Goal: Task Accomplishment & Management: Manage account settings

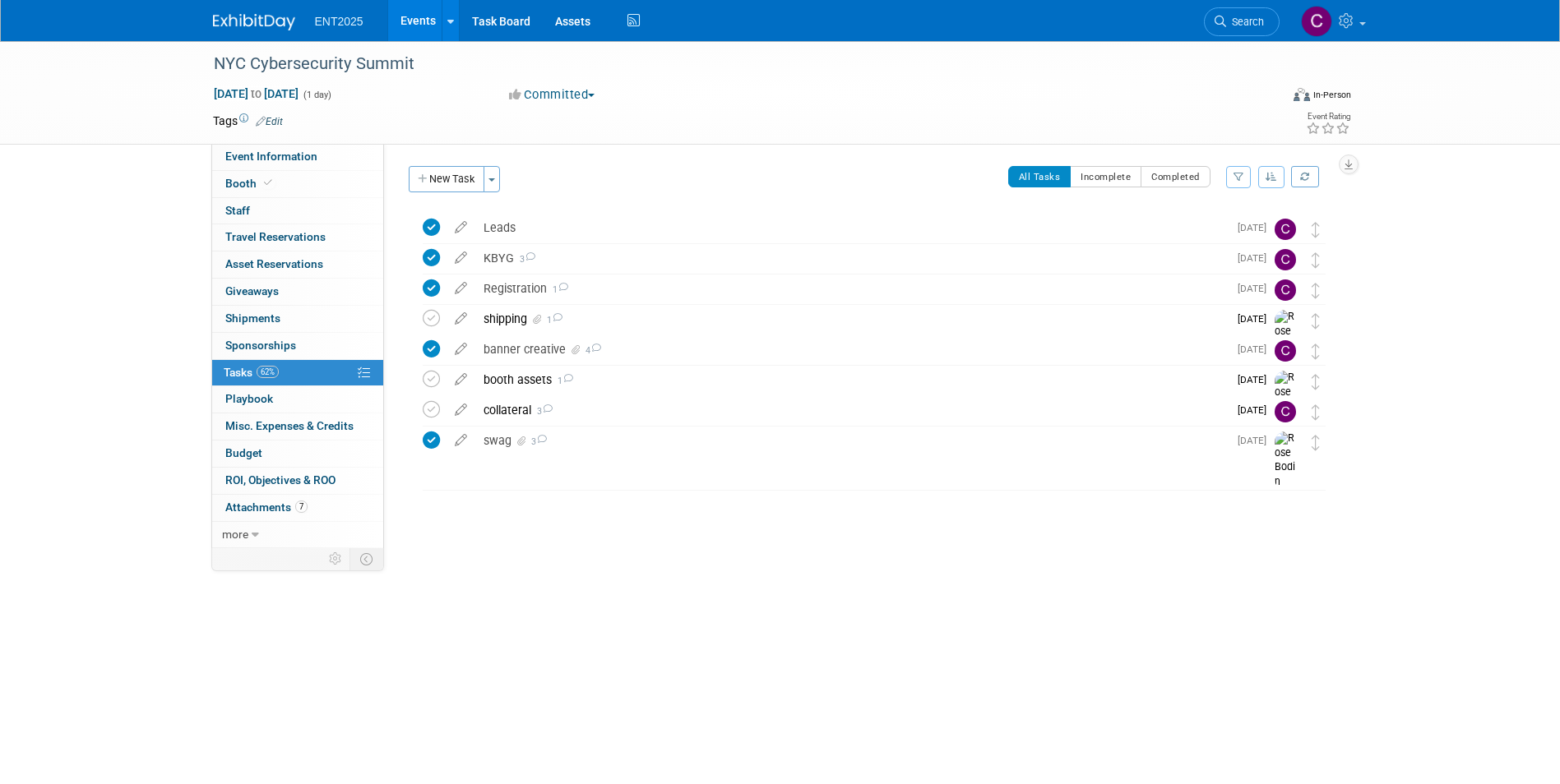
click at [419, 19] on link "Events" at bounding box center [418, 20] width 60 height 41
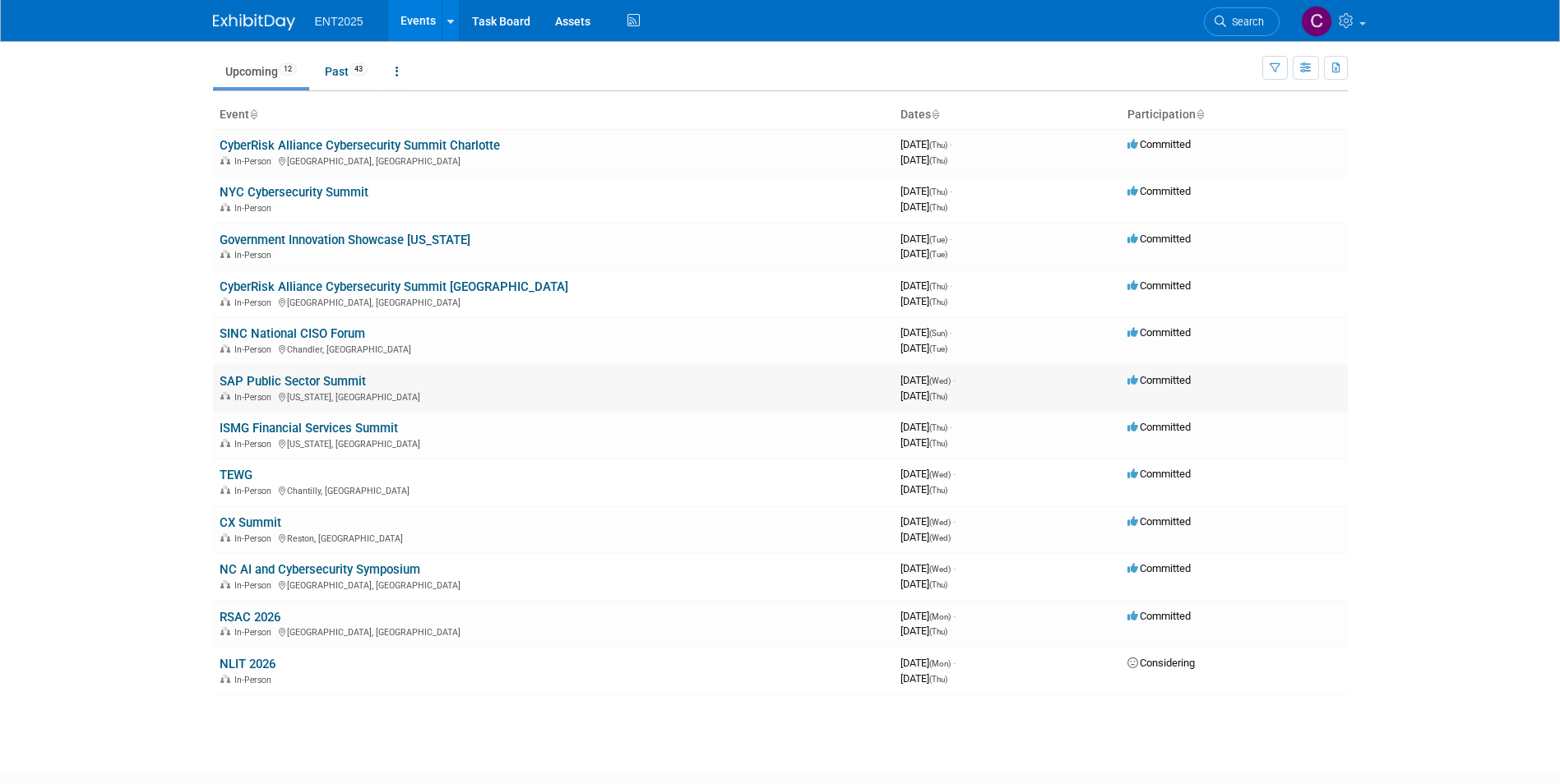
scroll to position [155, 0]
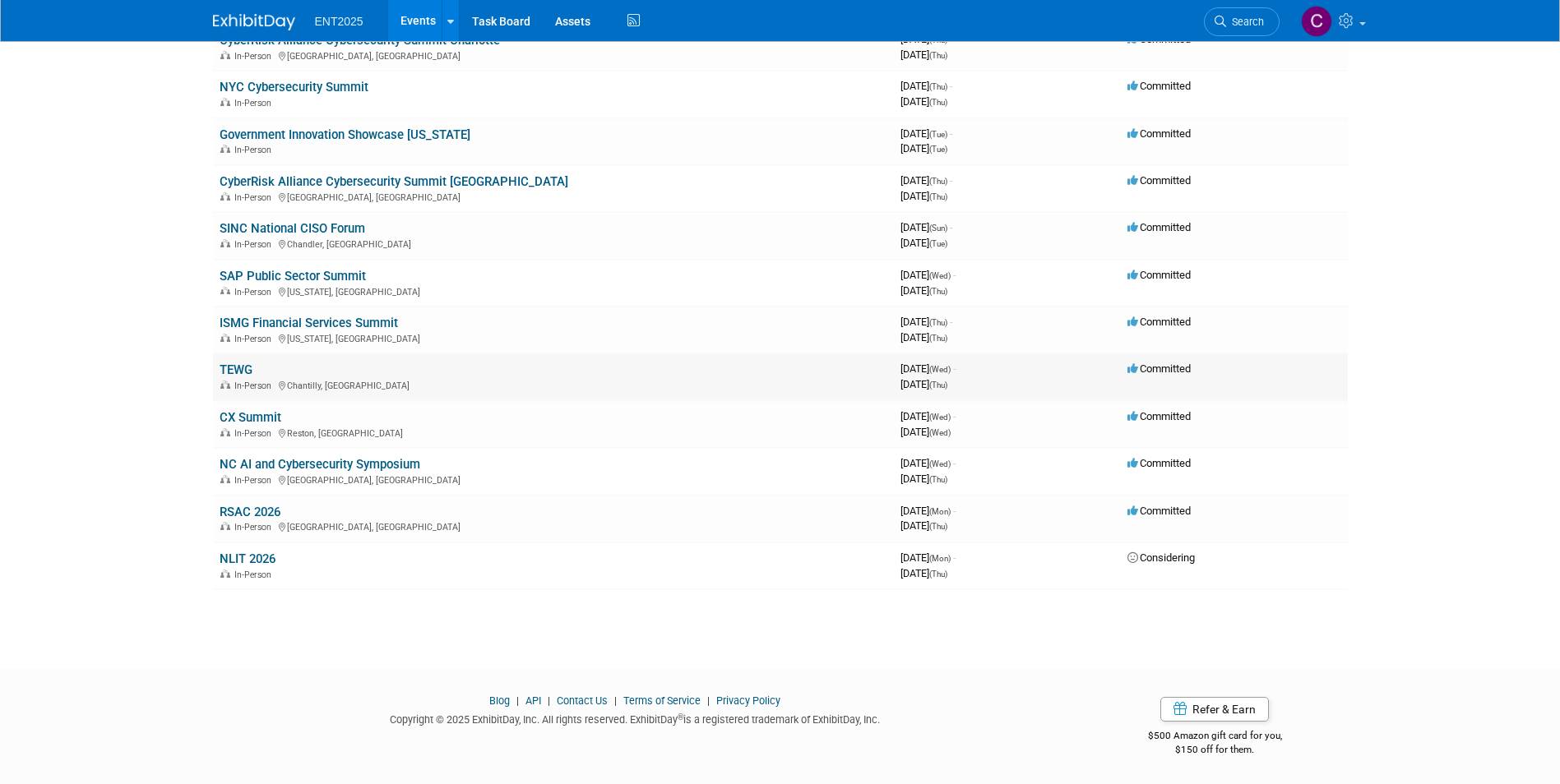
click at [244, 366] on link "TEWG" at bounding box center [236, 369] width 33 height 14
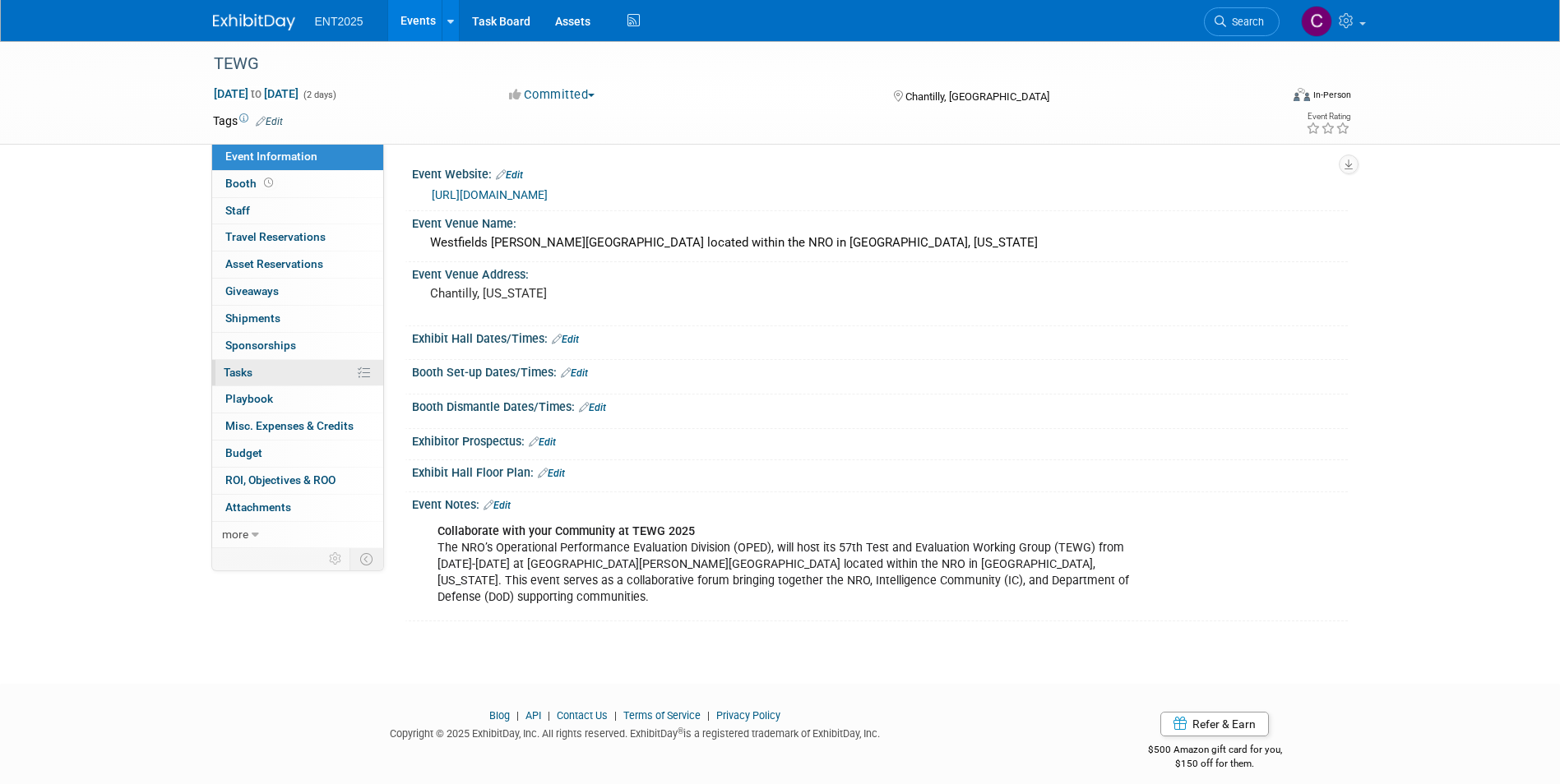
click at [234, 367] on span "Tasks 0%" at bounding box center [238, 373] width 29 height 13
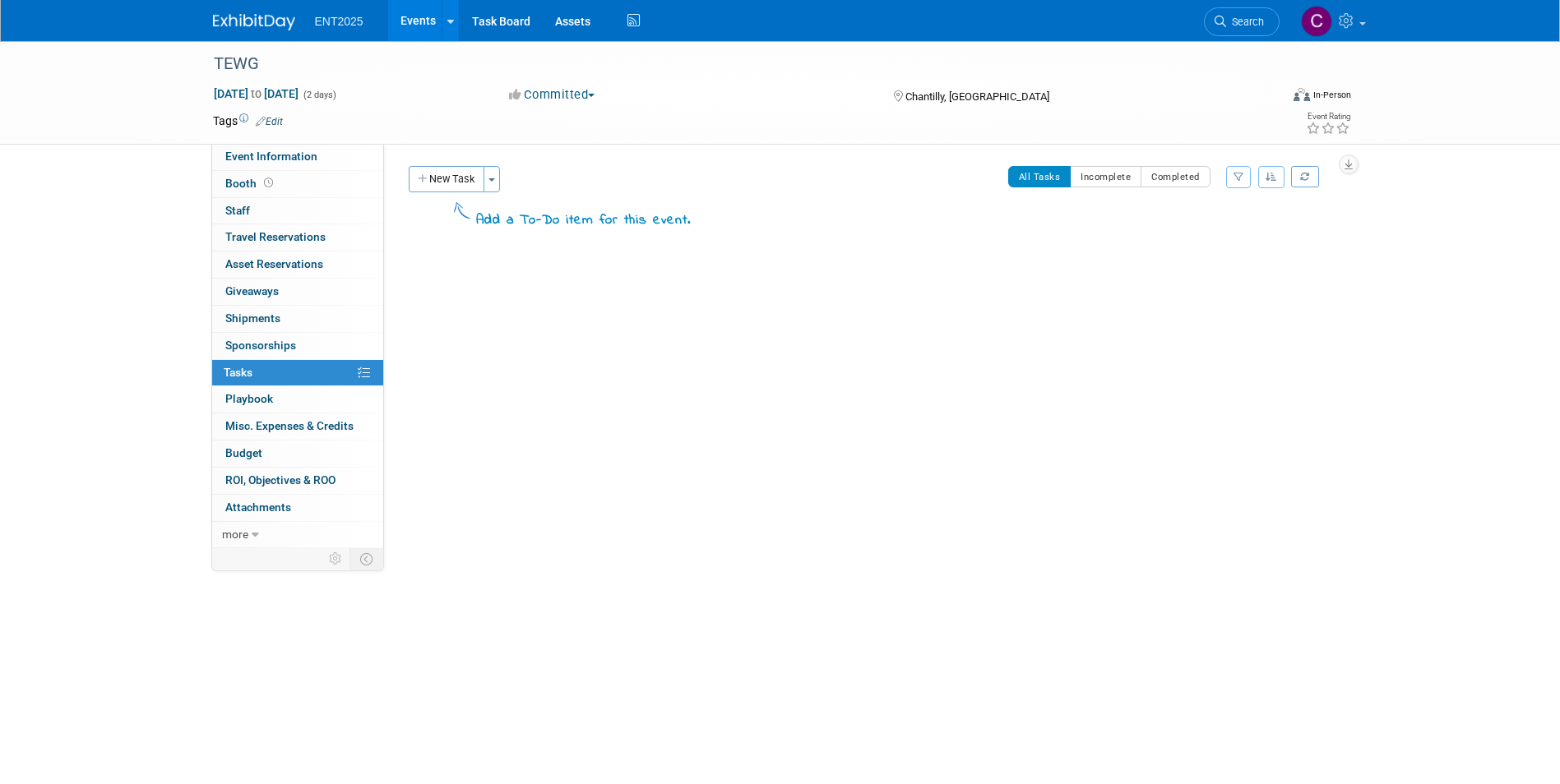
click at [234, 367] on span "Tasks 0%" at bounding box center [238, 373] width 29 height 13
click at [238, 181] on span "Booth" at bounding box center [251, 184] width 51 height 13
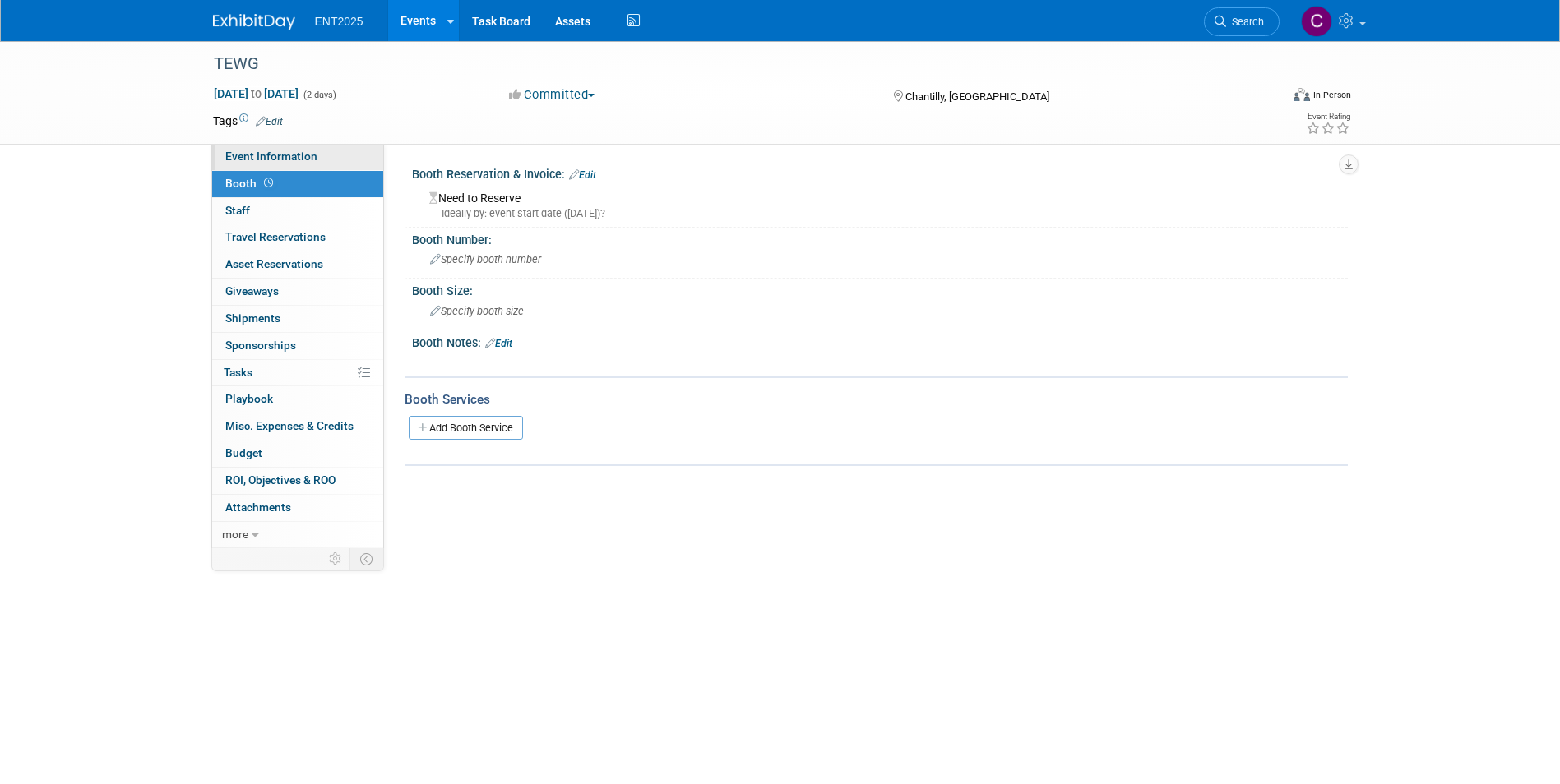
click at [275, 162] on span "Event Information" at bounding box center [272, 157] width 92 height 13
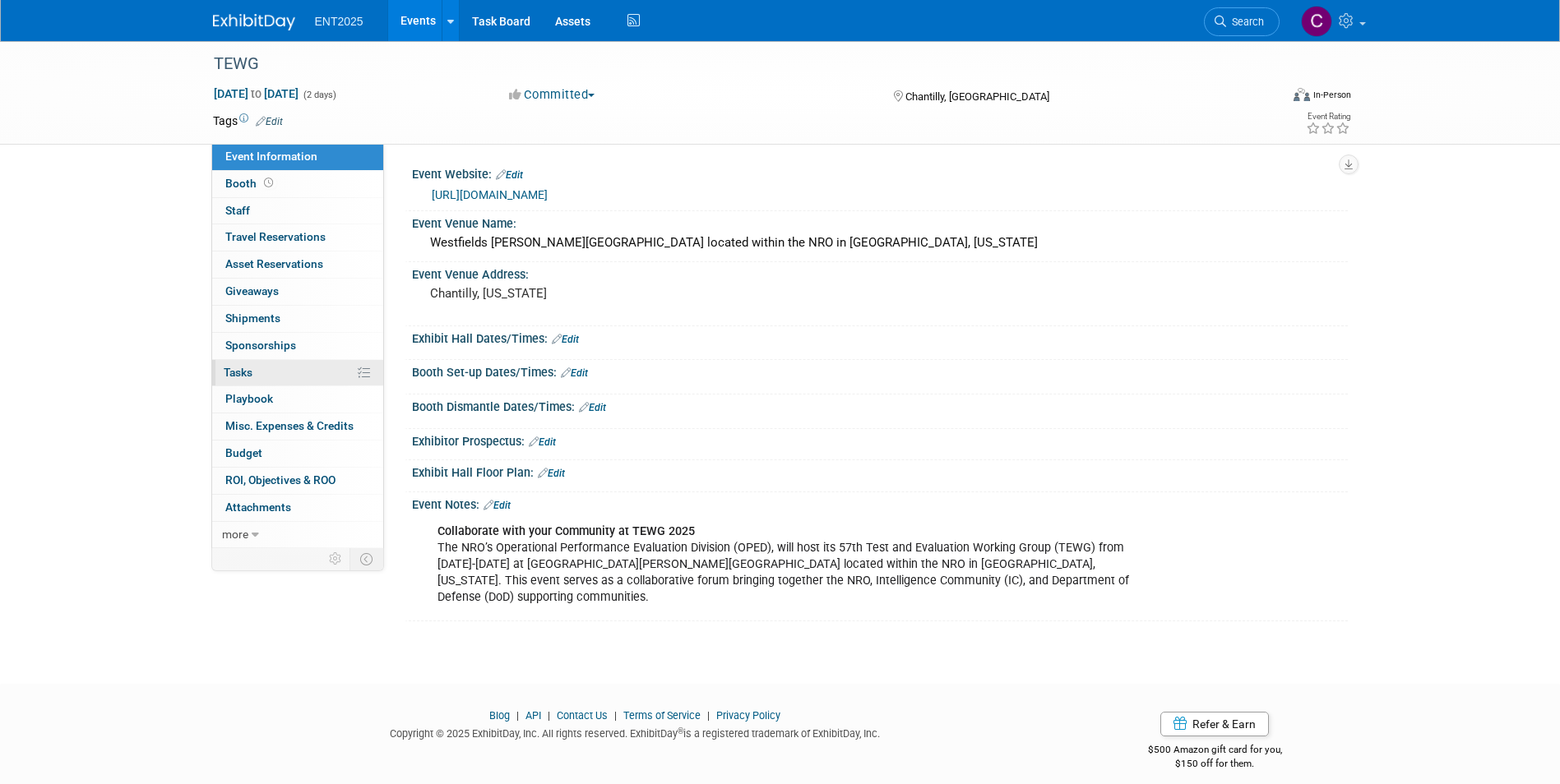
click at [241, 372] on span "Tasks 0%" at bounding box center [238, 373] width 29 height 13
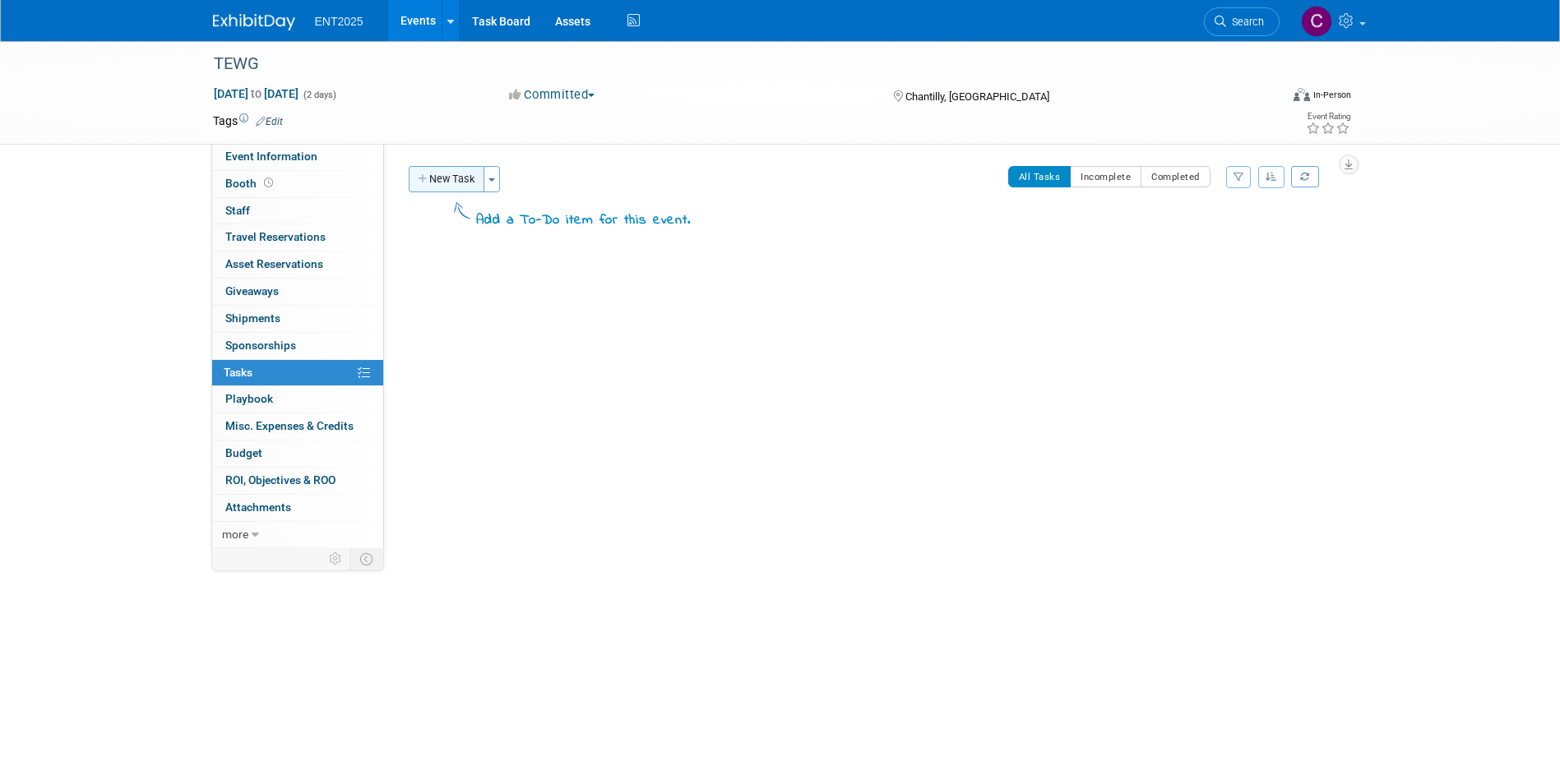
click at [421, 181] on icon "button" at bounding box center [424, 179] width 11 height 11
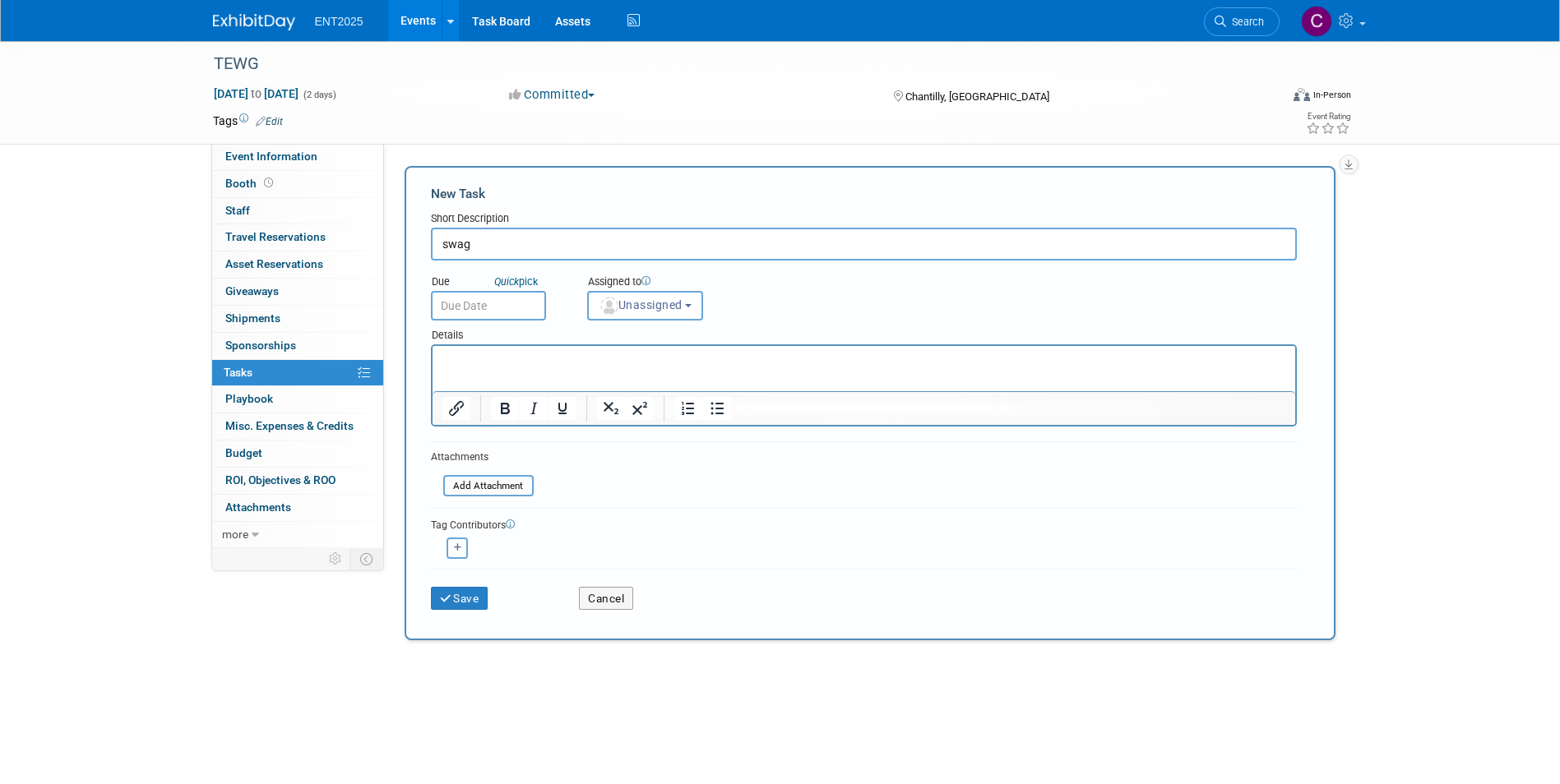
type input "swag"
click at [479, 310] on input "text" at bounding box center [489, 305] width 115 height 30
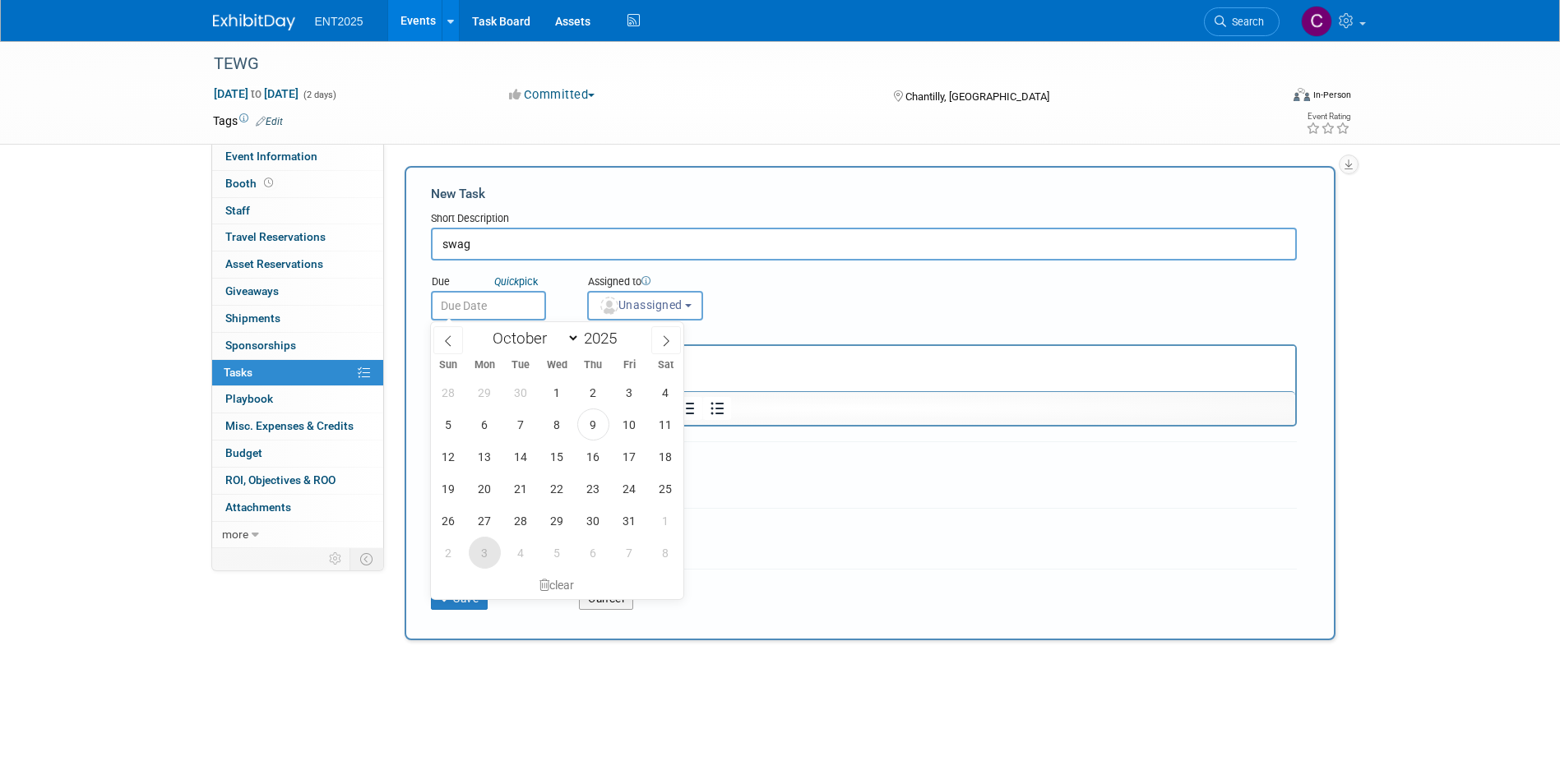
click at [485, 555] on span "3" at bounding box center [485, 554] width 33 height 33
type input "Nov 3, 2025"
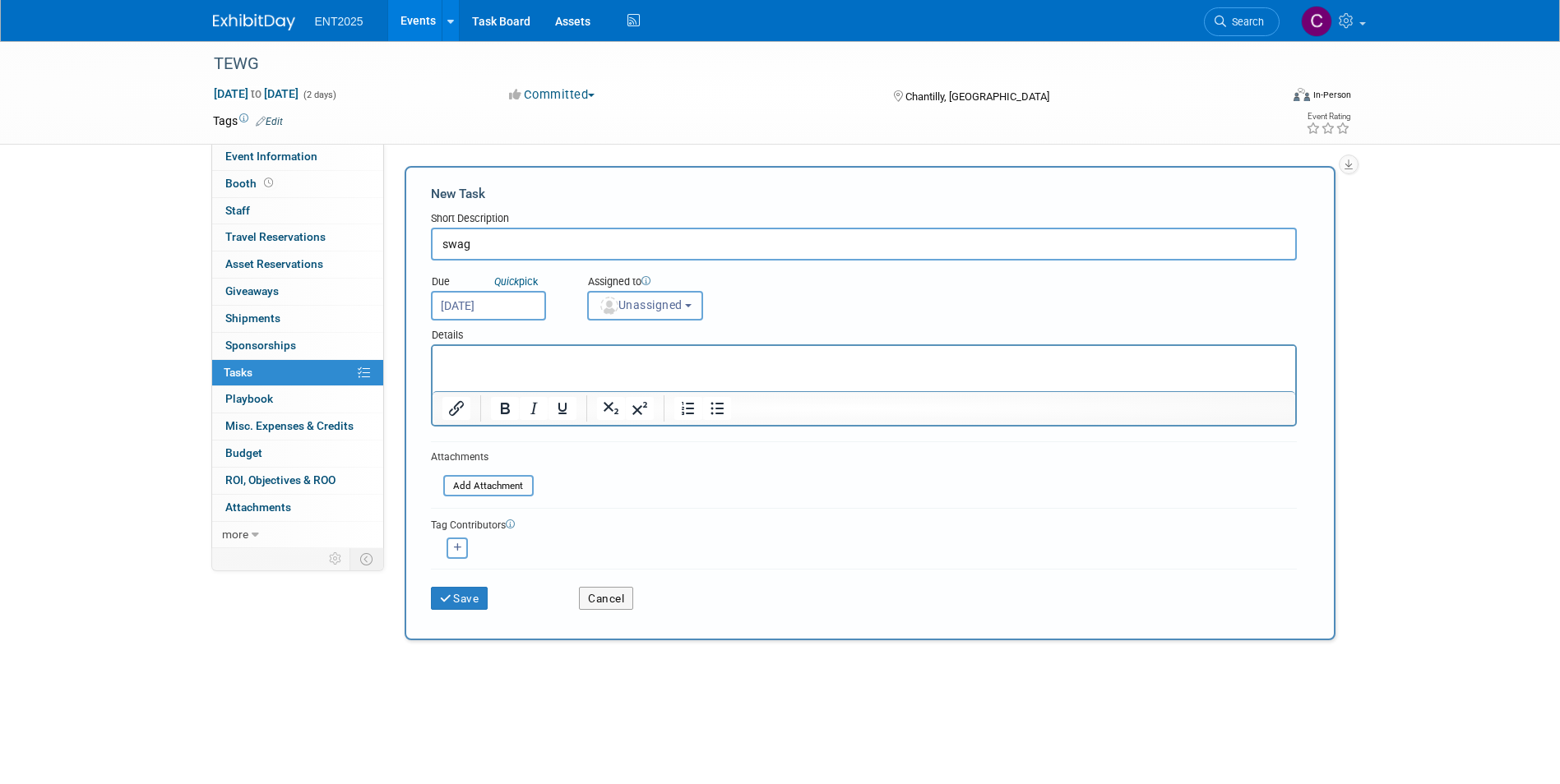
click at [694, 298] on button "Unassigned" at bounding box center [646, 305] width 117 height 30
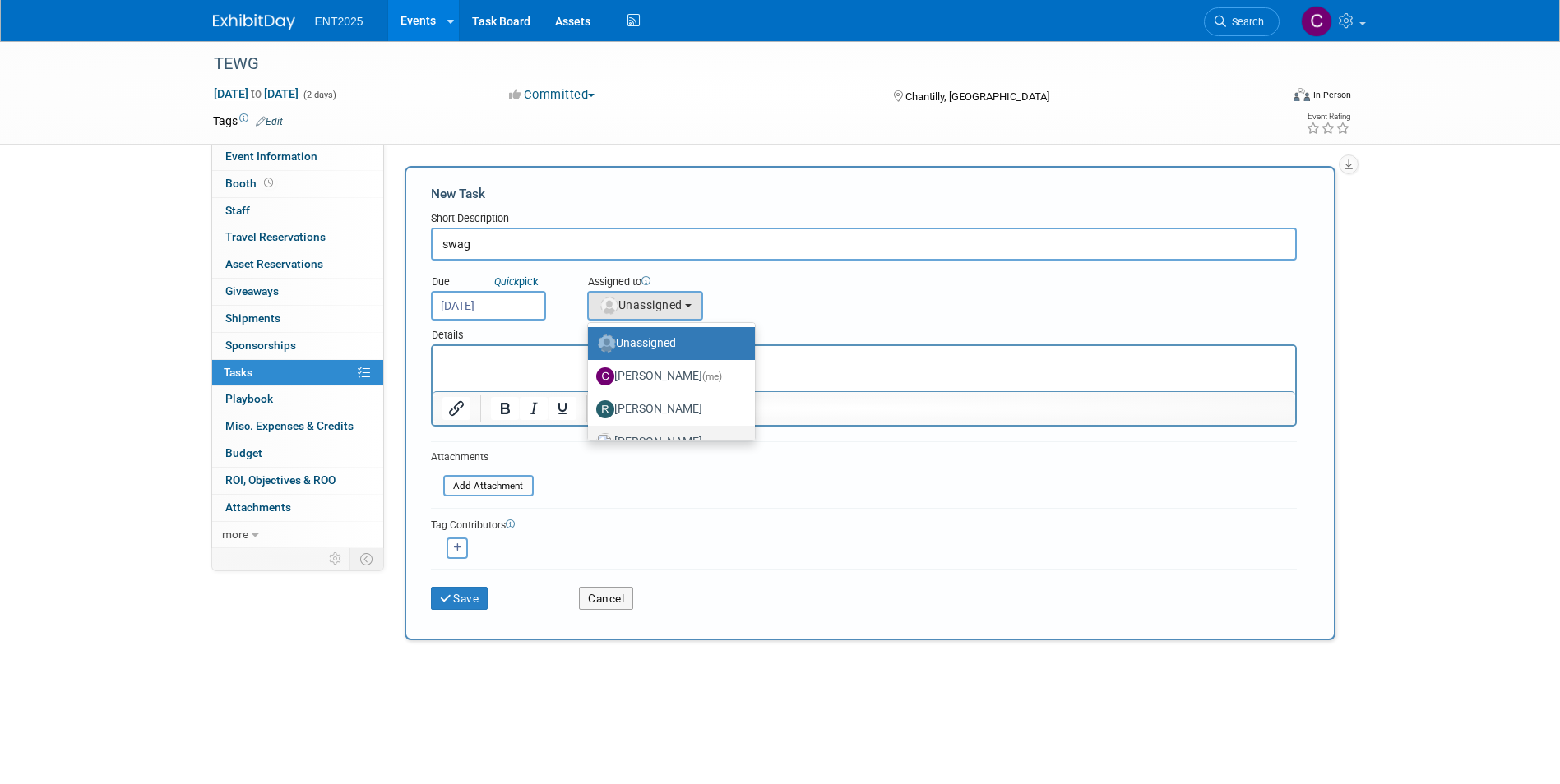
click at [664, 438] on label "Rose Bodin" at bounding box center [668, 443] width 143 height 27
click at [590, 438] on input "Rose Bodin" at bounding box center [584, 440] width 11 height 11
select select "fd414d53-3d64-4b99-a4d4-d4a7ab262892"
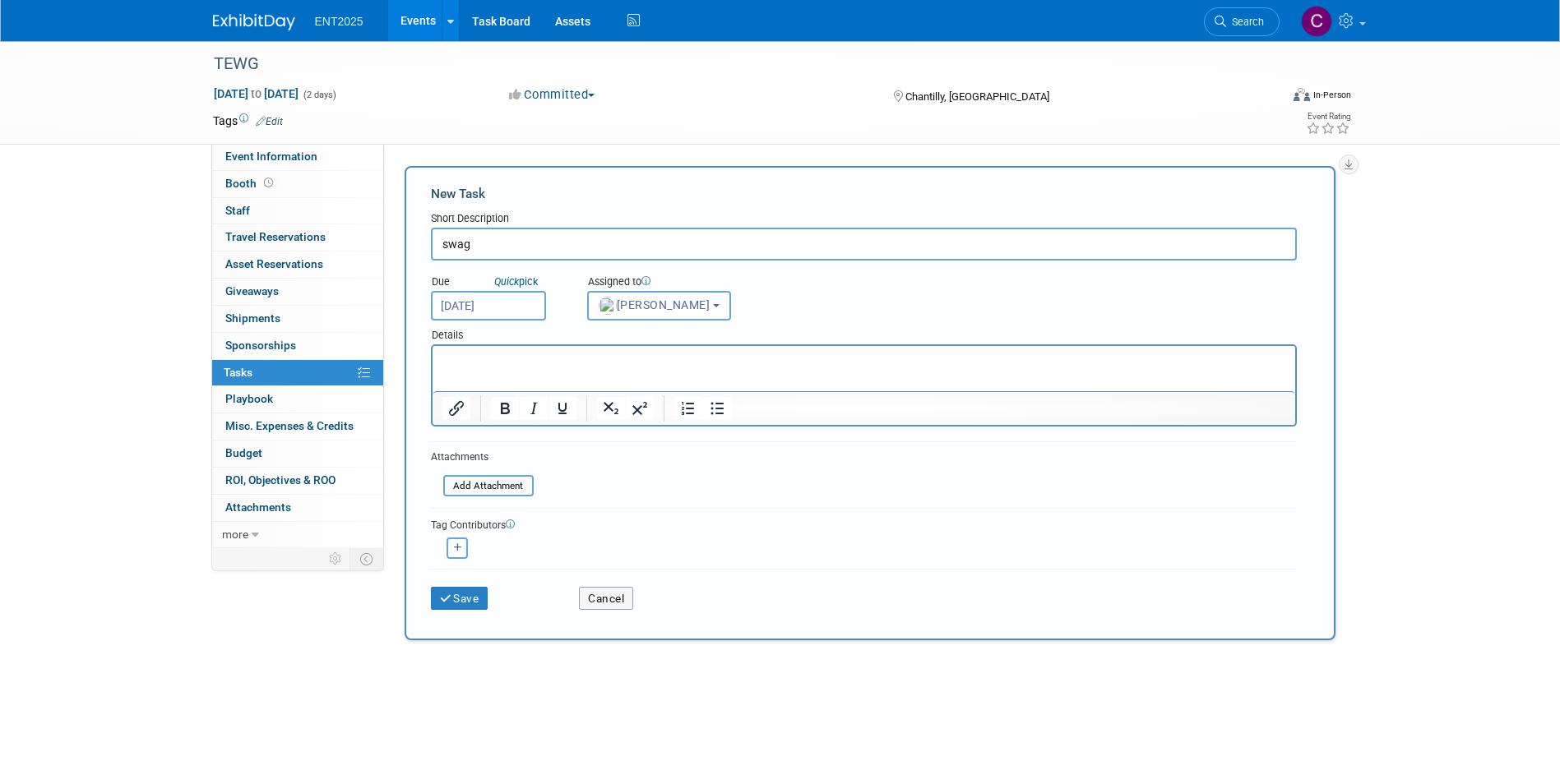
click at [453, 541] on button "button" at bounding box center [457, 548] width 21 height 21
select select
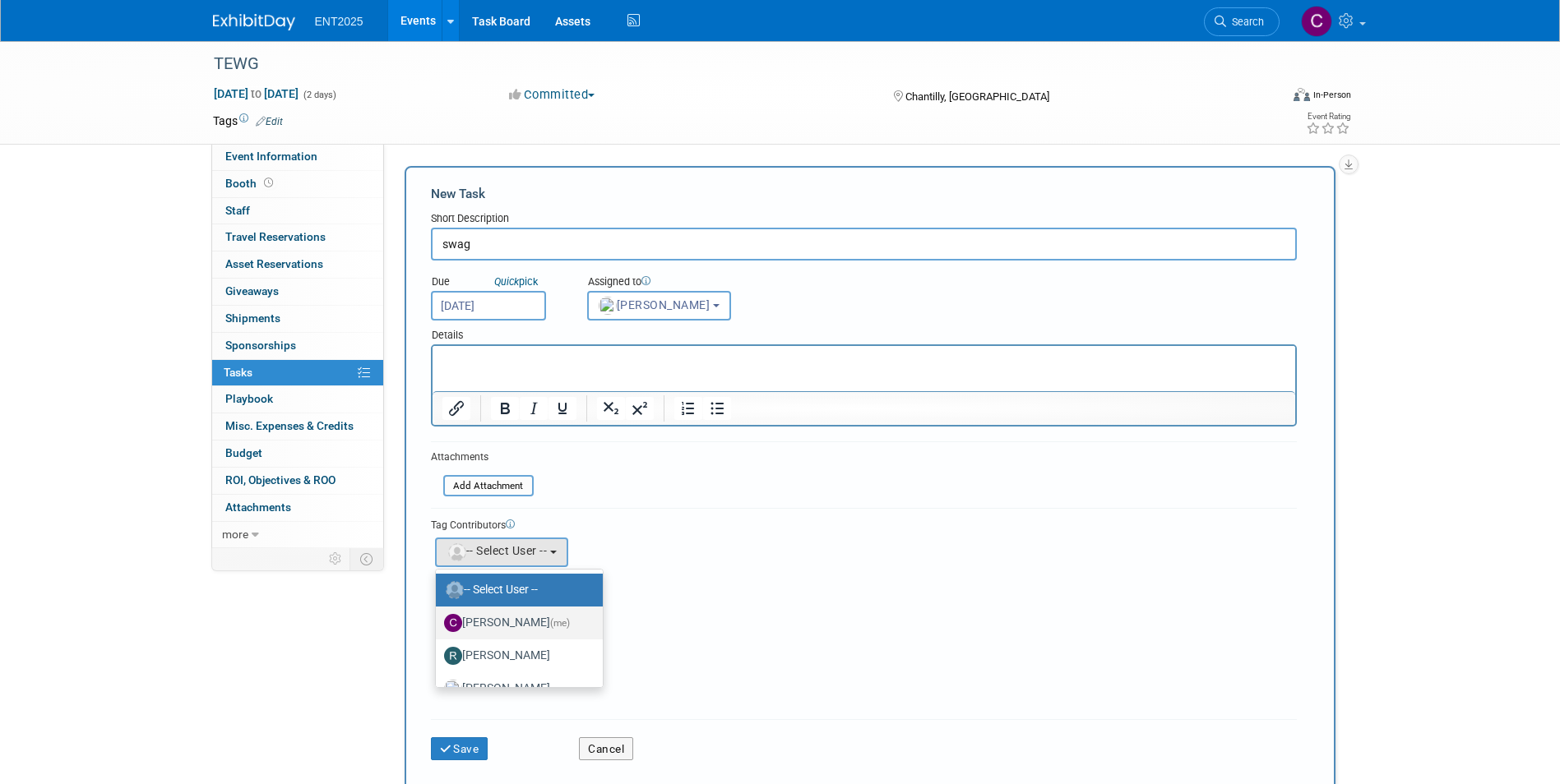
click at [525, 625] on label "Colleen Mueller (me)" at bounding box center [515, 623] width 143 height 27
click at [438, 625] on input "Colleen Mueller (me)" at bounding box center [432, 621] width 11 height 11
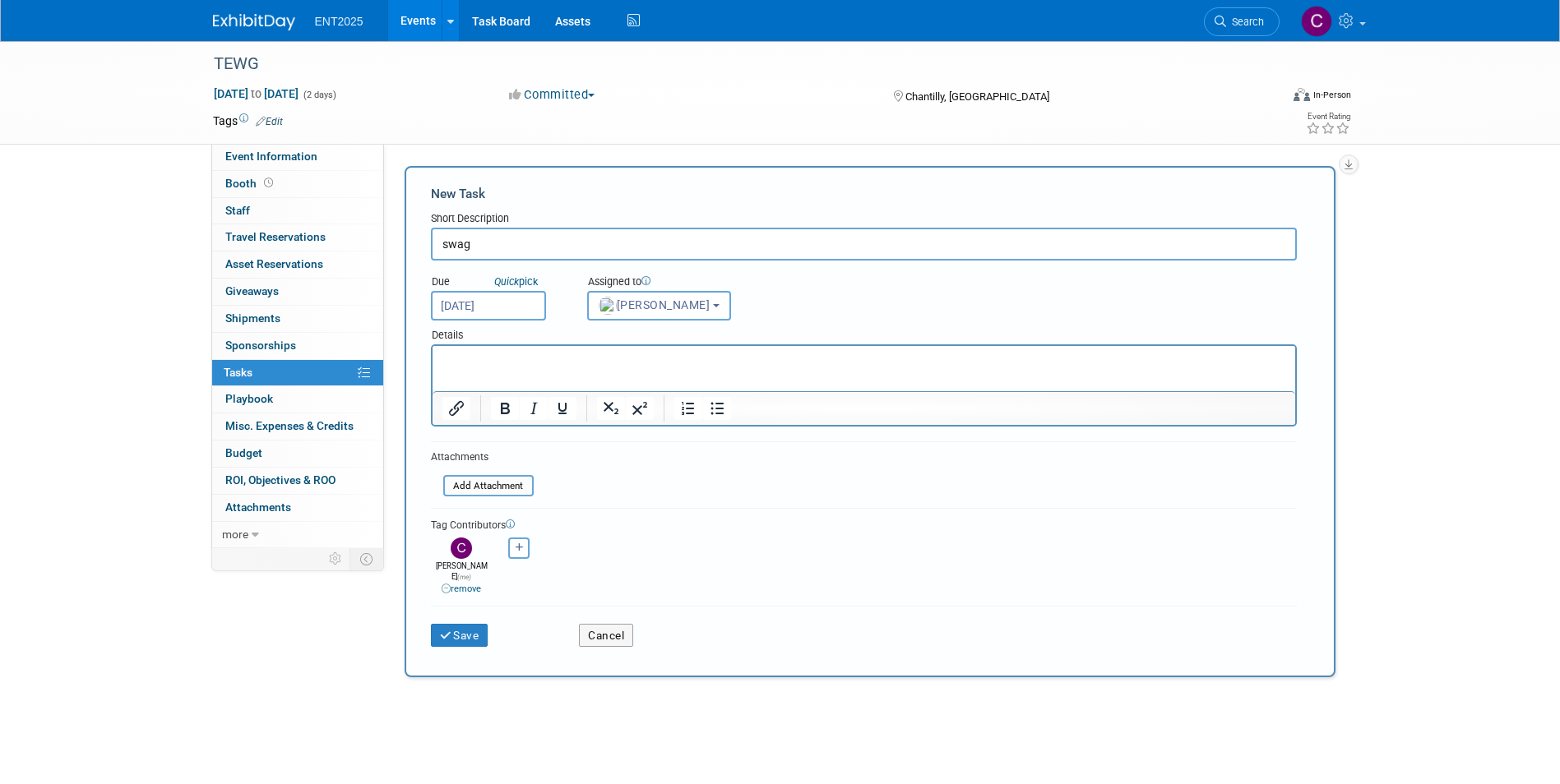
click at [459, 358] on p "Rich Text Area. Press ALT-0 for help." at bounding box center [864, 360] width 844 height 16
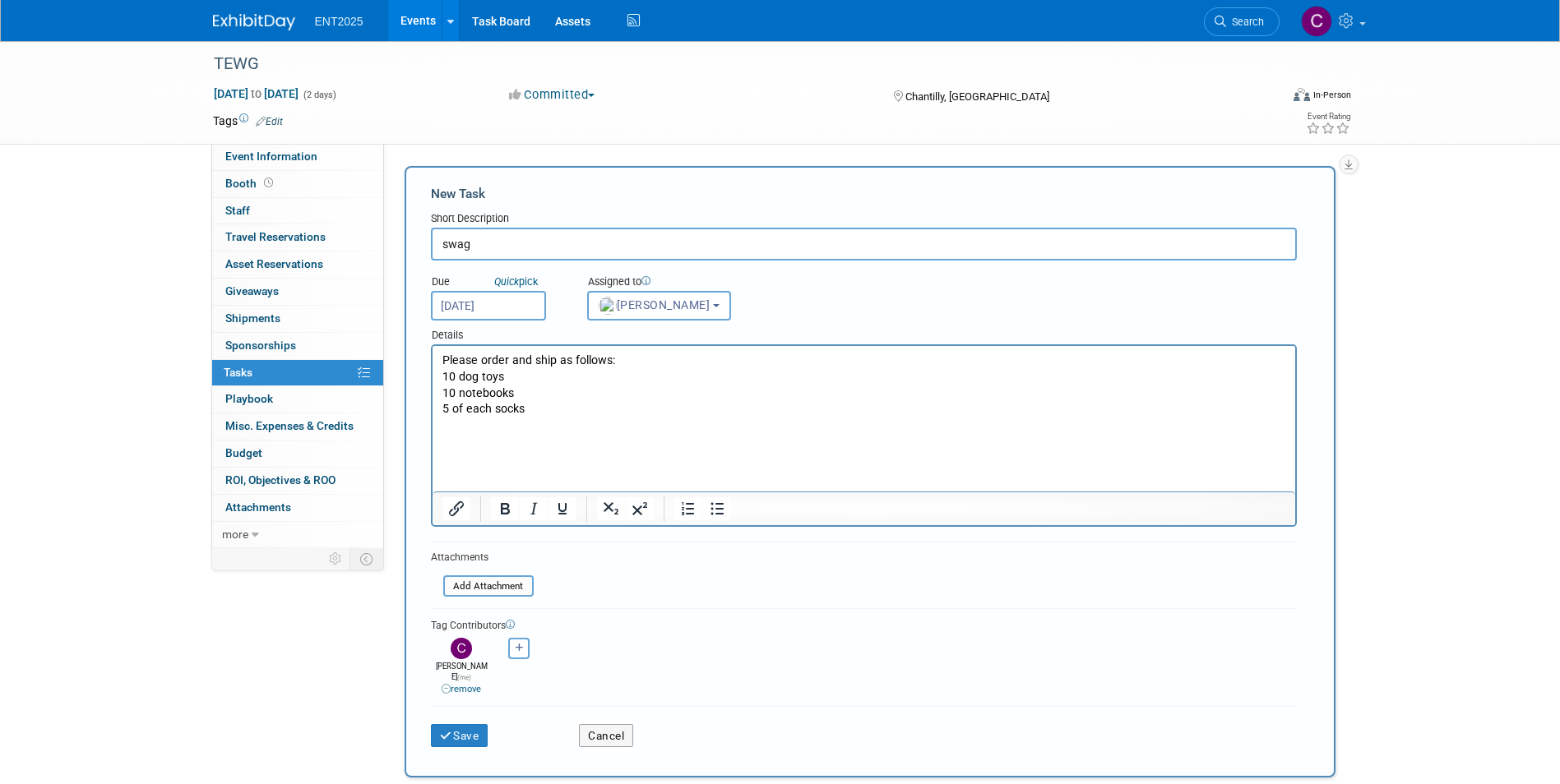
click at [461, 436] on p "Rich Text Area. Press ALT-0 for help." at bounding box center [864, 442] width 844 height 16
click at [446, 441] on p "•Greg Stuart (703-928-8361) •43192 Gatwick Square •Ashburn, VA 20147" at bounding box center [864, 442] width 844 height 16
click at [500, 441] on p "Greg Stuart (703-928-8361) •43192 Gatwick Square •Ashburn, VA 20147" at bounding box center [864, 442] width 844 height 16
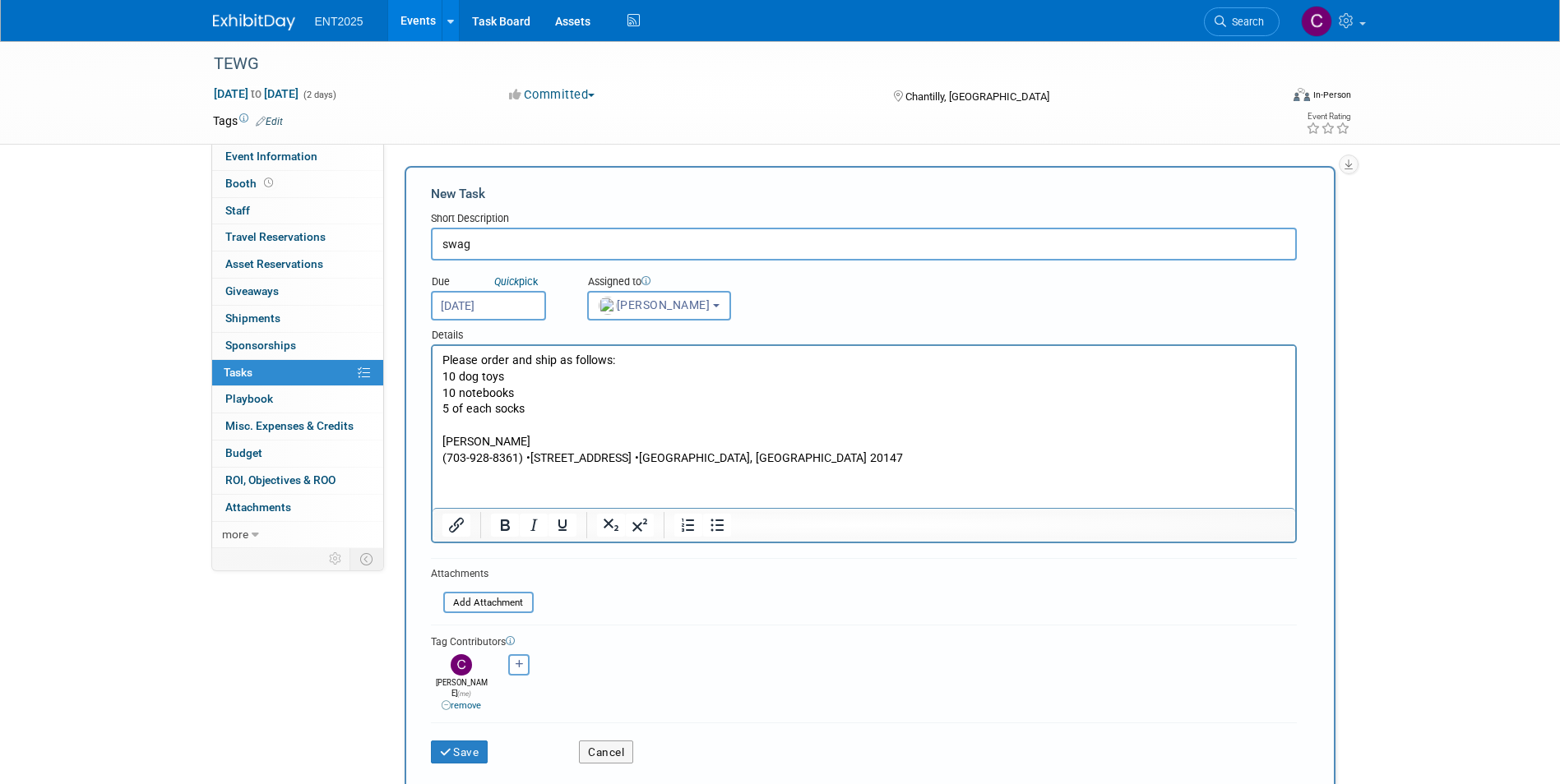
click at [520, 459] on p "(703-928-8361) •43192 Gatwick Square •Ashburn, VA 20147" at bounding box center [864, 458] width 844 height 16
click at [524, 457] on p "(703-928-8361) •43192 Gatwick Square •Ashburn, VA 20147" at bounding box center [864, 458] width 844 height 16
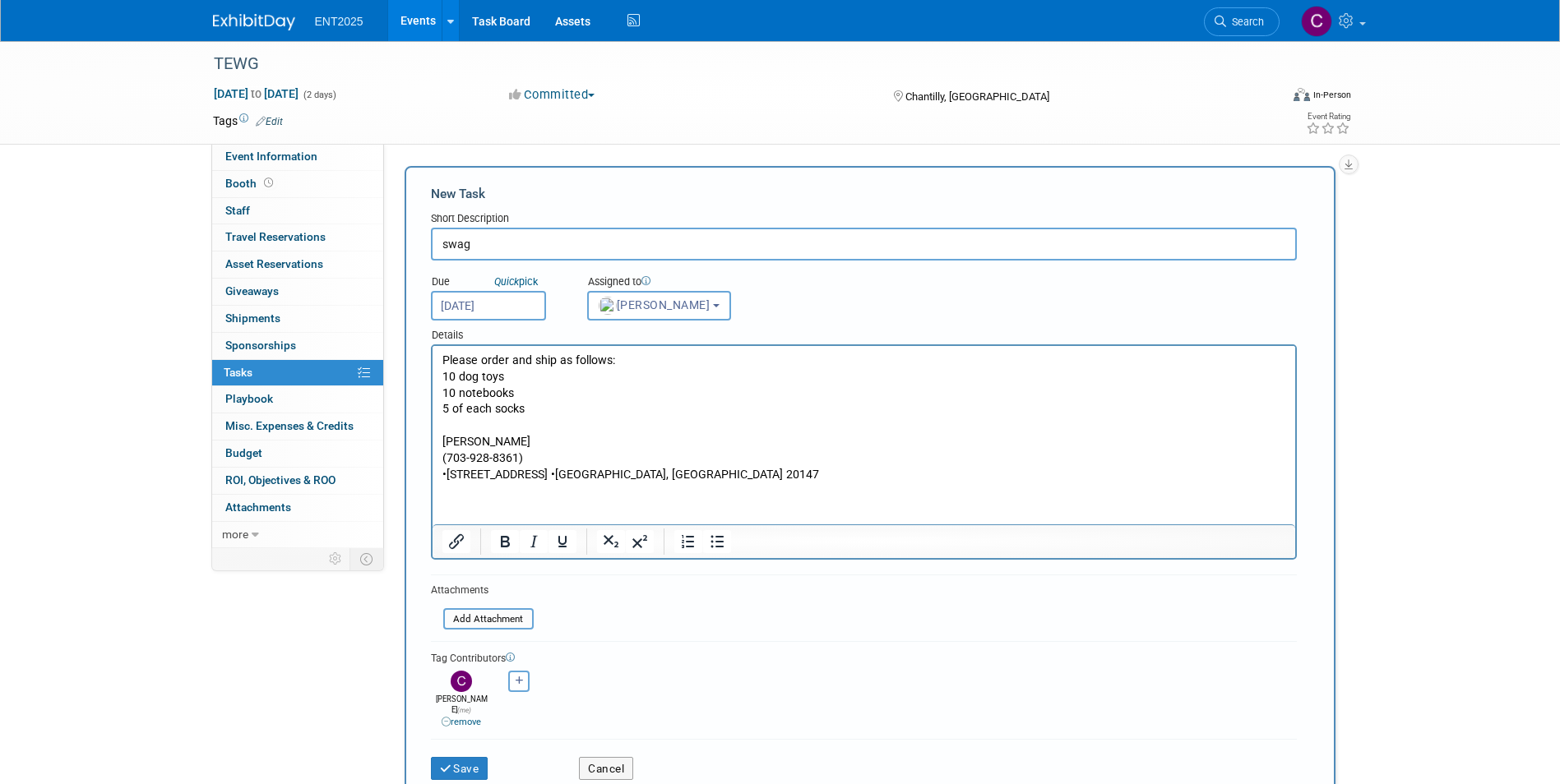
click at [559, 477] on p "•43192 Gatwick Square •Ashburn, VA 20147" at bounding box center [864, 474] width 844 height 16
click at [444, 478] on p "•43192 Gatwick Square •Ashburn, VA 20147" at bounding box center [864, 474] width 844 height 16
click at [559, 470] on p "43192 Gatwick Square •Ashburn, VA 20147" at bounding box center [864, 474] width 844 height 16
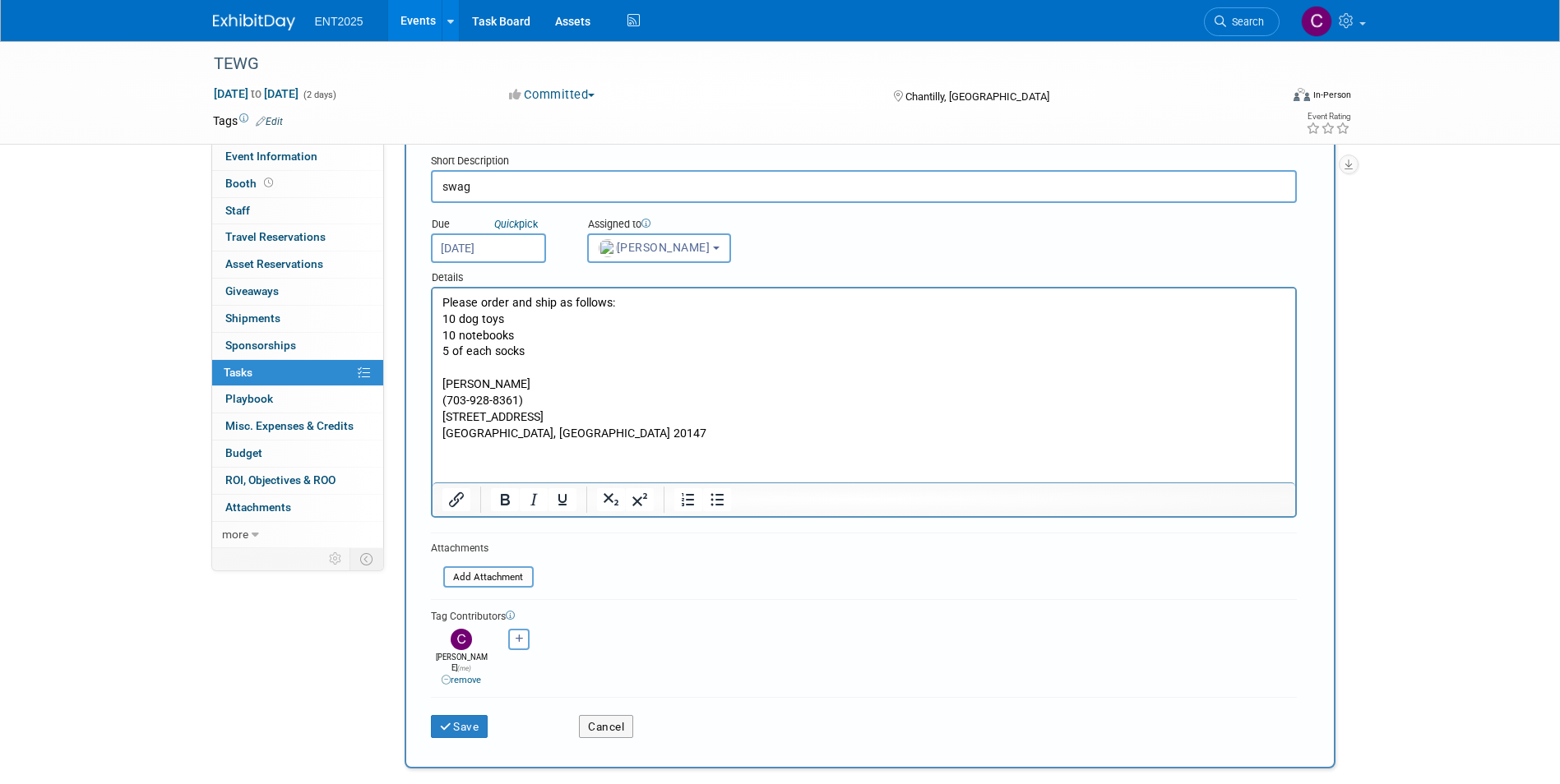
scroll to position [82, 0]
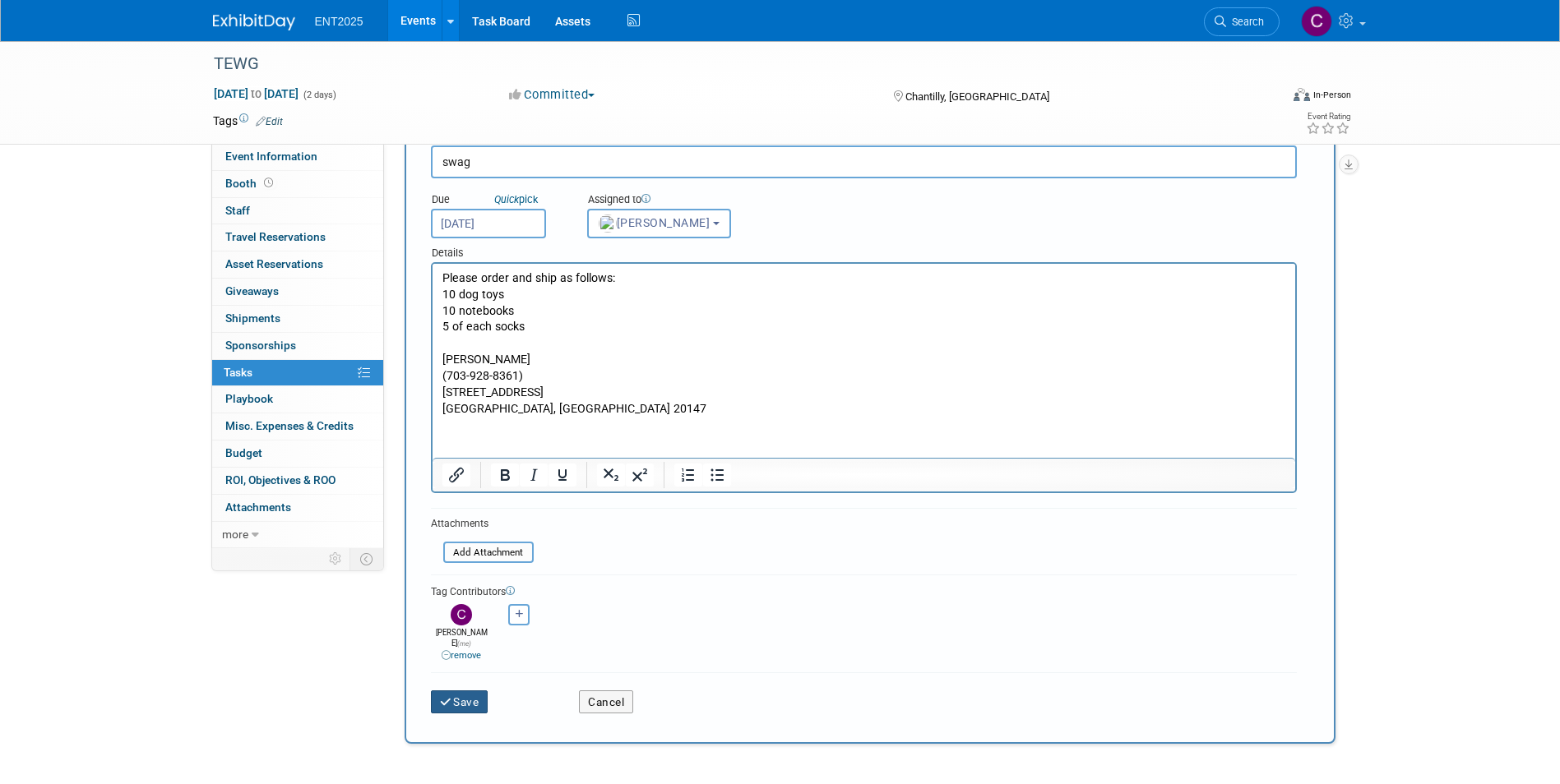
click at [459, 690] on button "Save" at bounding box center [460, 702] width 57 height 23
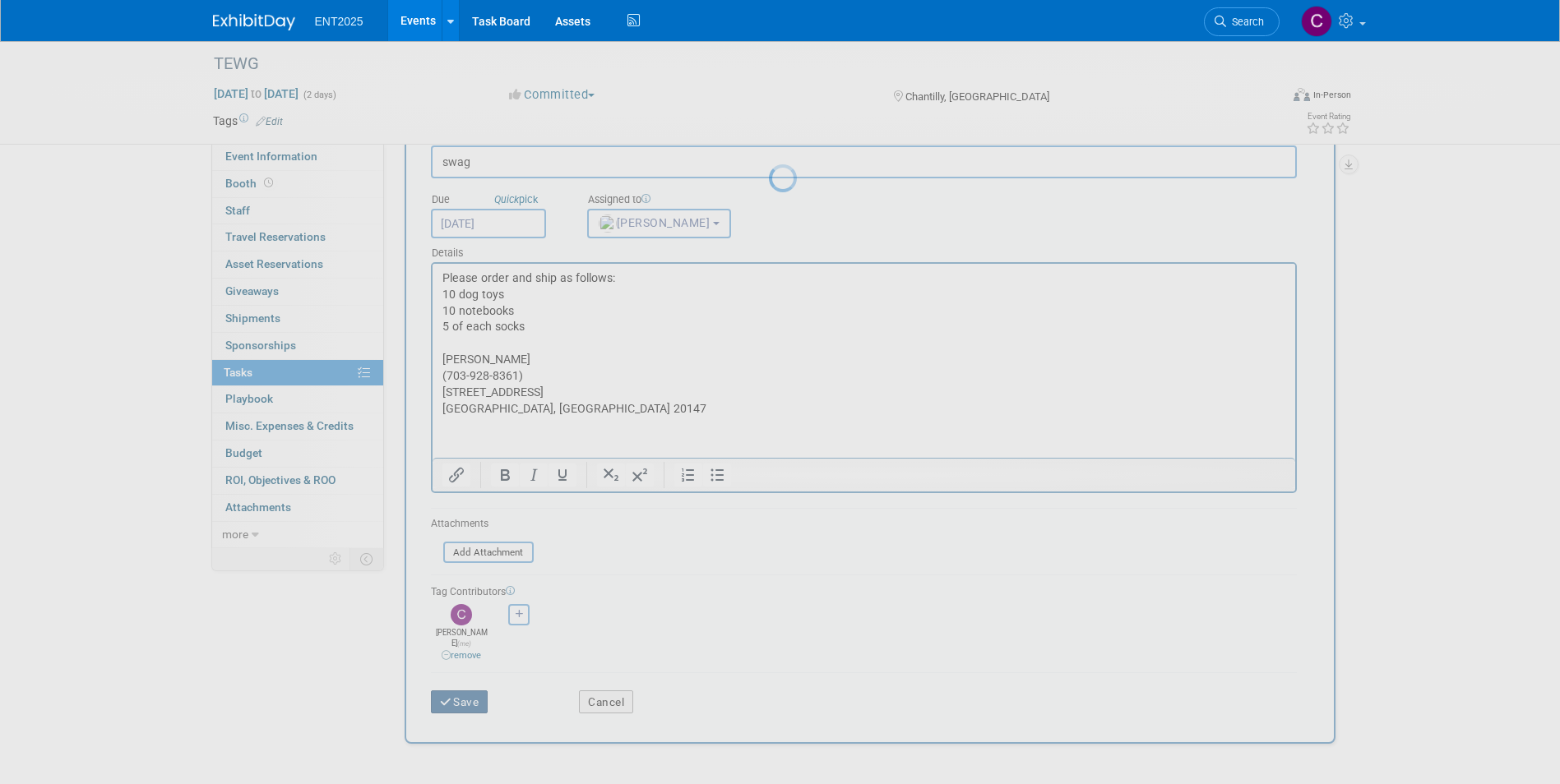
scroll to position [0, 0]
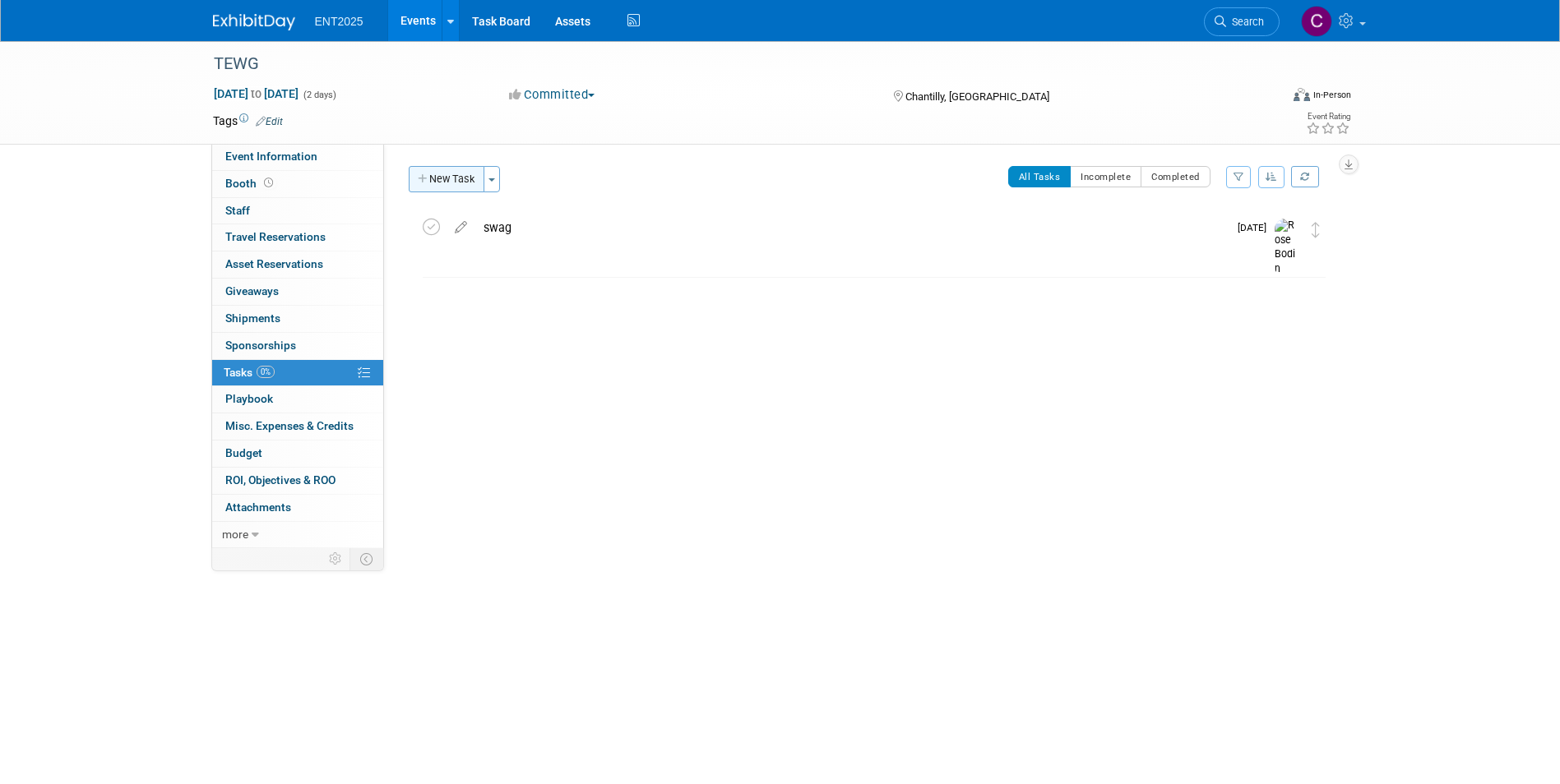
click at [422, 174] on icon "button" at bounding box center [424, 179] width 11 height 11
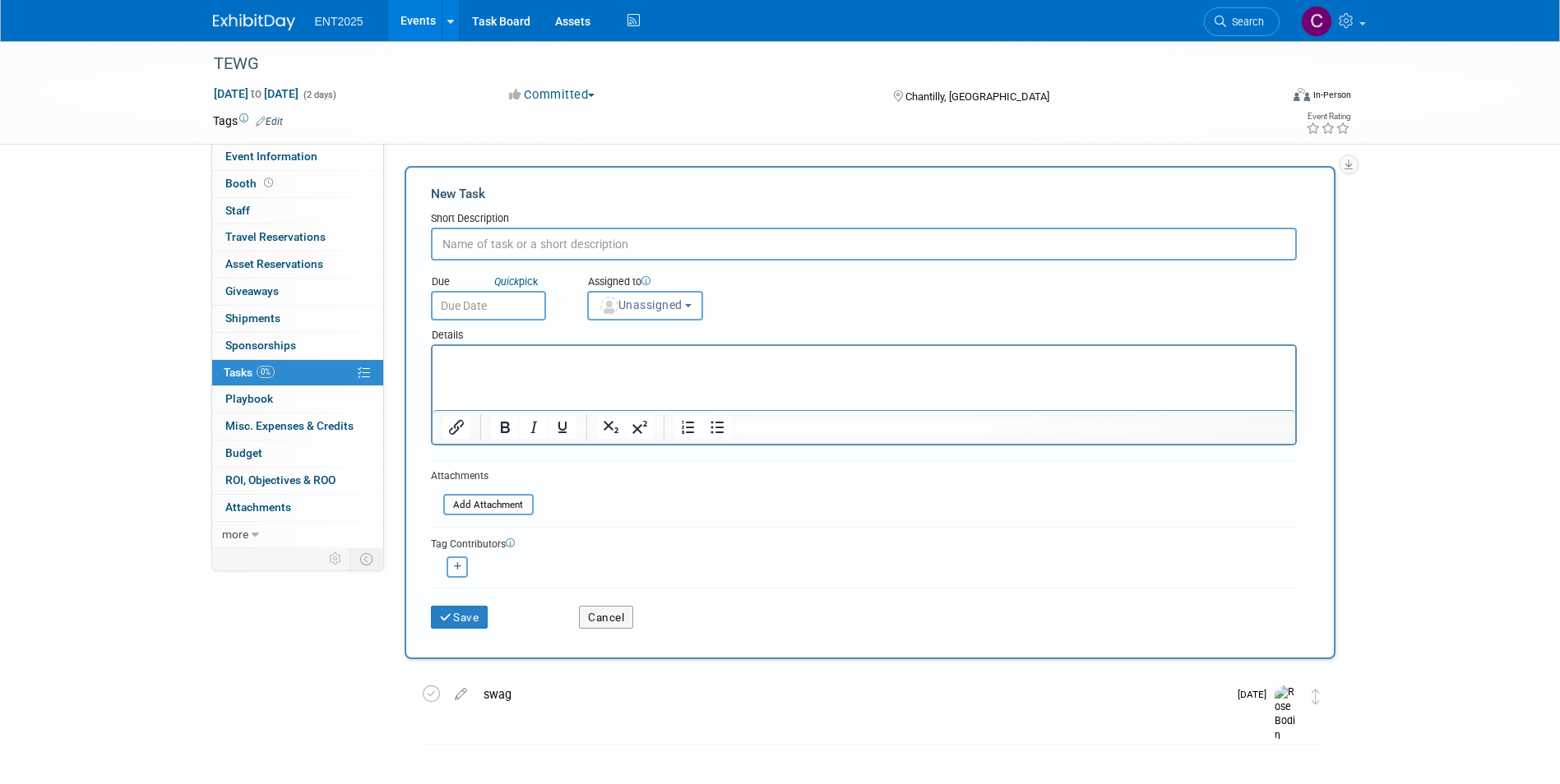
click at [497, 247] on input "text" at bounding box center [865, 244] width 867 height 33
type input "banner"
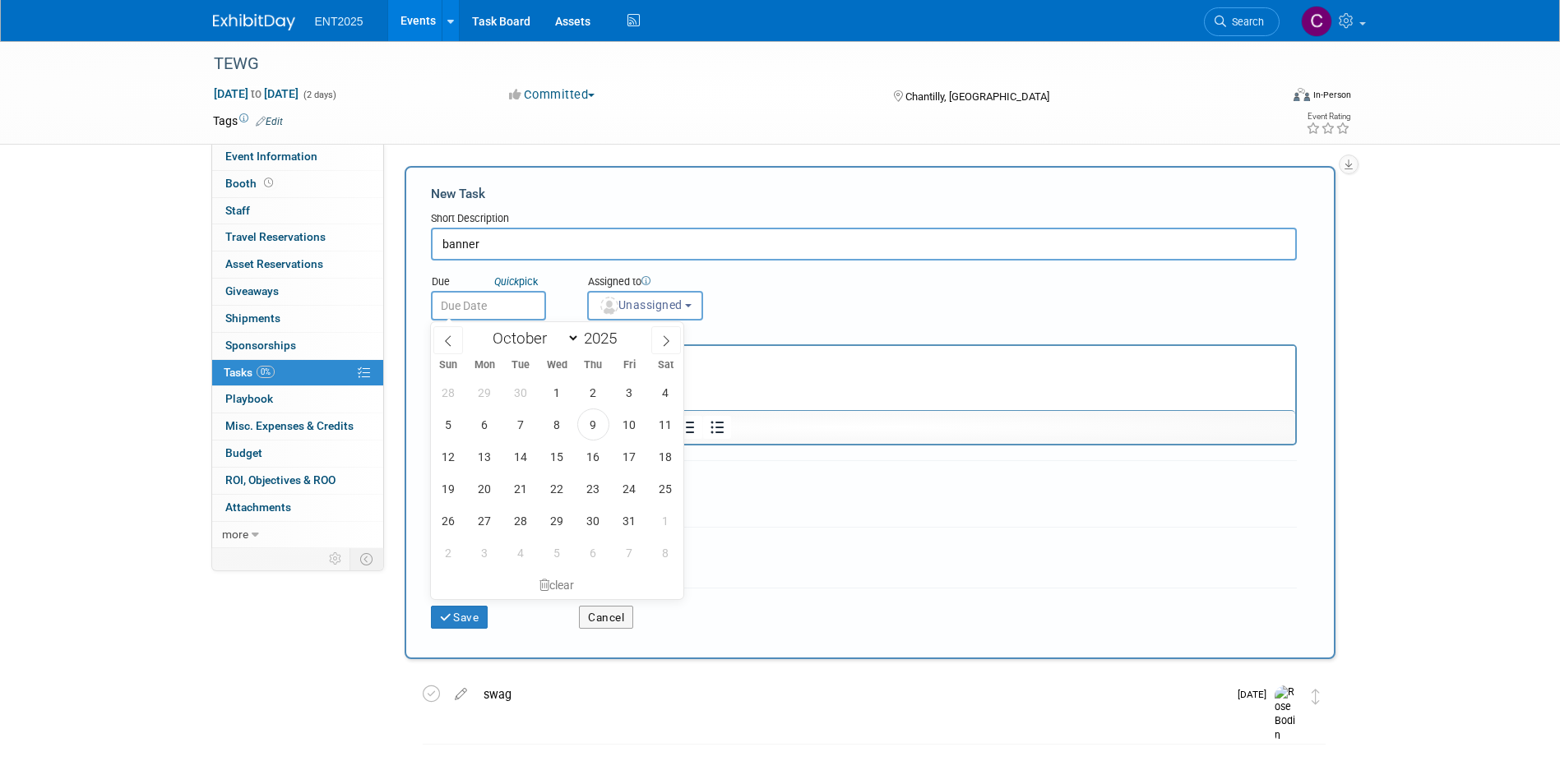
click at [497, 312] on input "text" at bounding box center [489, 305] width 115 height 30
click at [631, 461] on span "17" at bounding box center [630, 457] width 33 height 33
type input "Oct 17, 2025"
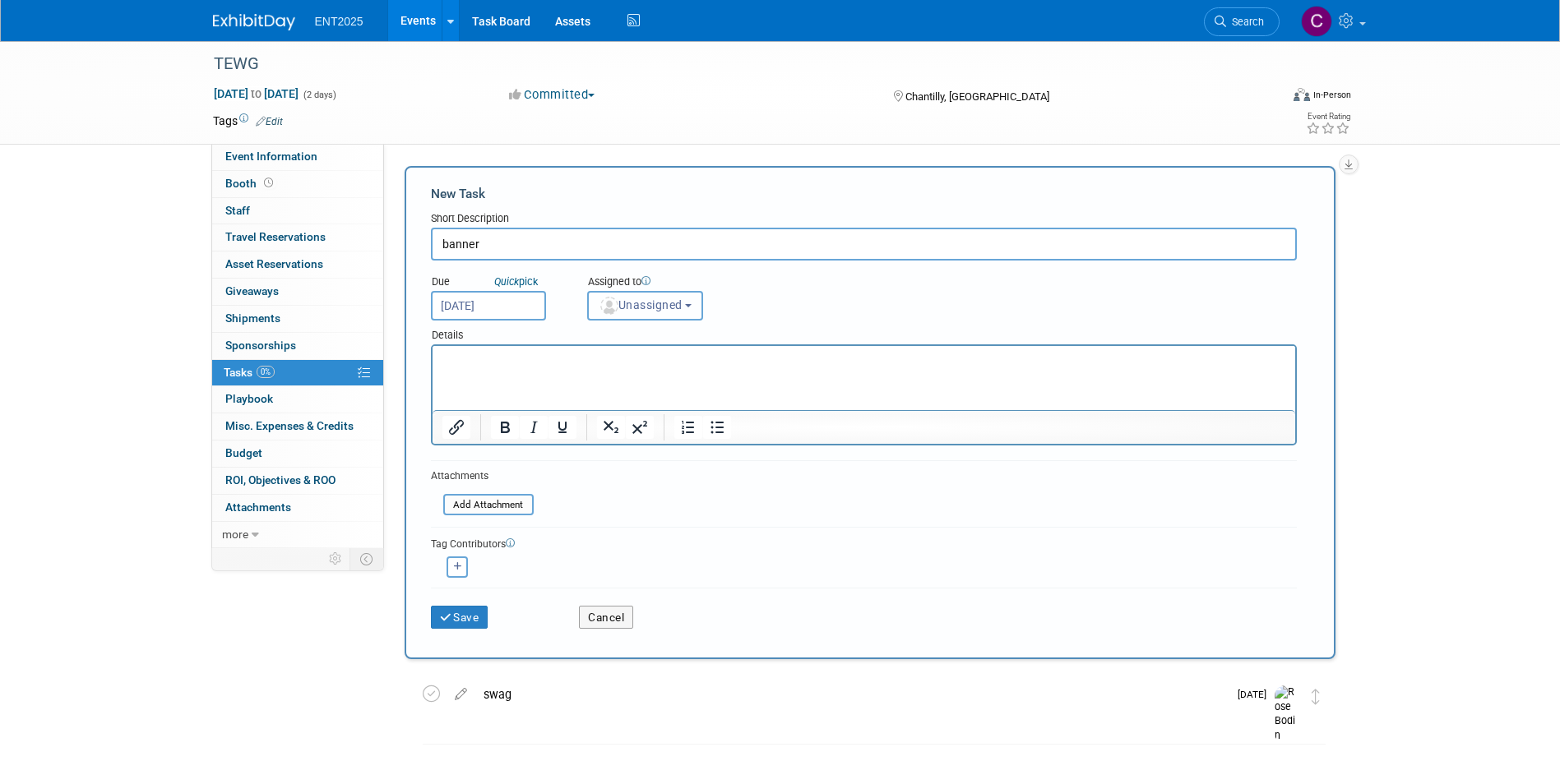
click at [692, 306] on b "button" at bounding box center [688, 305] width 7 height 3
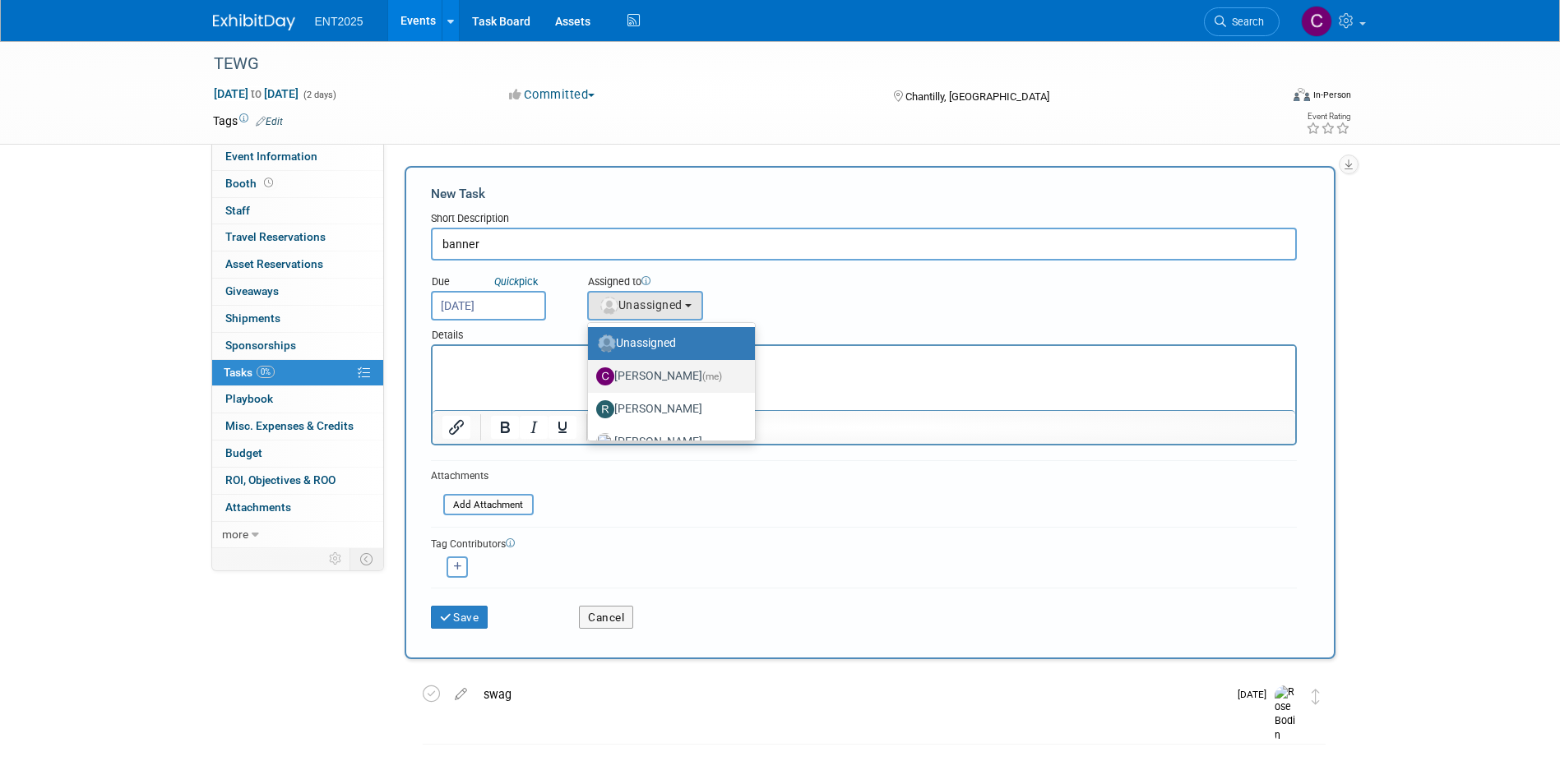
click at [684, 373] on label "Colleen Mueller (me)" at bounding box center [668, 377] width 143 height 27
click at [590, 373] on input "Colleen Mueller (me)" at bounding box center [584, 374] width 11 height 11
select select "c679912e-9f1b-4cbc-9cec-690f5e98d8db"
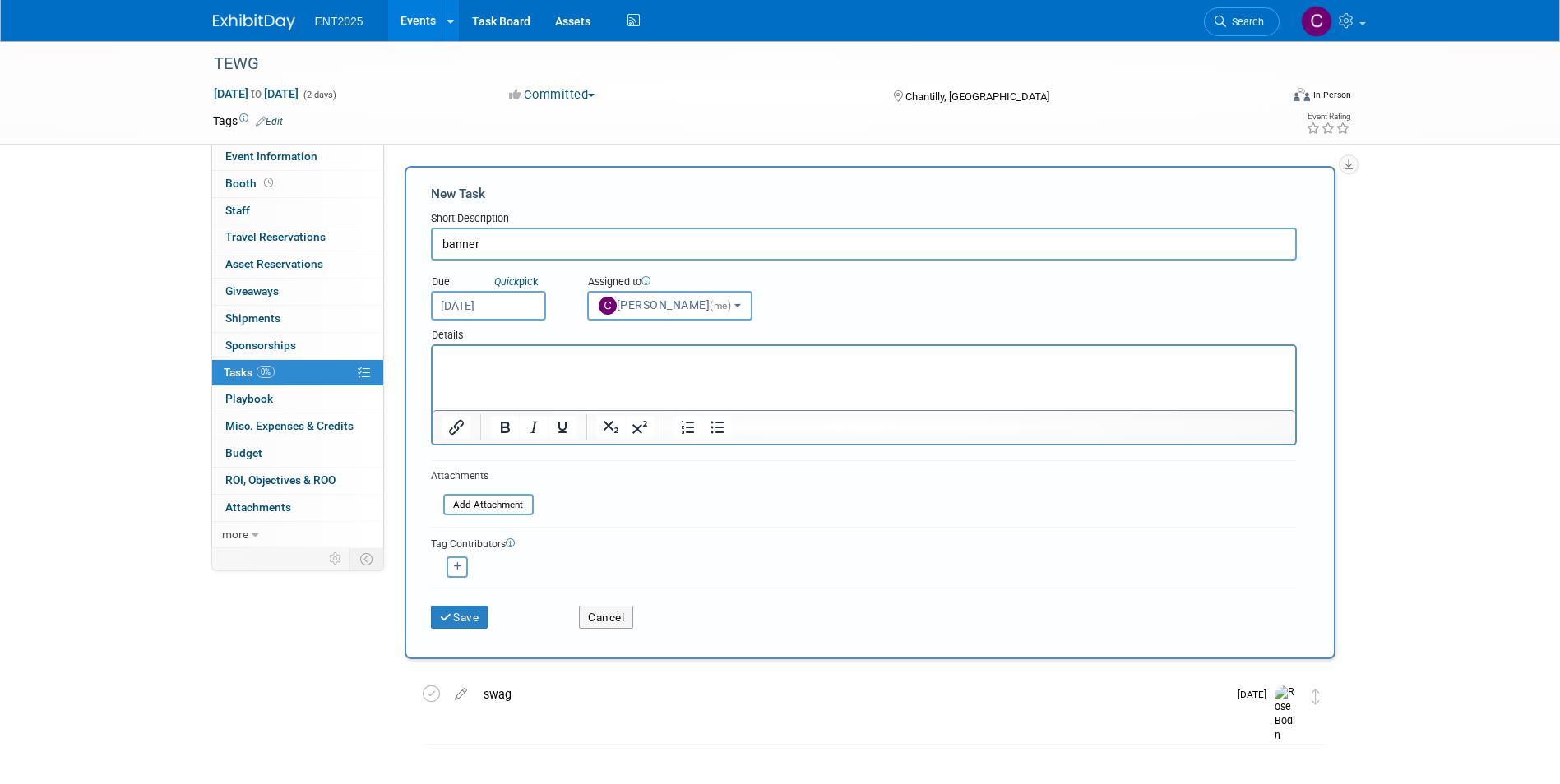
click at [504, 243] on input "banner" at bounding box center [865, 244] width 867 height 33
type input "banner creative"
click at [431, 606] on button "Save" at bounding box center [460, 618] width 57 height 23
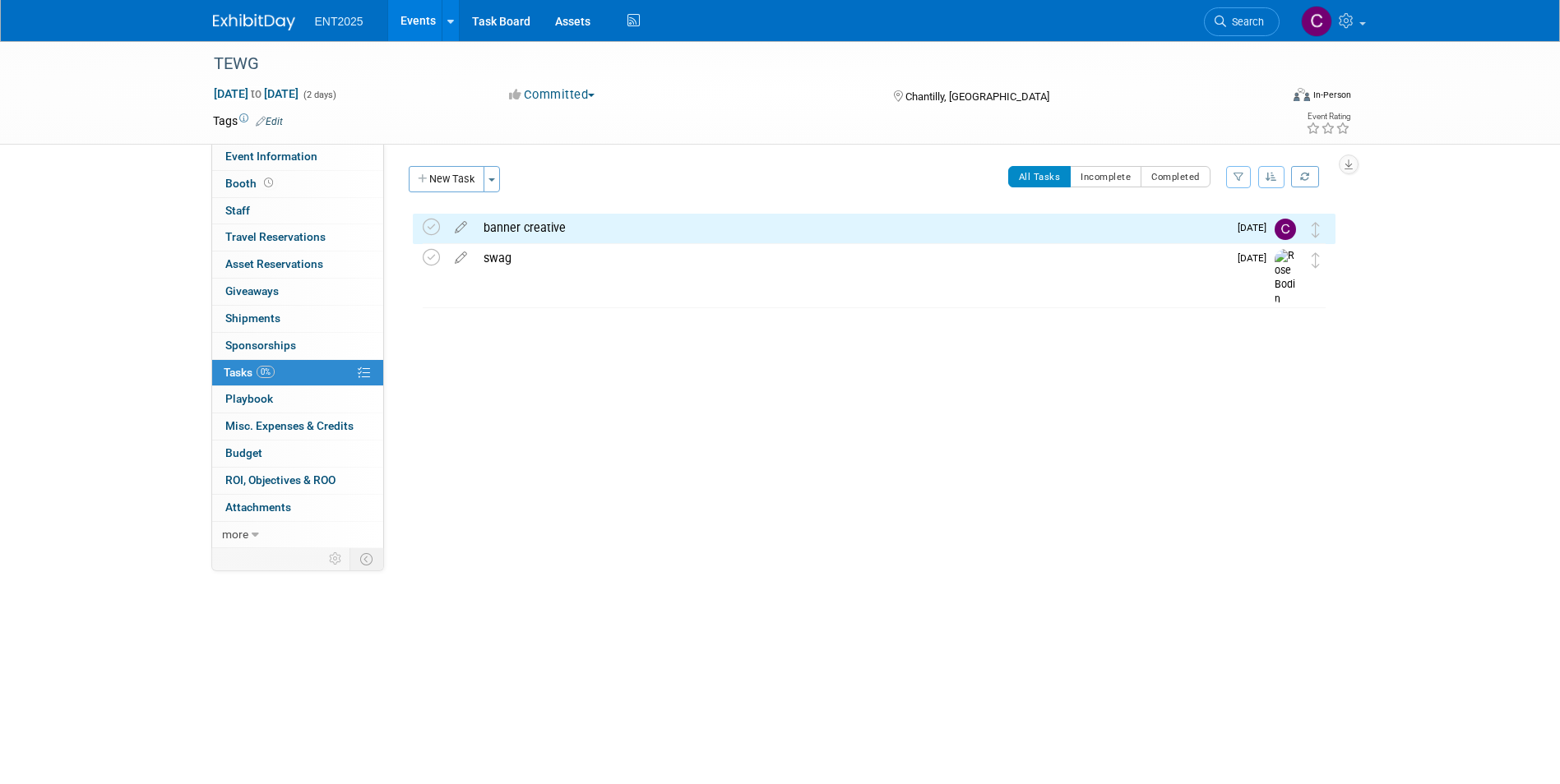
click at [603, 227] on div "banner creative" at bounding box center [851, 228] width 753 height 28
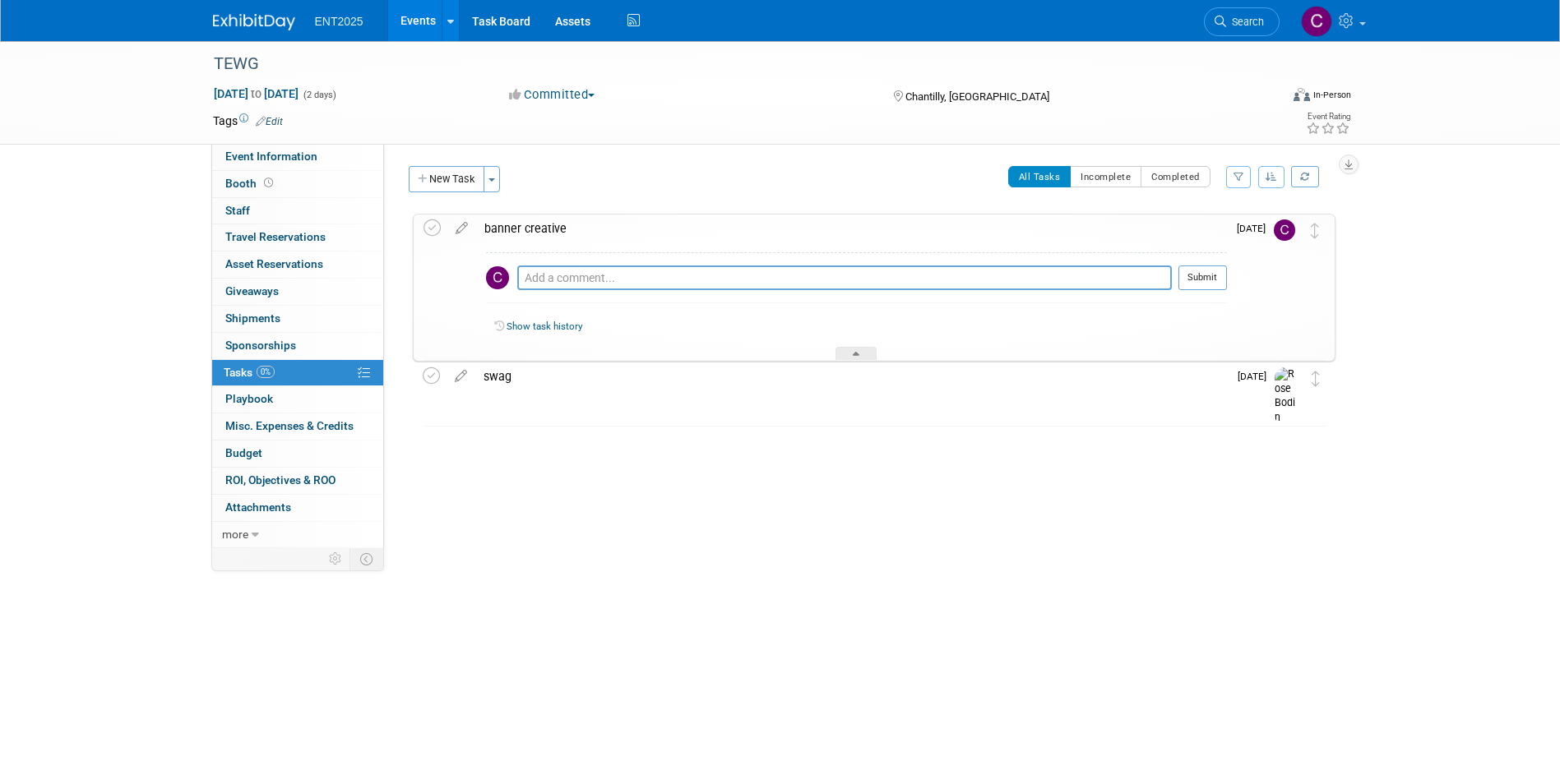
click at [588, 233] on div "banner creative" at bounding box center [851, 228] width 751 height 28
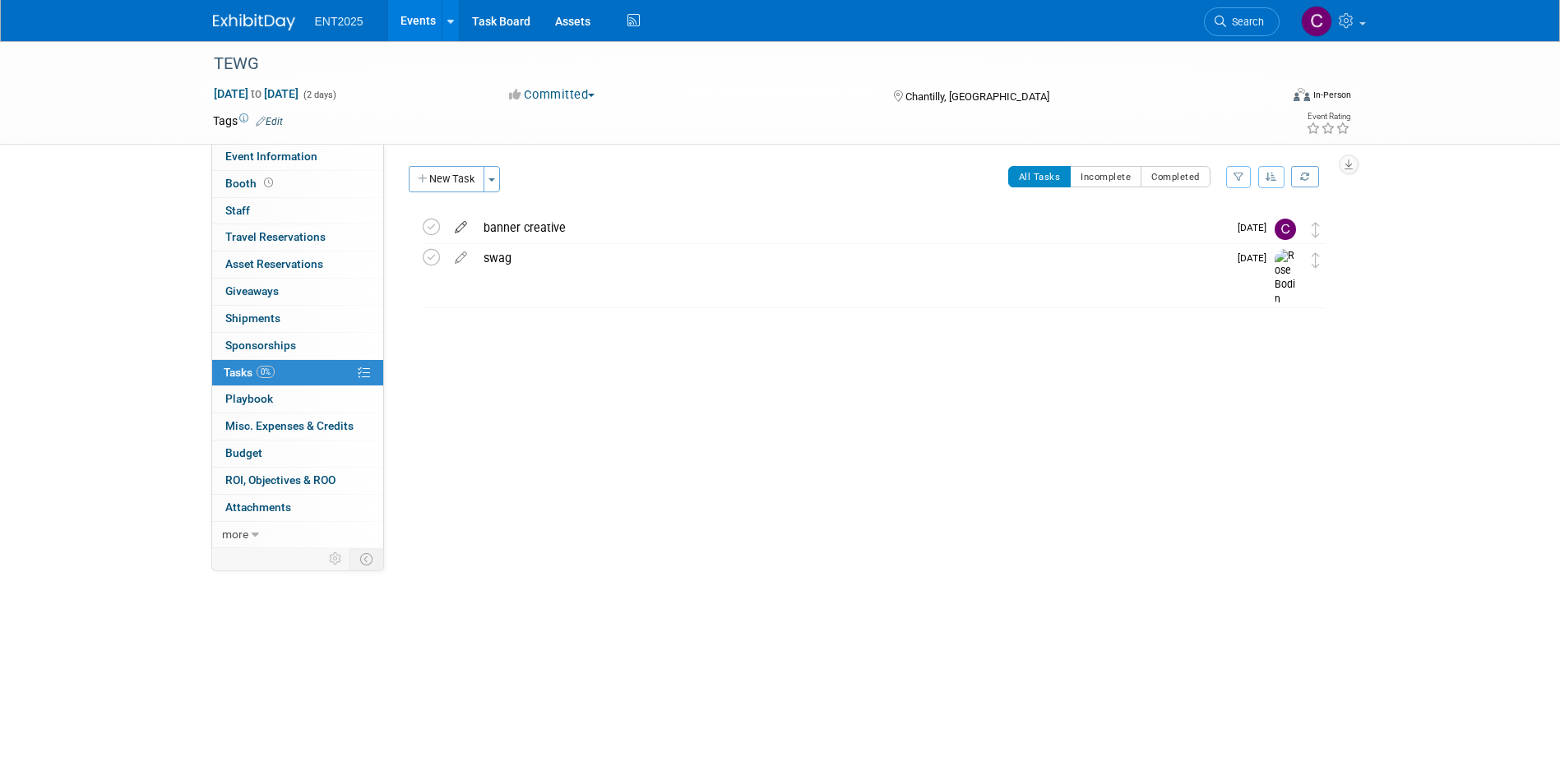
click at [466, 230] on icon at bounding box center [461, 225] width 29 height 21
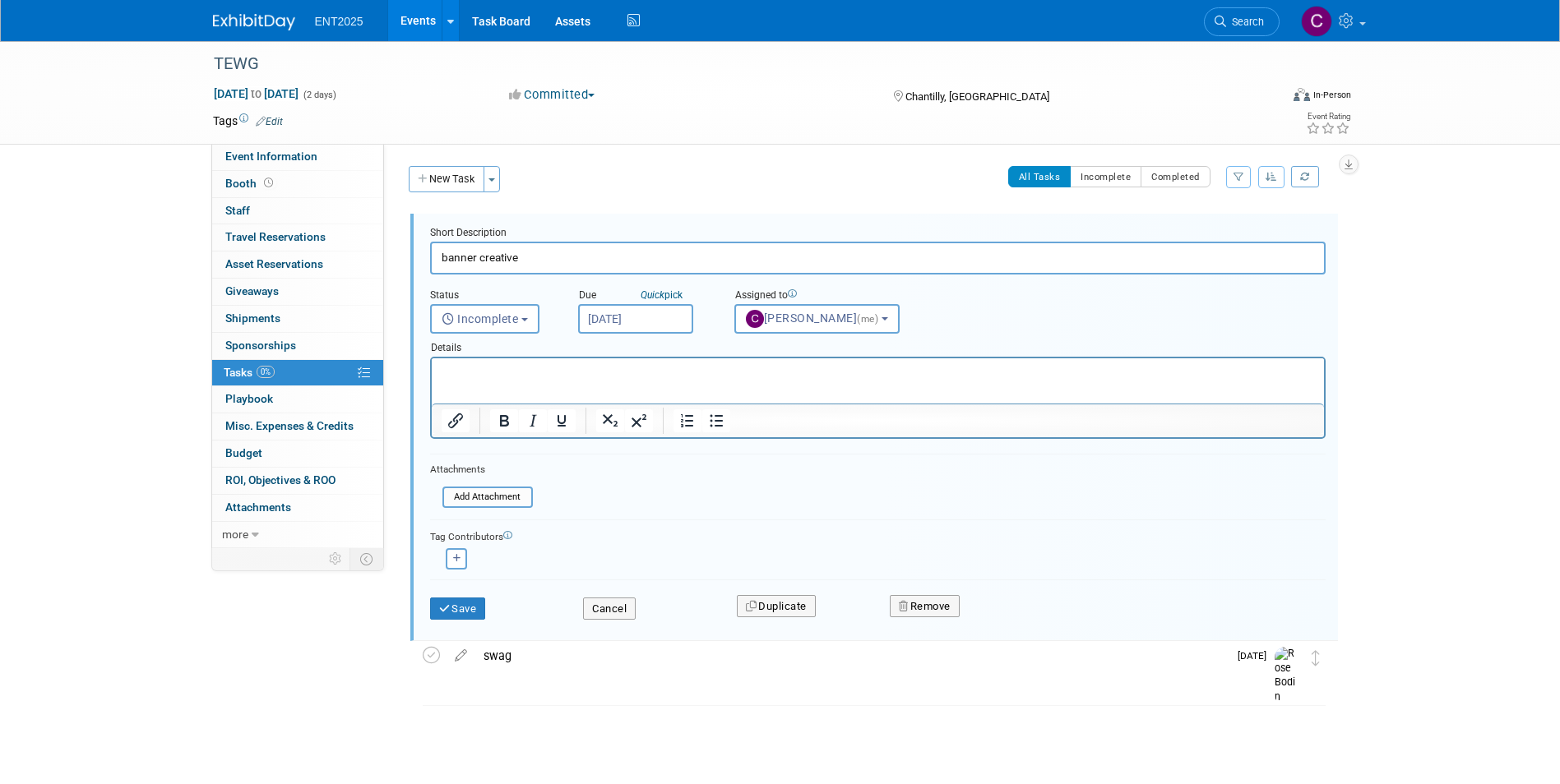
click at [473, 371] on p "Rich Text Area. Press ALT-0 for help." at bounding box center [877, 373] width 873 height 15
click at [472, 371] on p "createive in process" at bounding box center [877, 373] width 873 height 15
click at [537, 369] on p "creative in process" at bounding box center [877, 373] width 873 height 15
drag, startPoint x: 801, startPoint y: 377, endPoint x: 671, endPoint y: 372, distance: 130.1
click at [671, 372] on p "creative in process, print ready file due 10/17. need new pull up banner" at bounding box center [877, 373] width 873 height 15
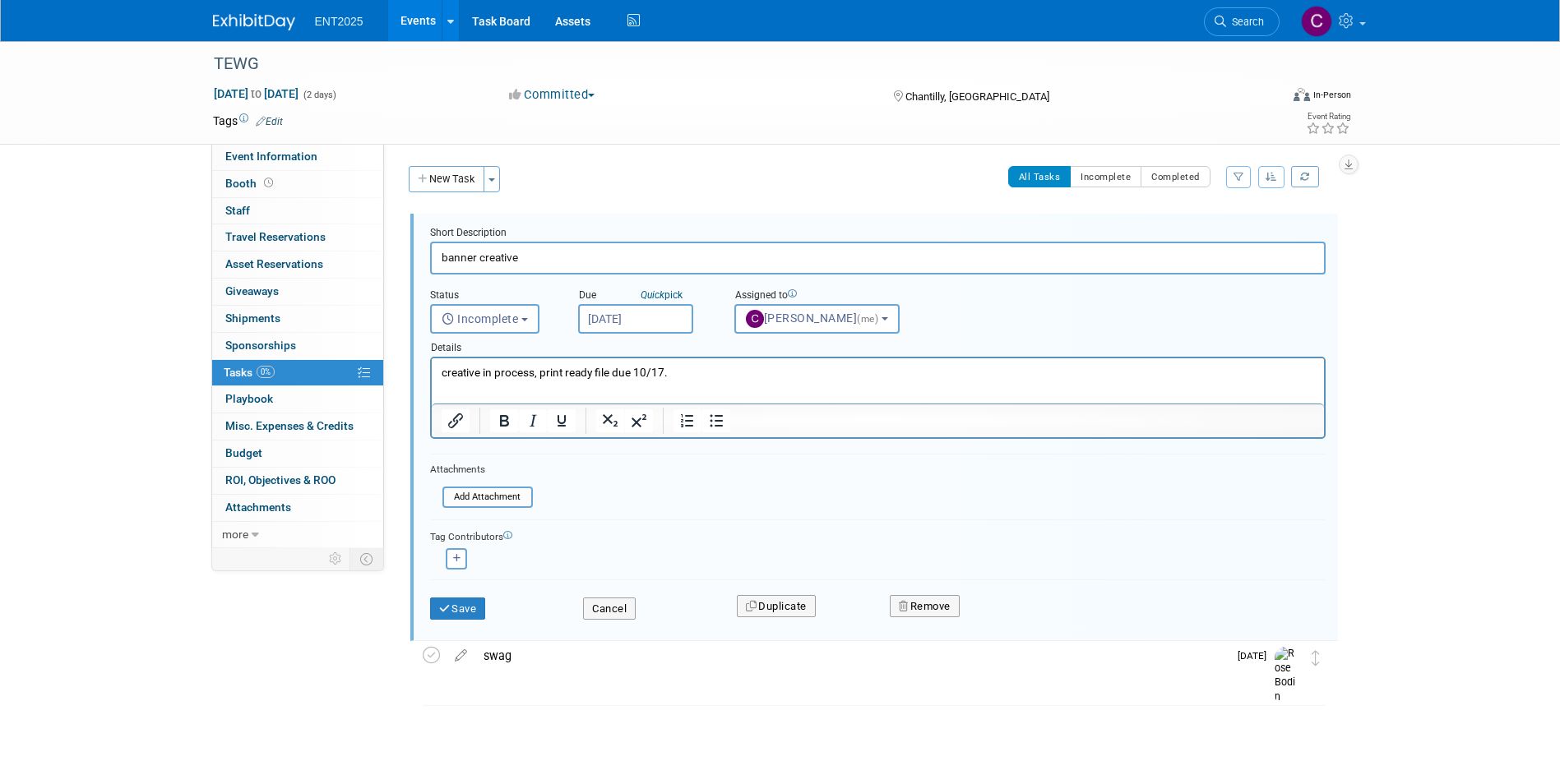
click at [444, 373] on p "creative in process, print ready file due 10/17." at bounding box center [877, 373] width 873 height 15
click at [453, 557] on icon "button" at bounding box center [457, 558] width 9 height 9
select select
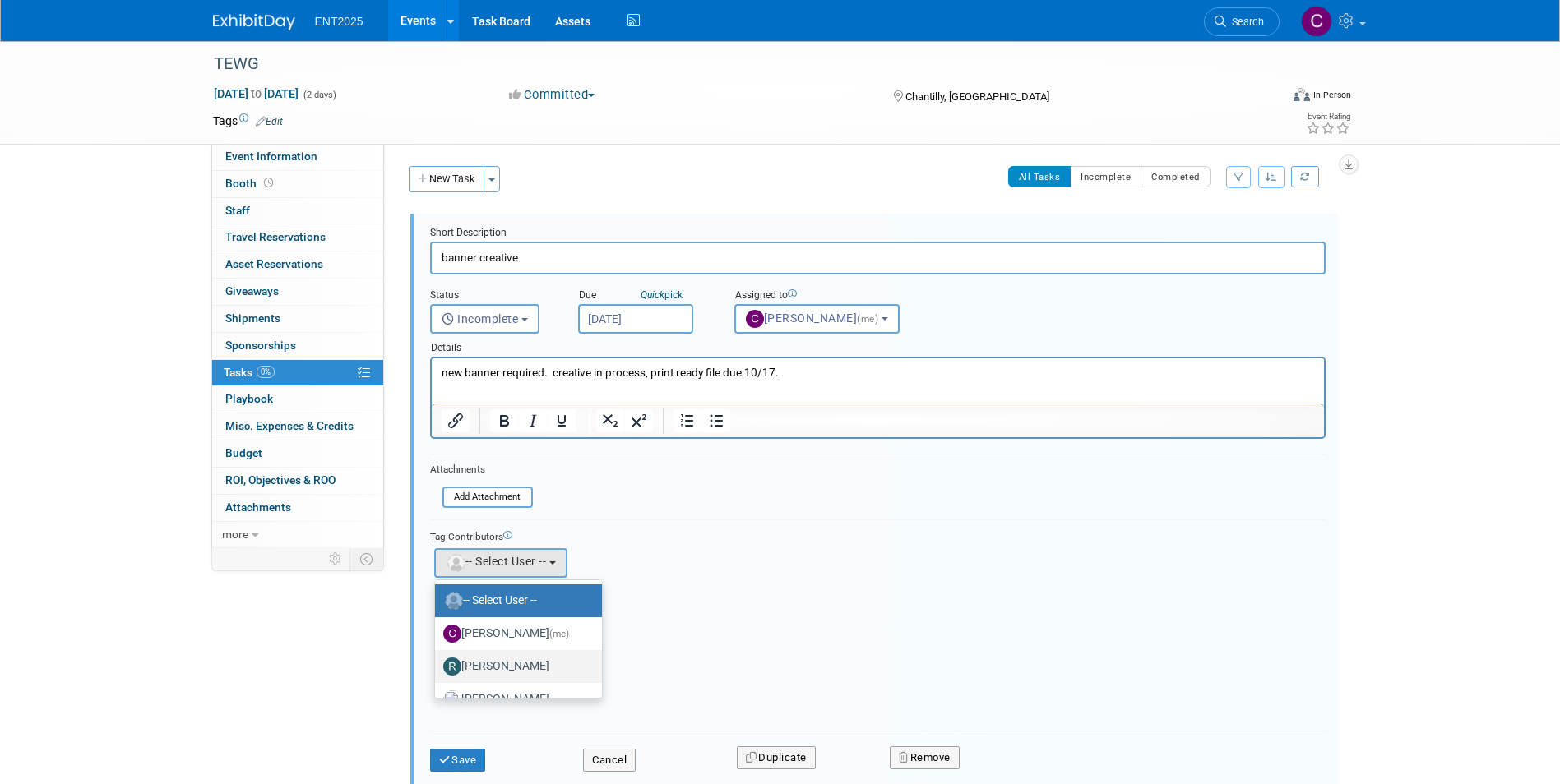
scroll to position [55, 0]
click at [502, 646] on label "Rose Bodin" at bounding box center [515, 644] width 143 height 27
click at [438, 646] on input "Rose Bodin" at bounding box center [431, 642] width 11 height 11
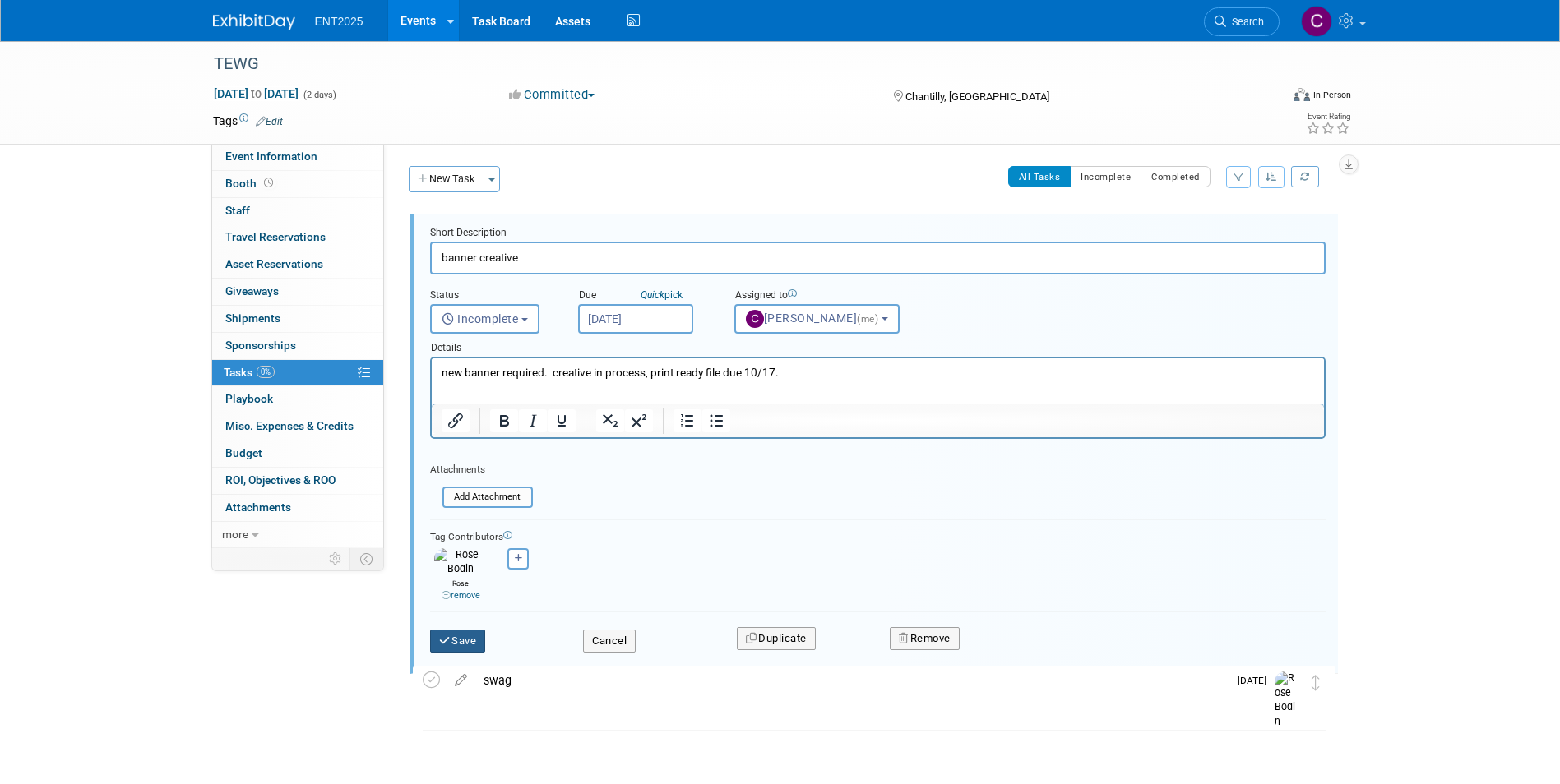
click at [455, 633] on button "Save" at bounding box center [458, 642] width 55 height 23
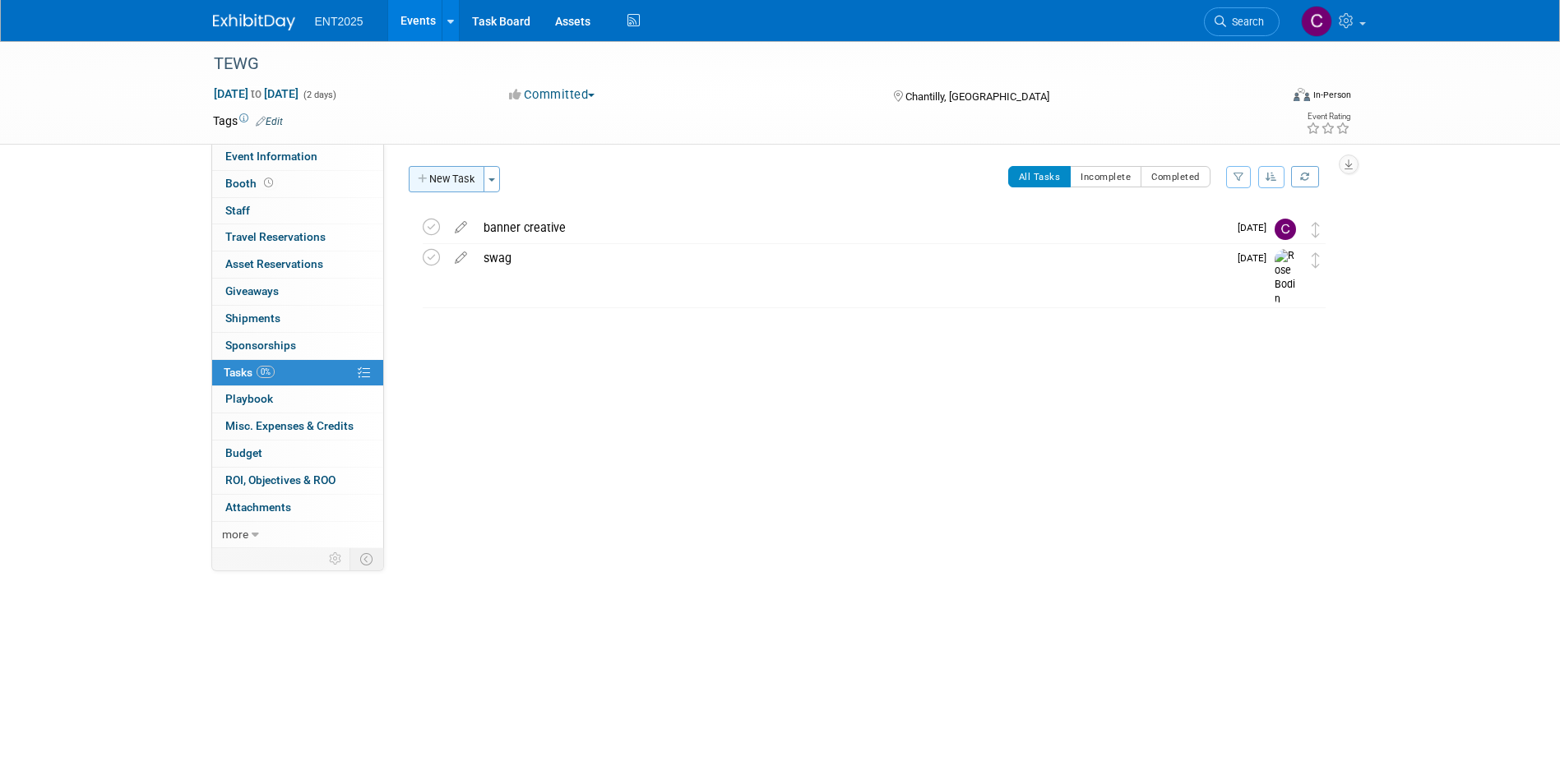
click at [425, 176] on icon "button" at bounding box center [424, 179] width 11 height 11
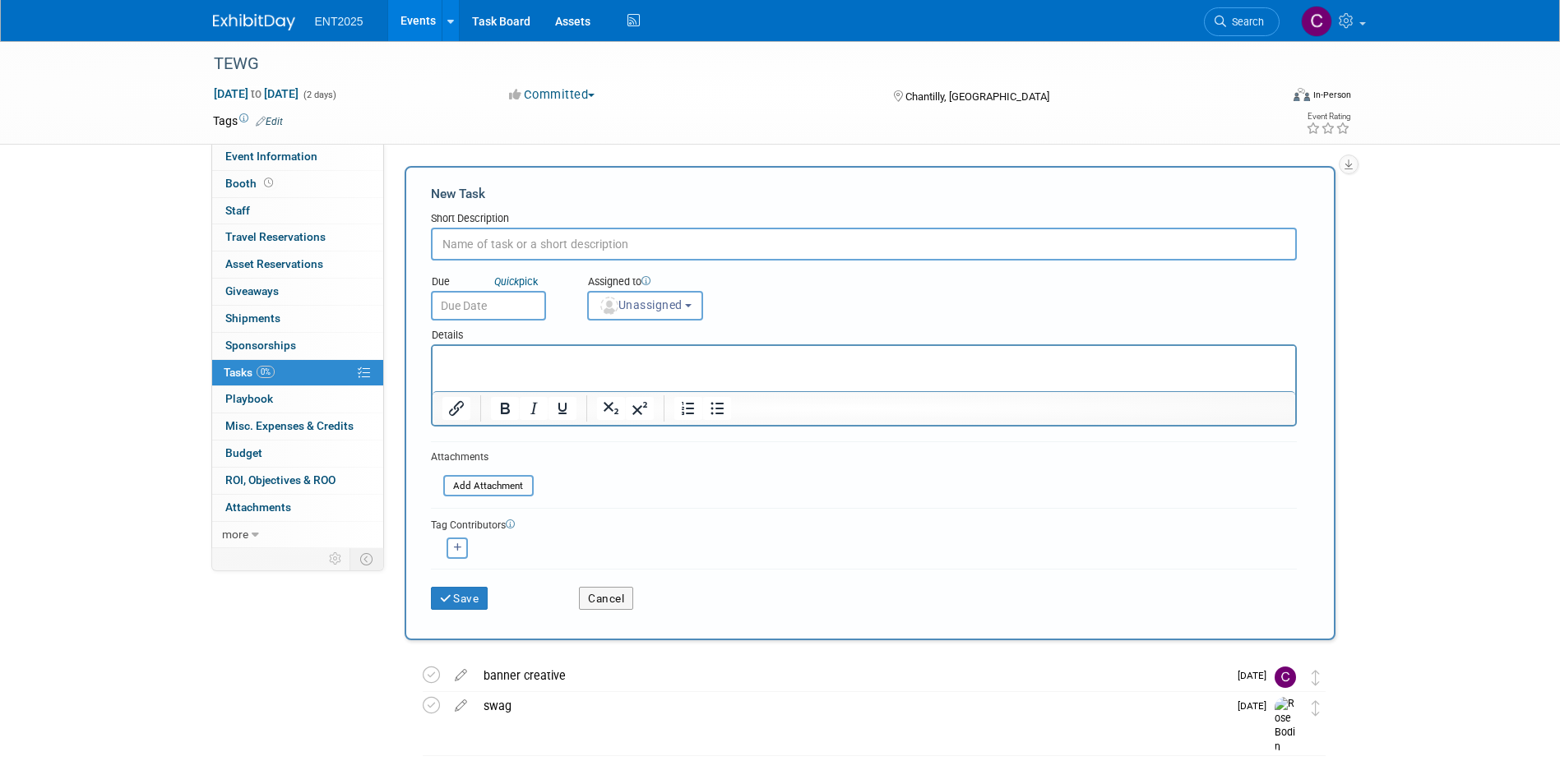
scroll to position [0, 0]
type input "Inbound shipping"
click at [683, 305] on span "Unassigned" at bounding box center [641, 305] width 84 height 13
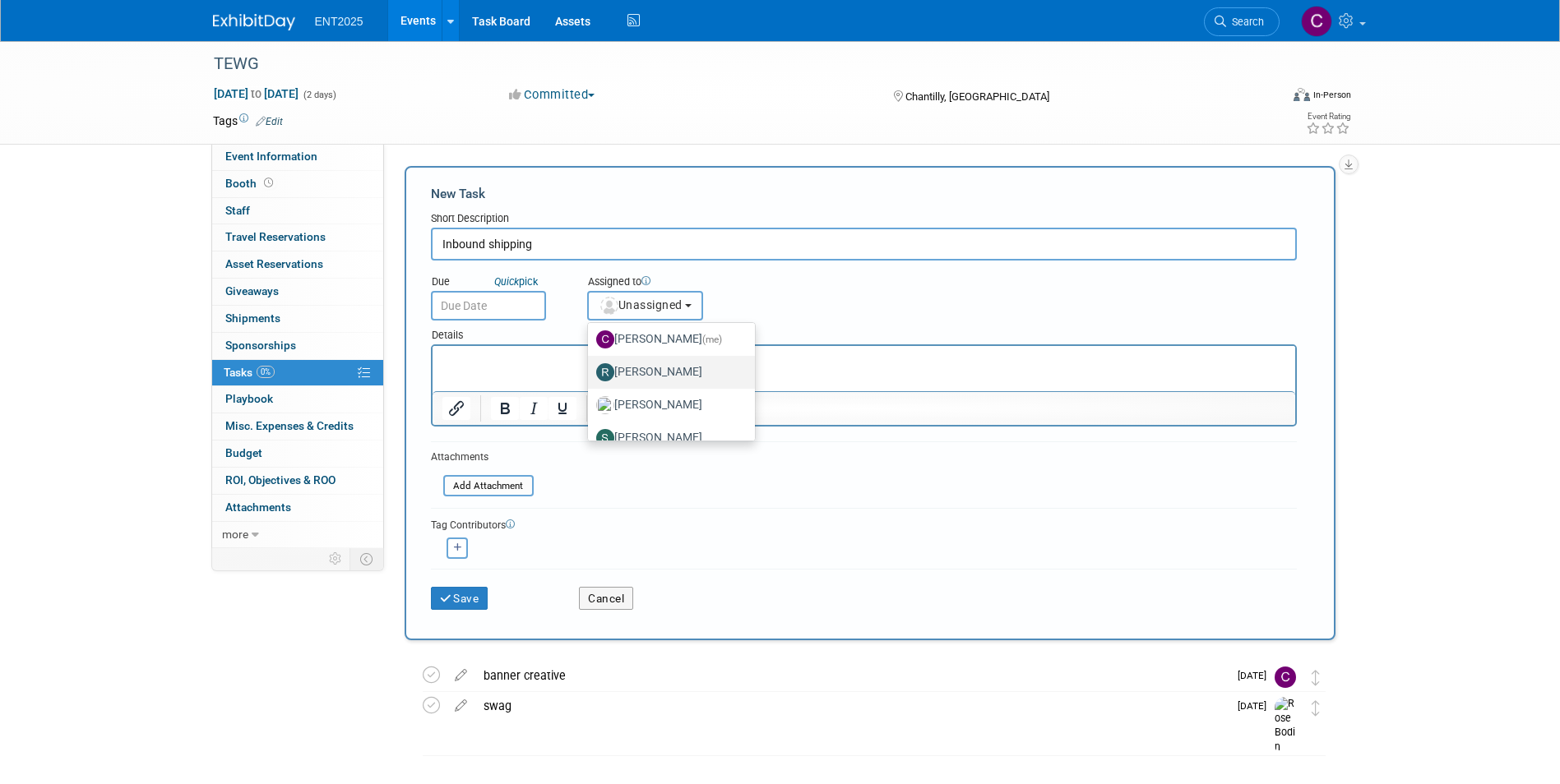
scroll to position [55, 0]
click at [667, 385] on label "Rose Bodin" at bounding box center [668, 387] width 143 height 27
click at [590, 385] on input "Rose Bodin" at bounding box center [584, 384] width 11 height 11
select select "fd414d53-3d64-4b99-a4d4-d4a7ab262892"
click at [455, 543] on icon "button" at bounding box center [458, 547] width 9 height 9
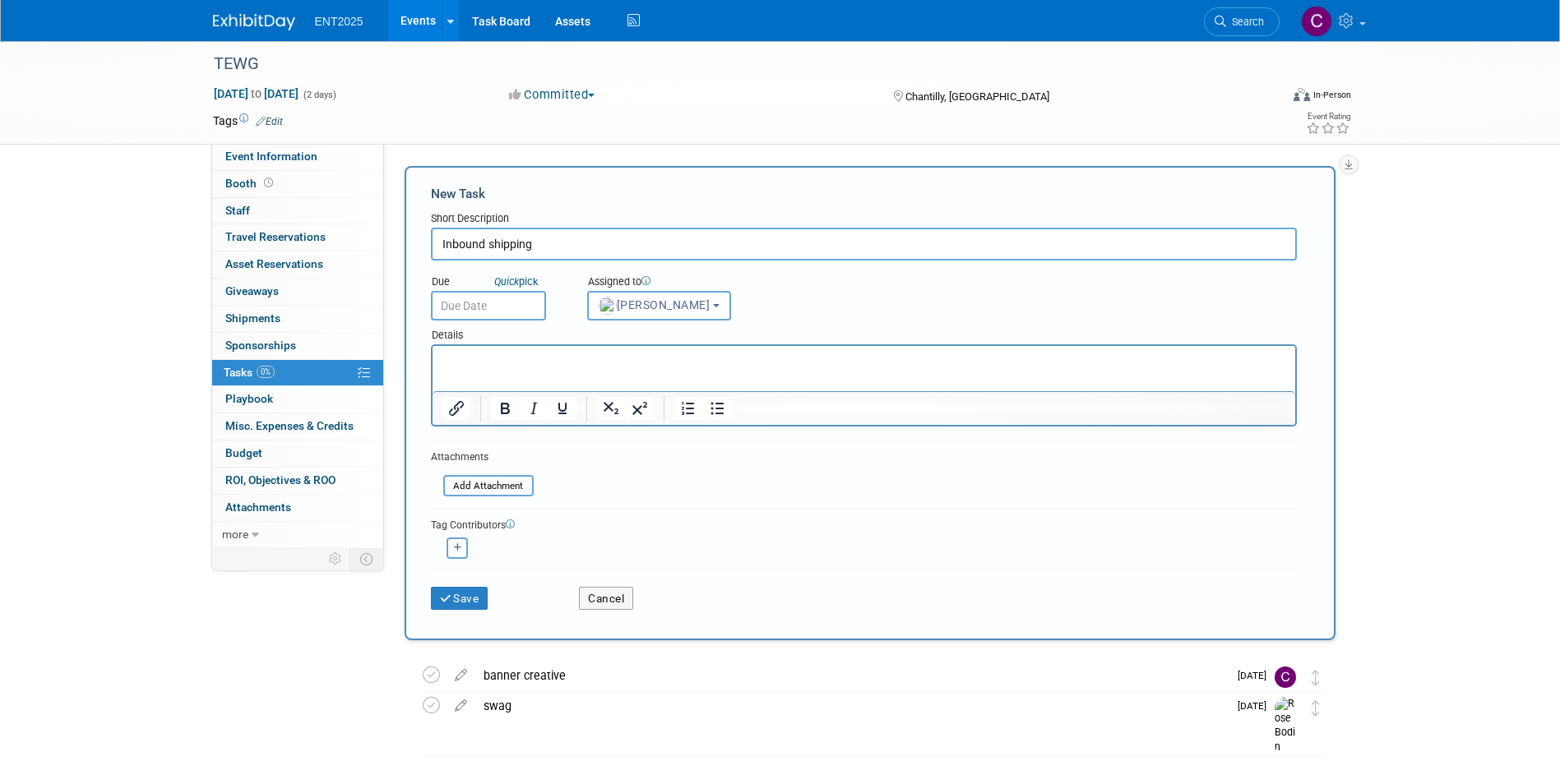
select select
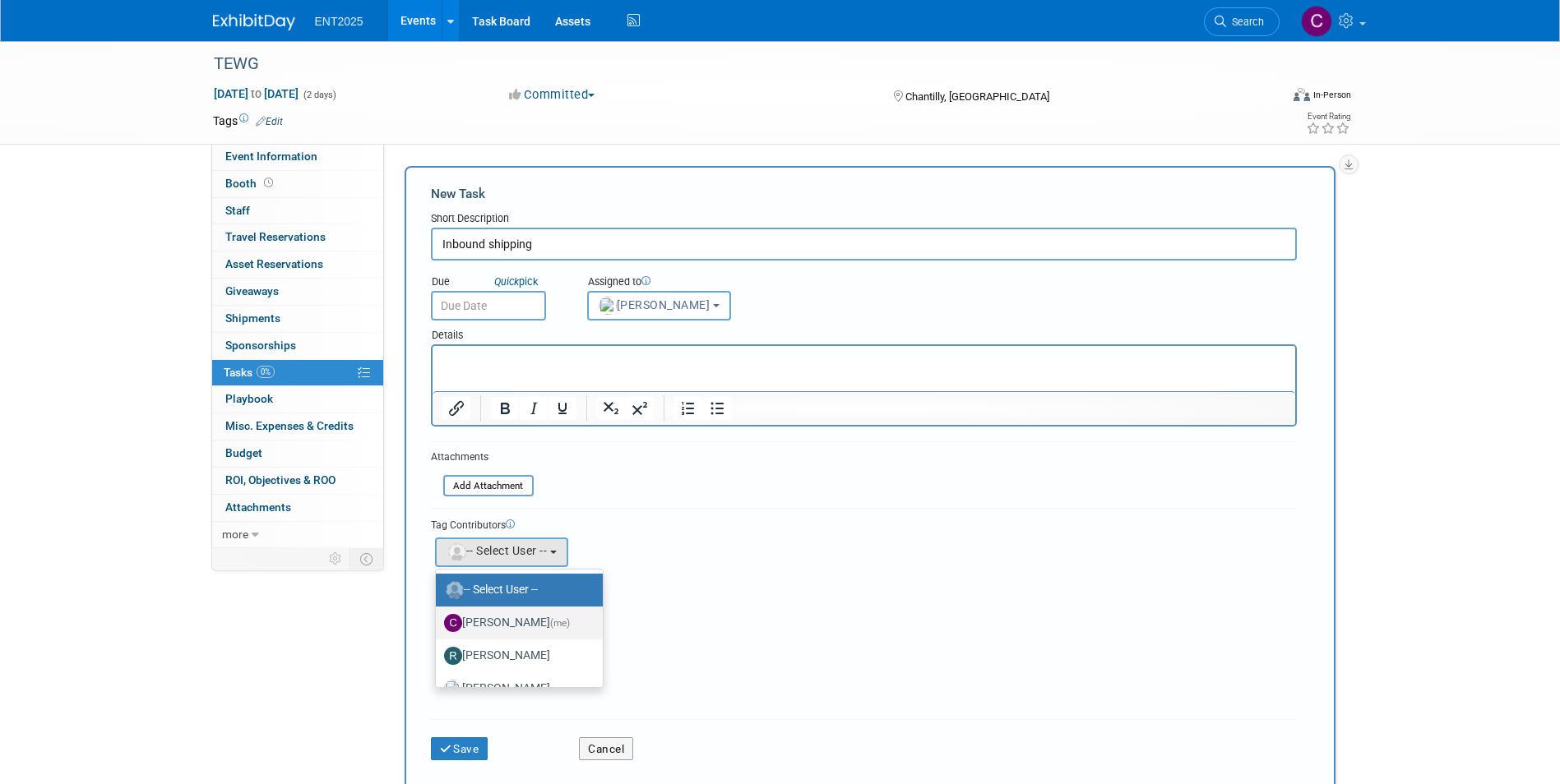
click at [520, 625] on label "Colleen Mueller (me)" at bounding box center [515, 623] width 143 height 27
click at [438, 625] on input "Colleen Mueller (me)" at bounding box center [432, 621] width 11 height 11
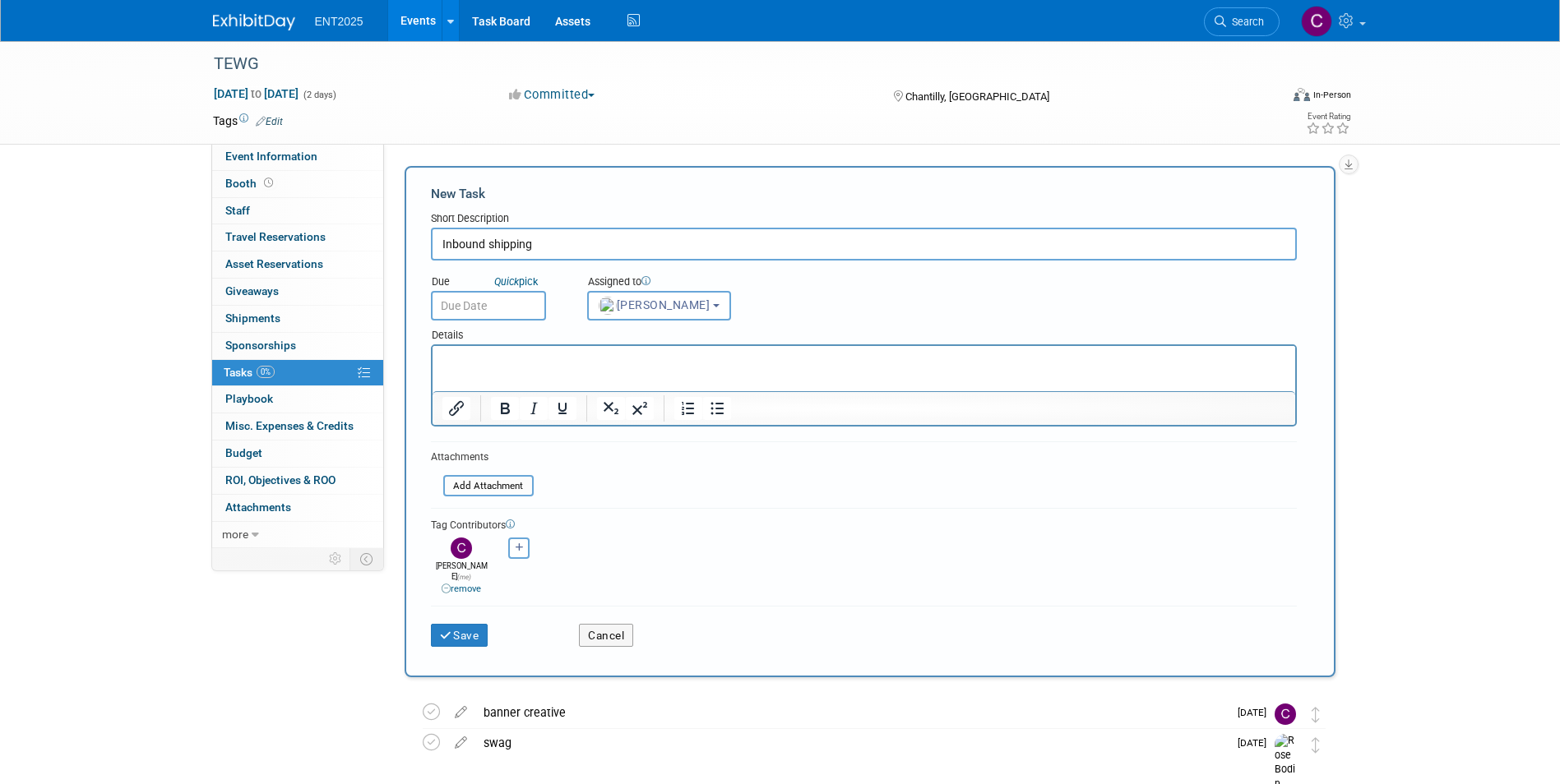
click at [461, 357] on p "Rich Text Area. Press ALT-0 for help." at bounding box center [864, 360] width 844 height 16
click at [447, 369] on html "No shipping direct to show. Everything will ship to Greg." at bounding box center [864, 358] width 863 height 23
click at [751, 367] on p "No shipping direct to show. Everything will ship to Greg." at bounding box center [864, 360] width 844 height 16
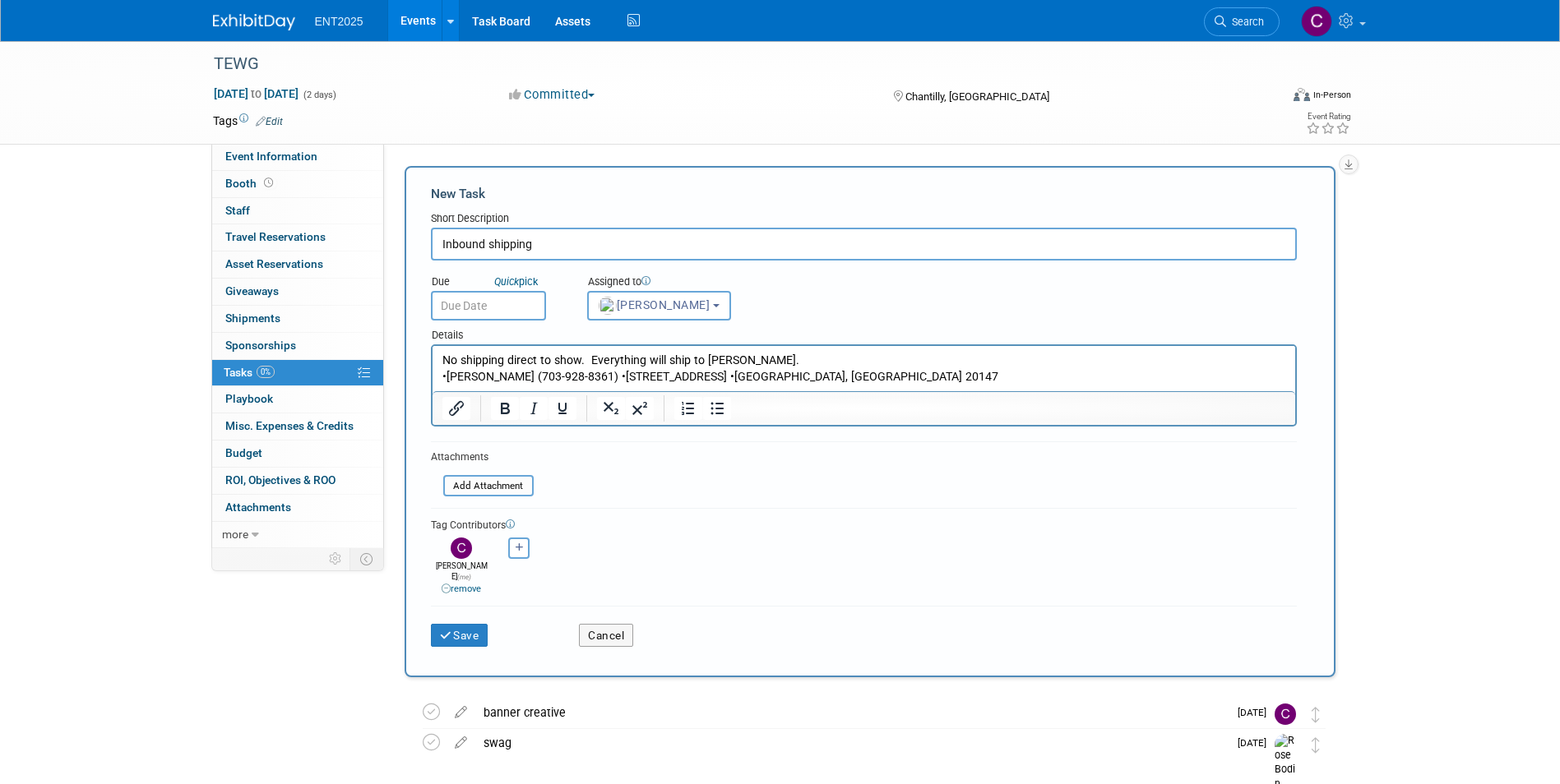
click at [832, 375] on p "•Greg Stuart (703-928-8361) •43192 Gatwick Square •Ashburn, VA 20147" at bounding box center [864, 377] width 844 height 16
click at [732, 359] on p "No shipping direct to show. Everything will ship to Greg." at bounding box center [864, 360] width 844 height 16
click at [460, 625] on button "Save" at bounding box center [460, 636] width 57 height 23
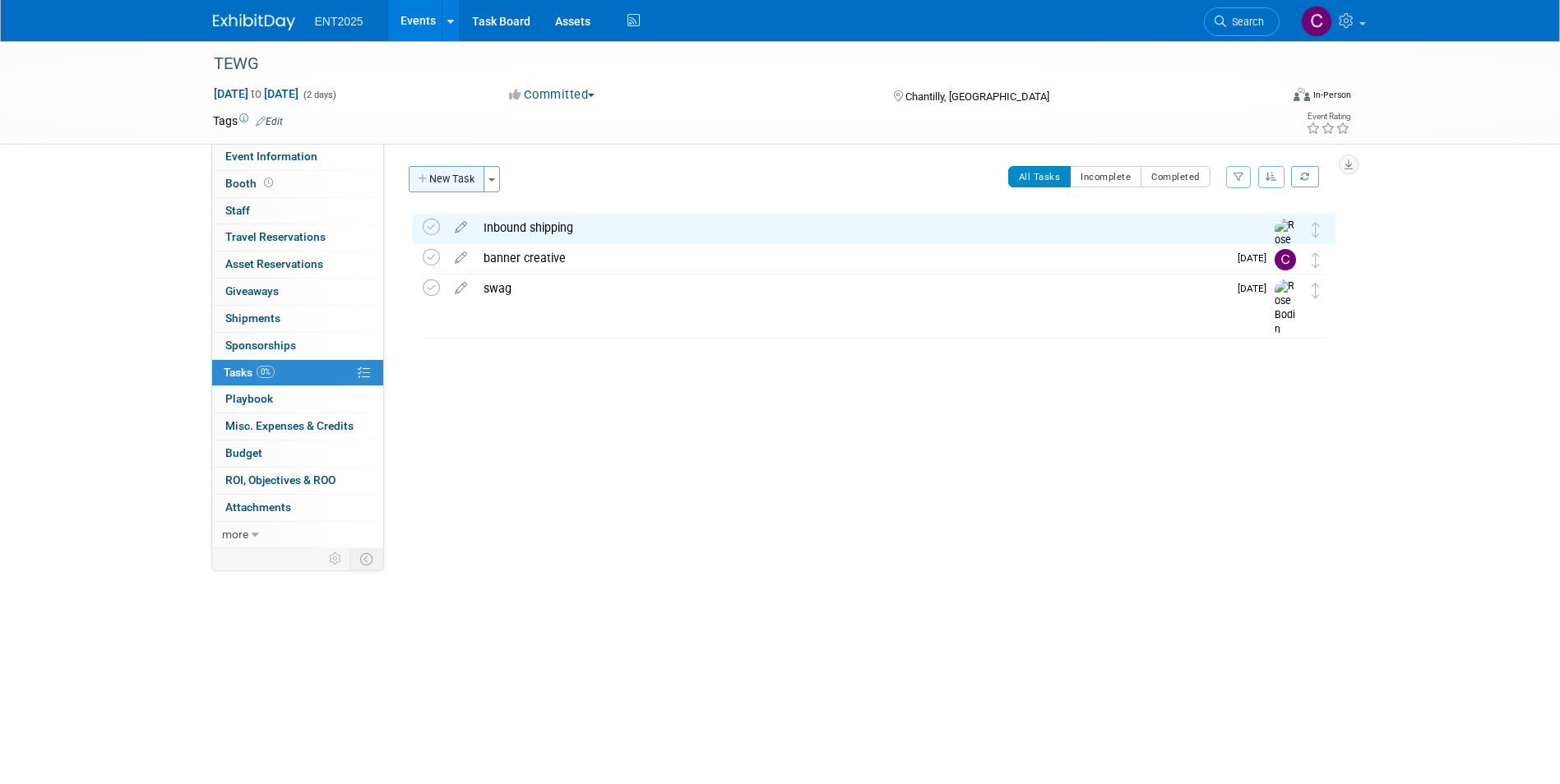
click at [430, 179] on button "New Task" at bounding box center [446, 180] width 76 height 27
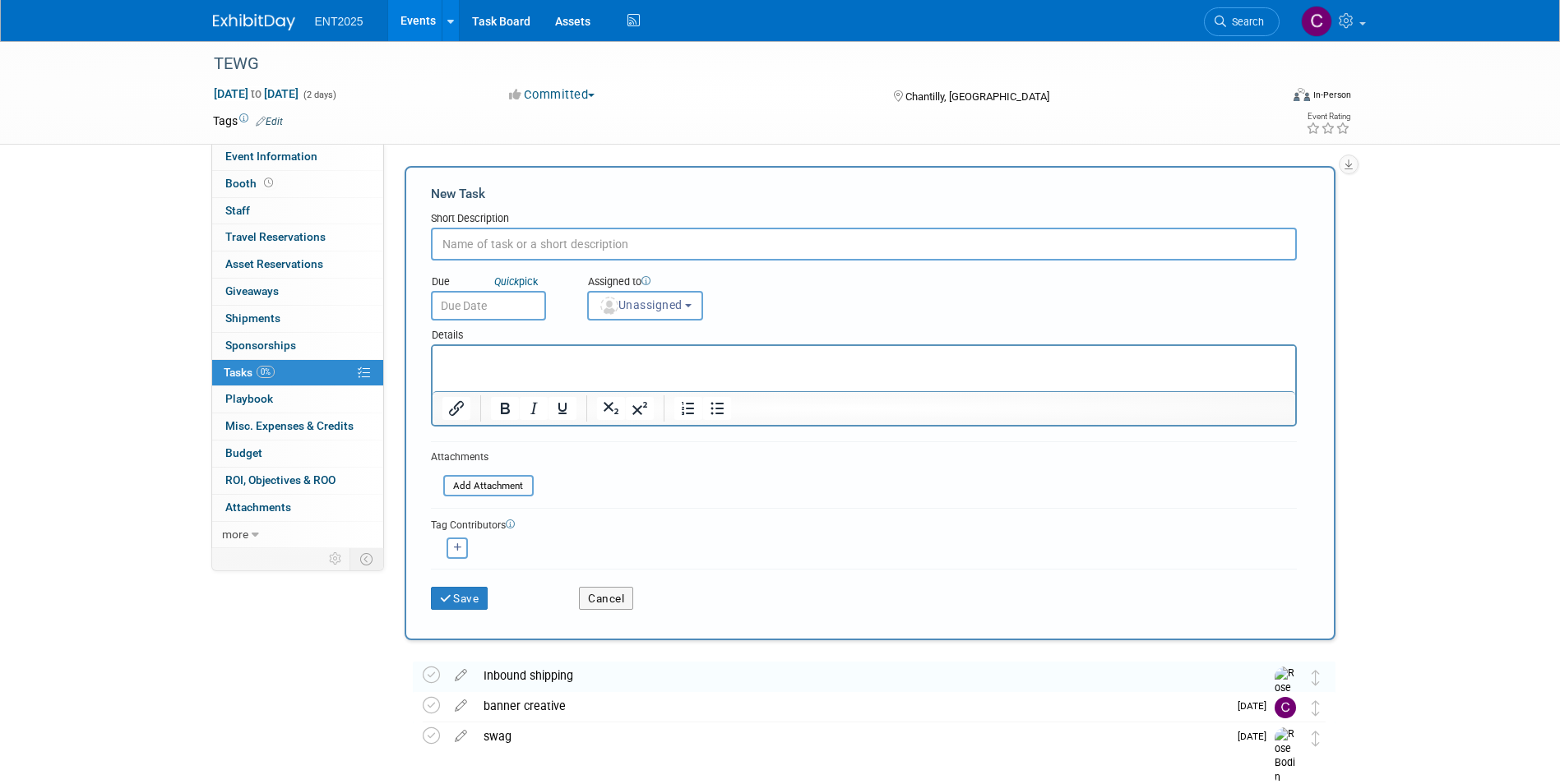
scroll to position [0, 0]
click at [459, 246] on input "text" at bounding box center [865, 244] width 867 height 33
type input "Outbound shipping"
click at [681, 295] on button "Unassigned" at bounding box center [646, 305] width 117 height 30
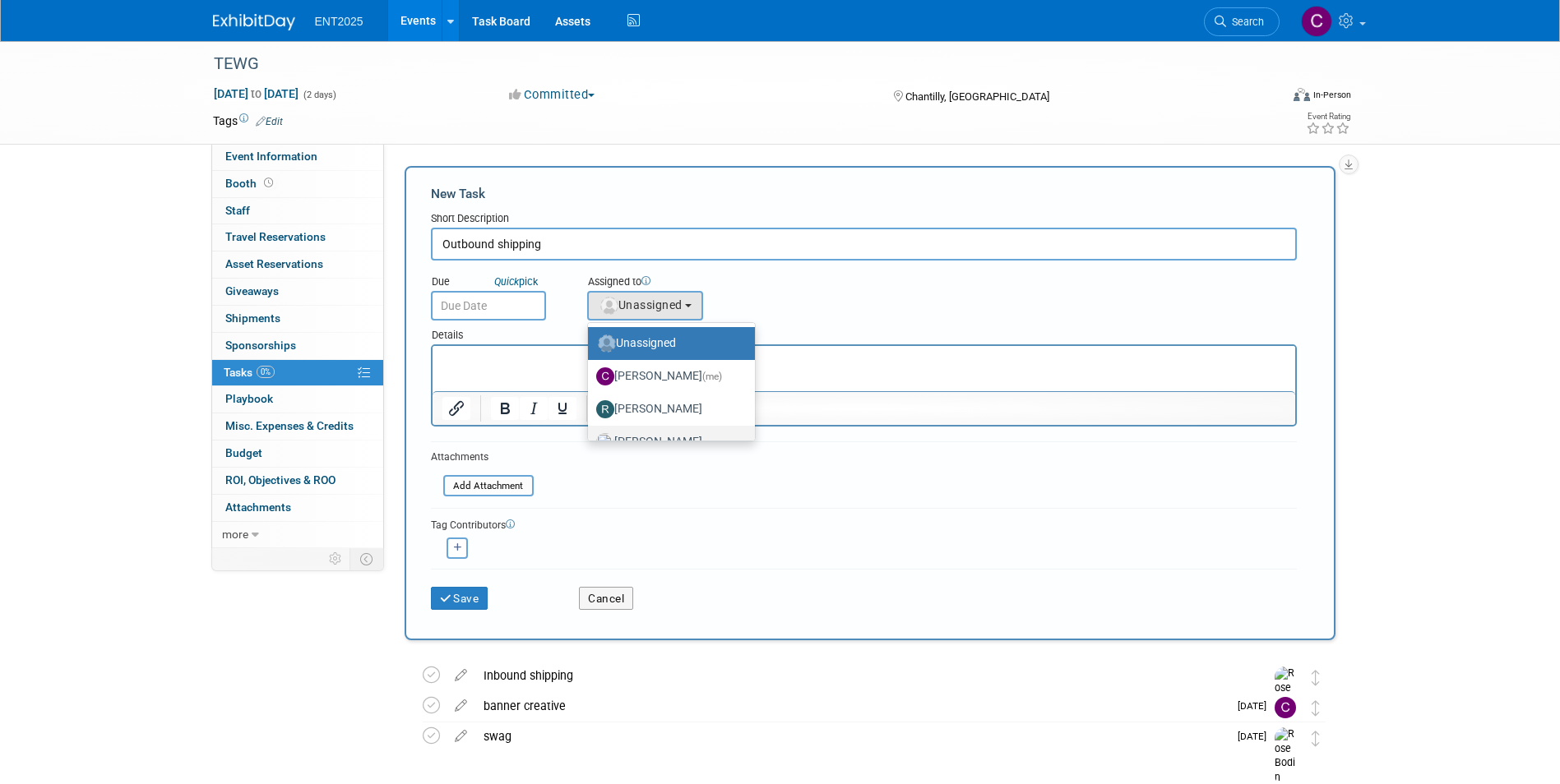
click at [653, 435] on label "Rose Bodin" at bounding box center [668, 443] width 143 height 27
click at [590, 435] on input "Rose Bodin" at bounding box center [584, 440] width 11 height 11
select select "fd414d53-3d64-4b99-a4d4-d4a7ab262892"
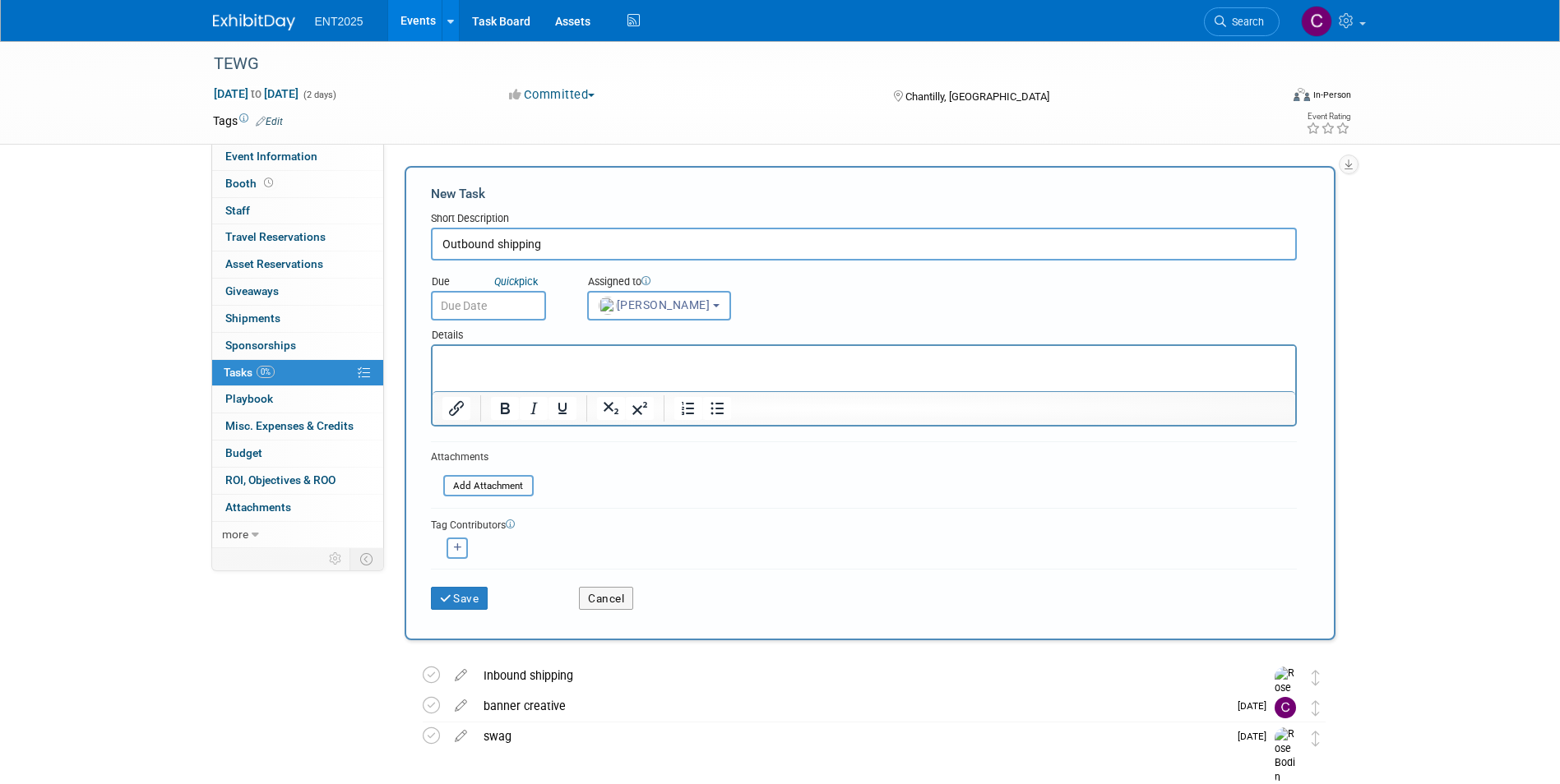
click at [457, 546] on icon "button" at bounding box center [458, 547] width 9 height 9
select select
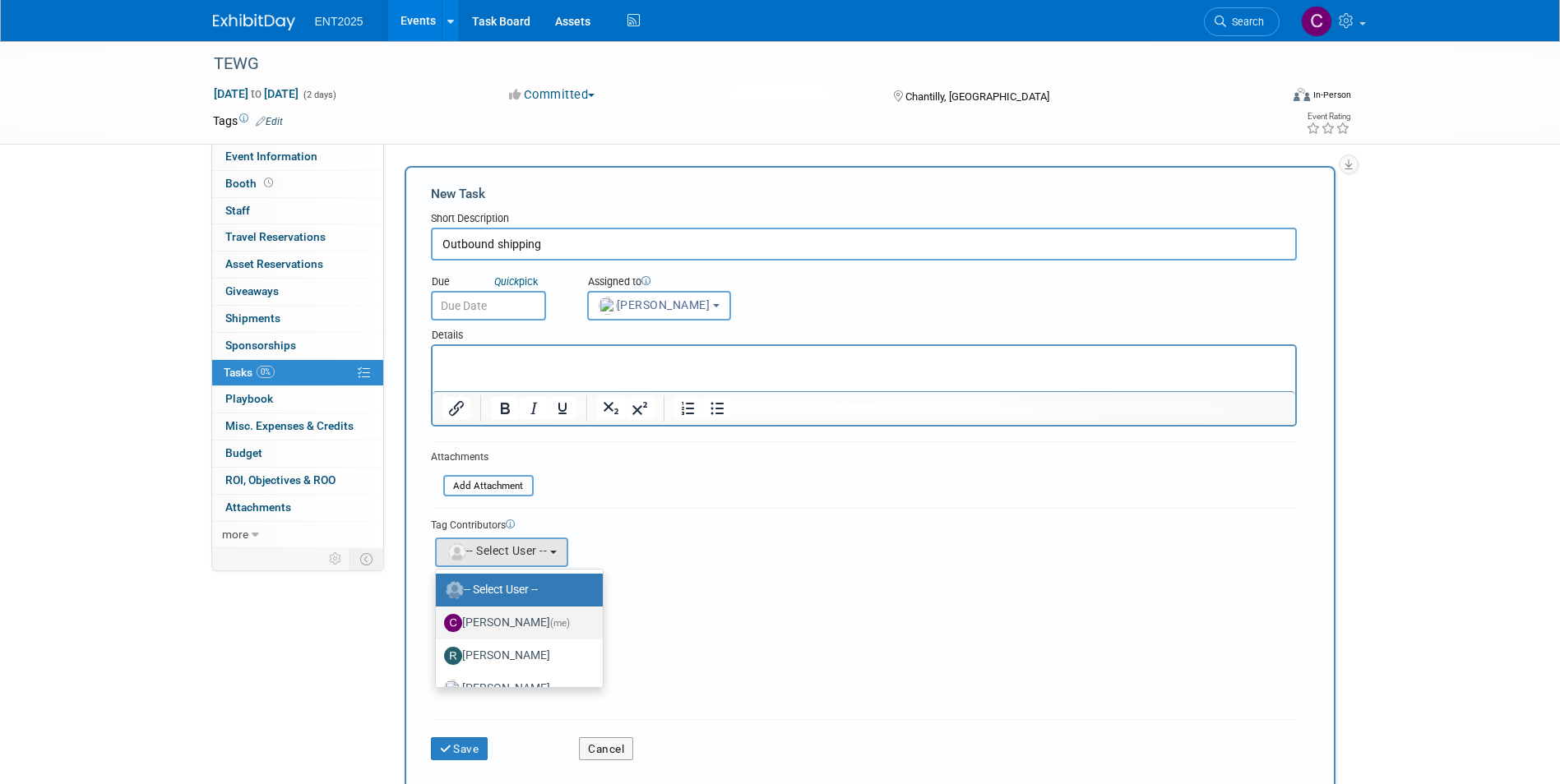
click at [525, 621] on label "Colleen Mueller (me)" at bounding box center [515, 623] width 143 height 27
click at [438, 621] on input "Colleen Mueller (me)" at bounding box center [432, 621] width 11 height 11
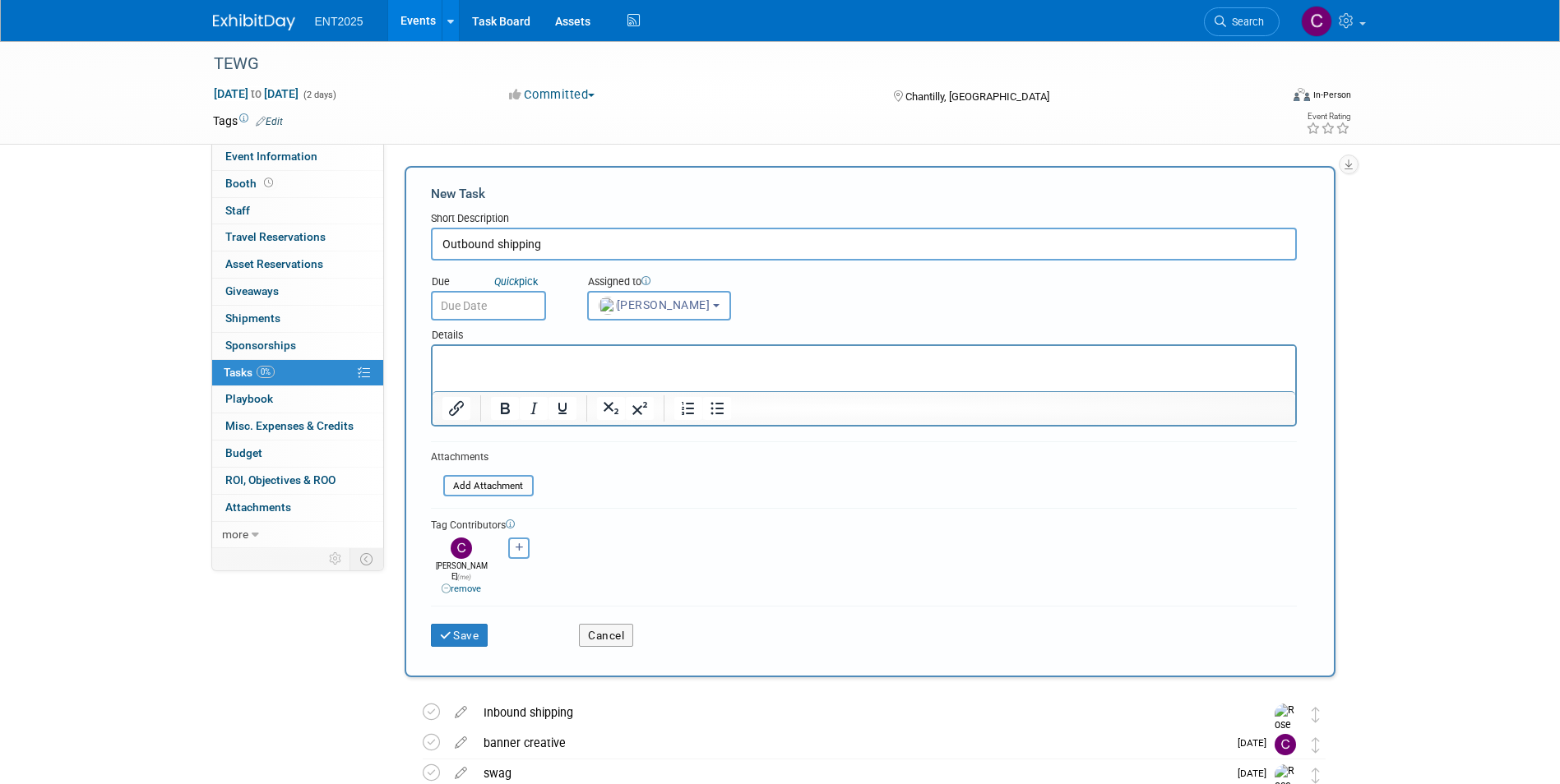
click at [457, 360] on p "Rich Text Area. Press ALT-0 for help." at bounding box center [864, 360] width 844 height 16
click at [465, 624] on button "Save" at bounding box center [460, 636] width 57 height 23
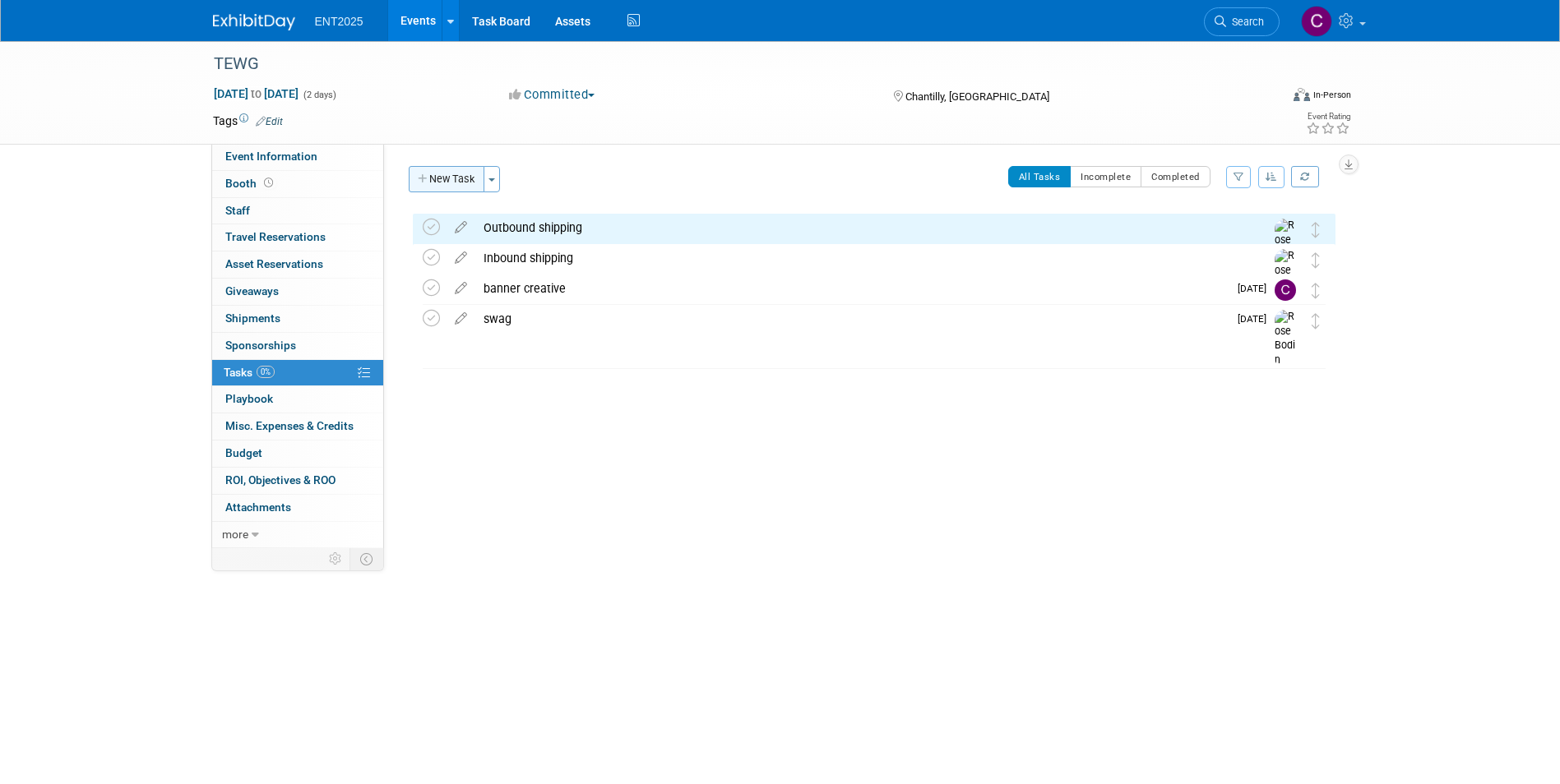
click at [443, 173] on button "New Task" at bounding box center [446, 180] width 76 height 27
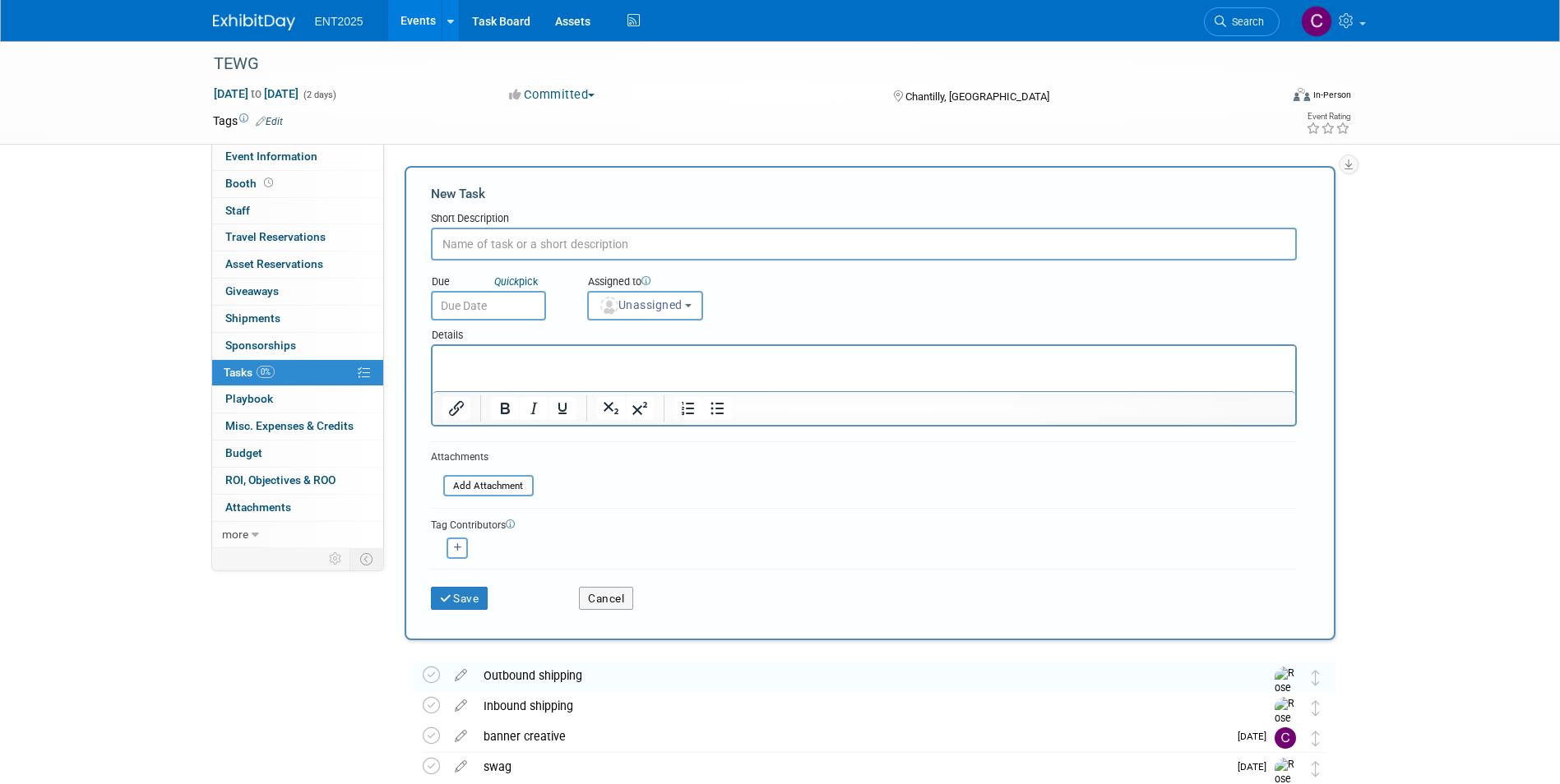
click at [476, 240] on input "text" at bounding box center [865, 244] width 867 height 33
type input "booth assets"
click at [648, 274] on div "Assigned to" at bounding box center [686, 282] width 198 height 16
click at [652, 305] on span "Unassigned" at bounding box center [641, 305] width 84 height 13
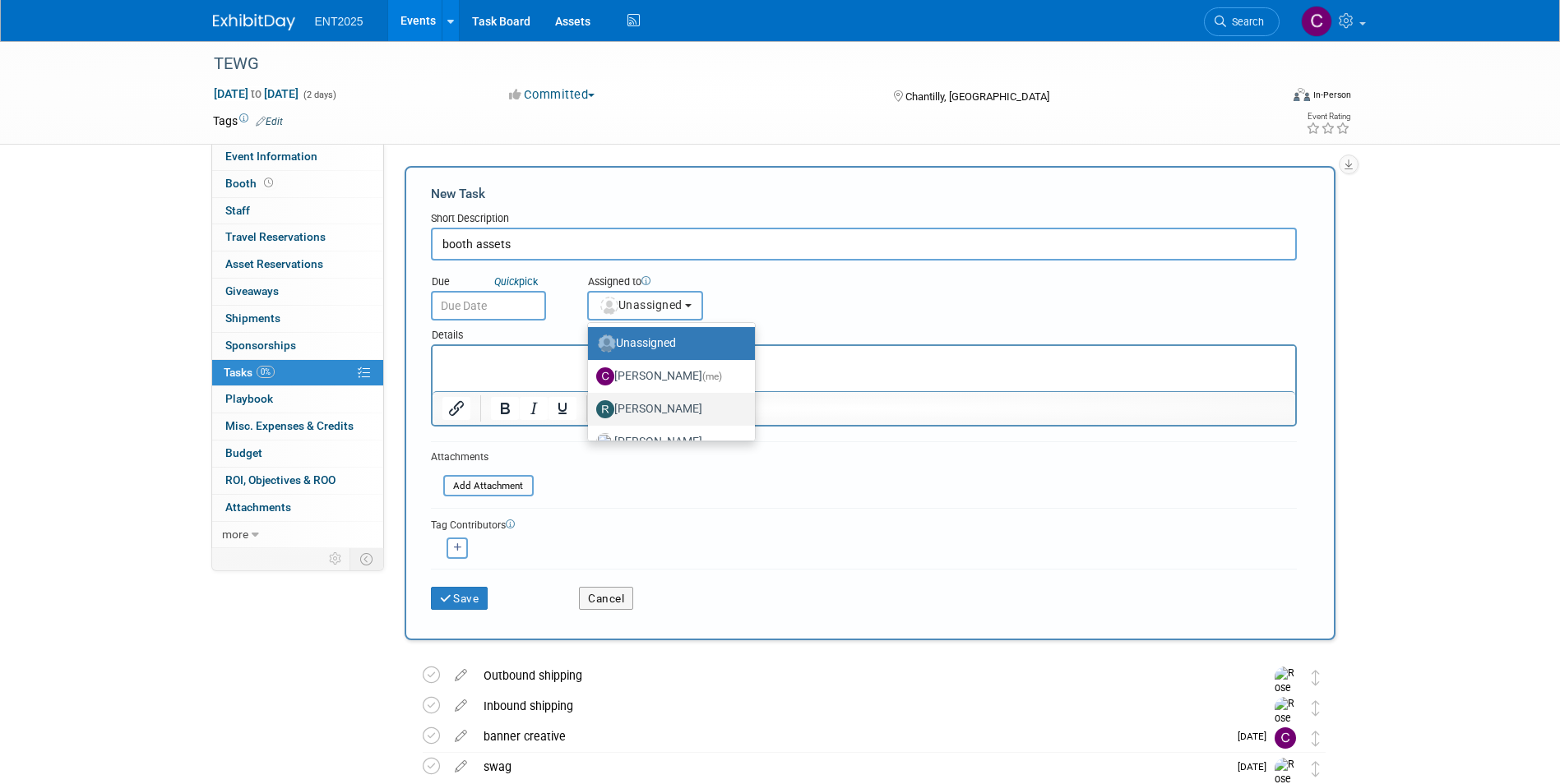
scroll to position [55, 0]
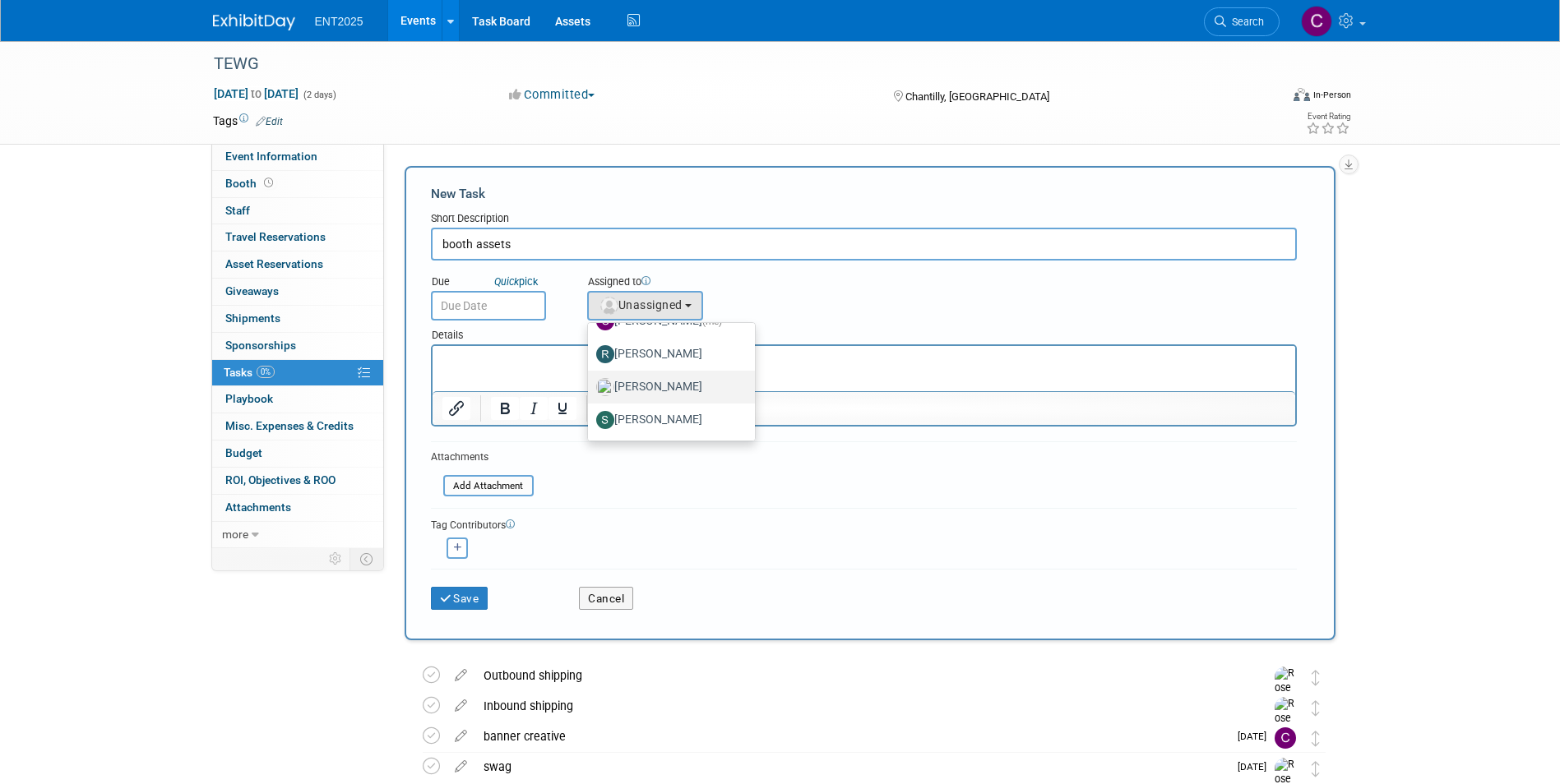
click at [657, 394] on label "Rose Bodin" at bounding box center [668, 387] width 143 height 27
click at [590, 391] on input "Rose Bodin" at bounding box center [584, 384] width 11 height 11
select select "fd414d53-3d64-4b99-a4d4-d4a7ab262892"
click at [459, 544] on icon "button" at bounding box center [458, 547] width 9 height 9
select select
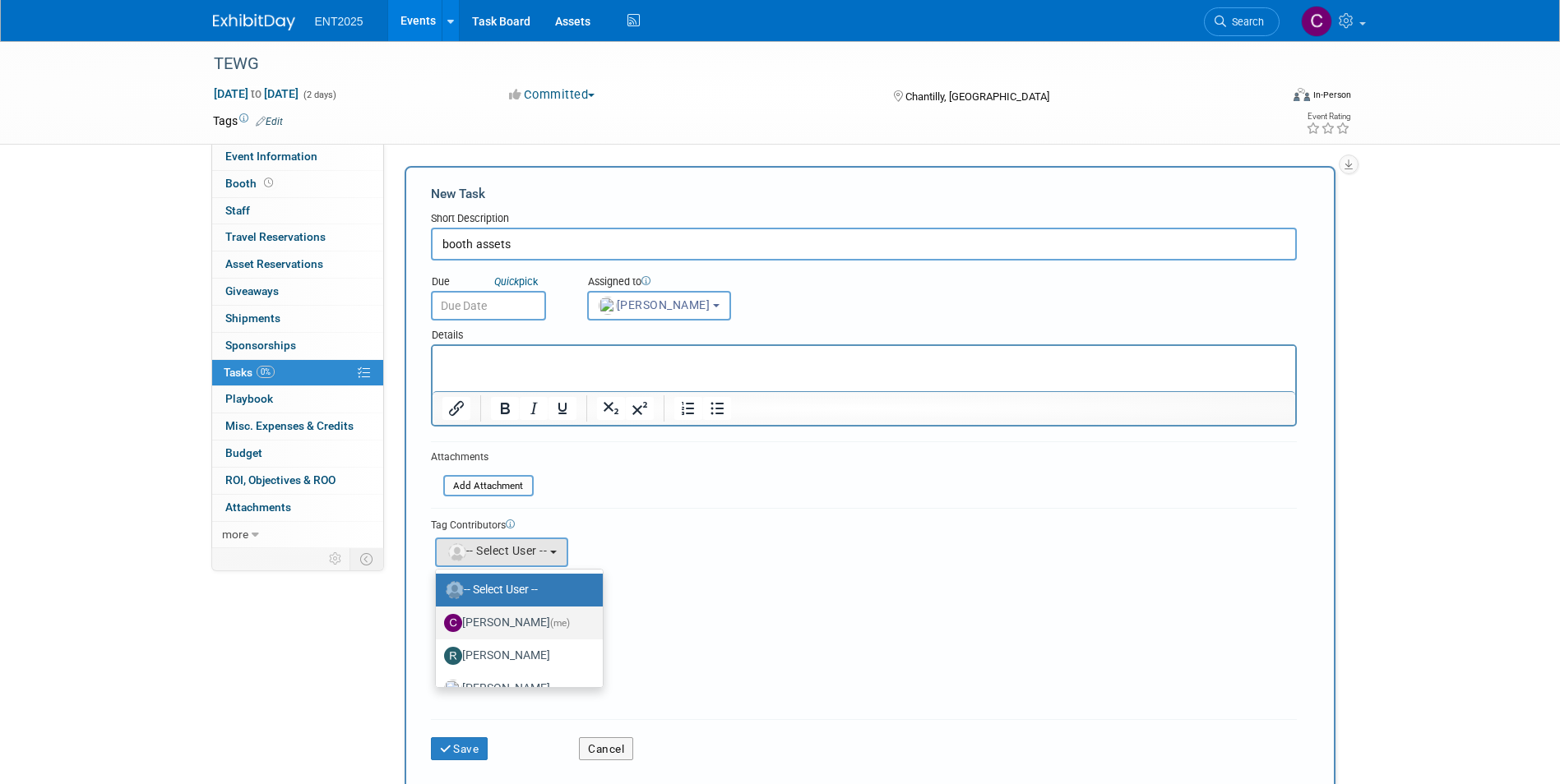
click at [508, 613] on label "Colleen Mueller (me)" at bounding box center [515, 623] width 143 height 27
click at [438, 616] on input "Colleen Mueller (me)" at bounding box center [432, 621] width 11 height 11
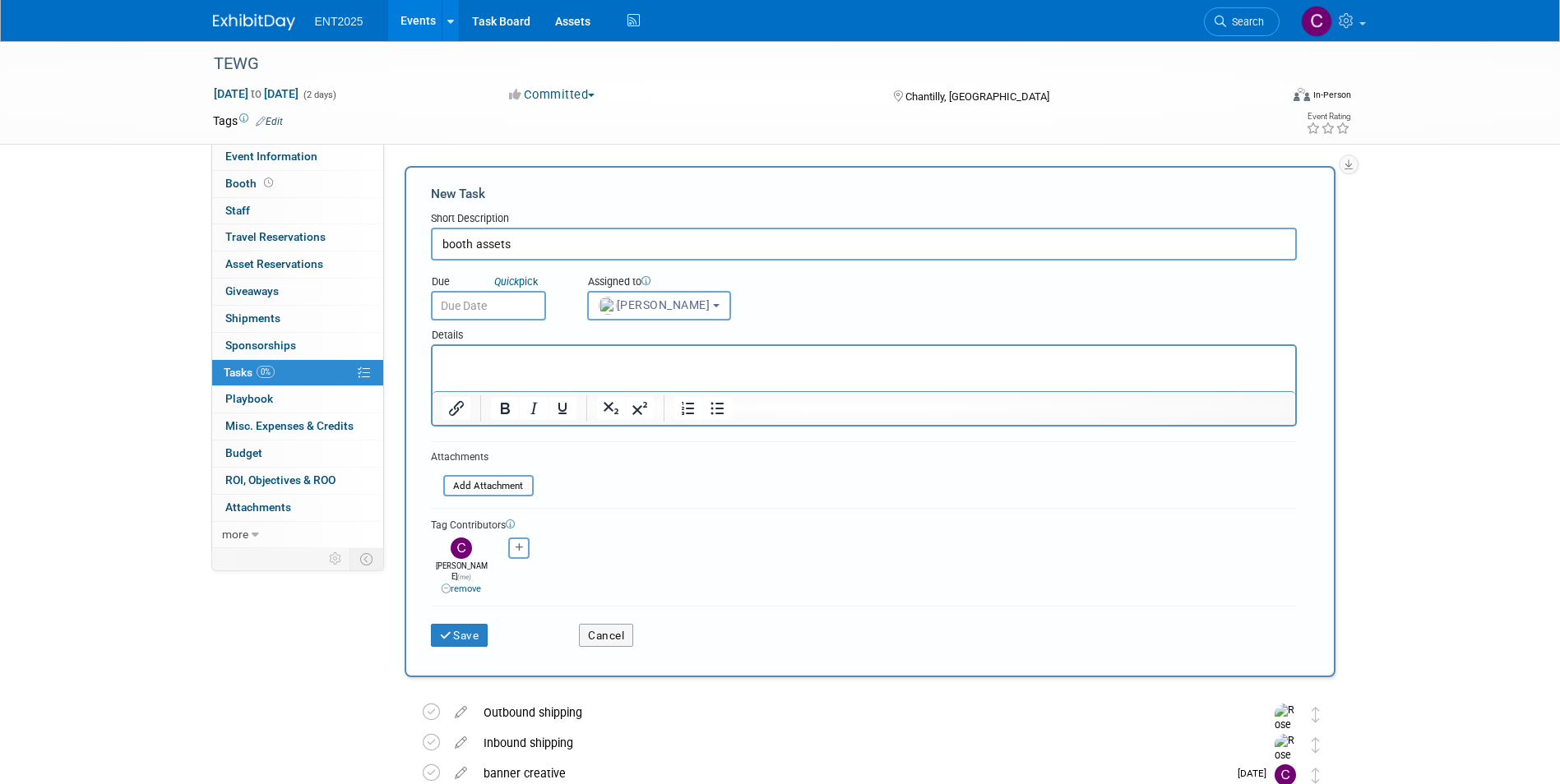
click at [457, 357] on p "Rich Text Area. Press ALT-0 for help." at bounding box center [864, 360] width 844 height 16
click at [450, 631] on icon "submit" at bounding box center [447, 637] width 14 height 11
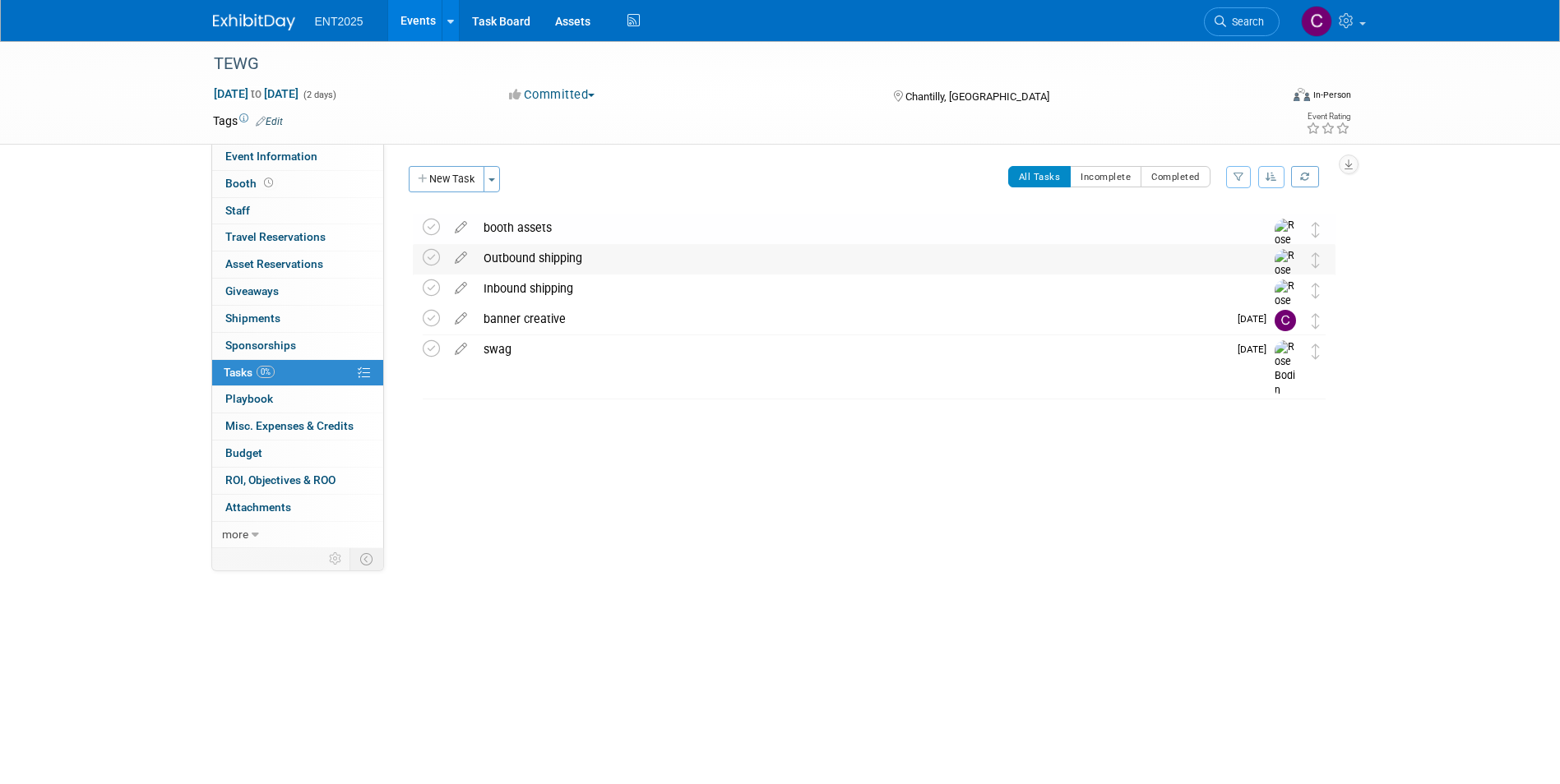
click at [517, 258] on div "Outbound shipping" at bounding box center [859, 257] width 767 height 28
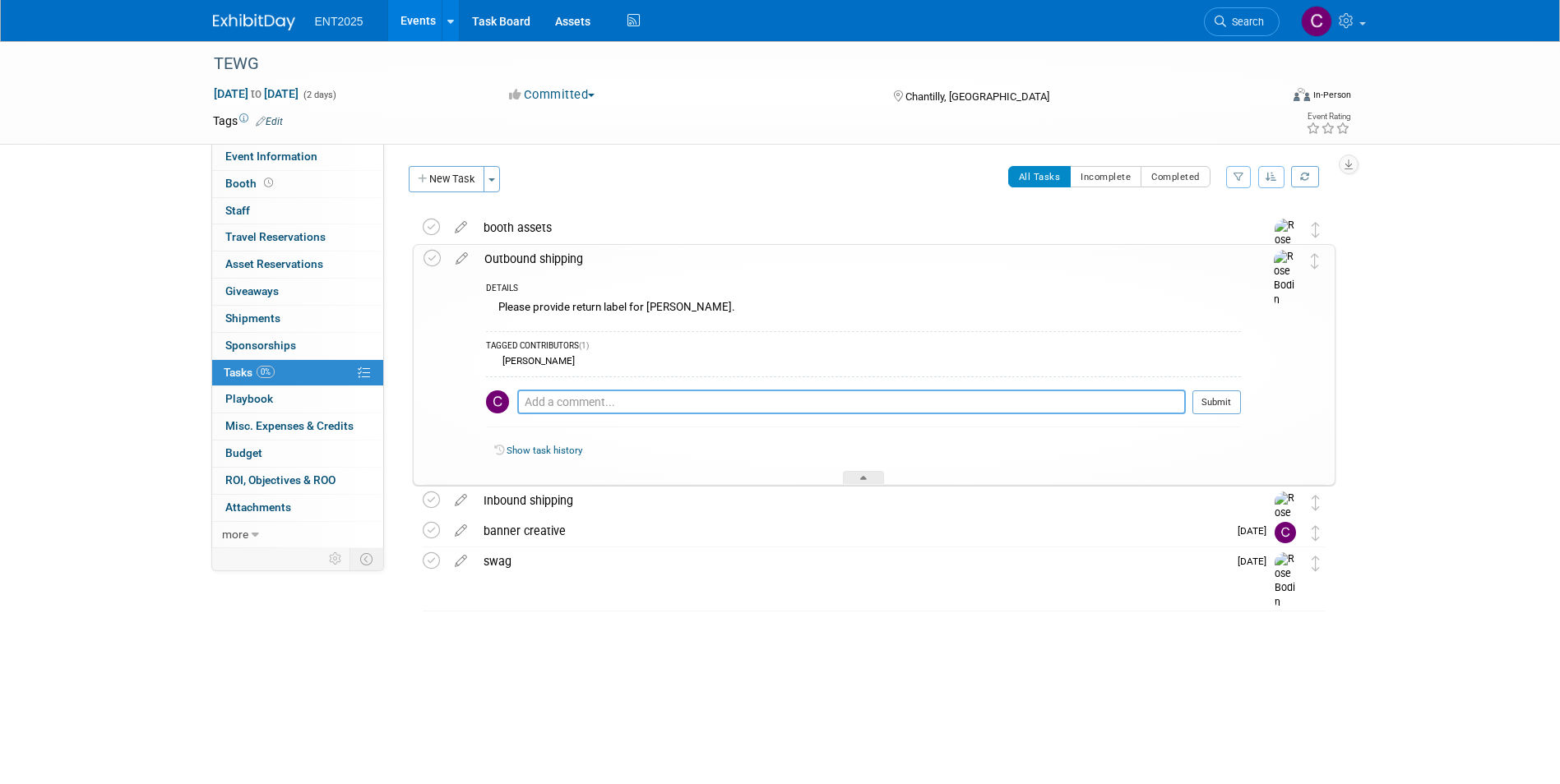
click at [537, 403] on textarea at bounding box center [851, 403] width 669 height 25
click at [667, 403] on textarea "I ordered some tool kits" at bounding box center [851, 403] width 669 height 25
drag, startPoint x: 602, startPoint y: 397, endPoint x: 573, endPoint y: 402, distance: 29.4
click at [573, 402] on textarea "I ordered some tool kits shipped direct to Greg" at bounding box center [851, 403] width 669 height 25
click at [764, 407] on textarea "I ordered 100 tool kits shipped direct to Greg" at bounding box center [851, 403] width 669 height 25
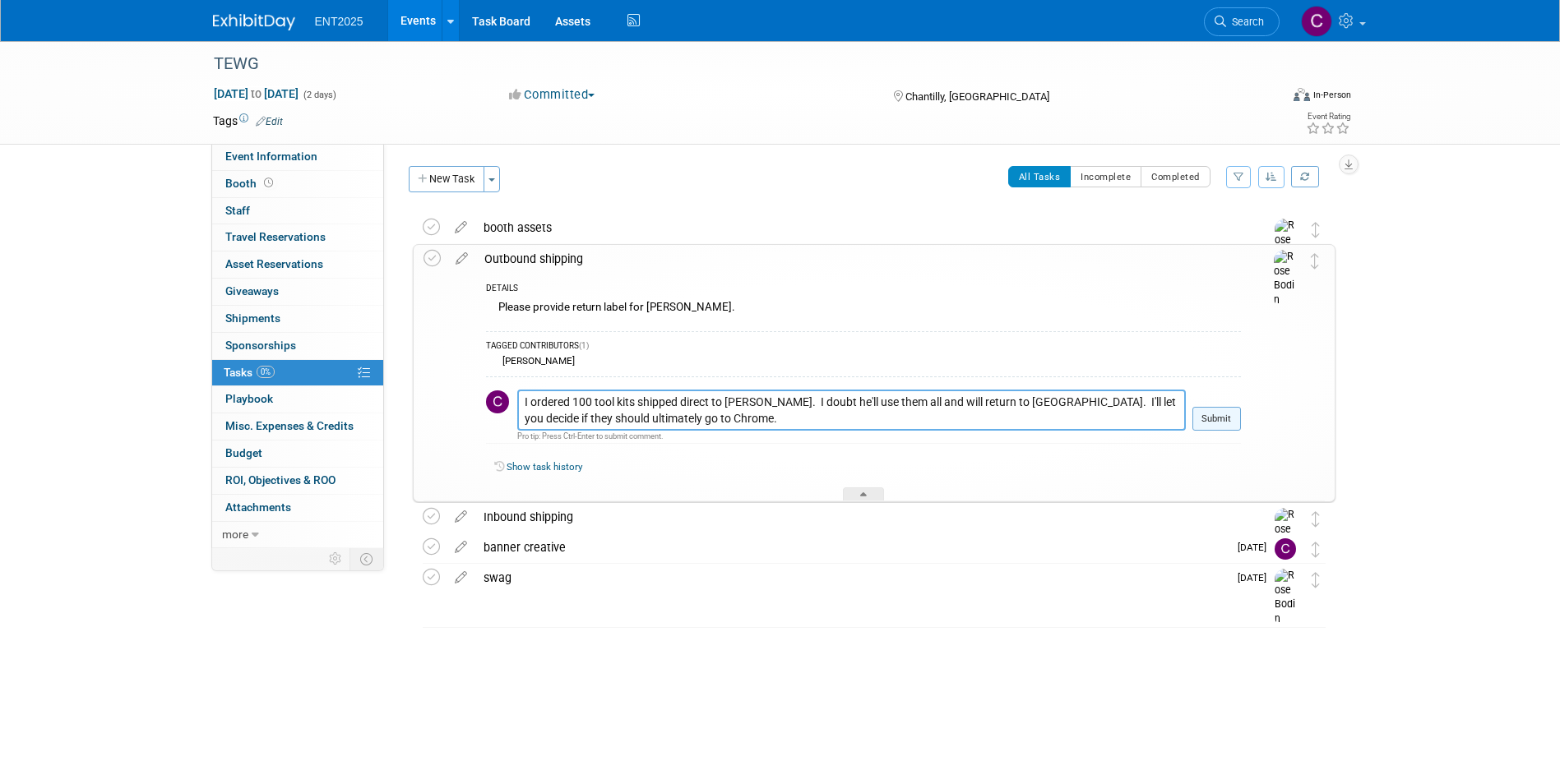
type textarea "I ordered 100 tool kits shipped direct to Greg. I doubt he'll use them all and …"
click at [1208, 424] on button "Submit" at bounding box center [1217, 420] width 49 height 25
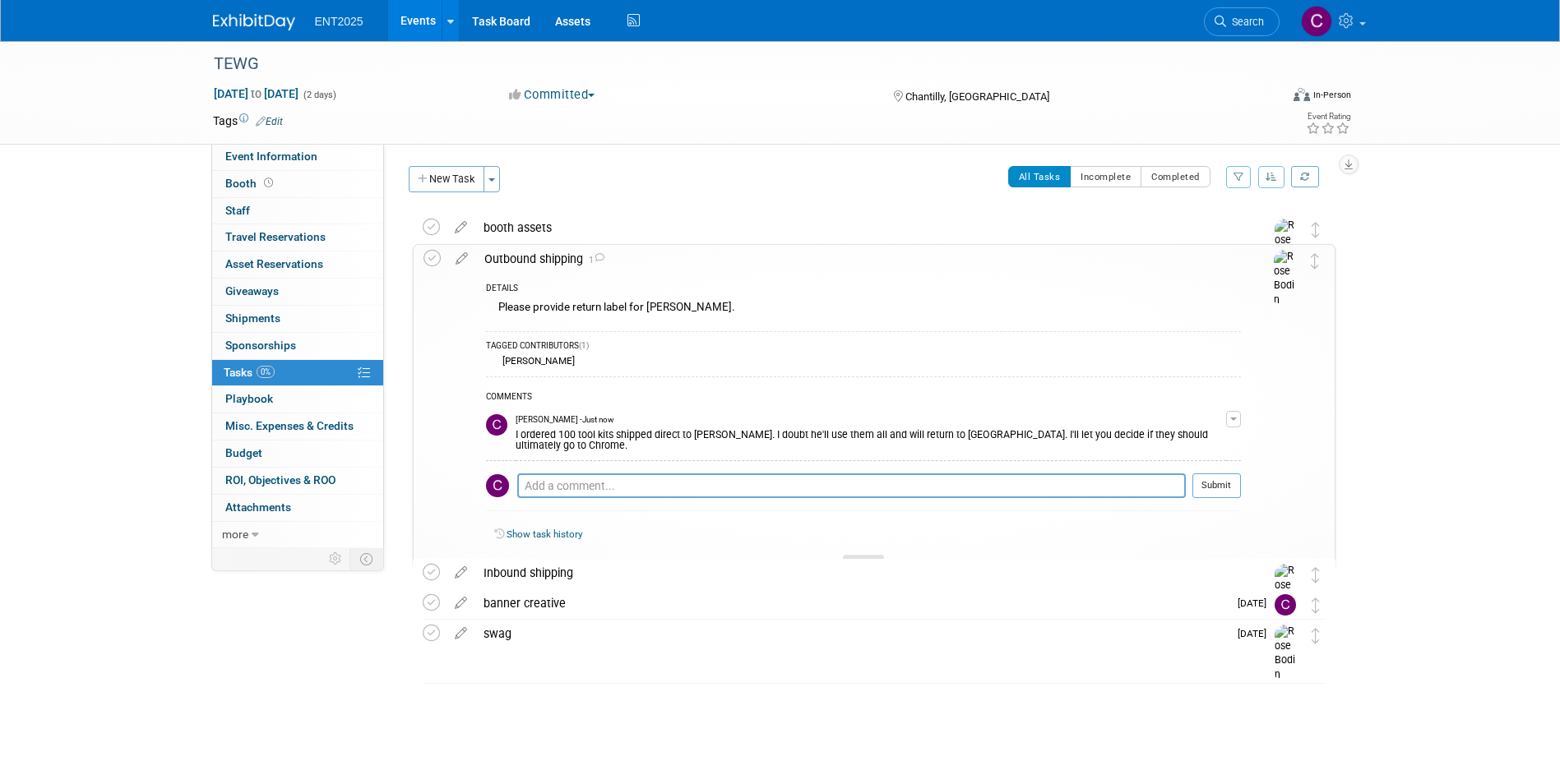
click at [866, 555] on div at bounding box center [864, 562] width 41 height 14
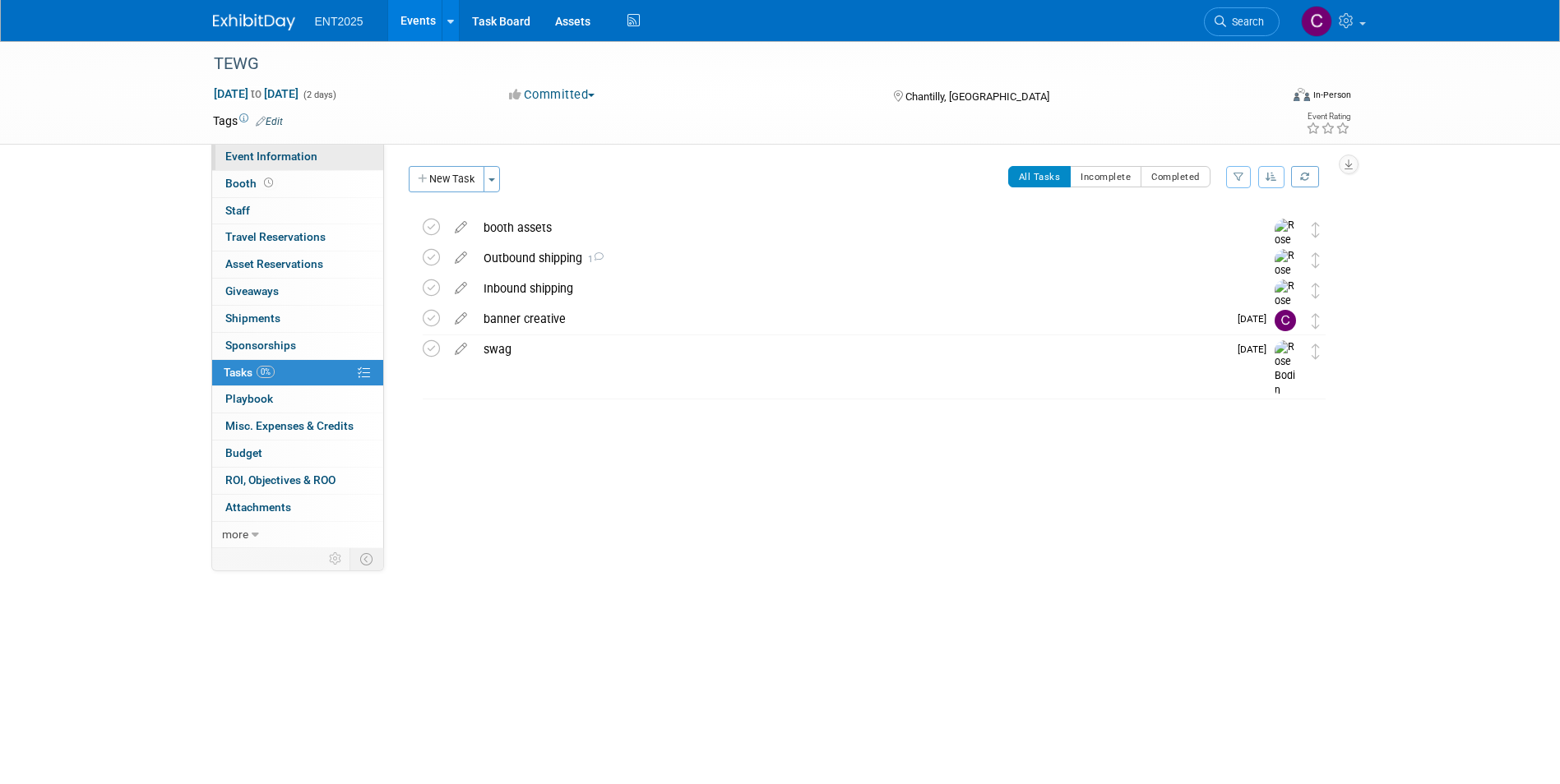
click at [250, 160] on span "Event Information" at bounding box center [272, 157] width 92 height 13
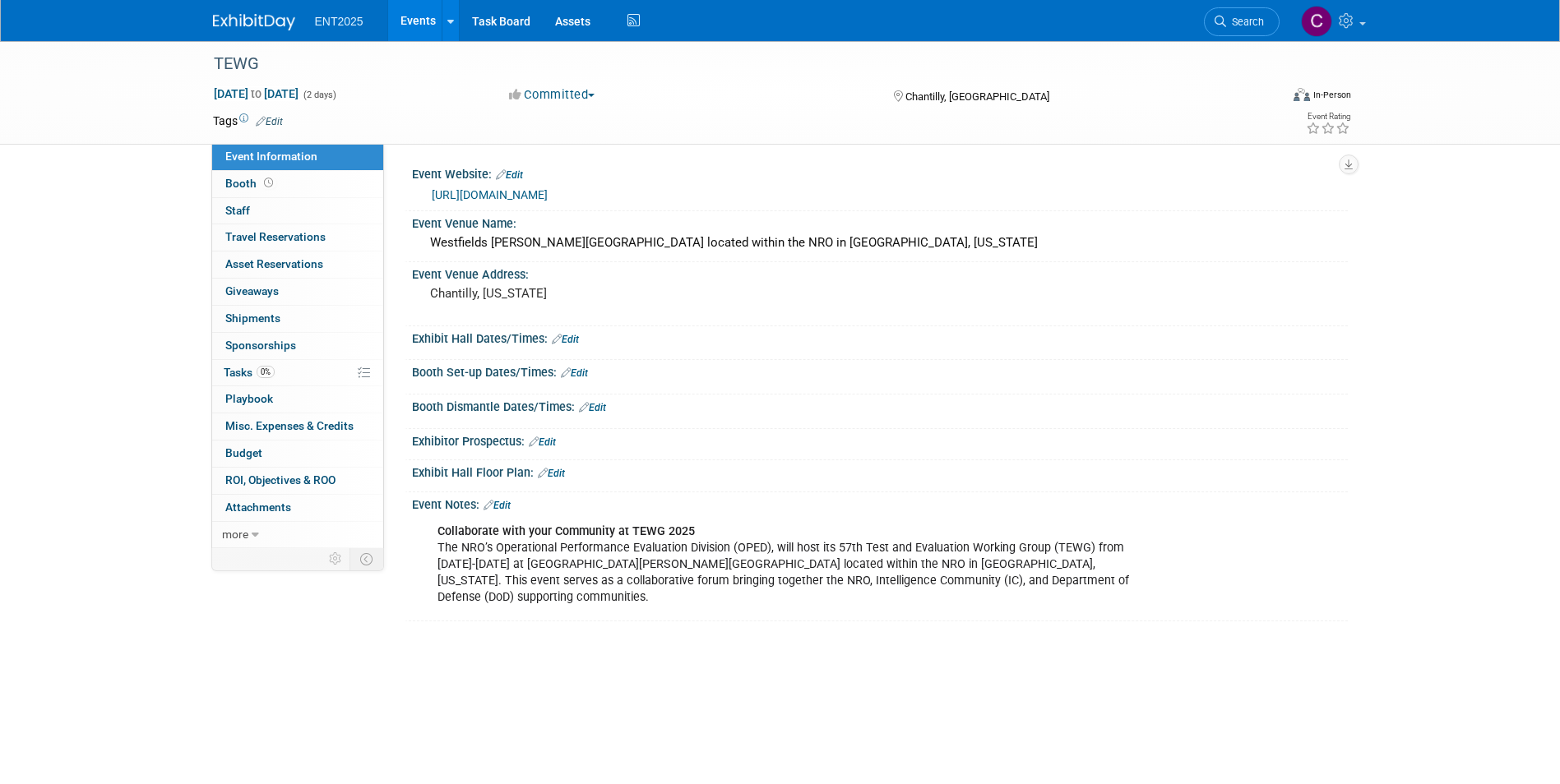
click at [517, 192] on link "https://www.militaryexpos.com/tewg/" at bounding box center [490, 195] width 116 height 13
click at [486, 188] on link "https://www.militaryexpos.com/tewg/" at bounding box center [490, 195] width 116 height 13
click at [440, 506] on div "Event Notes: Edit" at bounding box center [880, 503] width 936 height 21
click at [449, 508] on div "Event Notes: Edit" at bounding box center [880, 503] width 936 height 21
click at [504, 506] on link "Edit" at bounding box center [497, 506] width 27 height 11
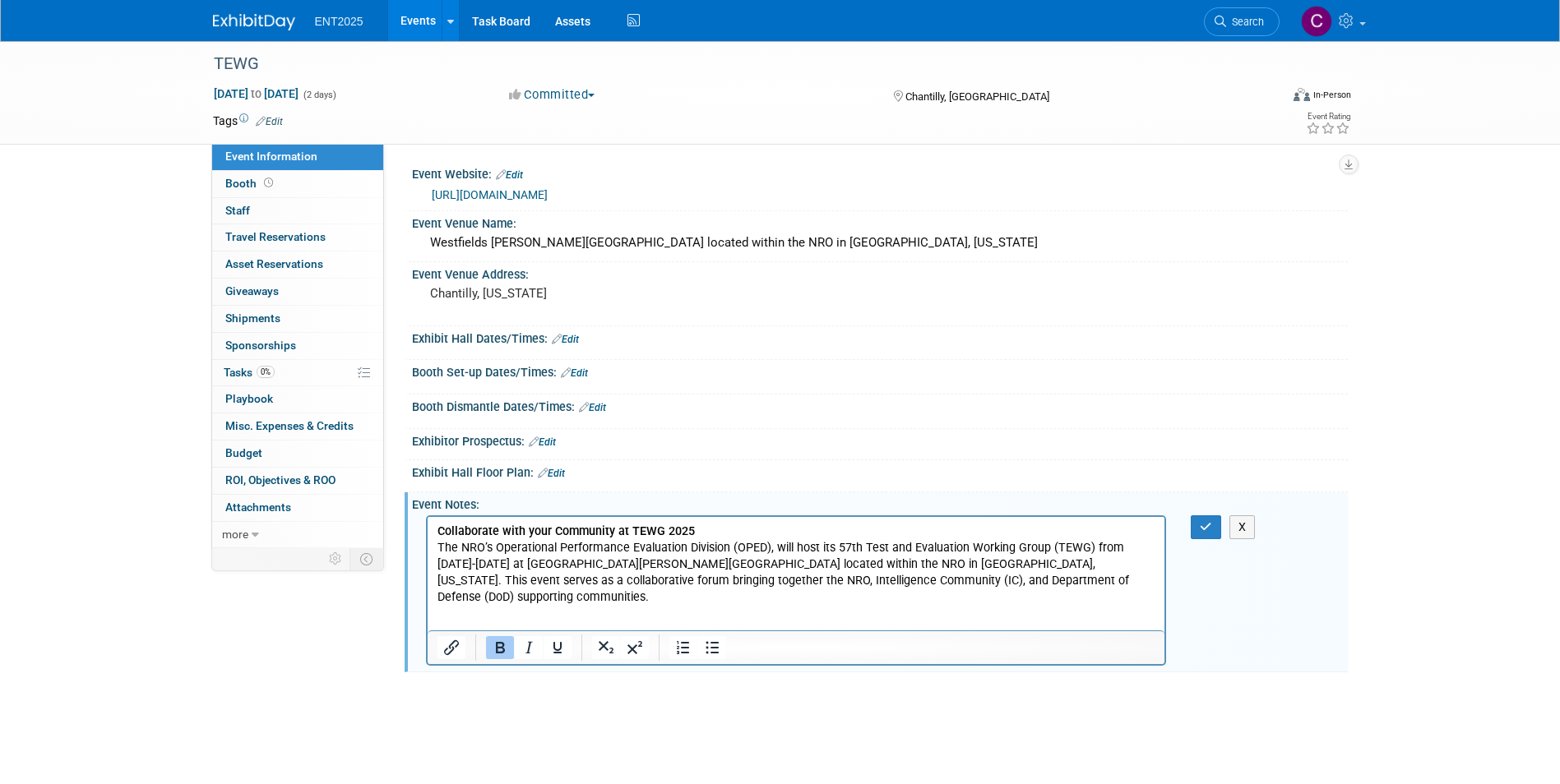
scroll to position [0, 0]
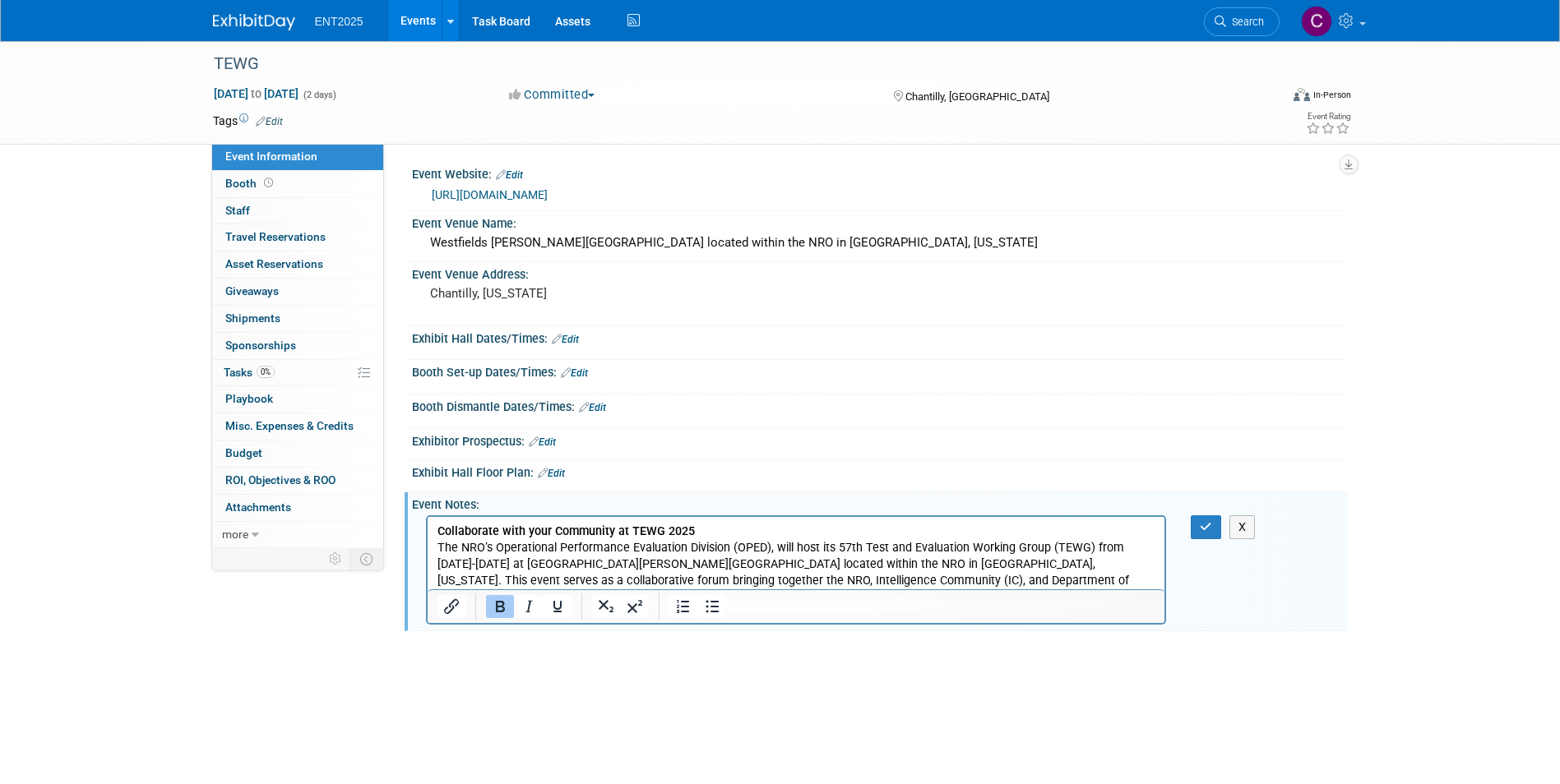
click at [379, 690] on body "ENT2025 Events Add Event Bulk Upload Events Shareable Event Boards Recently Vie…" at bounding box center [780, 392] width 1560 height 784
click at [1083, 578] on p "Collaborate with your Community at TEWG 2025 The NRO’s Operational Performance …" at bounding box center [797, 565] width 719 height 82
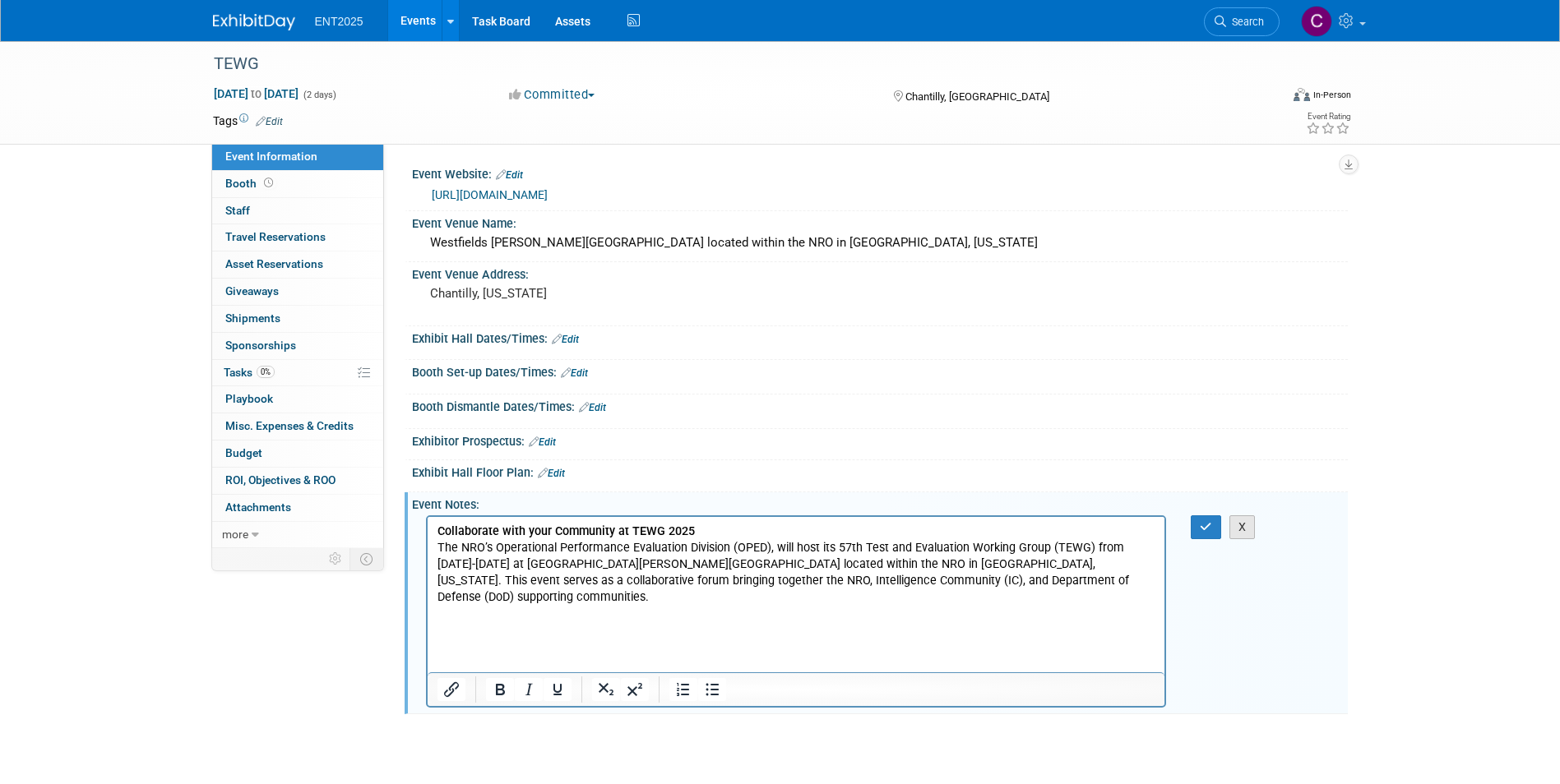
click at [1241, 523] on button "X" at bounding box center [1243, 527] width 27 height 24
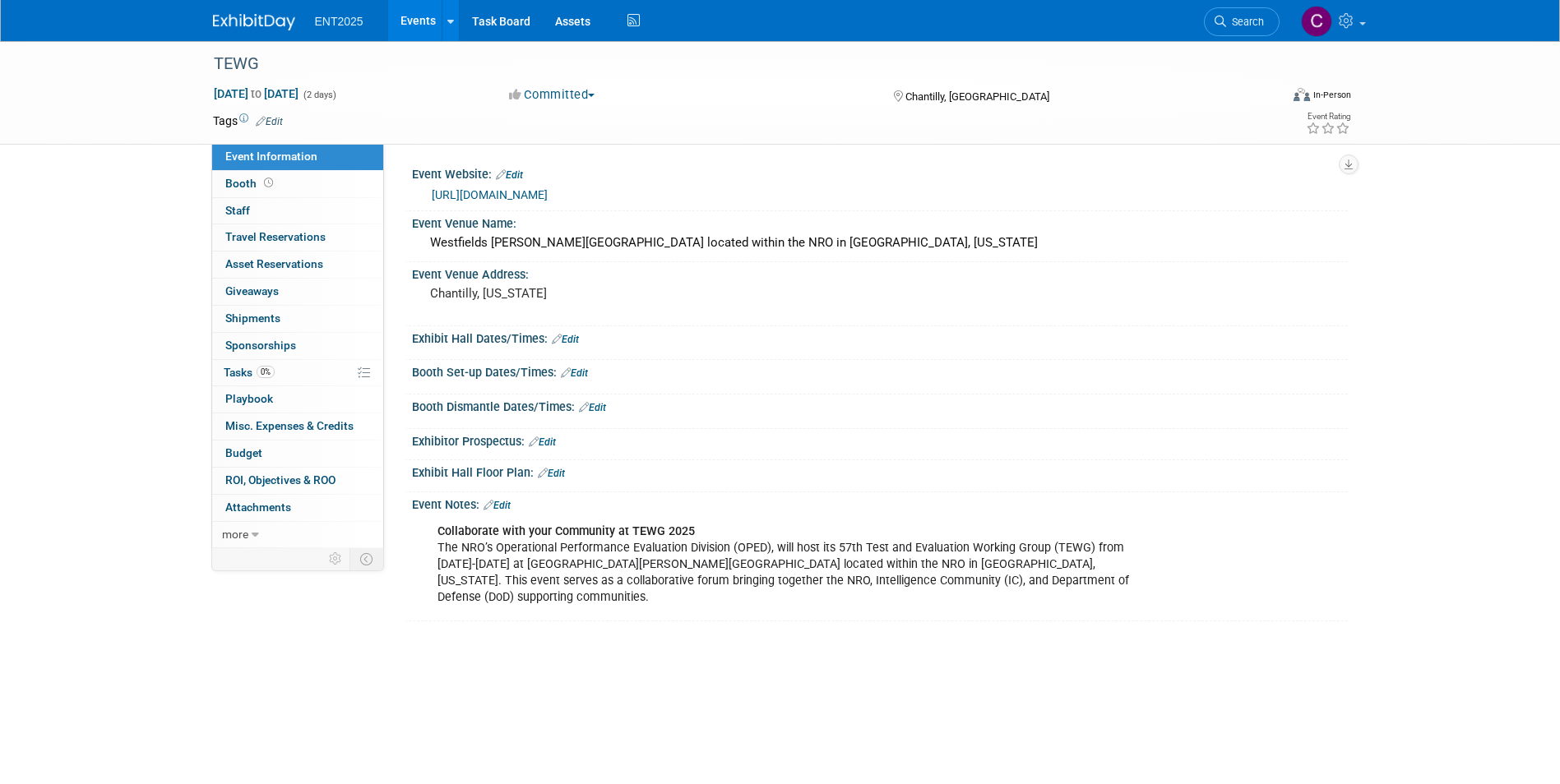
click at [565, 702] on body "ENT2025 Events Add Event Bulk Upload Events Shareable Event Boards Recently Vie…" at bounding box center [780, 392] width 1560 height 784
click at [427, 507] on div "Event Notes: Edit" at bounding box center [880, 503] width 936 height 21
click at [243, 64] on div "TEWG" at bounding box center [732, 64] width 1047 height 30
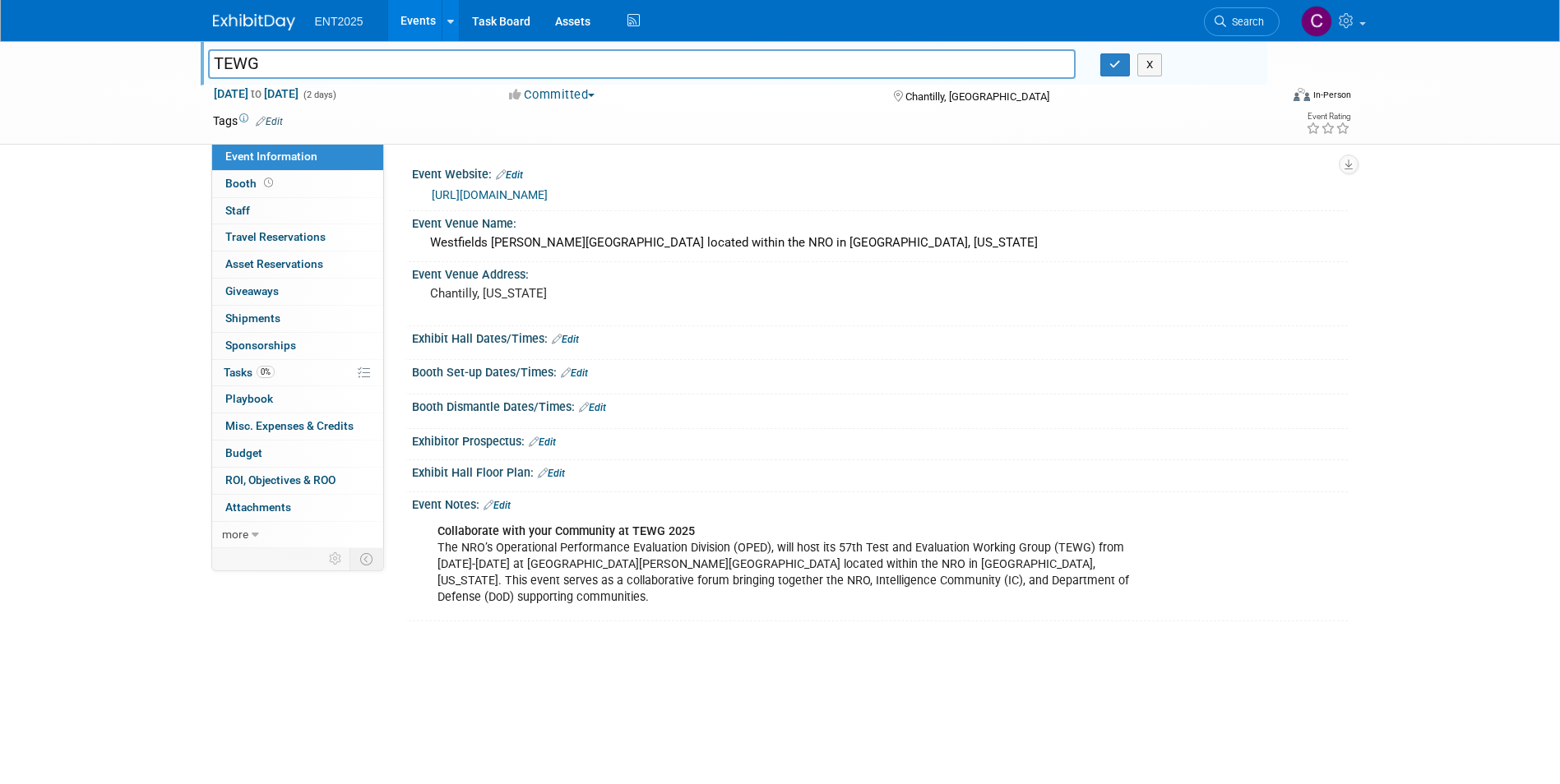
click at [243, 62] on input "TEWG" at bounding box center [643, 64] width 868 height 29
click at [489, 504] on icon at bounding box center [489, 505] width 10 height 11
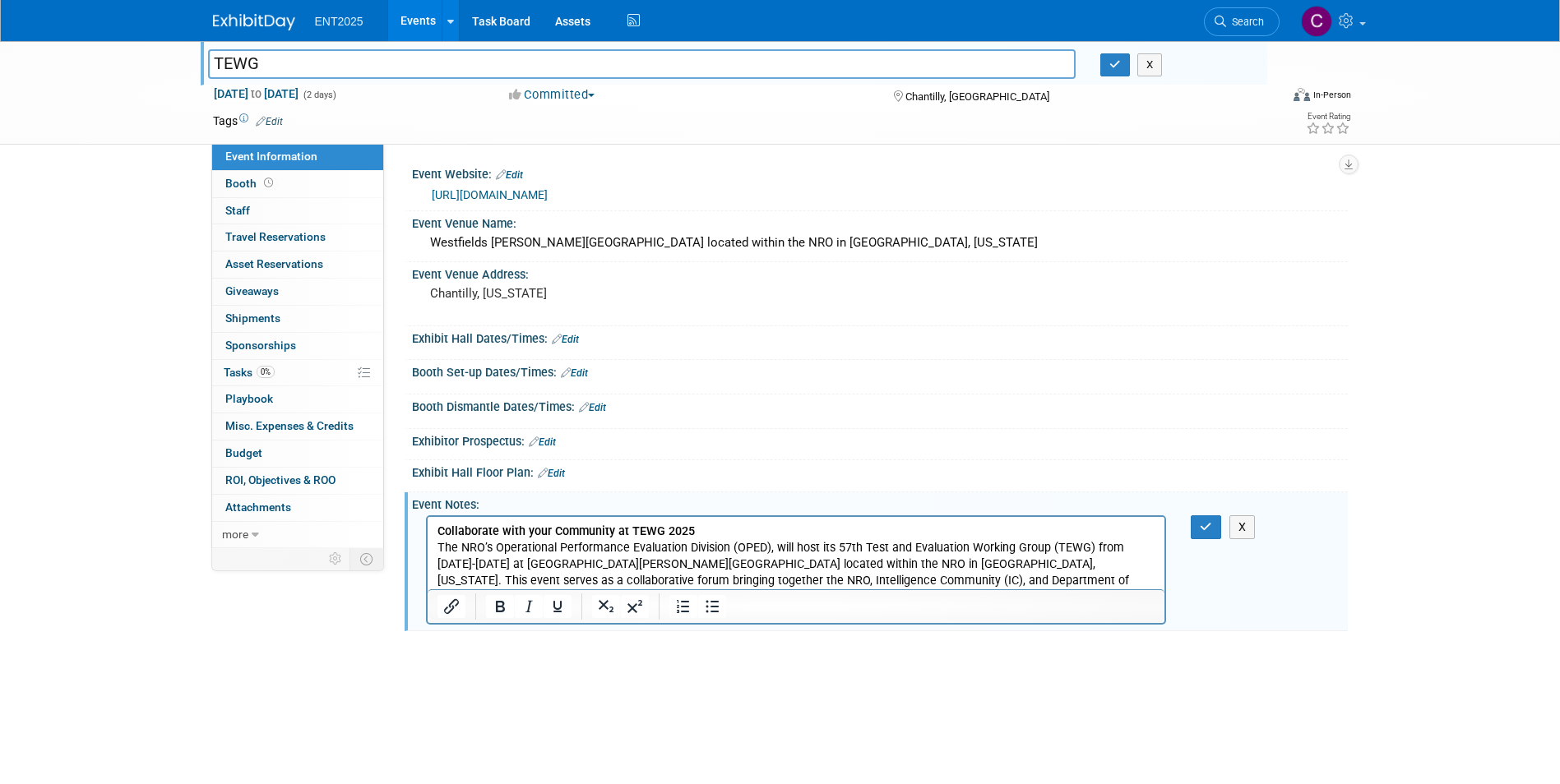
click at [1086, 578] on p "Collaborate with your Community at TEWG 2025 The NRO’s Operational Performance …" at bounding box center [797, 565] width 719 height 82
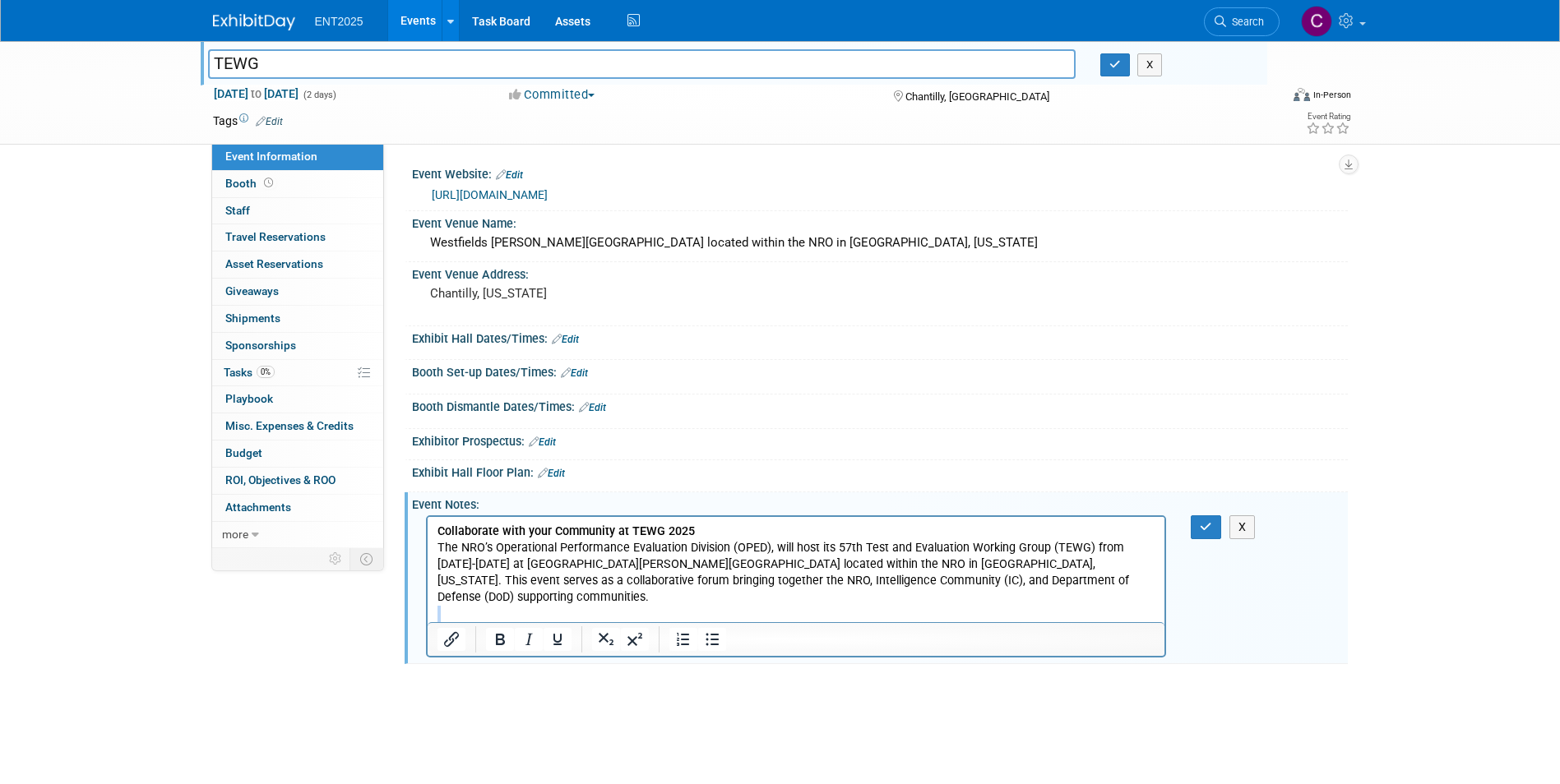
drag, startPoint x: 538, startPoint y: 617, endPoint x: 404, endPoint y: 600, distance: 135.1
click at [427, 600] on html "Collaborate with your Community at TEWG 2025 The NRO’s Operational Performance …" at bounding box center [795, 578] width 737 height 122
drag, startPoint x: 38, startPoint y: 99, endPoint x: 455, endPoint y: 643, distance: 685.4
click at [455, 643] on icon "Insert/edit link" at bounding box center [451, 640] width 20 height 20
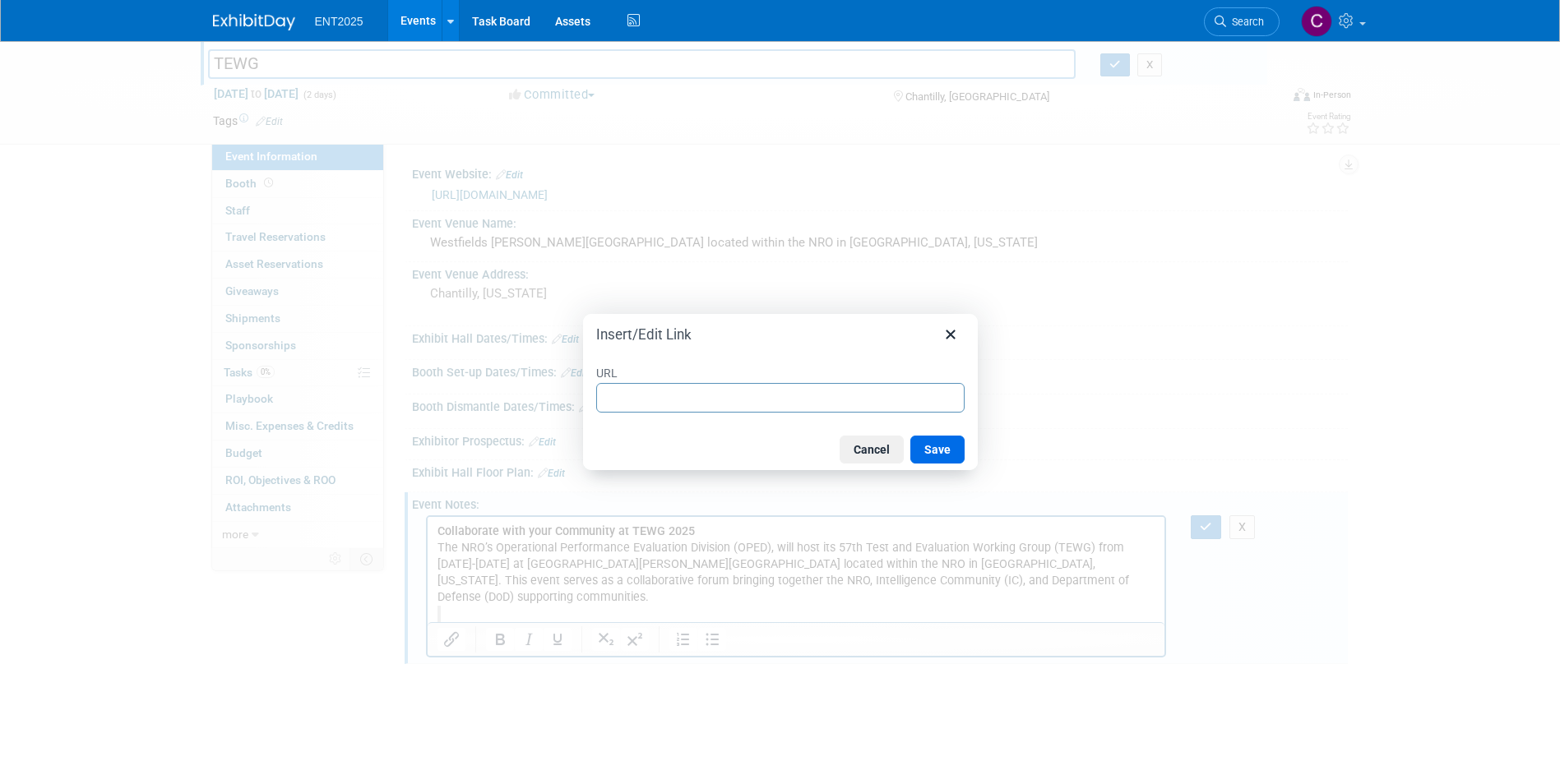
click at [629, 400] on input "URL" at bounding box center [780, 398] width 368 height 30
type input "https://www.militaryexpos.com/tewg/exhibitorinfo/"
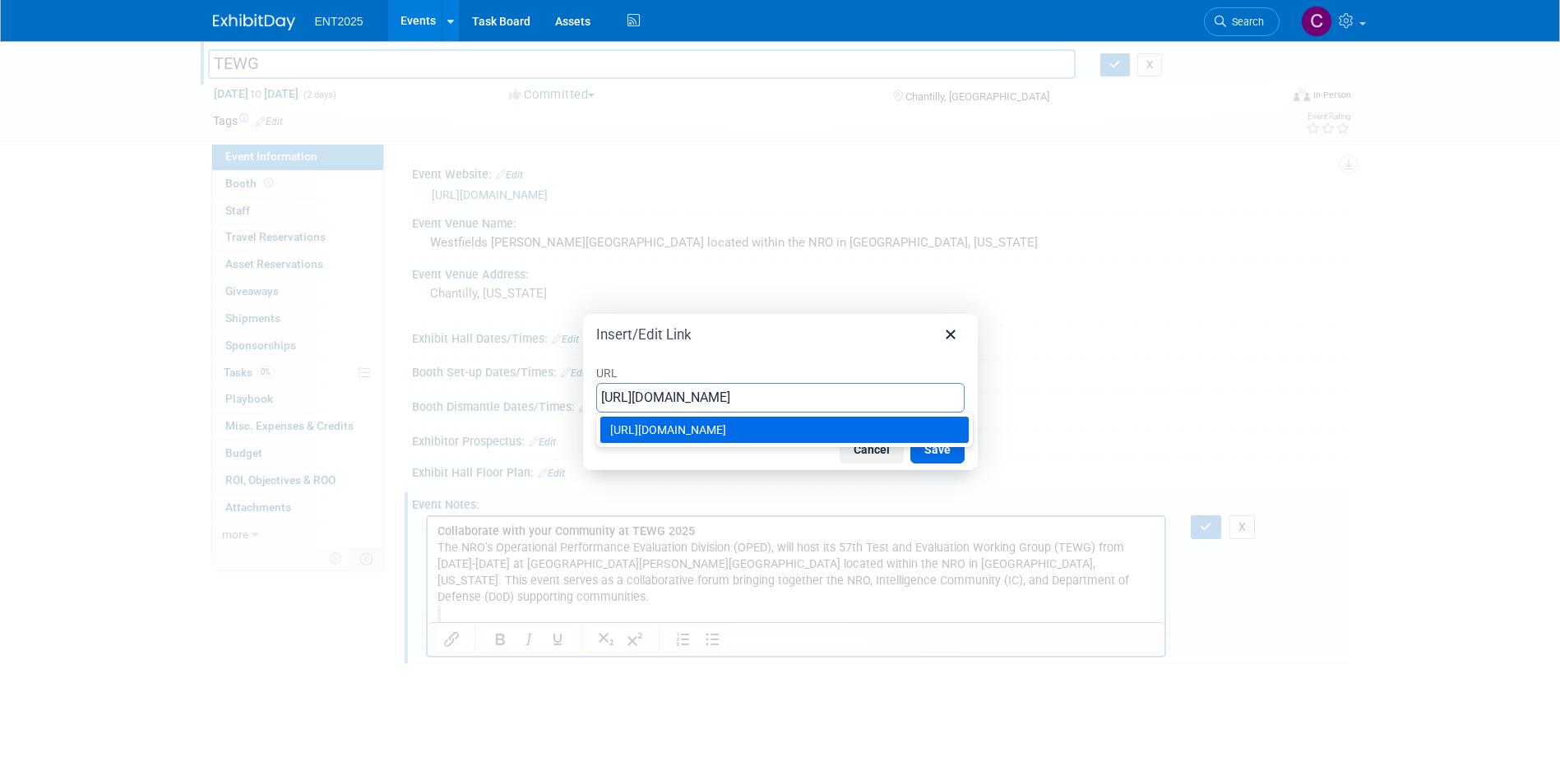
click at [947, 387] on input "https://www.militaryexpos.com/tewg/exhibitorinfo/" at bounding box center [780, 398] width 368 height 30
click at [937, 457] on button "Save" at bounding box center [937, 449] width 55 height 28
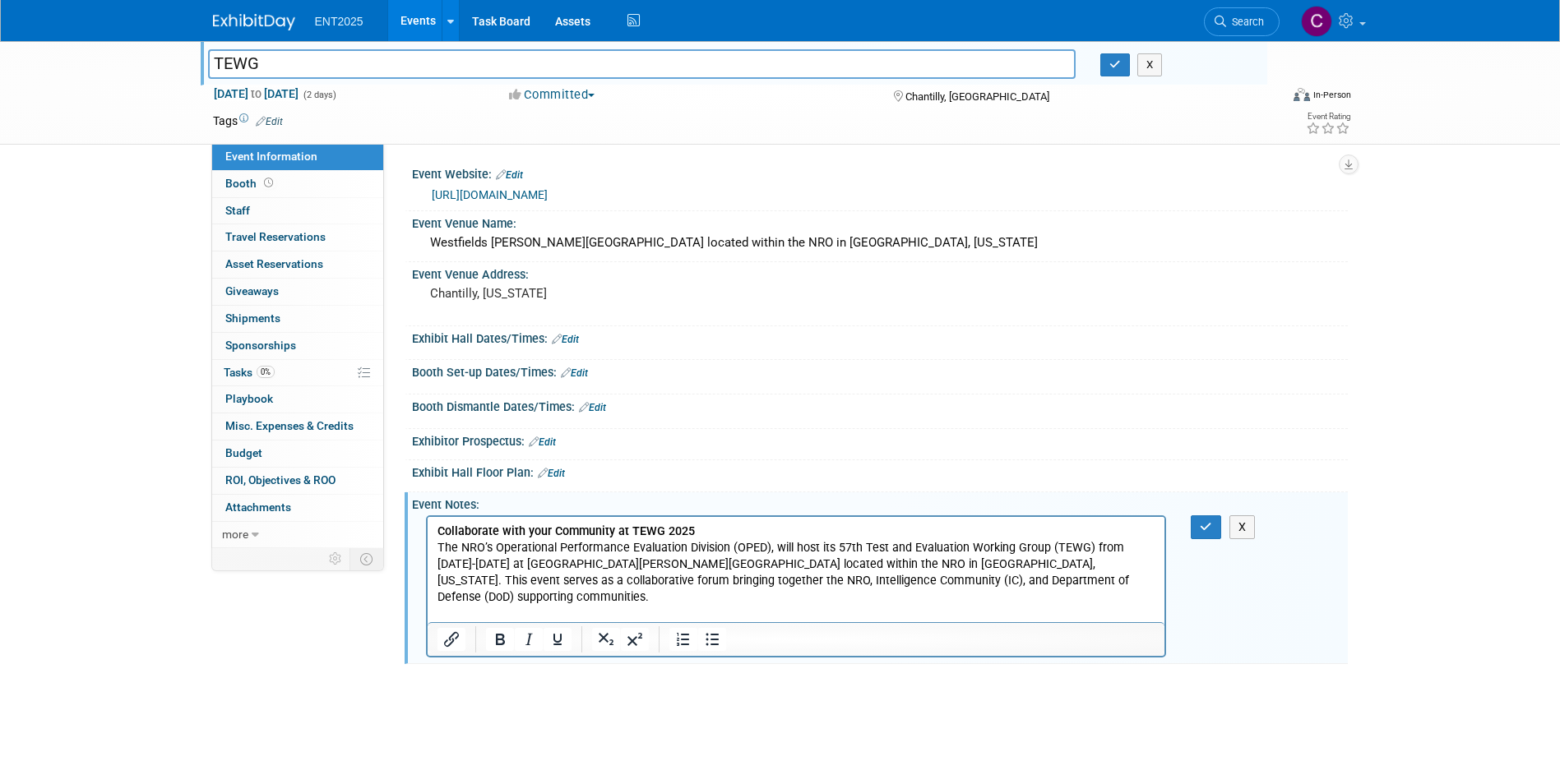
click at [485, 773] on body "ENT2025 Events Add Event Bulk Upload Events Shareable Event Boards Recently Vie…" at bounding box center [780, 392] width 1560 height 784
click at [477, 734] on body "ENT2025 Events Add Event Bulk Upload Events Shareable Event Boards Recently Vie…" at bounding box center [780, 392] width 1560 height 784
click at [444, 623] on link "EXIBITOR INFO" at bounding box center [477, 630] width 80 height 14
click at [489, 606] on p "Rich Text Area. Press ALT-0 for help." at bounding box center [797, 614] width 719 height 16
drag, startPoint x: 538, startPoint y: 610, endPoint x: 443, endPoint y: 614, distance: 95.1
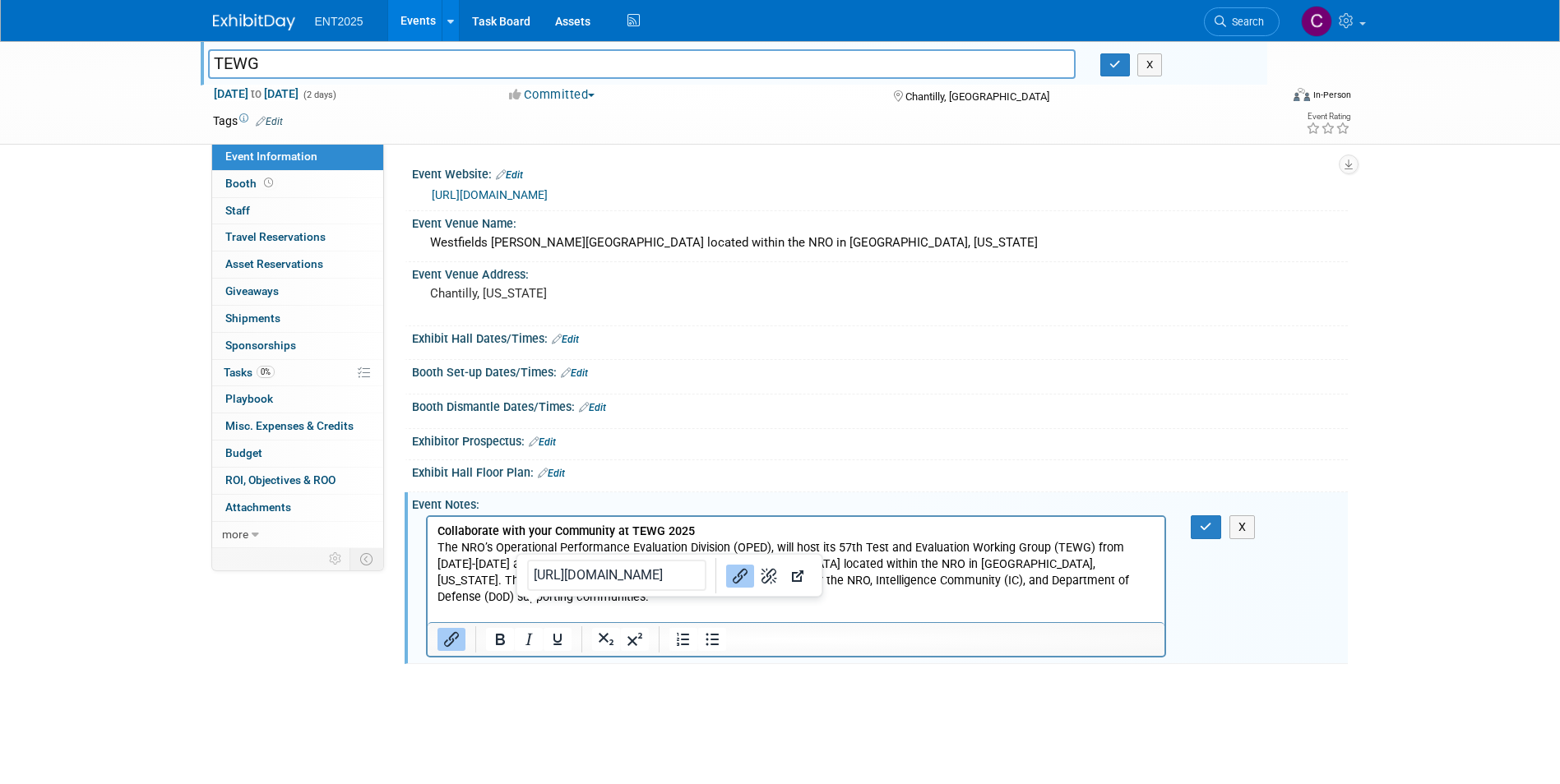
click at [443, 622] on p "EXIBITOR INFO﻿" at bounding box center [797, 630] width 719 height 16
click at [575, 623] on div at bounding box center [796, 639] width 737 height 33
click at [508, 623] on link "EXIBITOR INFO﻿" at bounding box center [477, 630] width 80 height 14
click at [725, 574] on icon "Link" at bounding box center [732, 576] width 14 height 14
drag, startPoint x: 960, startPoint y: 1143, endPoint x: 444, endPoint y: 612, distance: 740.4
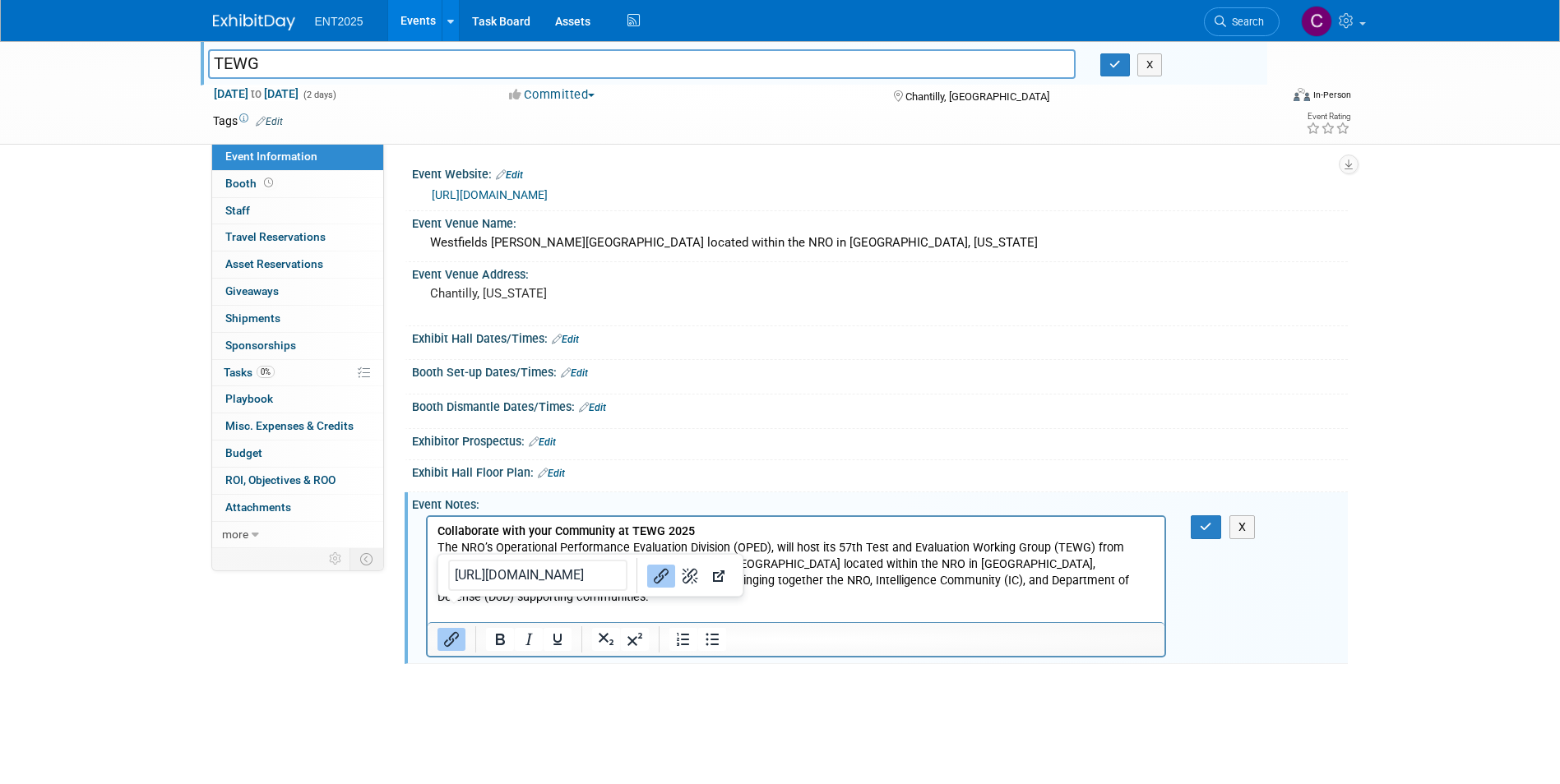
drag, startPoint x: 515, startPoint y: 608, endPoint x: 399, endPoint y: 608, distance: 116.0
click at [427, 608] on html "Collaborate with your Community at TEWG 2025 The NRO’s Operational Performance …" at bounding box center [795, 578] width 737 height 122
click at [714, 576] on icon "Open link" at bounding box center [719, 577] width 11 height 11
click at [502, 623] on link "EXIBITOR INFO﻿" at bounding box center [477, 630] width 80 height 14
click at [778, 573] on icon "Open link" at bounding box center [783, 577] width 11 height 11
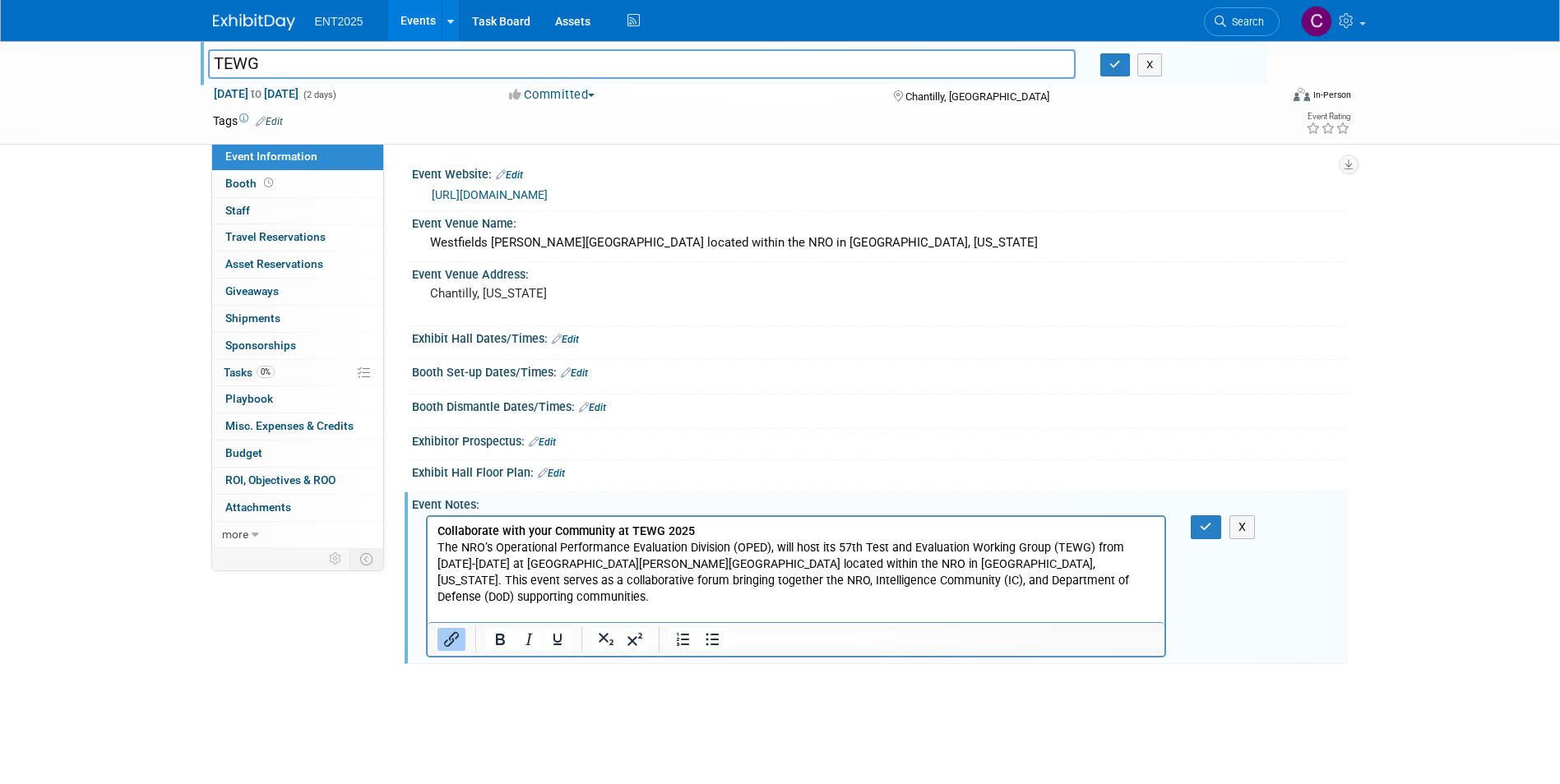
click at [821, 432] on div "Exhibitor Prospectus: Edit" at bounding box center [880, 440] width 936 height 21
click at [559, 738] on body "ENT2025 Events Add Event Bulk Upload Events Shareable Event Boards Recently Vie…" at bounding box center [780, 392] width 1560 height 784
click at [1204, 524] on icon "button" at bounding box center [1206, 527] width 12 height 11
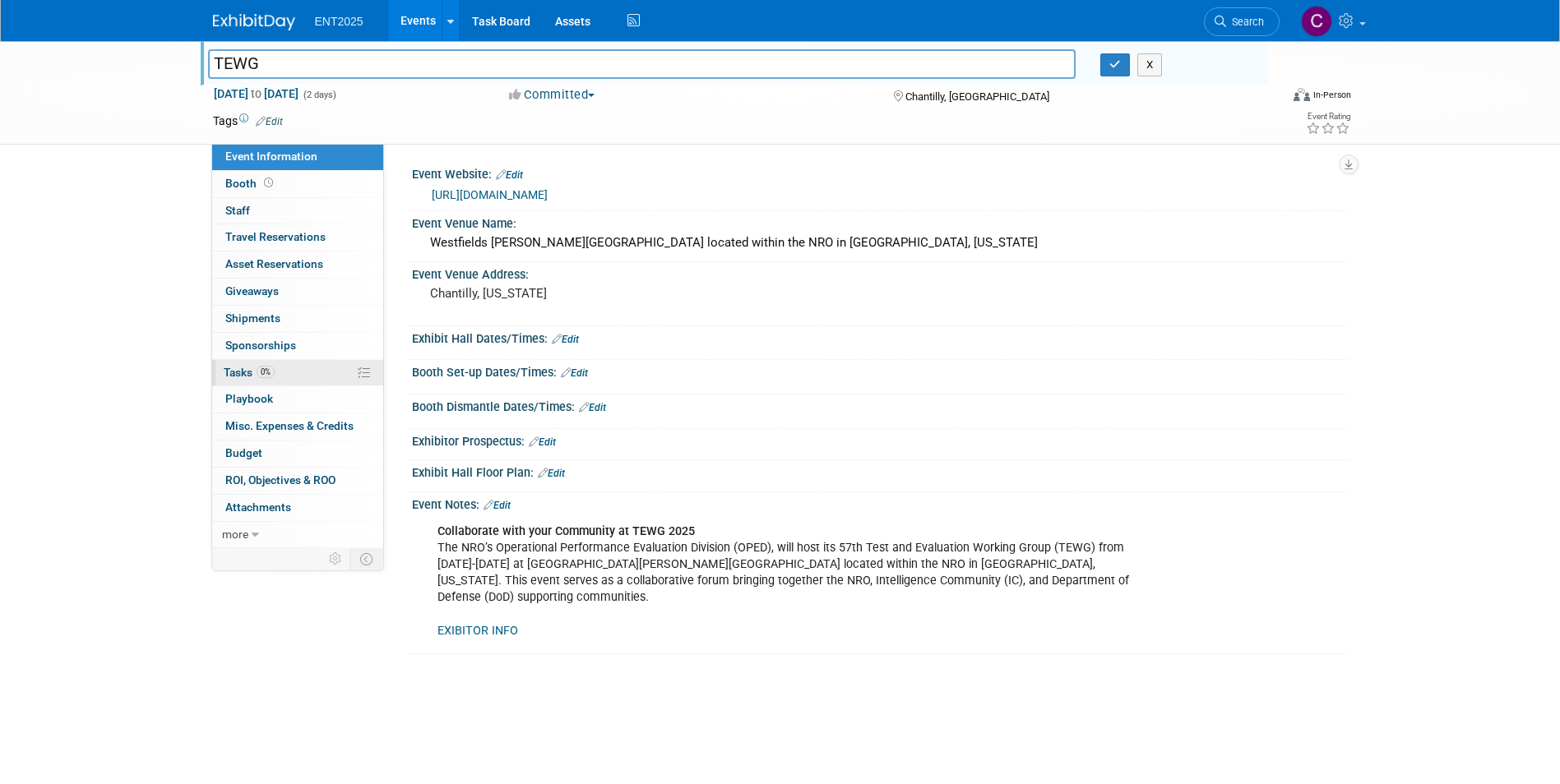
click at [234, 373] on span "Tasks 0%" at bounding box center [249, 373] width 51 height 13
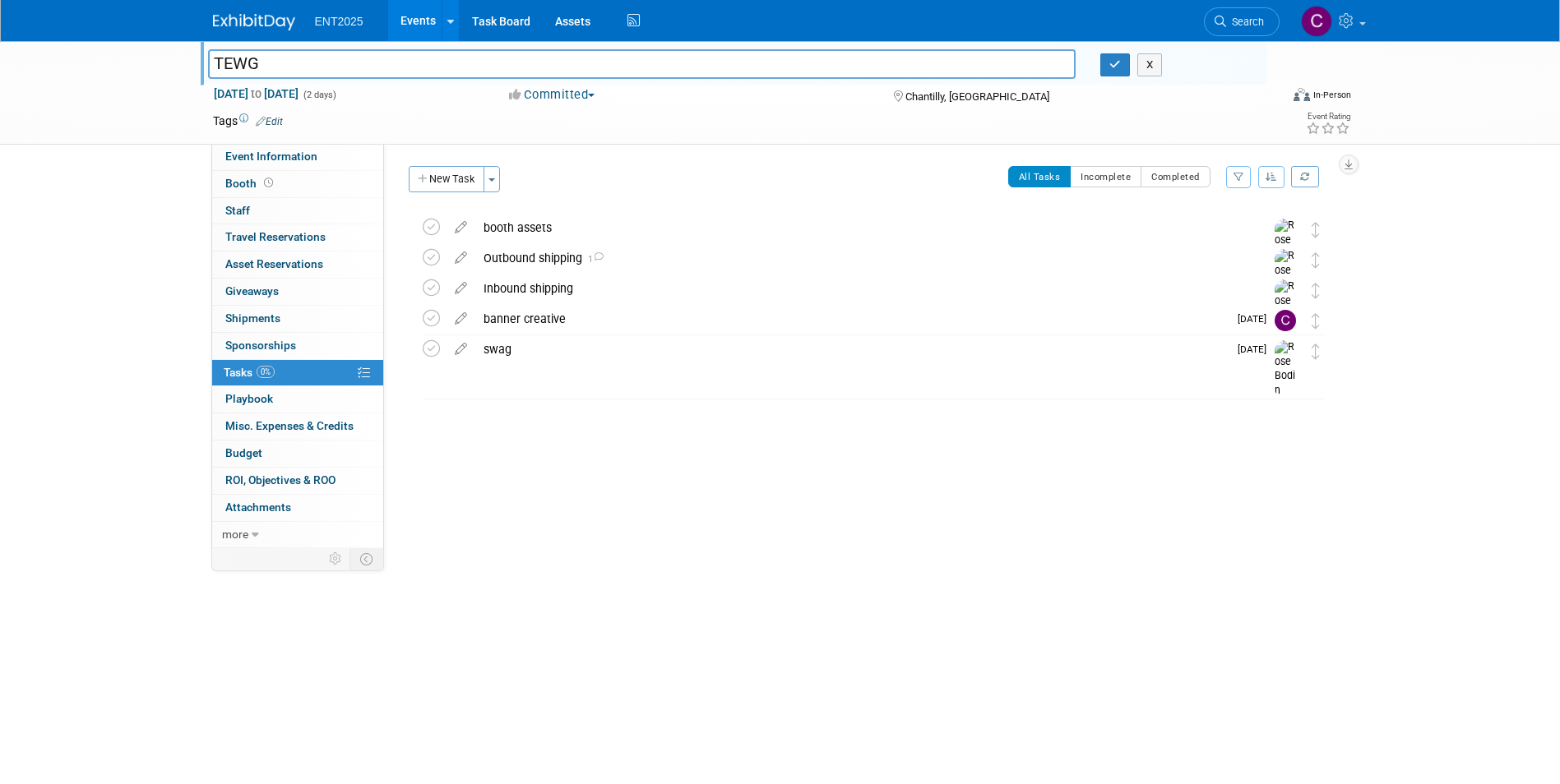
click at [92, 322] on div "TEWG TEWG X Nov 12, 2025 to Nov 13, 2025 (2 days) Nov 12, 2025 to Nov 13, 2025 …" at bounding box center [780, 346] width 1560 height 611
click at [501, 353] on div "swag" at bounding box center [851, 349] width 753 height 28
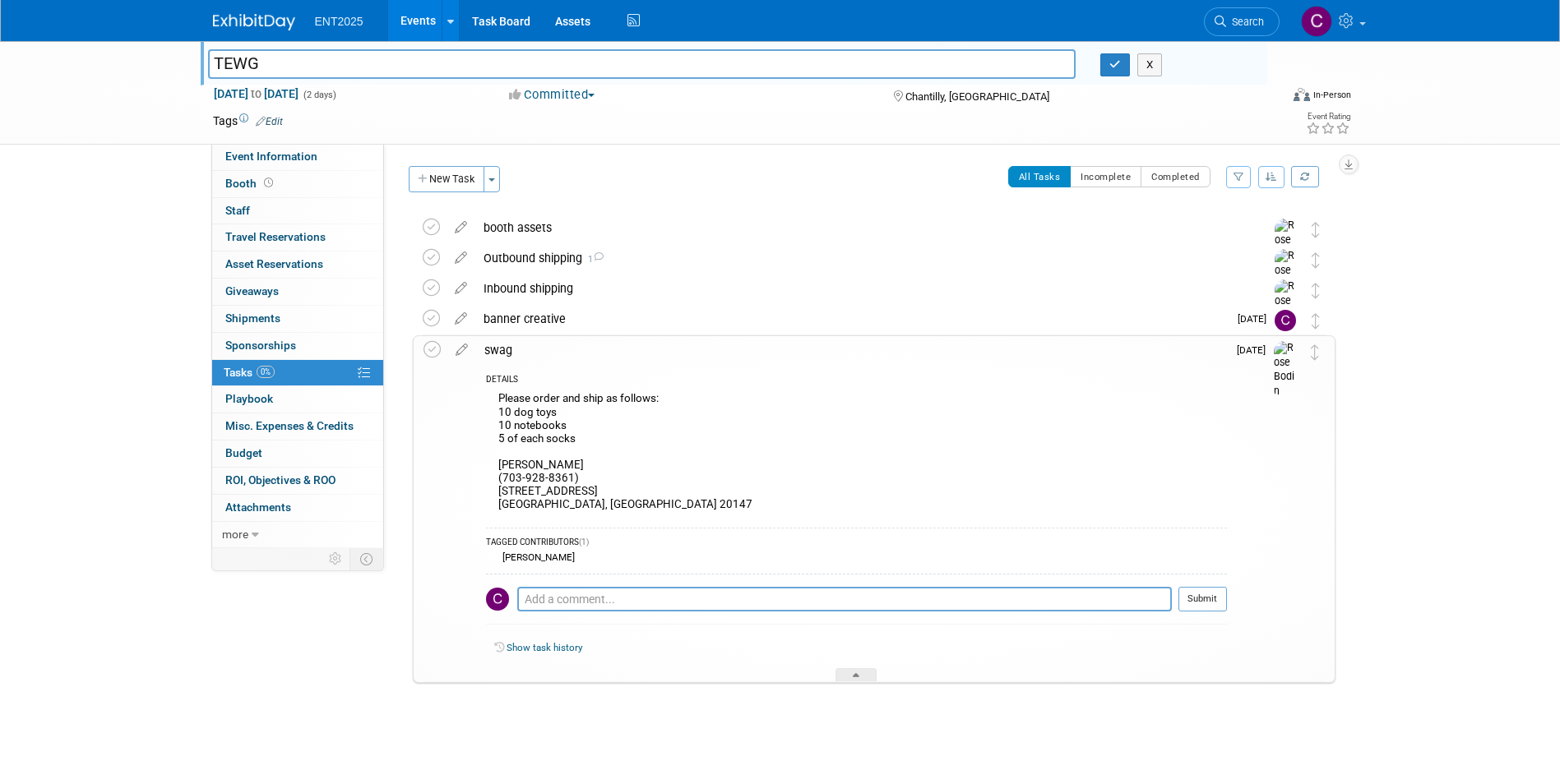
click at [505, 441] on div "Please order and ship as follows: 10 dog toys 10 notebooks 5 of each socks Greg…" at bounding box center [856, 454] width 741 height 132
click at [502, 443] on div "Please order and ship as follows: 10 dog toys 10 notebooks 5 of each socks Greg…" at bounding box center [856, 454] width 741 height 132
click at [502, 435] on div "Please order and ship as follows: 10 dog toys 10 notebooks 5 of each socks Greg…" at bounding box center [856, 454] width 741 height 132
click at [539, 429] on div "Please order and ship as follows: 10 dog toys 10 notebooks 5 of each socks Greg…" at bounding box center [856, 454] width 741 height 132
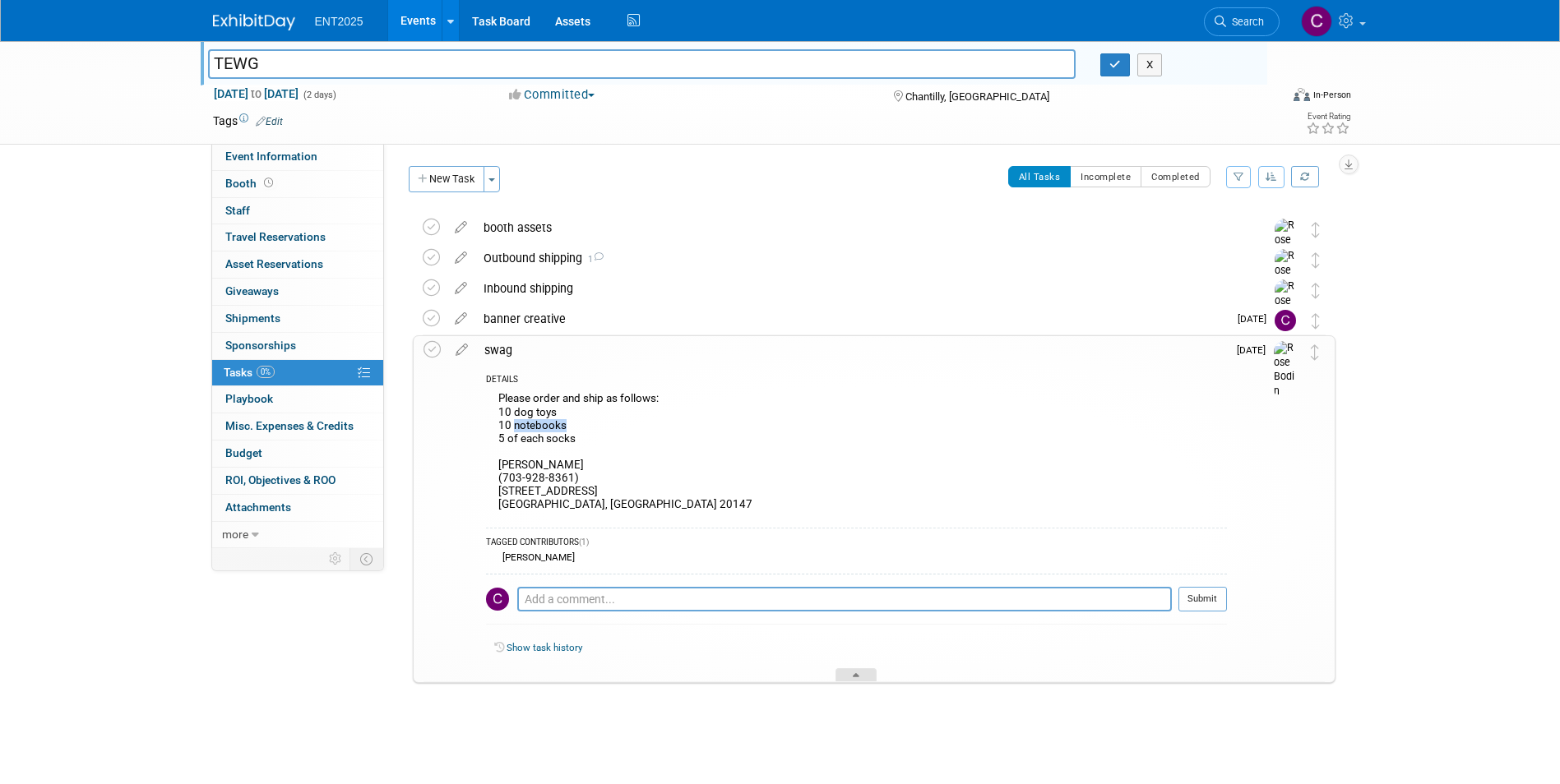
click at [854, 672] on div at bounding box center [856, 675] width 41 height 14
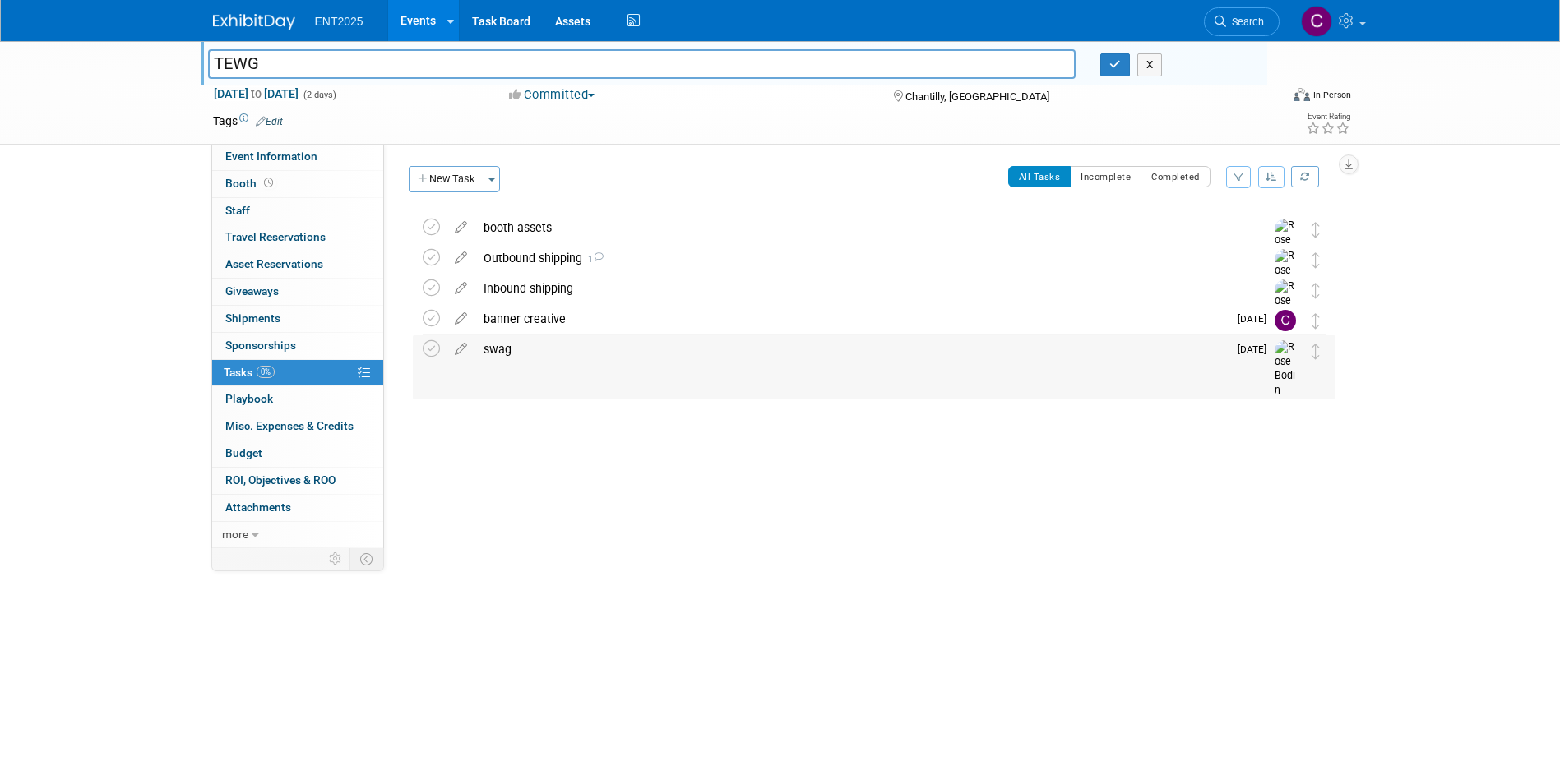
click at [499, 344] on div "swag" at bounding box center [851, 349] width 753 height 28
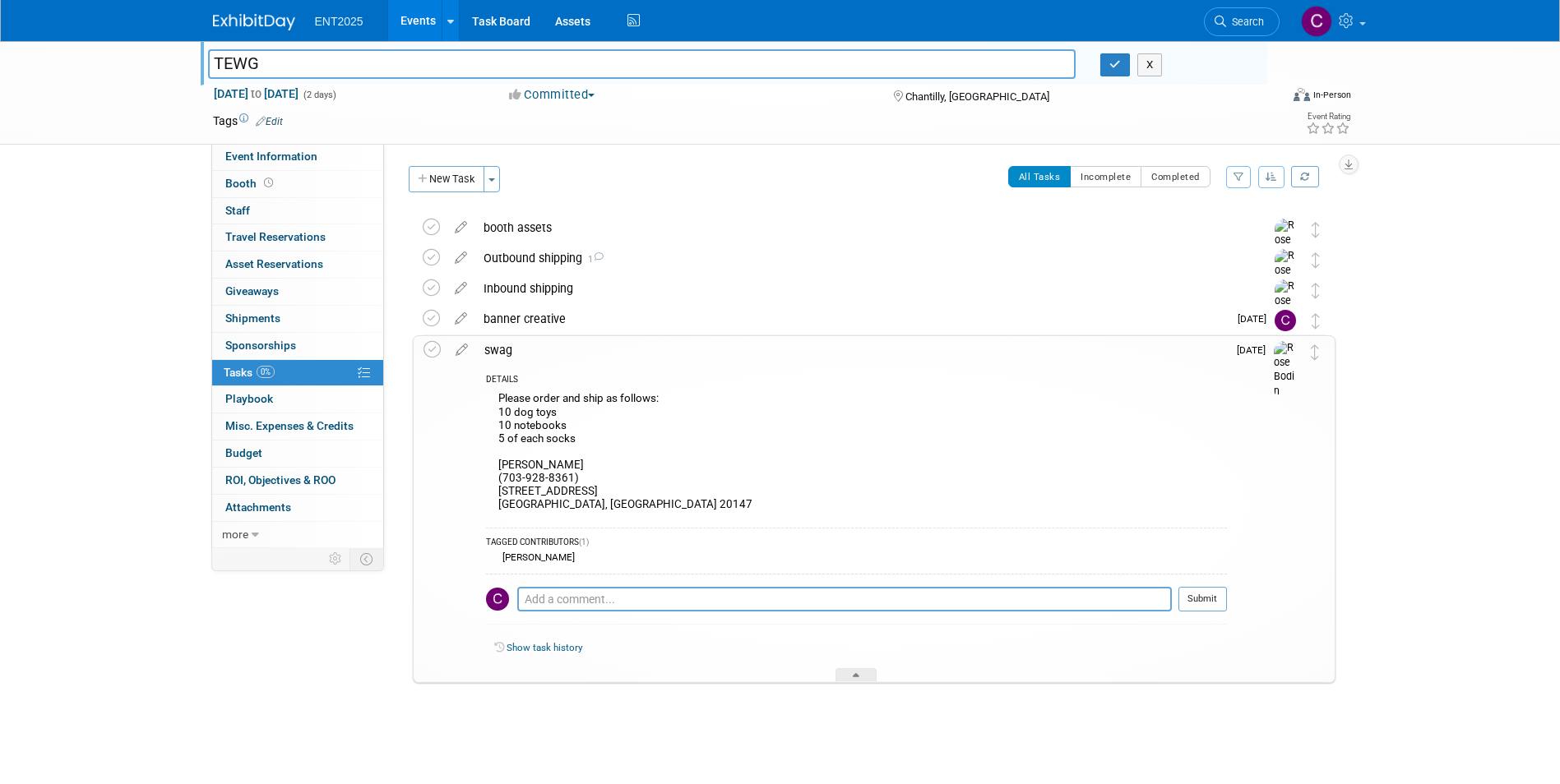
click at [510, 411] on div "Please order and ship as follows: 10 dog toys 10 notebooks 5 of each socks Greg…" at bounding box center [856, 454] width 741 height 132
click at [859, 676] on icon at bounding box center [856, 678] width 7 height 10
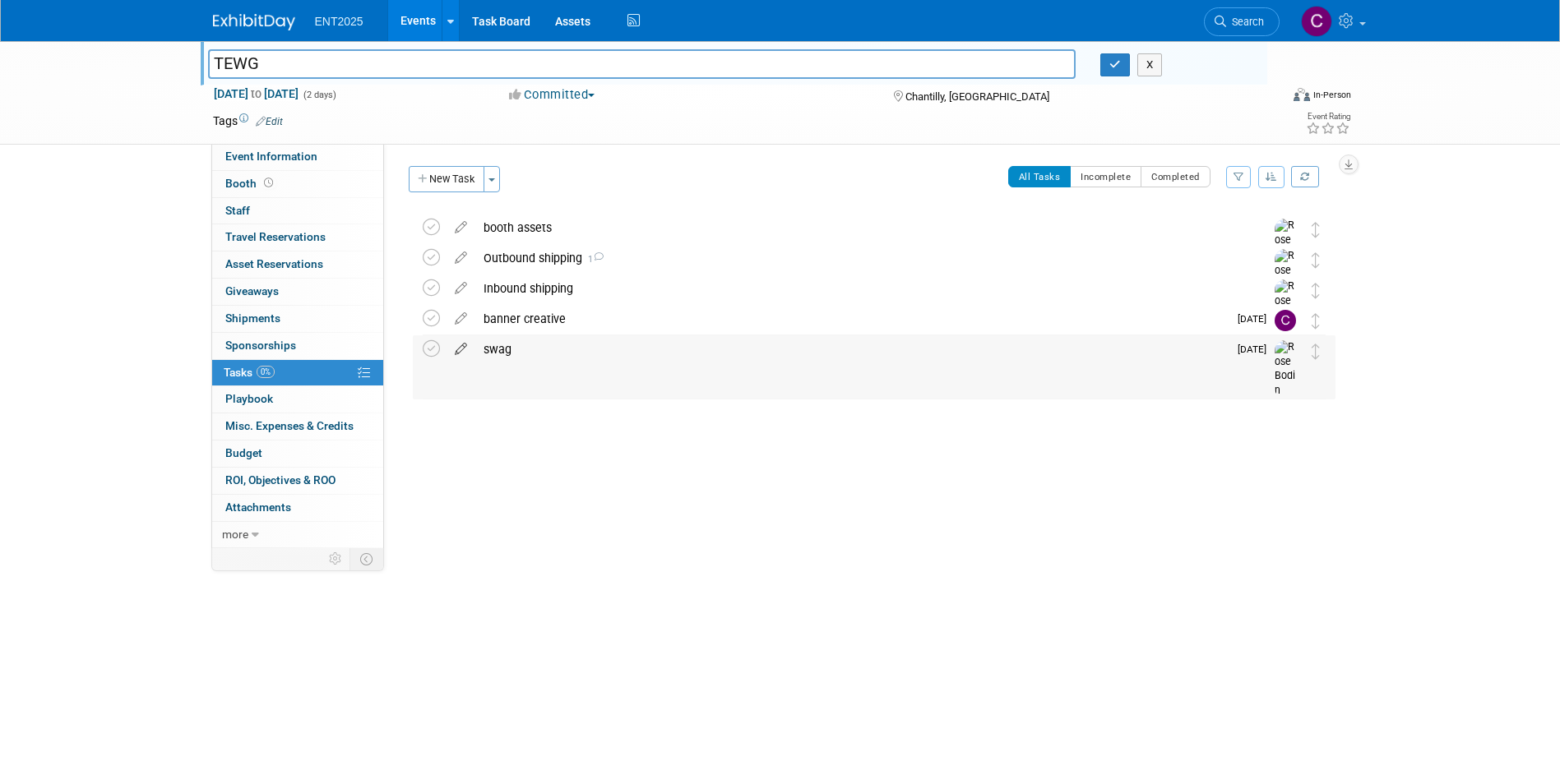
click at [455, 343] on icon at bounding box center [461, 346] width 29 height 21
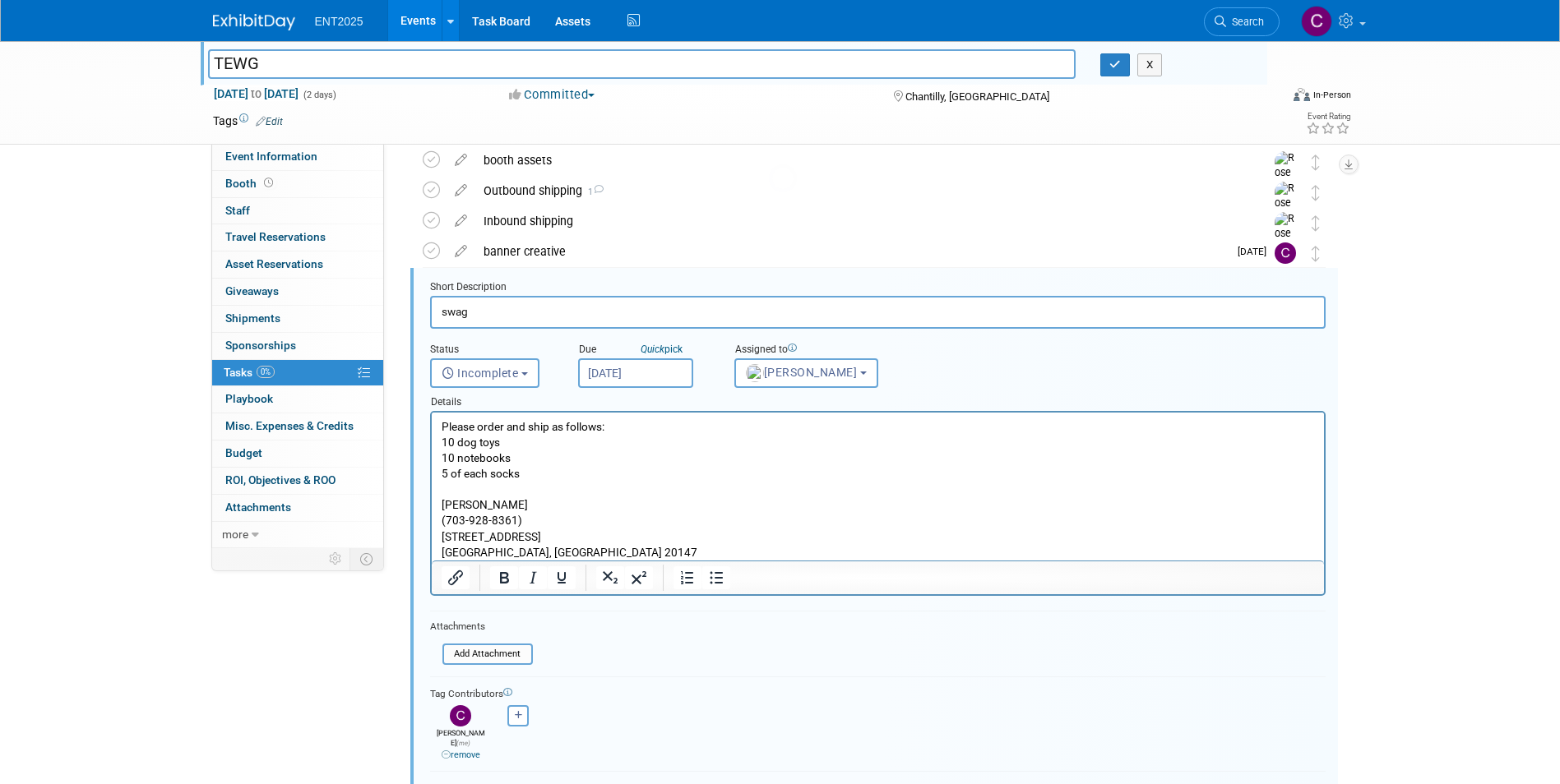
scroll to position [95, 0]
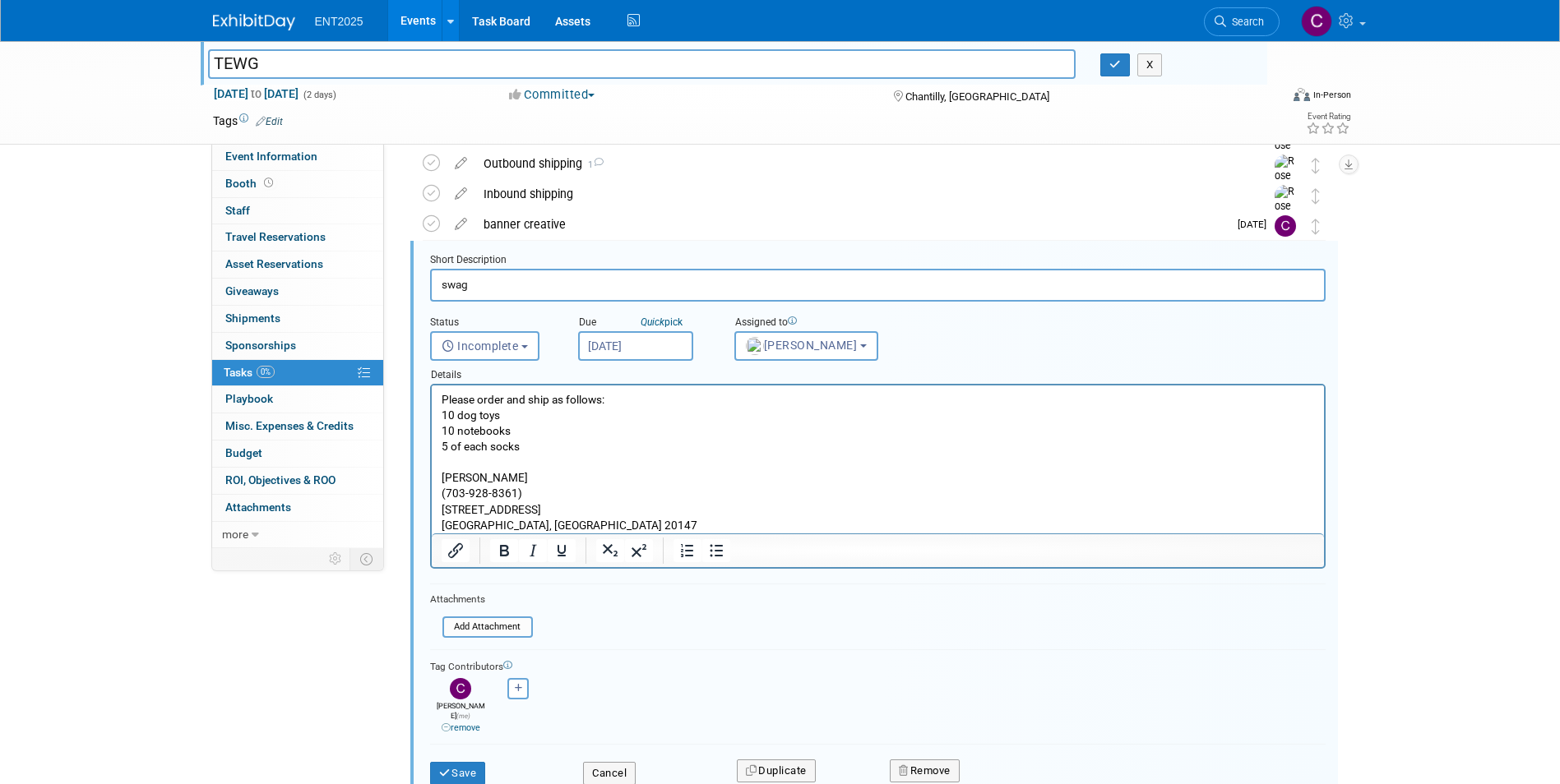
click at [445, 450] on p "Please order and ship as follows: 10 dog toys 10 notebooks 5 of each socks Greg…" at bounding box center [877, 463] width 873 height 142
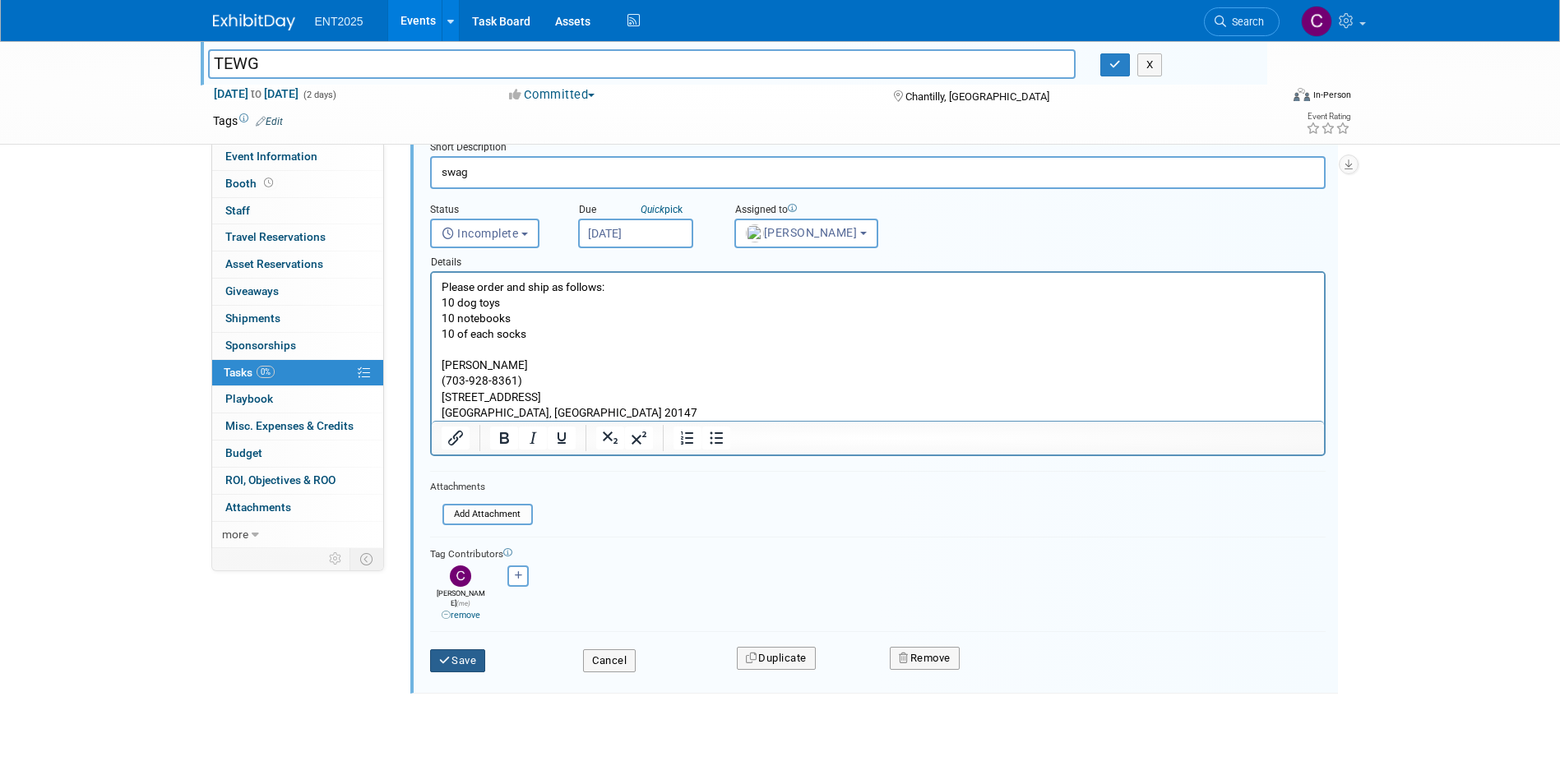
click at [455, 654] on button "Save" at bounding box center [458, 661] width 55 height 23
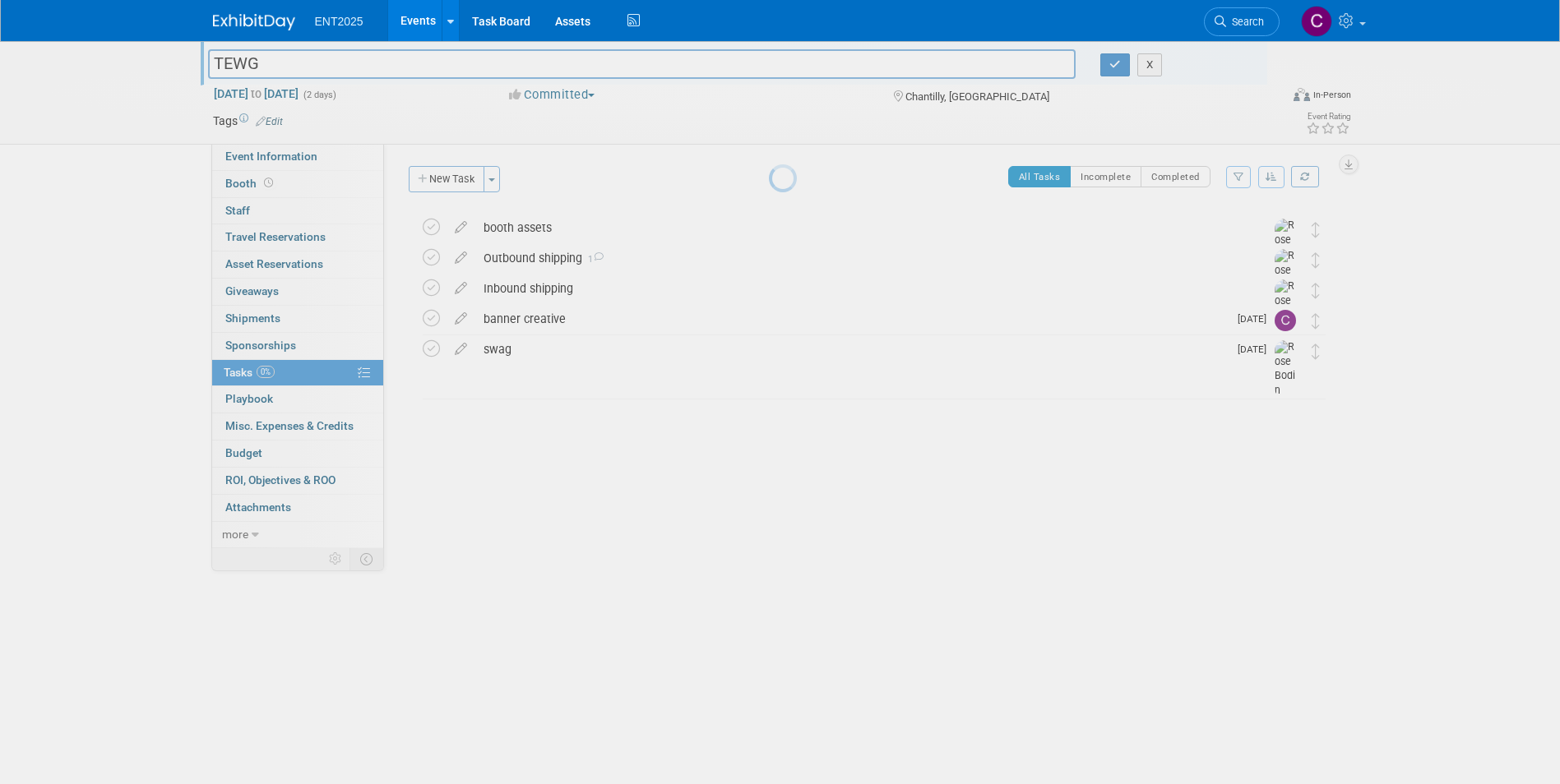
scroll to position [0, 0]
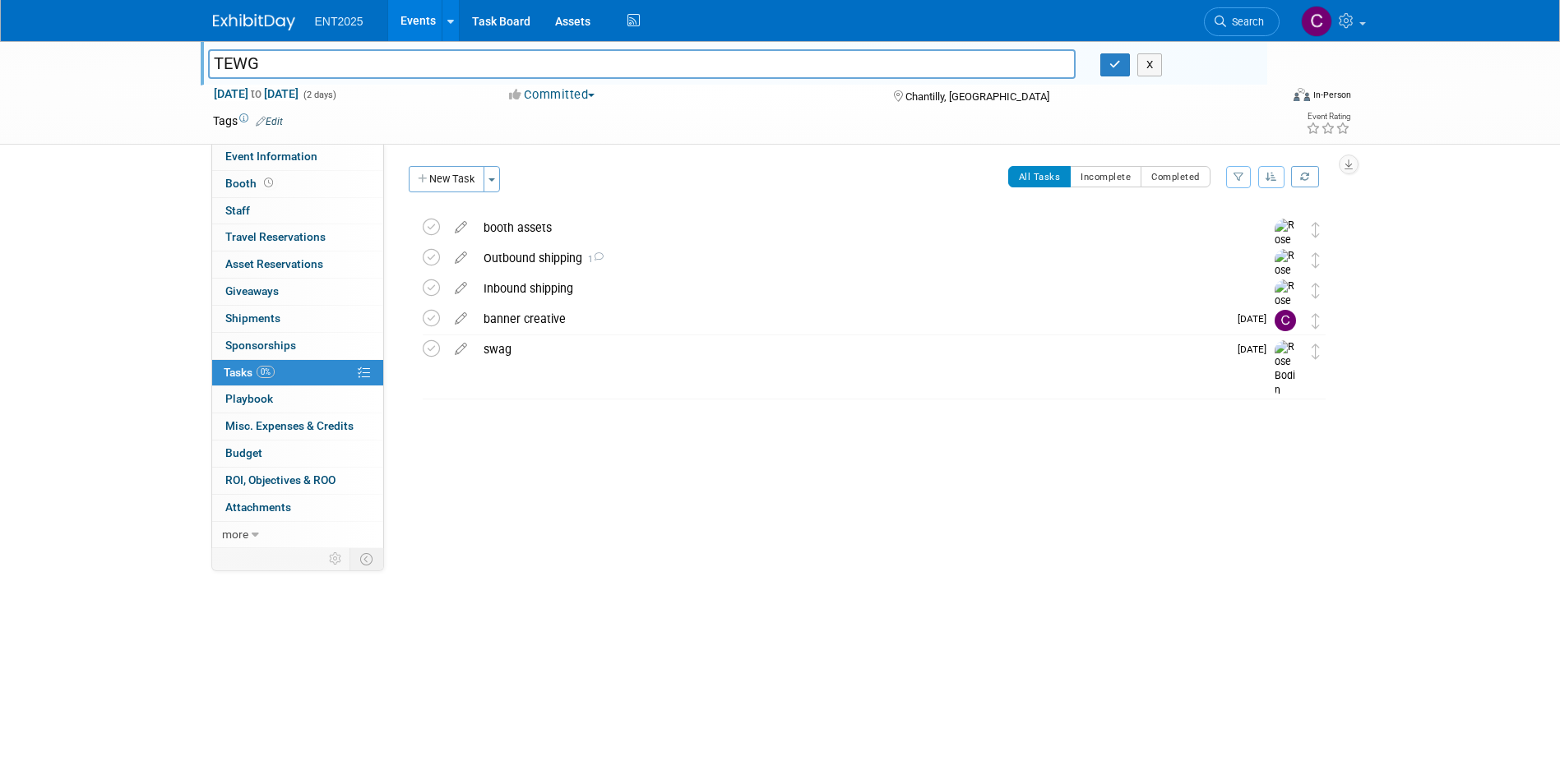
click at [412, 20] on link "Events" at bounding box center [418, 20] width 60 height 41
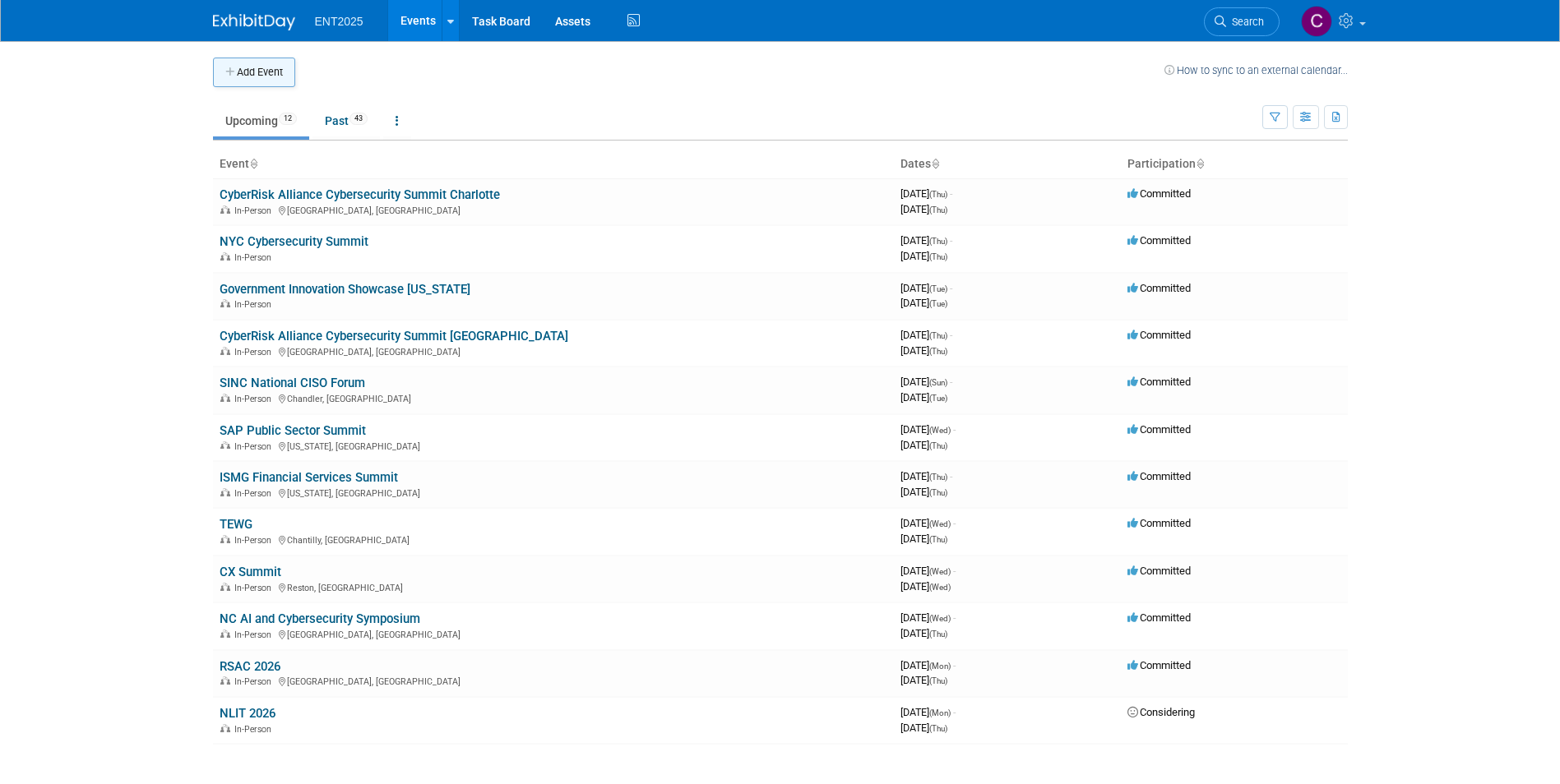
click at [238, 68] on button "Add Event" at bounding box center [254, 72] width 82 height 30
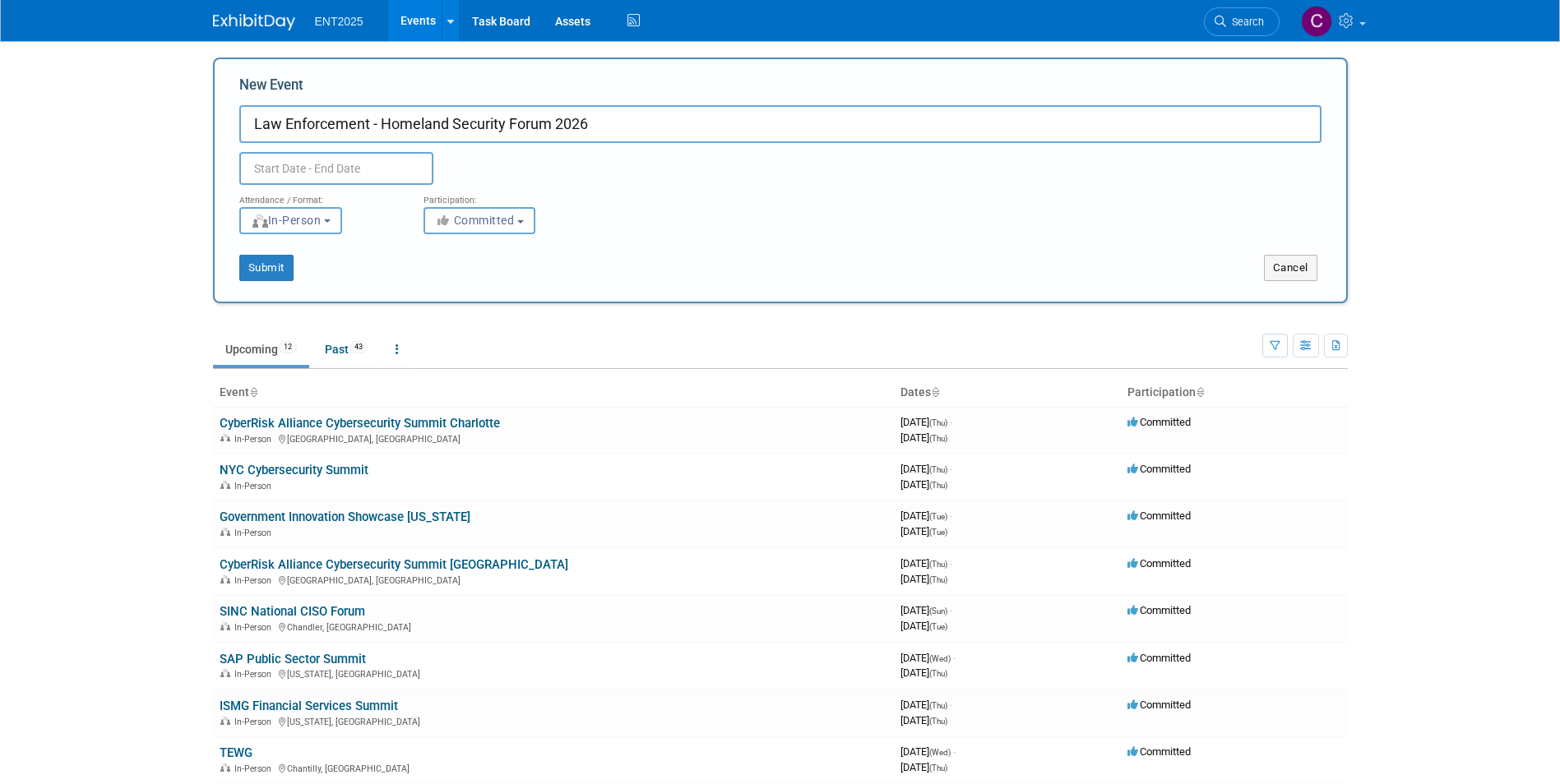
click at [513, 125] on input "Law Enforcement - Homeland Security Forum 2026" at bounding box center [780, 124] width 1083 height 38
type input "Law Enforcement - Homeland Security (LEHS) Forum 2026"
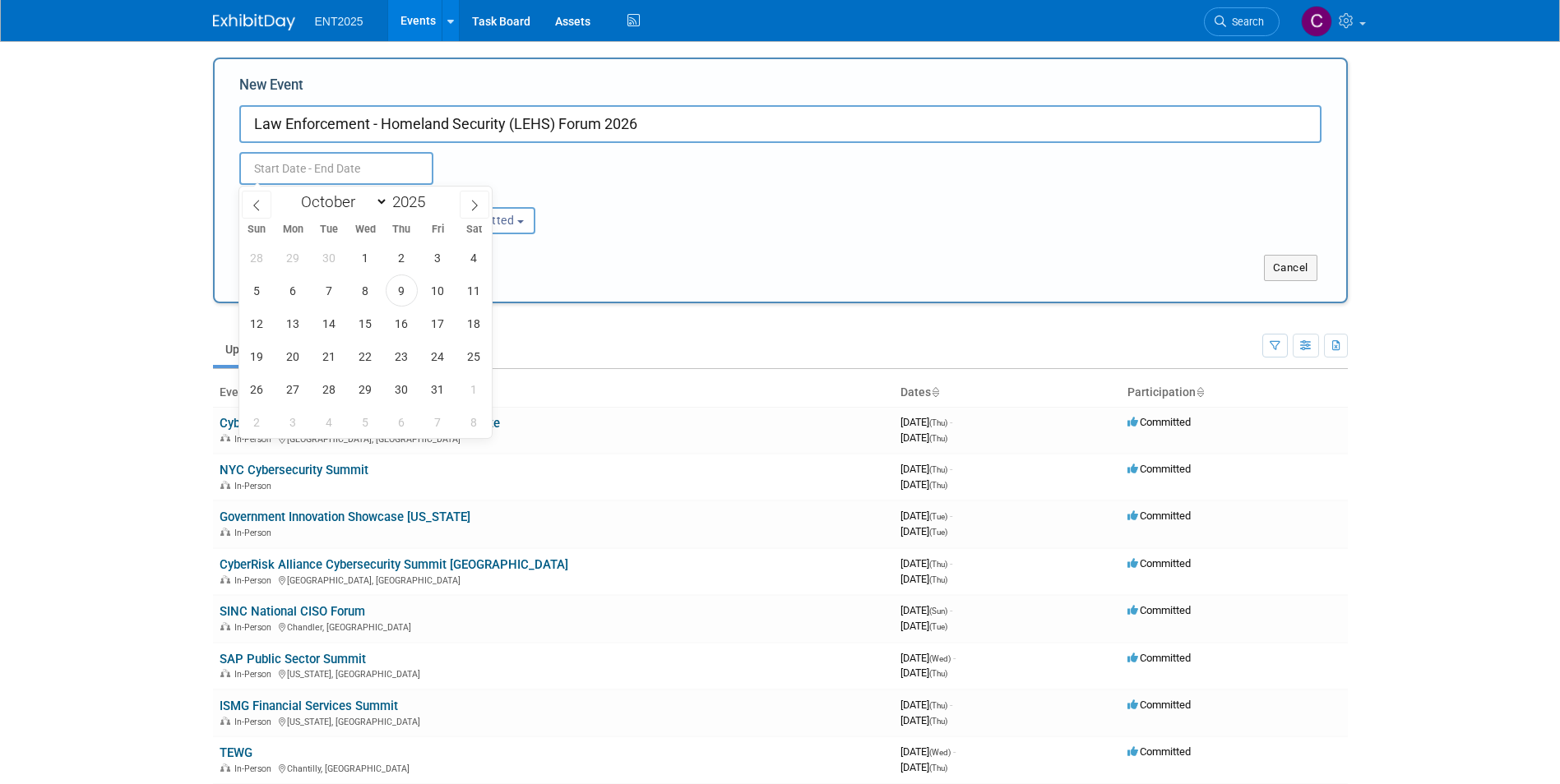
click at [327, 159] on input "text" at bounding box center [336, 168] width 194 height 33
click at [381, 195] on select "January February March April May June July August September October November De…" at bounding box center [341, 202] width 95 height 21
click at [381, 196] on select "January February March April May June July August September October November De…" at bounding box center [341, 202] width 95 height 21
click at [380, 203] on select "January February March April May June July August September October November De…" at bounding box center [341, 202] width 95 height 21
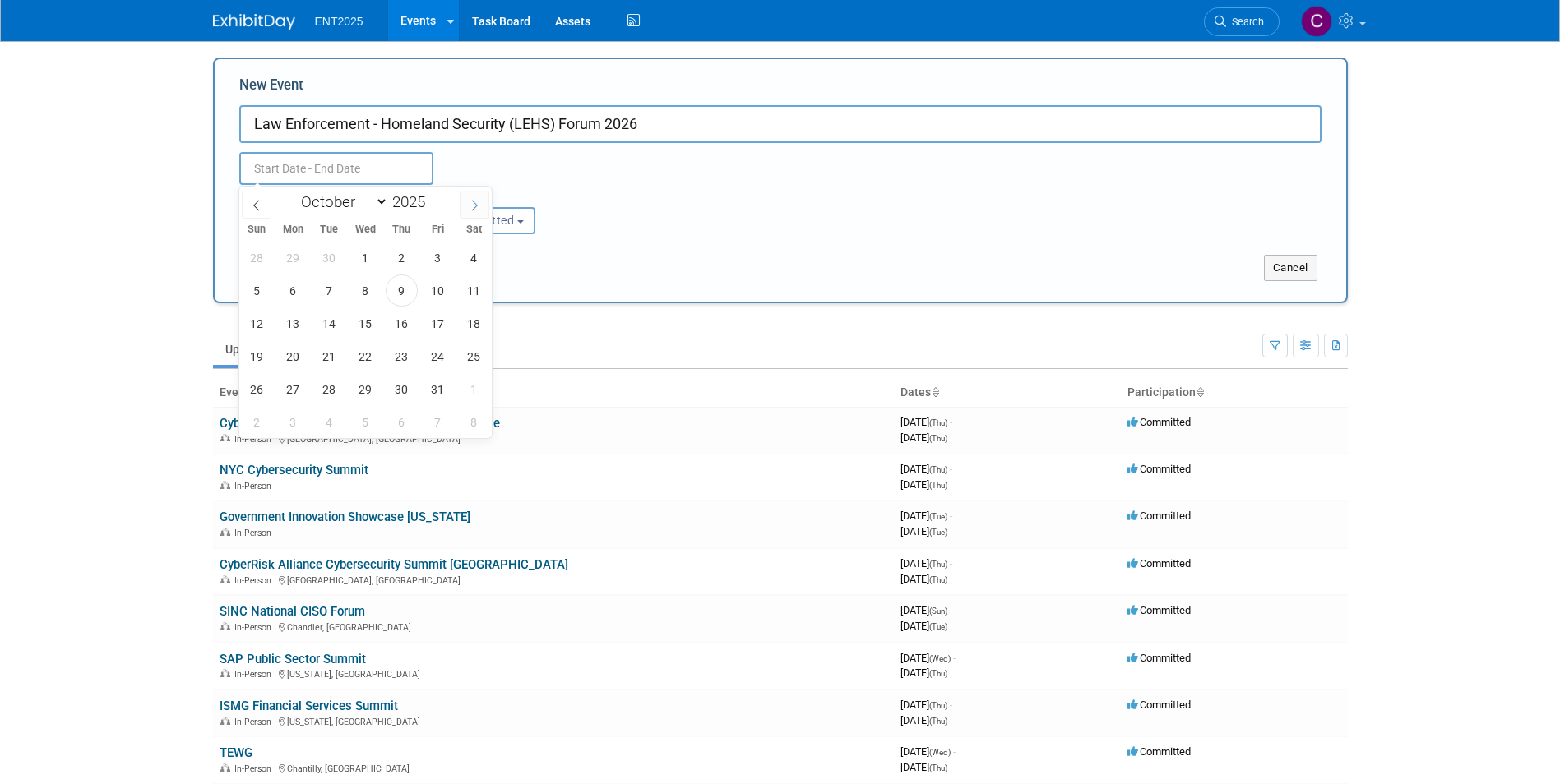
click at [473, 208] on icon at bounding box center [474, 206] width 11 height 11
select select "11"
click at [473, 208] on icon at bounding box center [474, 206] width 11 height 11
type input "2026"
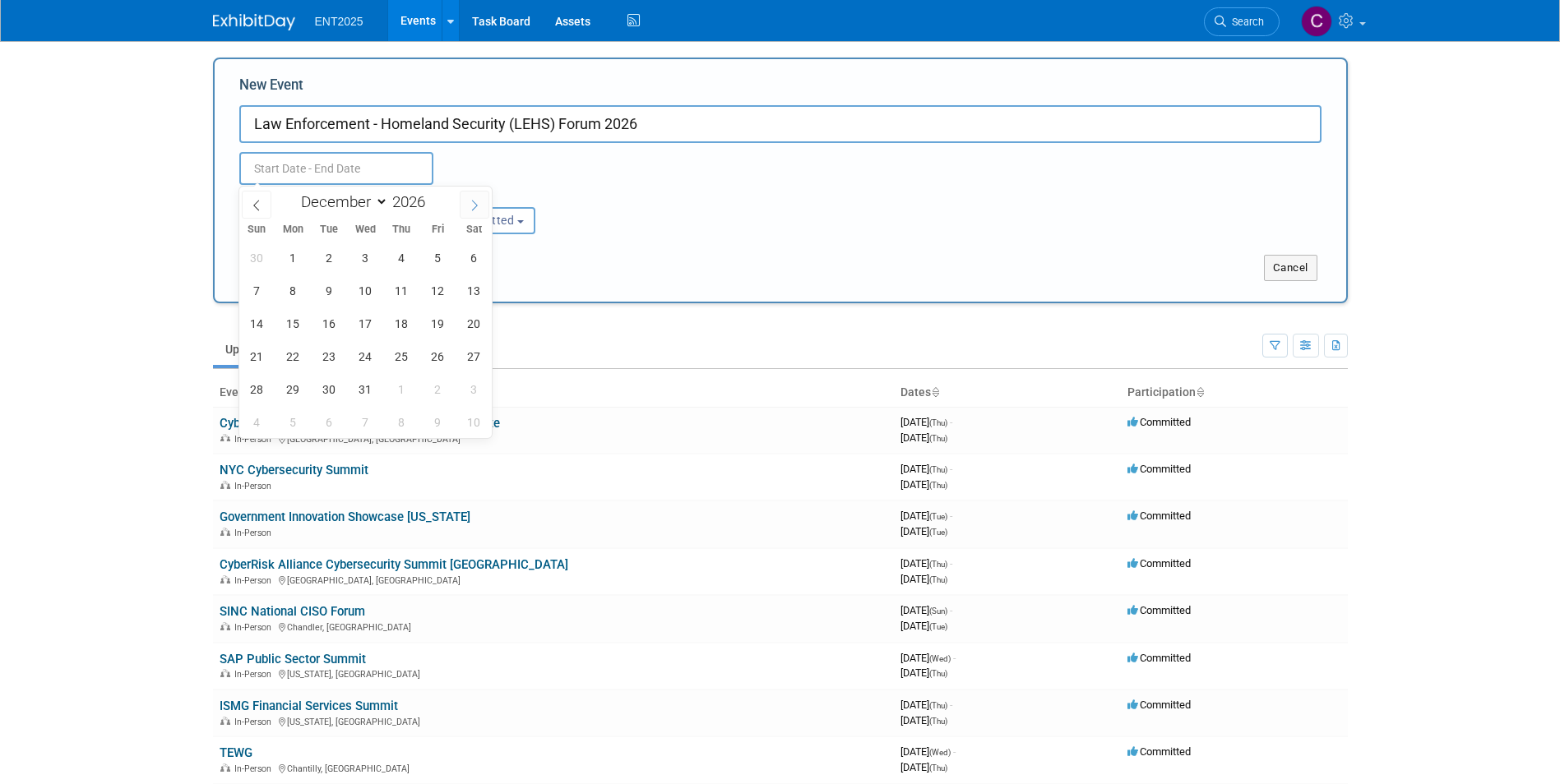
select select "0"
click at [335, 400] on span "27" at bounding box center [330, 389] width 33 height 33
click at [364, 396] on span "28" at bounding box center [366, 389] width 33 height 33
type input "[DATE] to [DATE]"
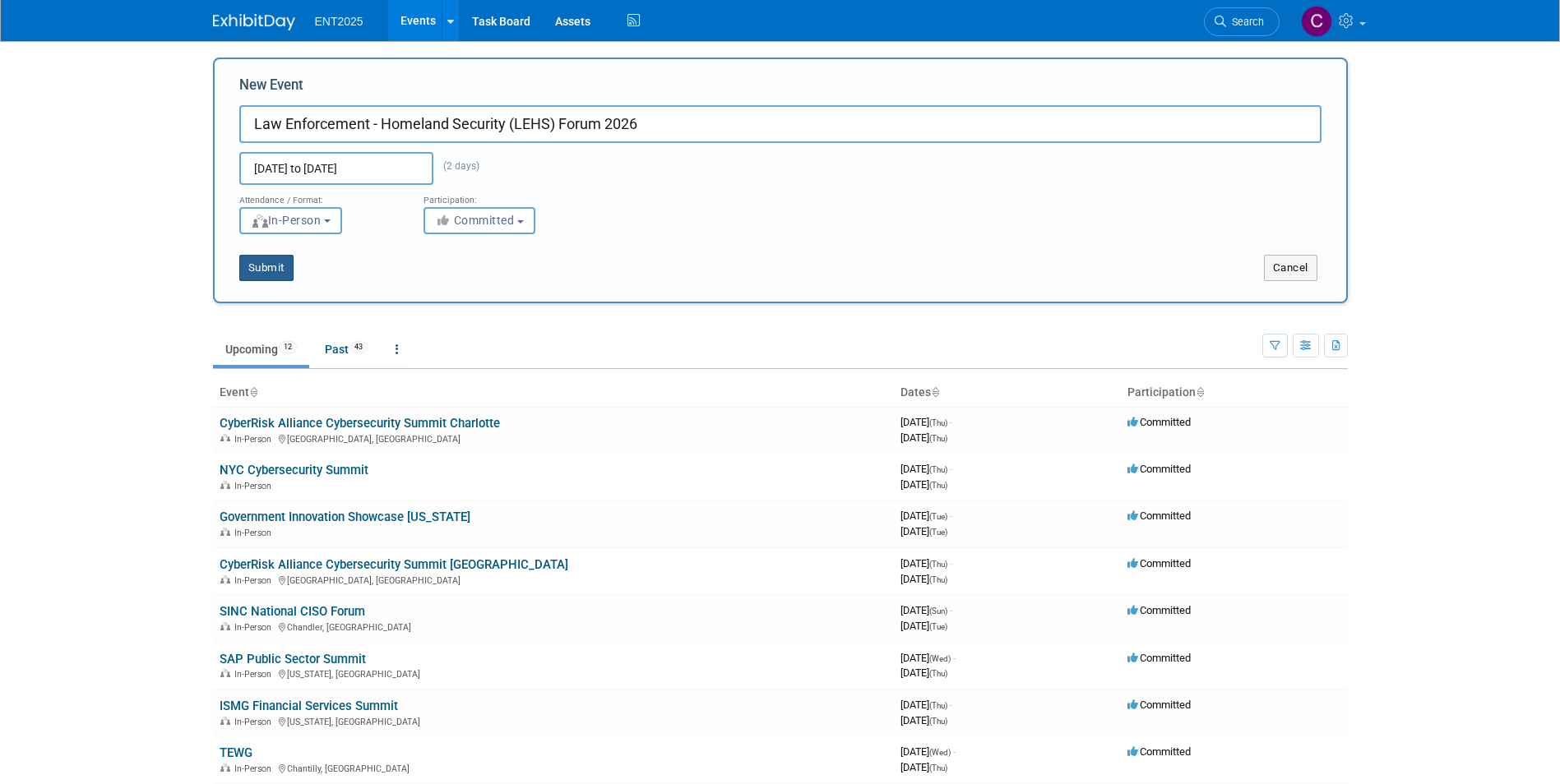
click at [250, 262] on button "Submit" at bounding box center [266, 269] width 55 height 27
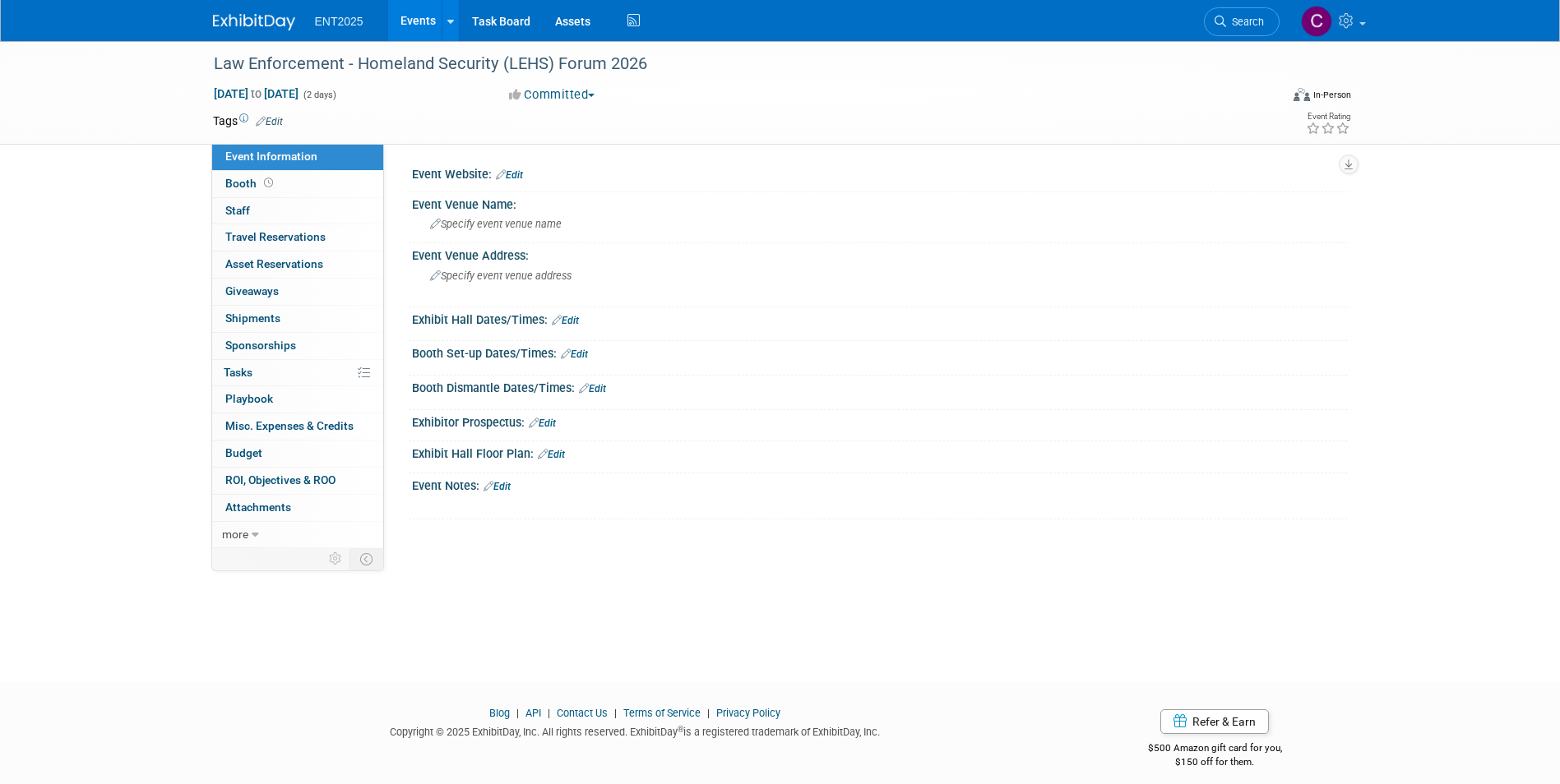
click at [510, 171] on link "Edit" at bounding box center [510, 175] width 27 height 11
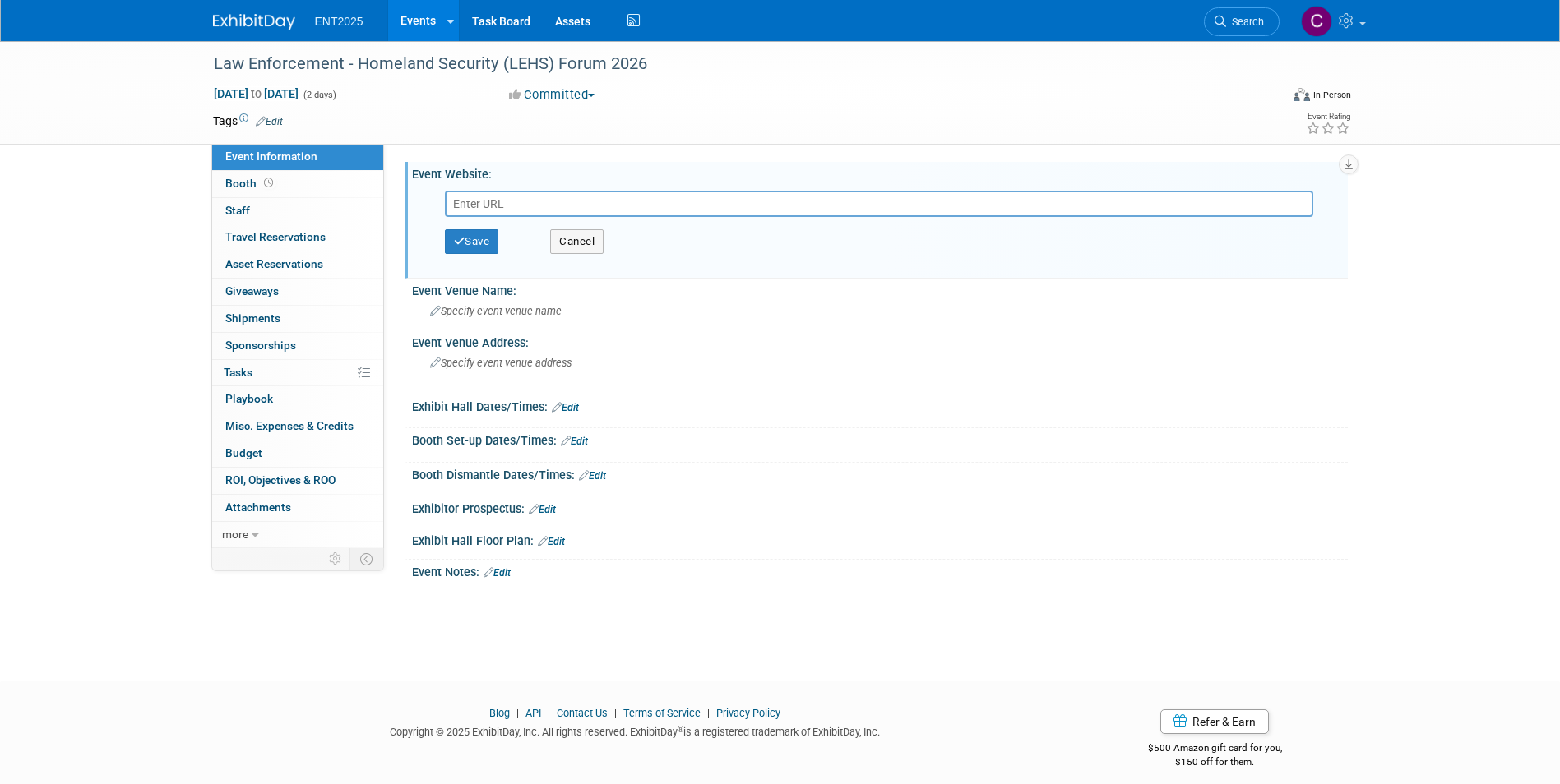
click at [460, 206] on input "text" at bounding box center [879, 205] width 868 height 27
paste input "[URL][DOMAIN_NAME]"
type input "[URL][DOMAIN_NAME]"
click at [467, 237] on button "Save" at bounding box center [472, 242] width 55 height 25
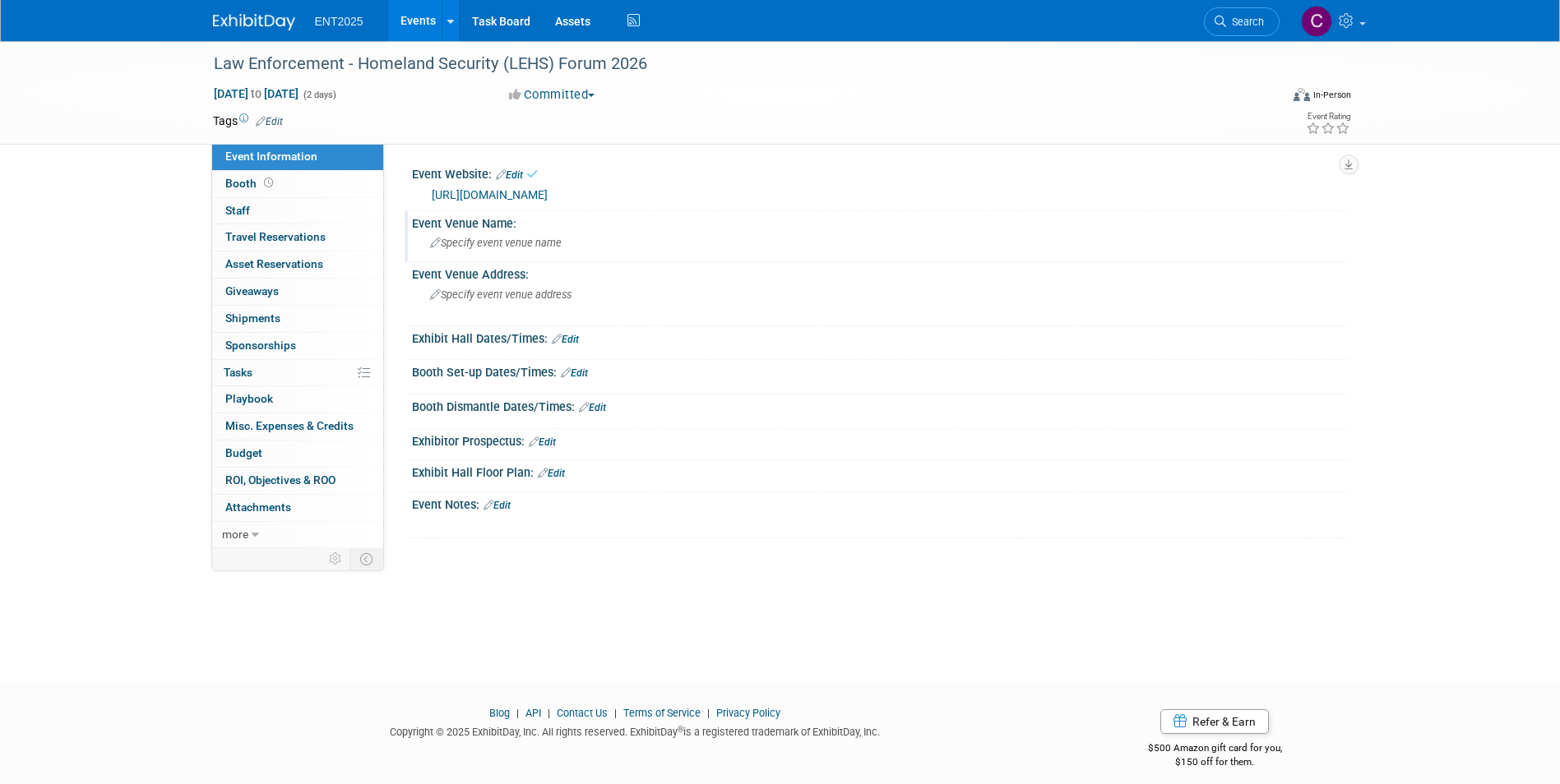
click at [456, 244] on span "Specify event venue name" at bounding box center [496, 243] width 132 height 12
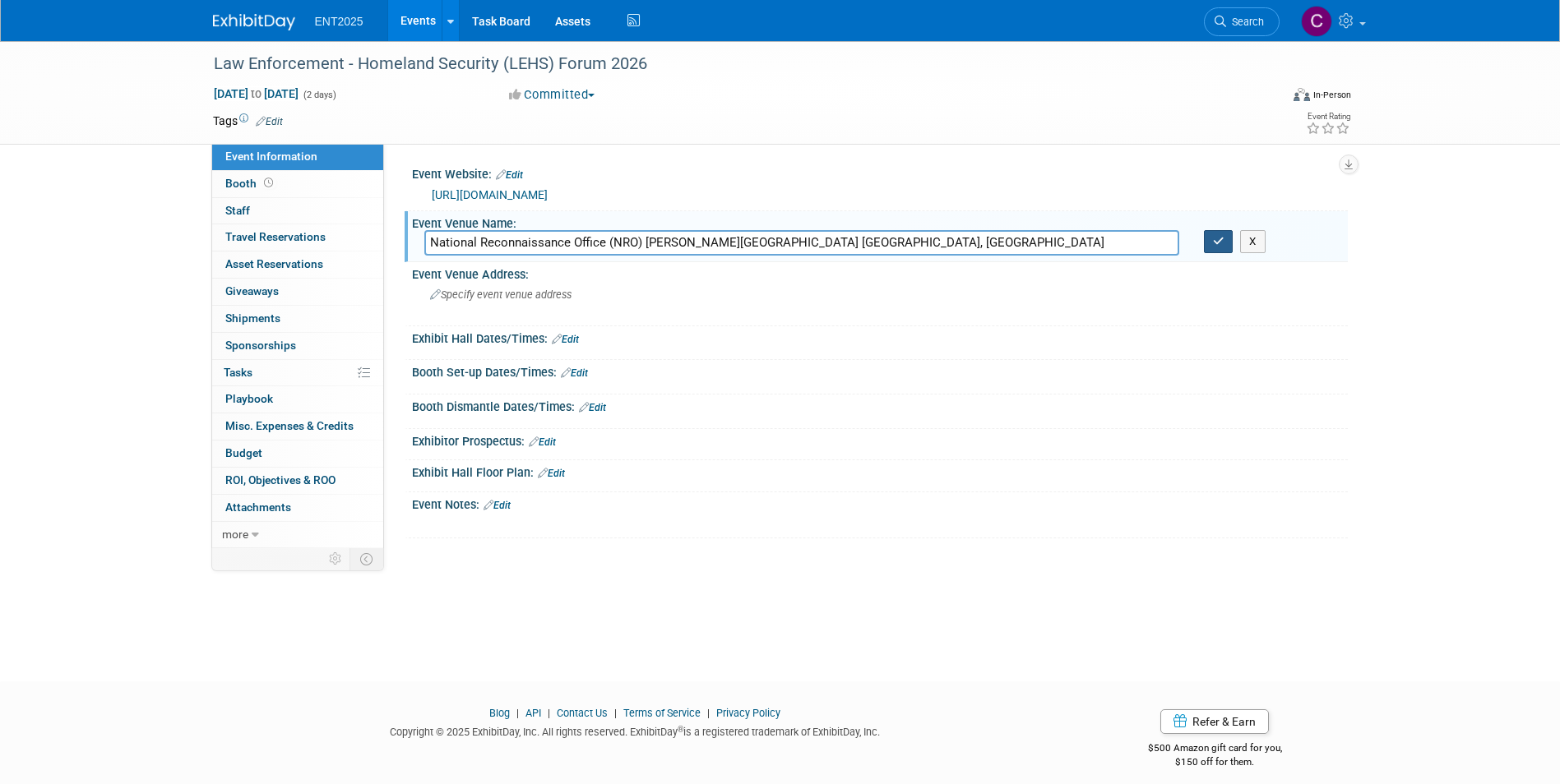
type input "National Reconnaissance Office (NRO) JD Hill Conference Center Chantilly, VA"
click at [1228, 240] on button "button" at bounding box center [1219, 242] width 30 height 23
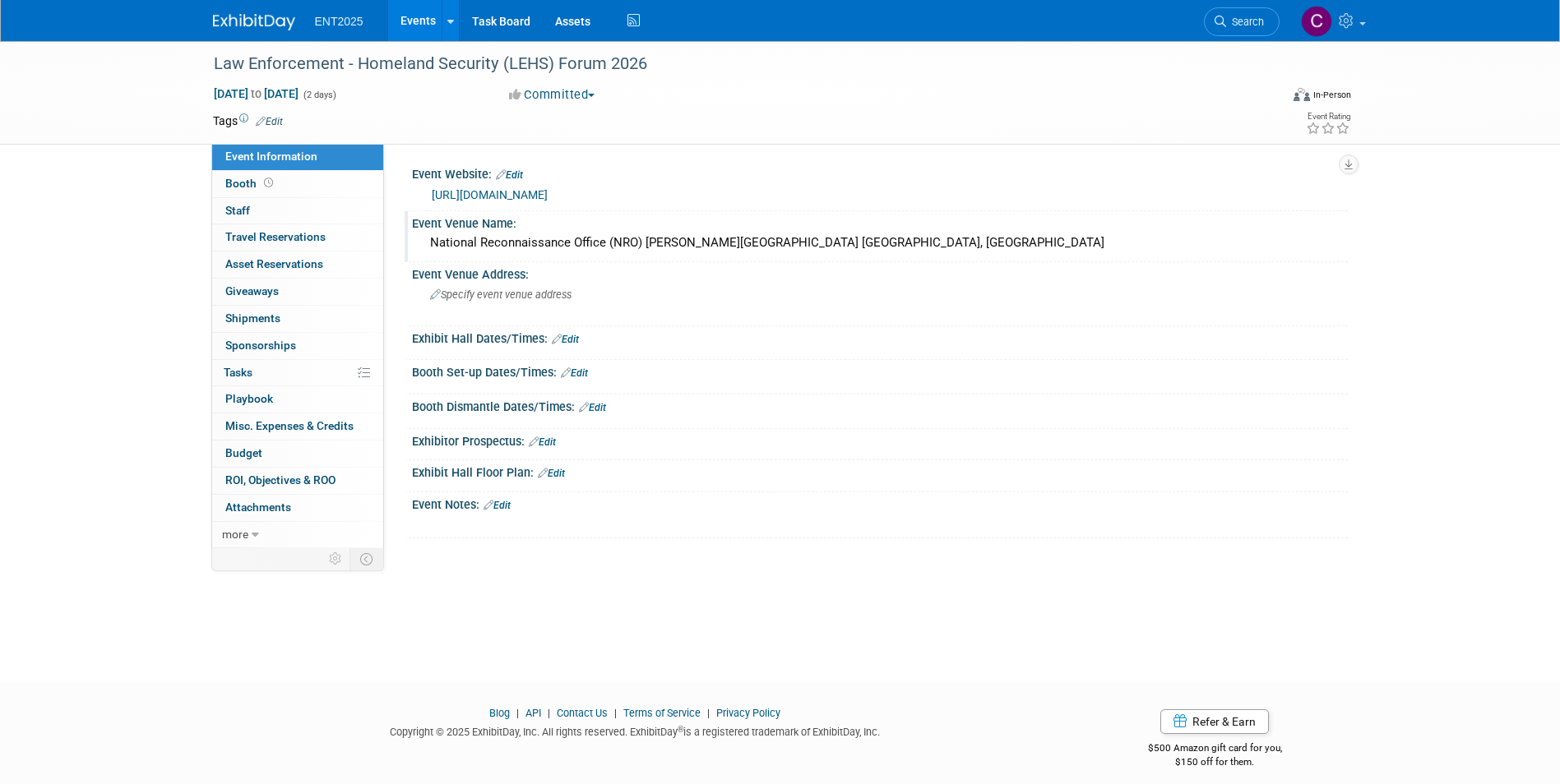
click at [419, 11] on link "Events" at bounding box center [418, 20] width 60 height 41
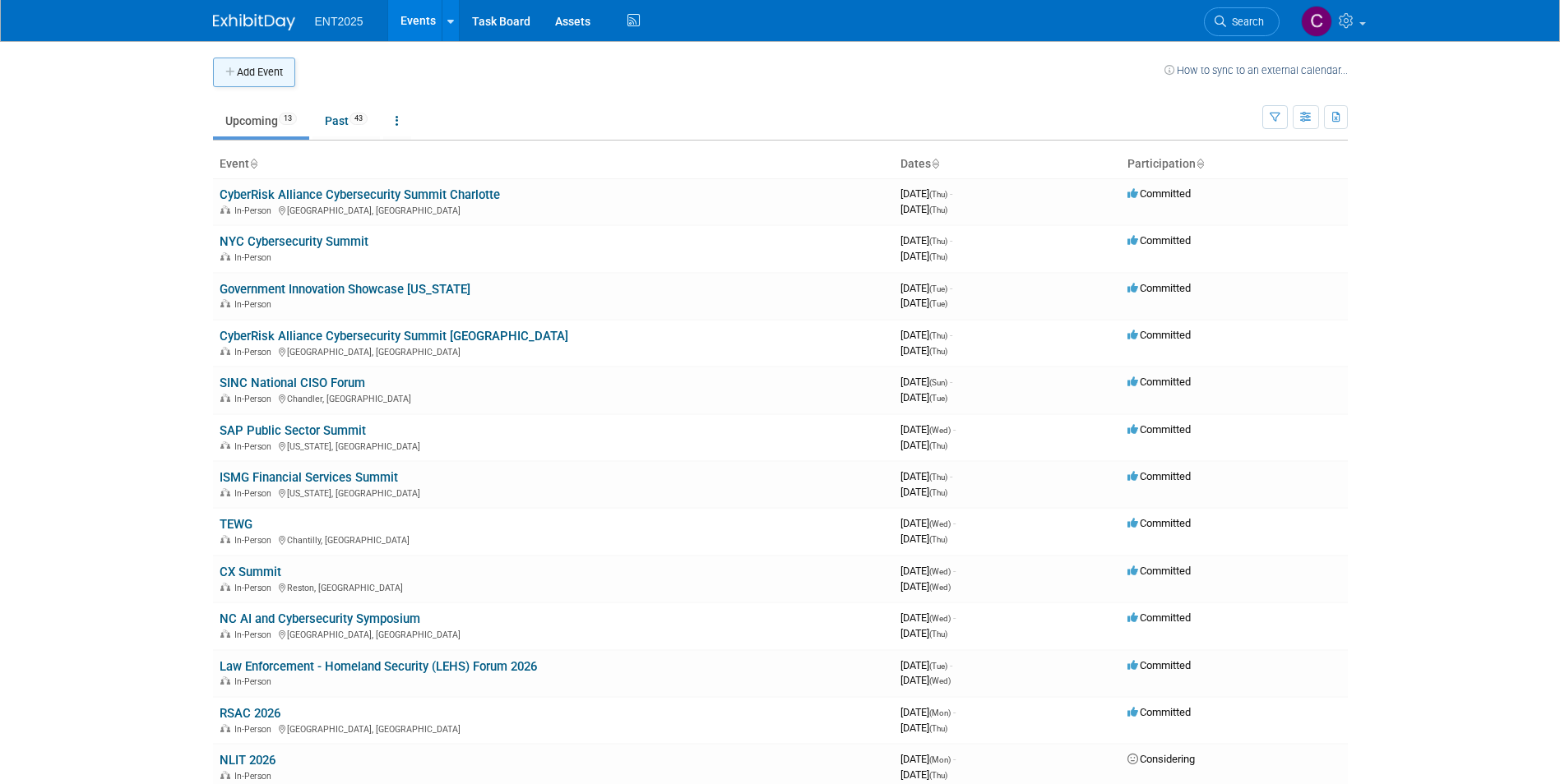
click at [231, 68] on icon "button" at bounding box center [231, 73] width 11 height 11
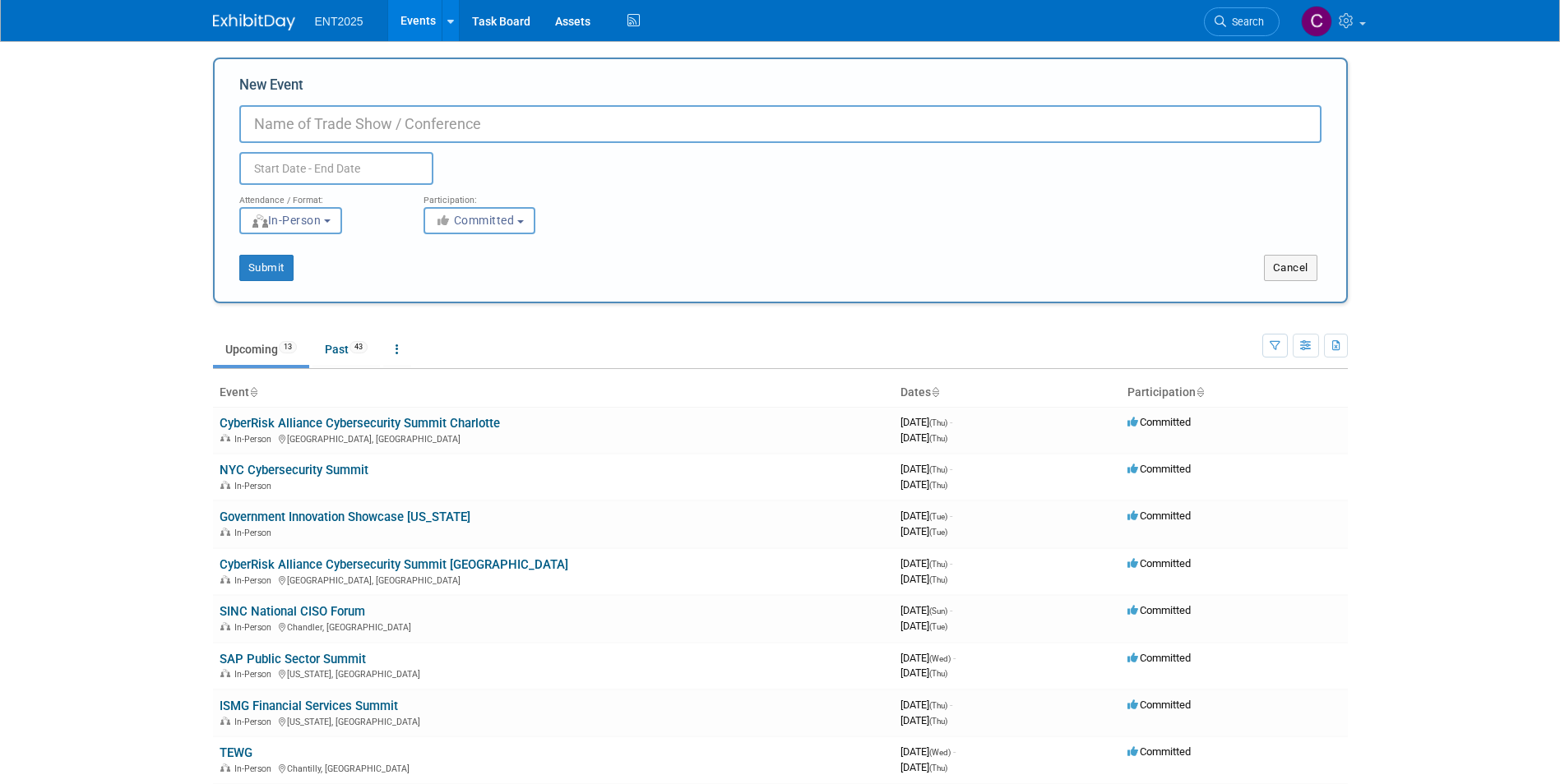
click at [323, 113] on input "New Event" at bounding box center [780, 124] width 1083 height 38
type input "LEAPS Technology Forum"
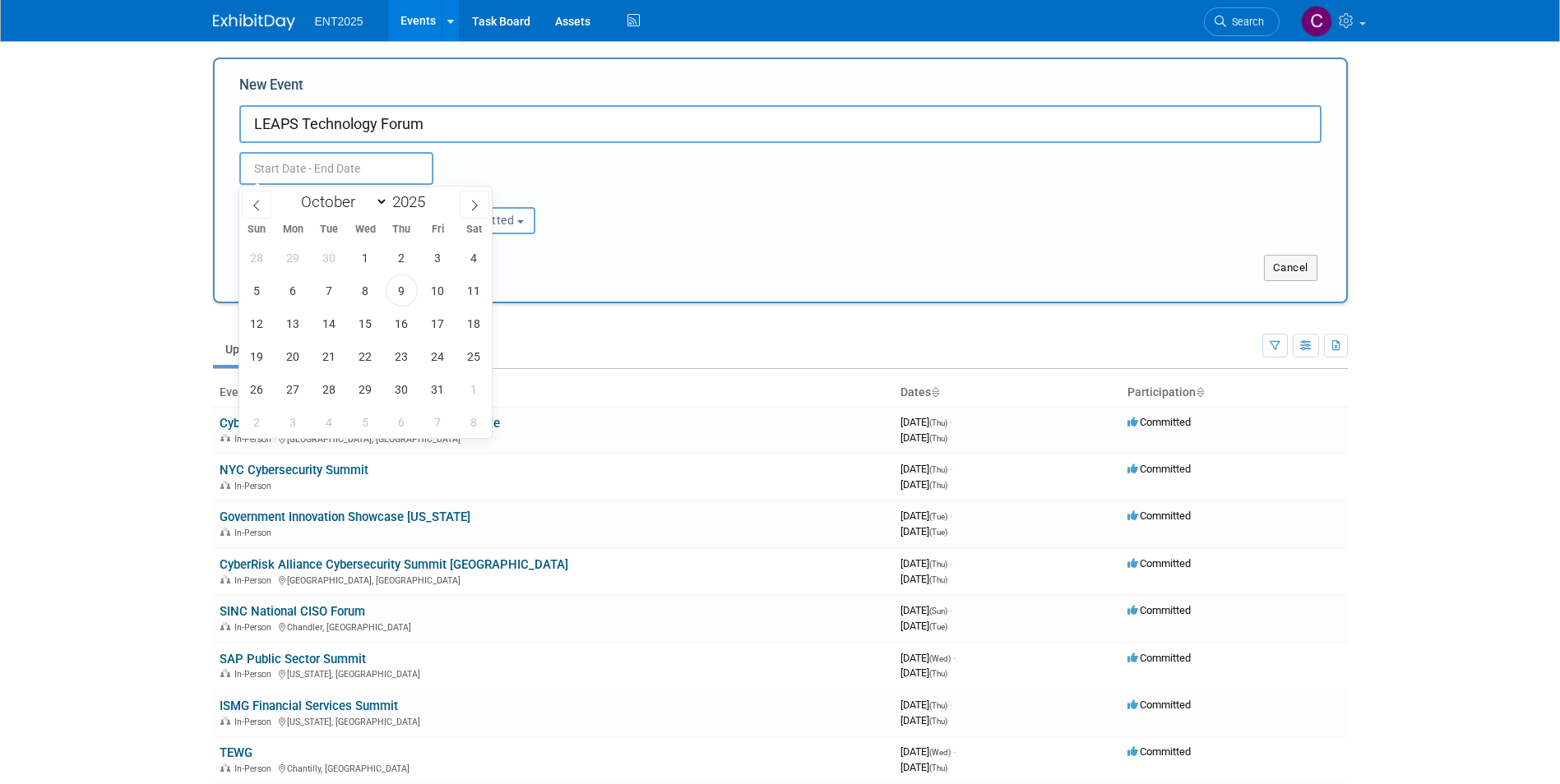
click at [321, 162] on input "text" at bounding box center [336, 168] width 194 height 33
click at [482, 203] on span at bounding box center [474, 205] width 30 height 28
select select "11"
click at [482, 203] on span at bounding box center [474, 205] width 30 height 28
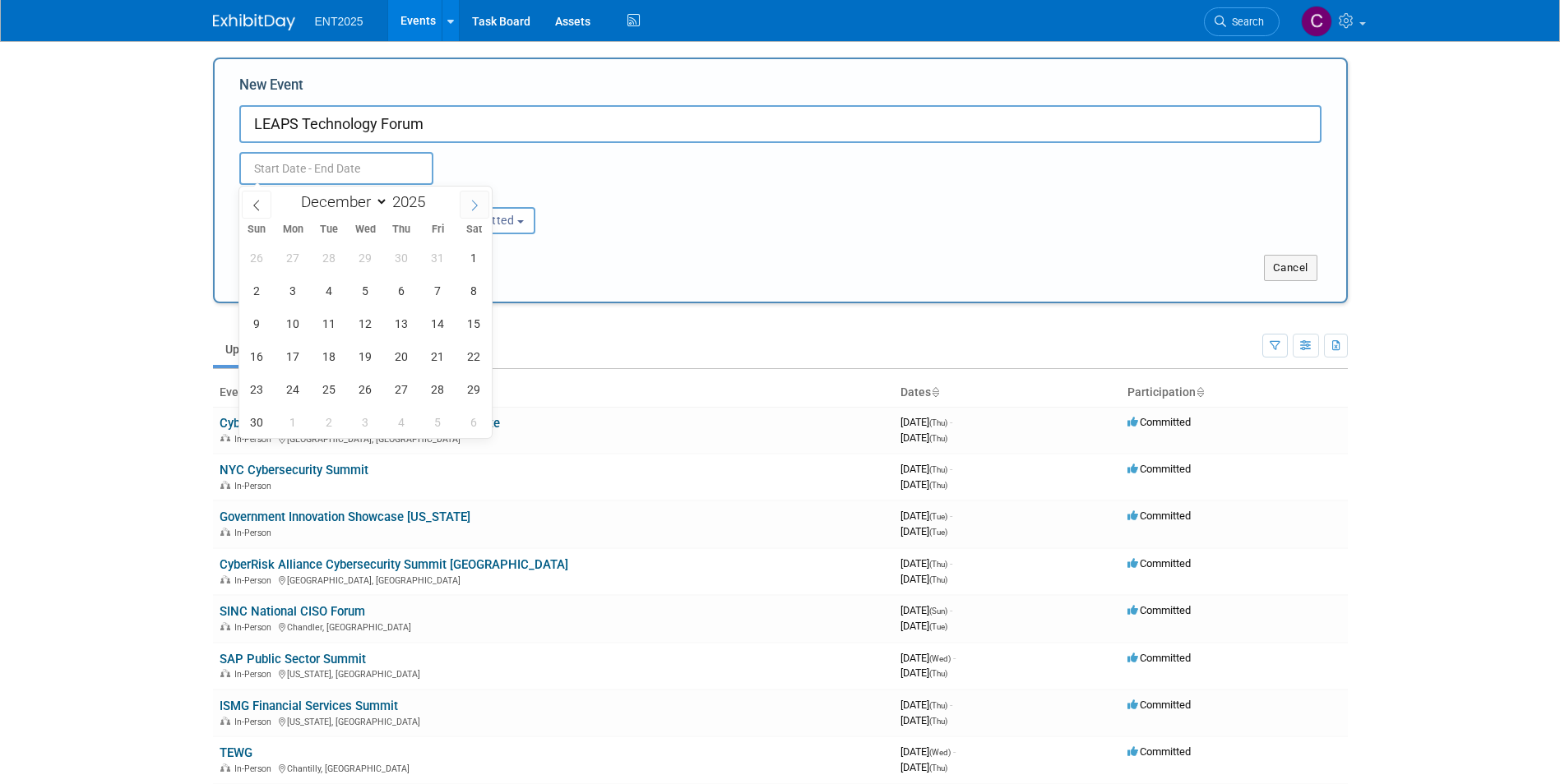
type input "2026"
click at [482, 203] on span at bounding box center [474, 205] width 30 height 28
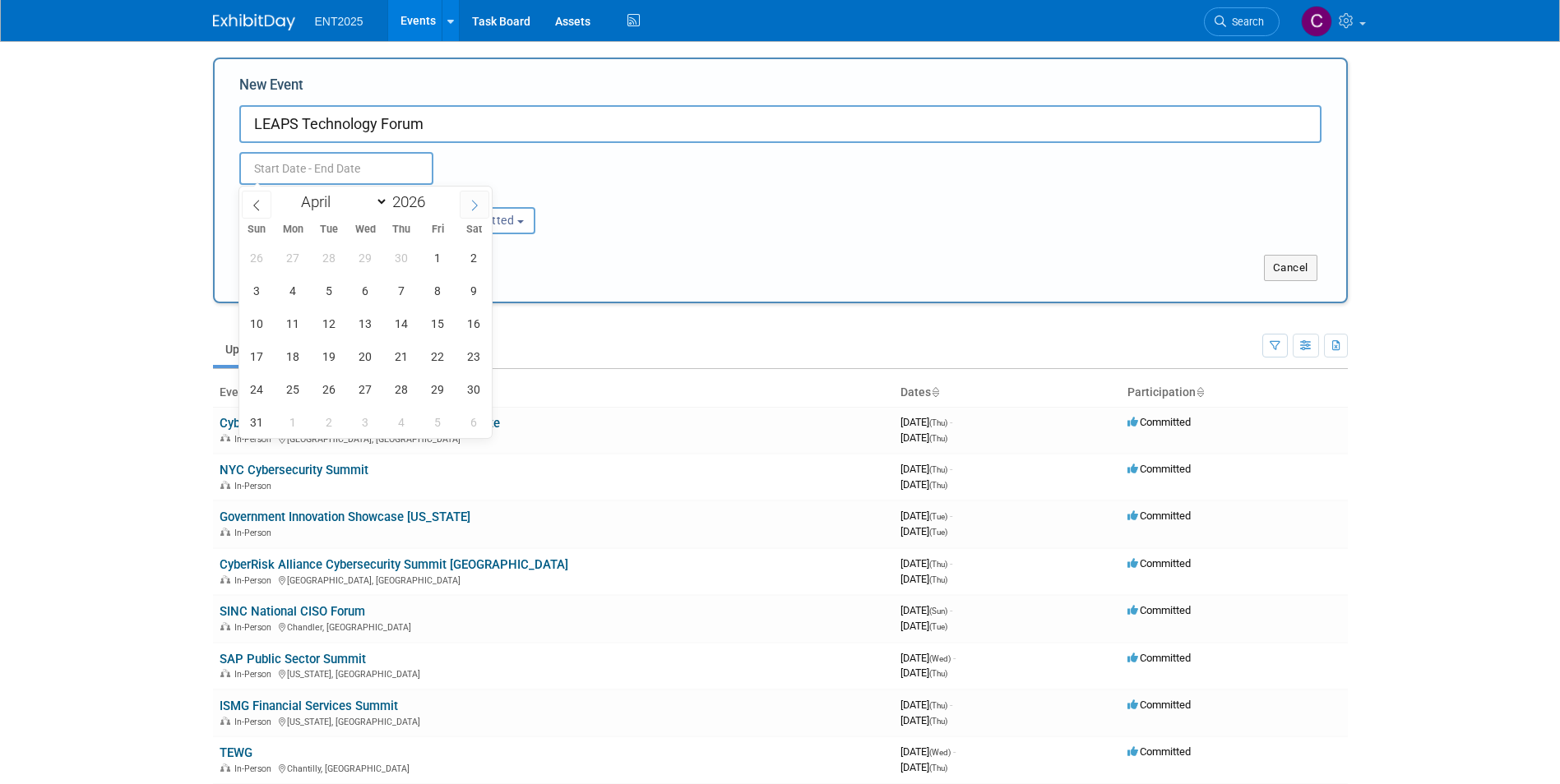
select select "4"
click at [404, 326] on span "14" at bounding box center [402, 324] width 33 height 33
type input "May 14, 2026 to May 14, 2026"
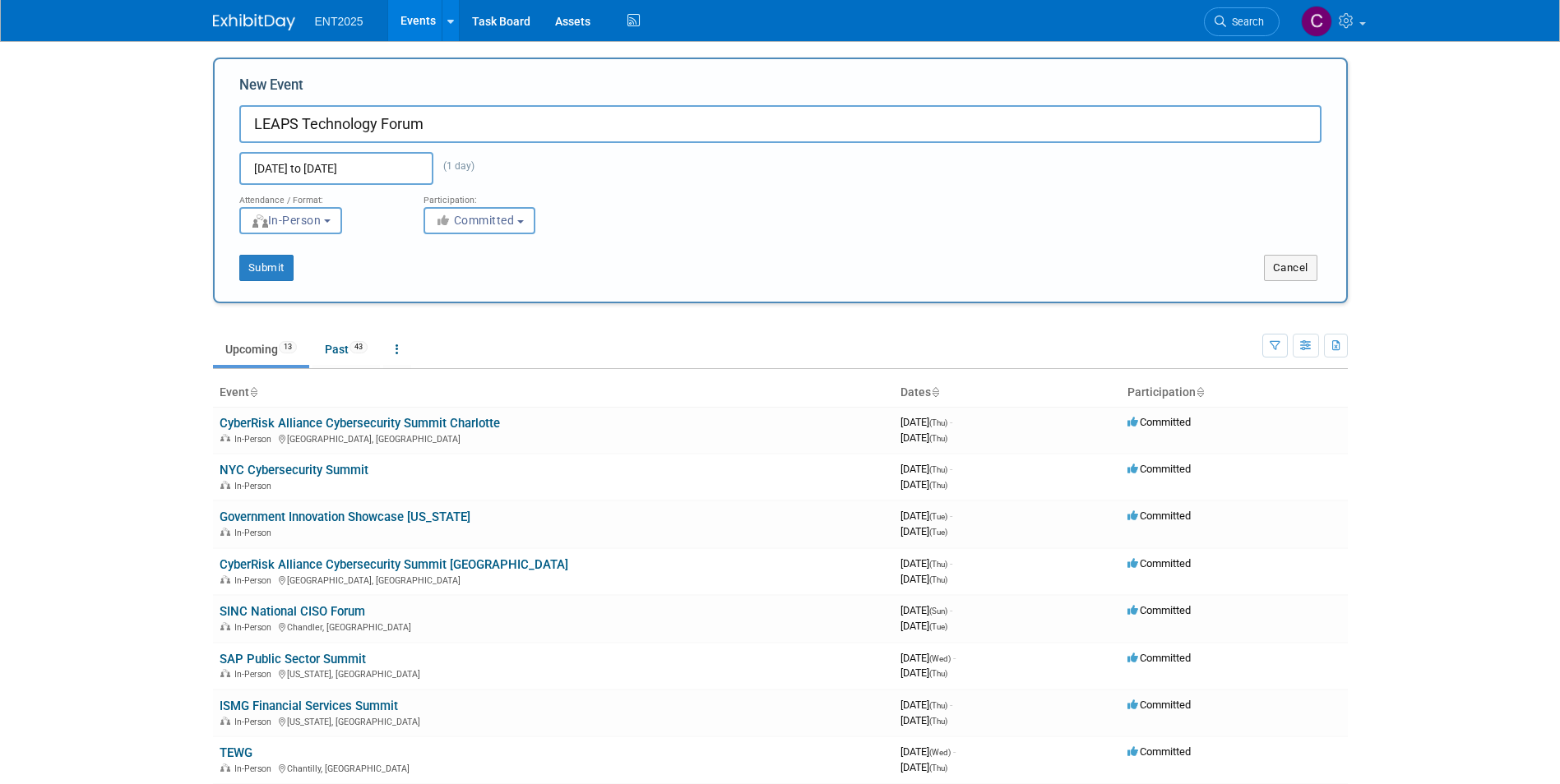
click at [563, 255] on div "Submit" at bounding box center [450, 269] width 472 height 27
click at [259, 265] on button "Submit" at bounding box center [266, 269] width 55 height 27
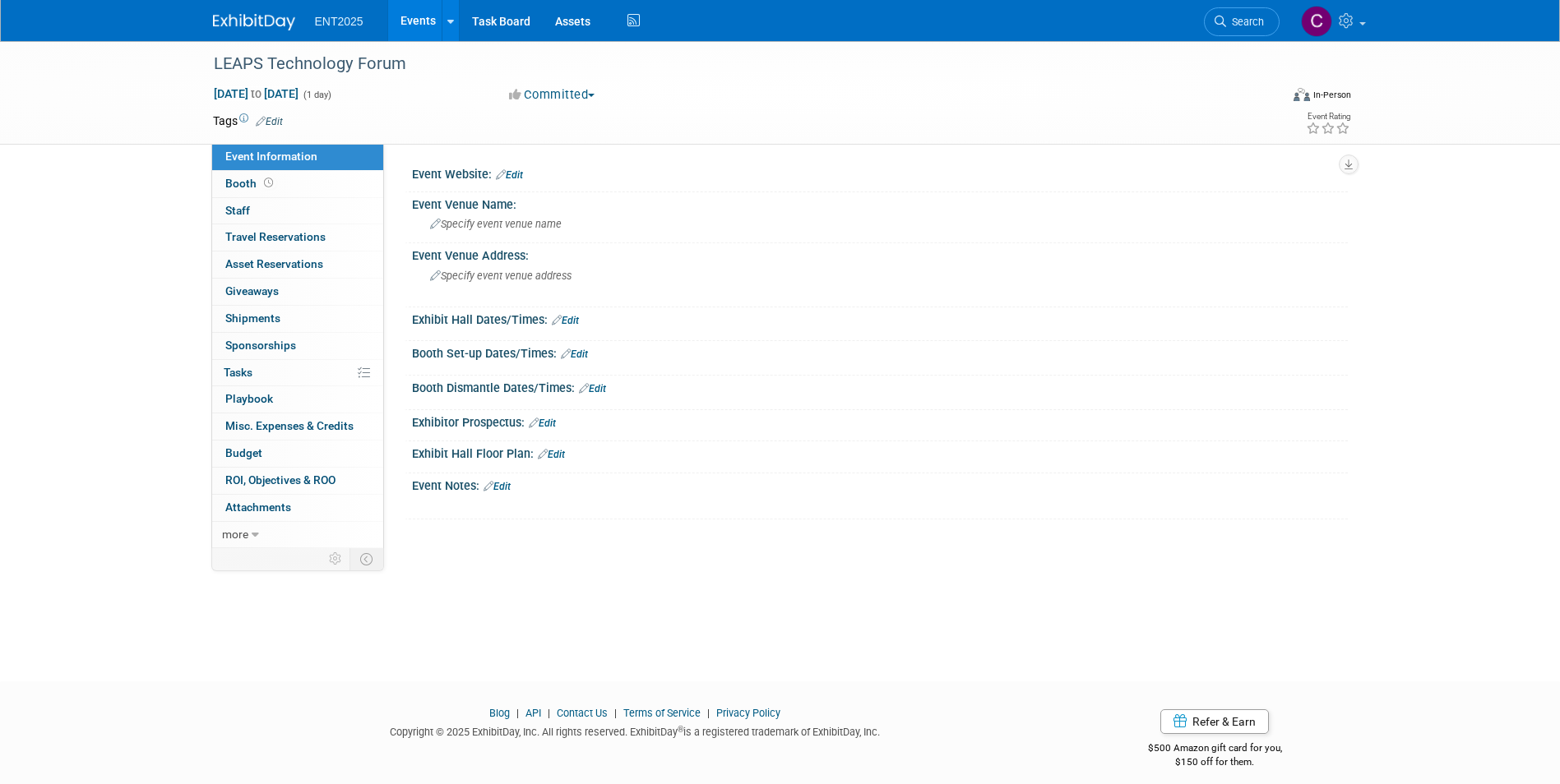
click at [521, 183] on div at bounding box center [880, 184] width 912 height 4
click at [519, 177] on link "Edit" at bounding box center [510, 175] width 27 height 11
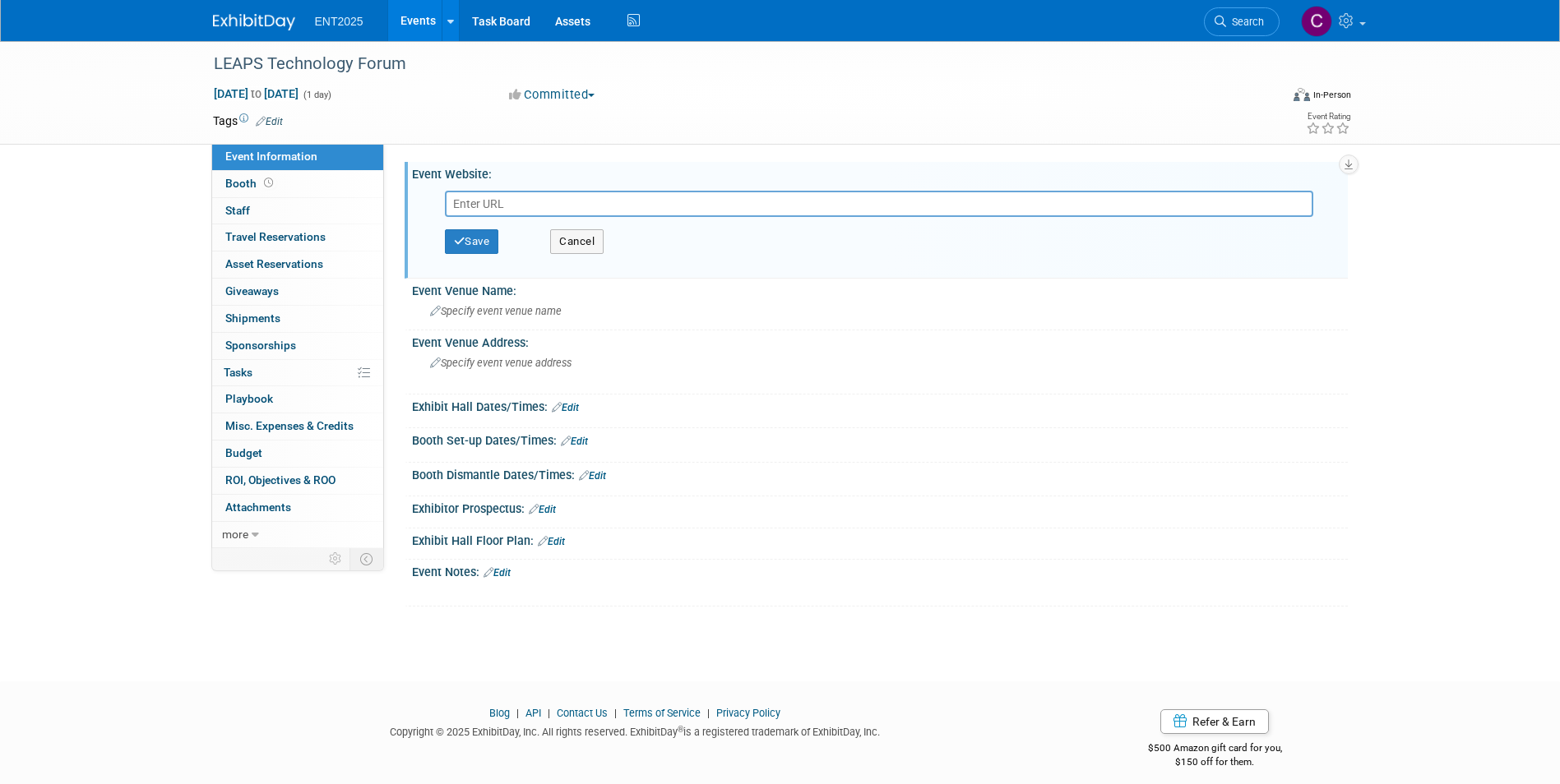
click at [669, 197] on input "text" at bounding box center [879, 205] width 868 height 27
paste input "https://bethesda.afceachapters.org/event/2026-leaps-technology-forum/"
type input "https://bethesda.afceachapters.org/event/2026-leaps-technology-forum/"
click at [473, 235] on button "Save" at bounding box center [472, 242] width 55 height 25
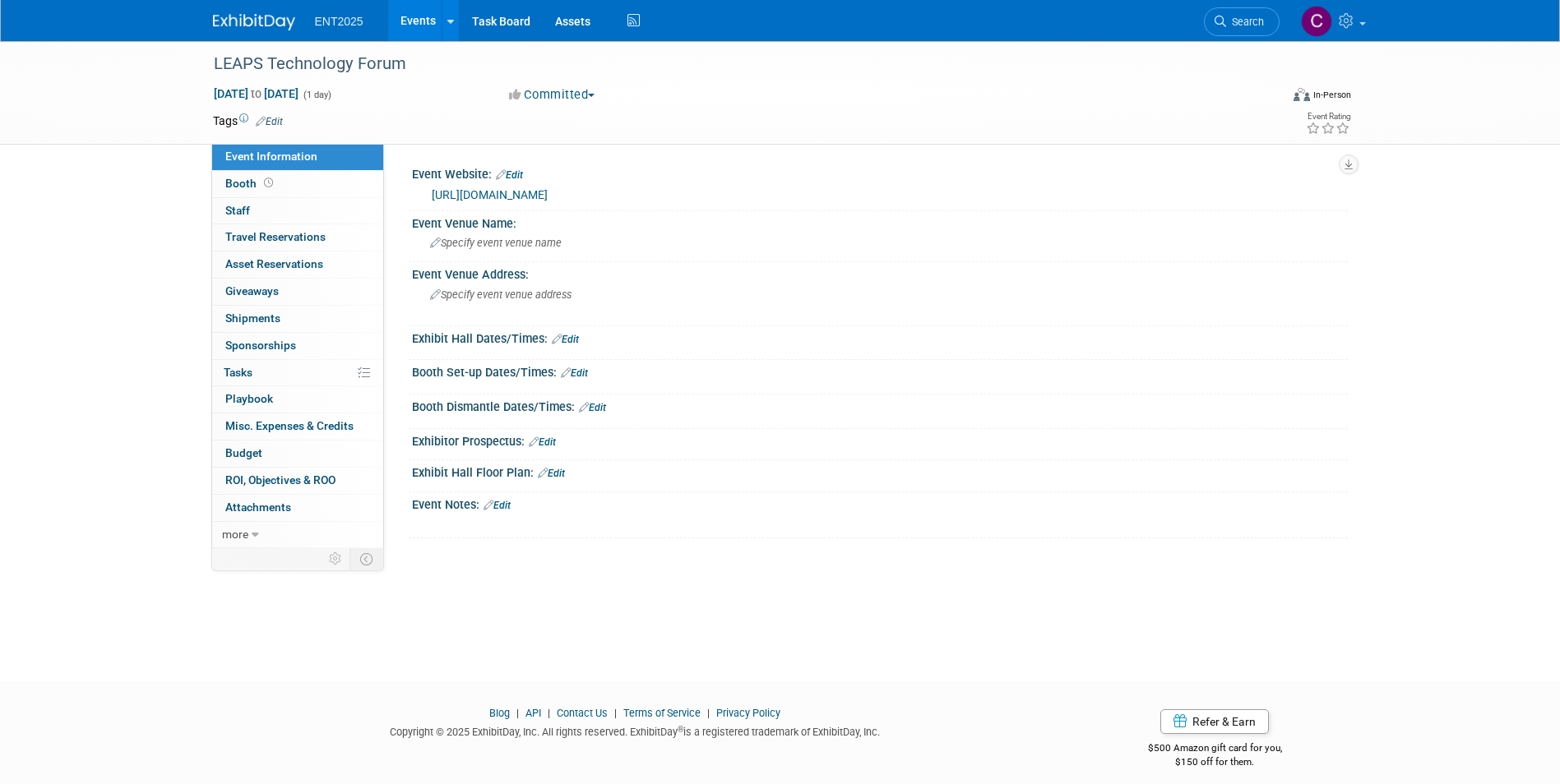
click at [472, 235] on div "Specify event venue name" at bounding box center [880, 243] width 912 height 26
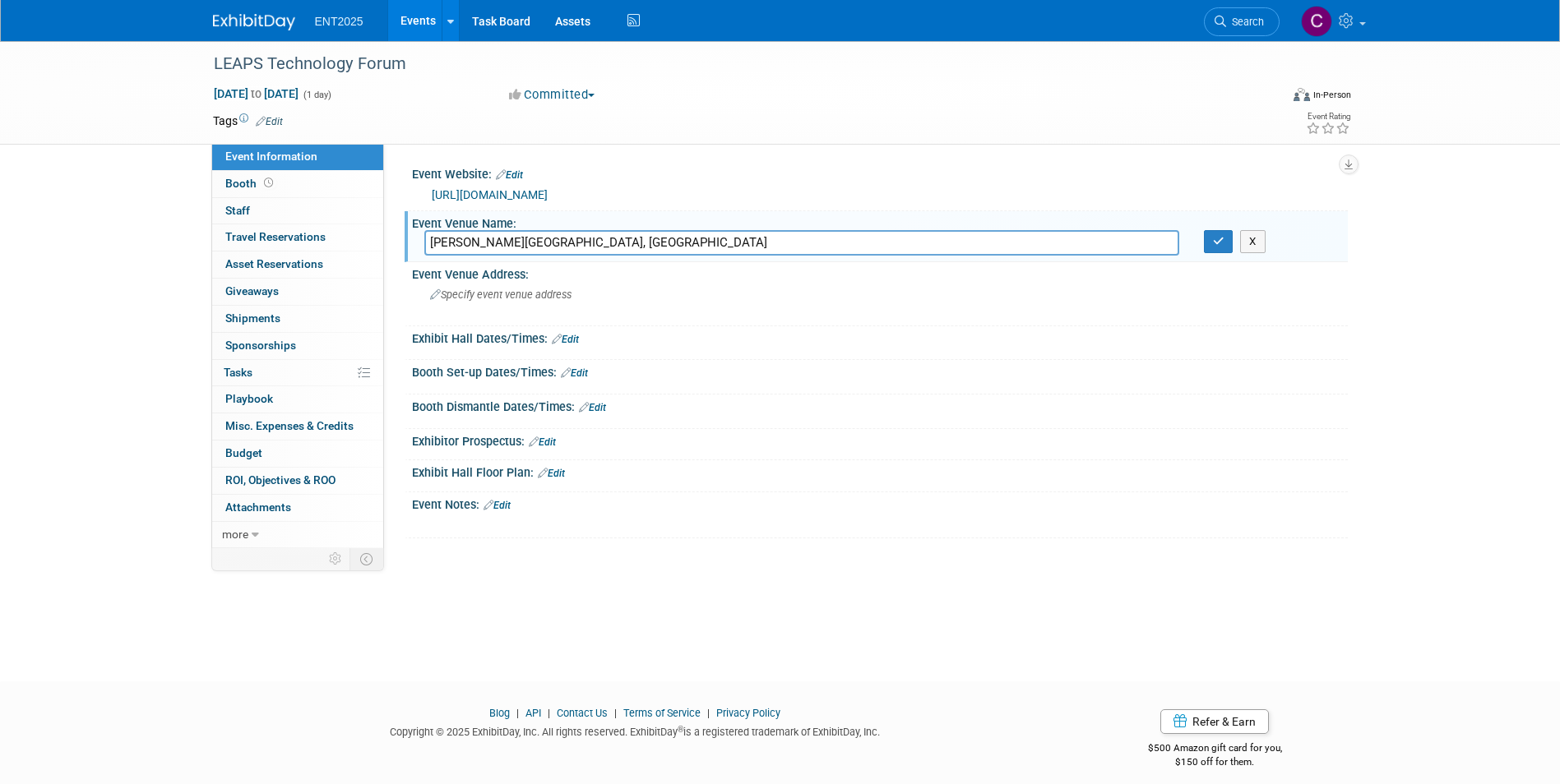
scroll to position [12, 0]
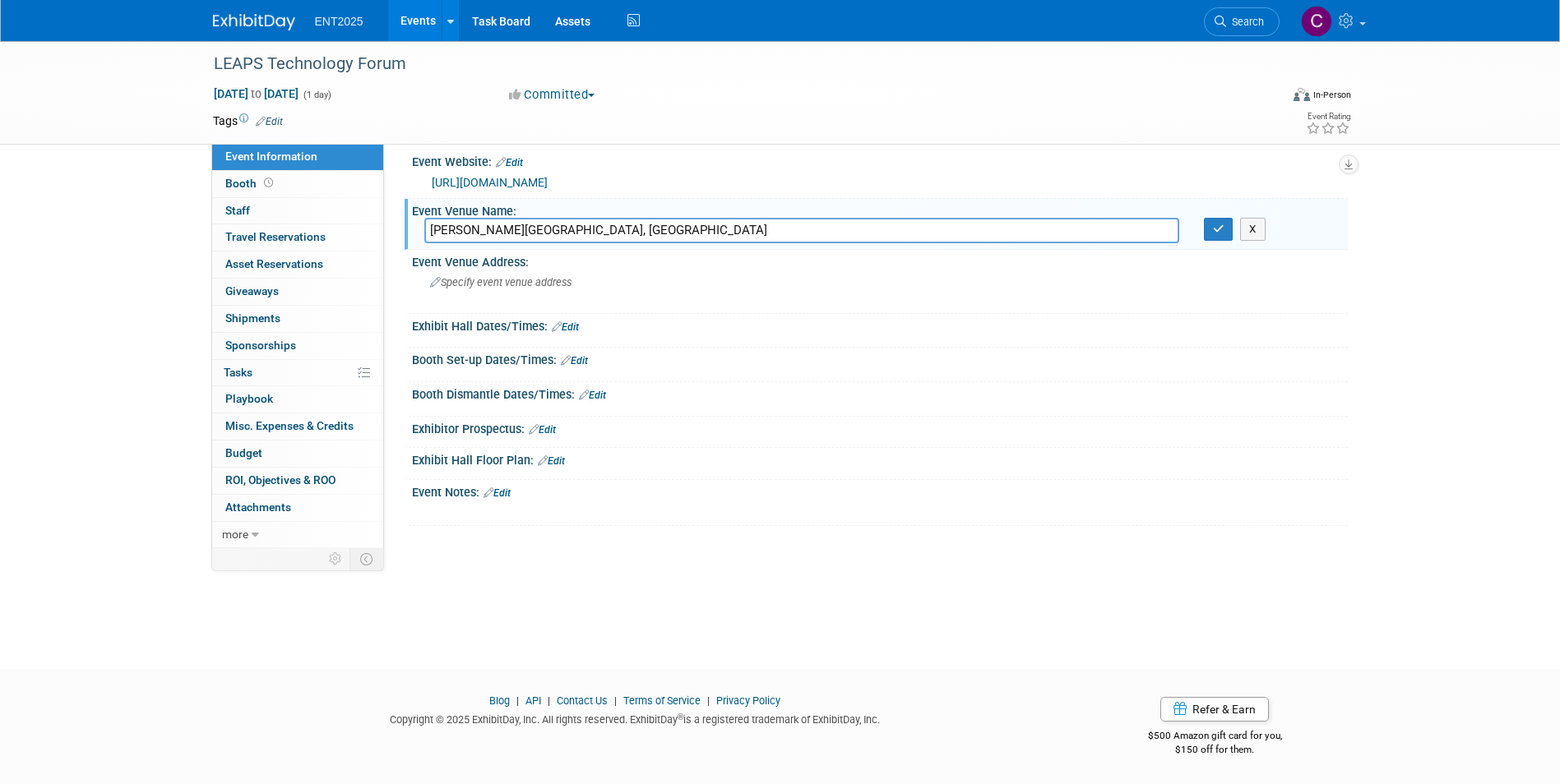
type input "Ronald Reagan Building, DC"
click at [1219, 227] on icon "button" at bounding box center [1219, 229] width 11 height 11
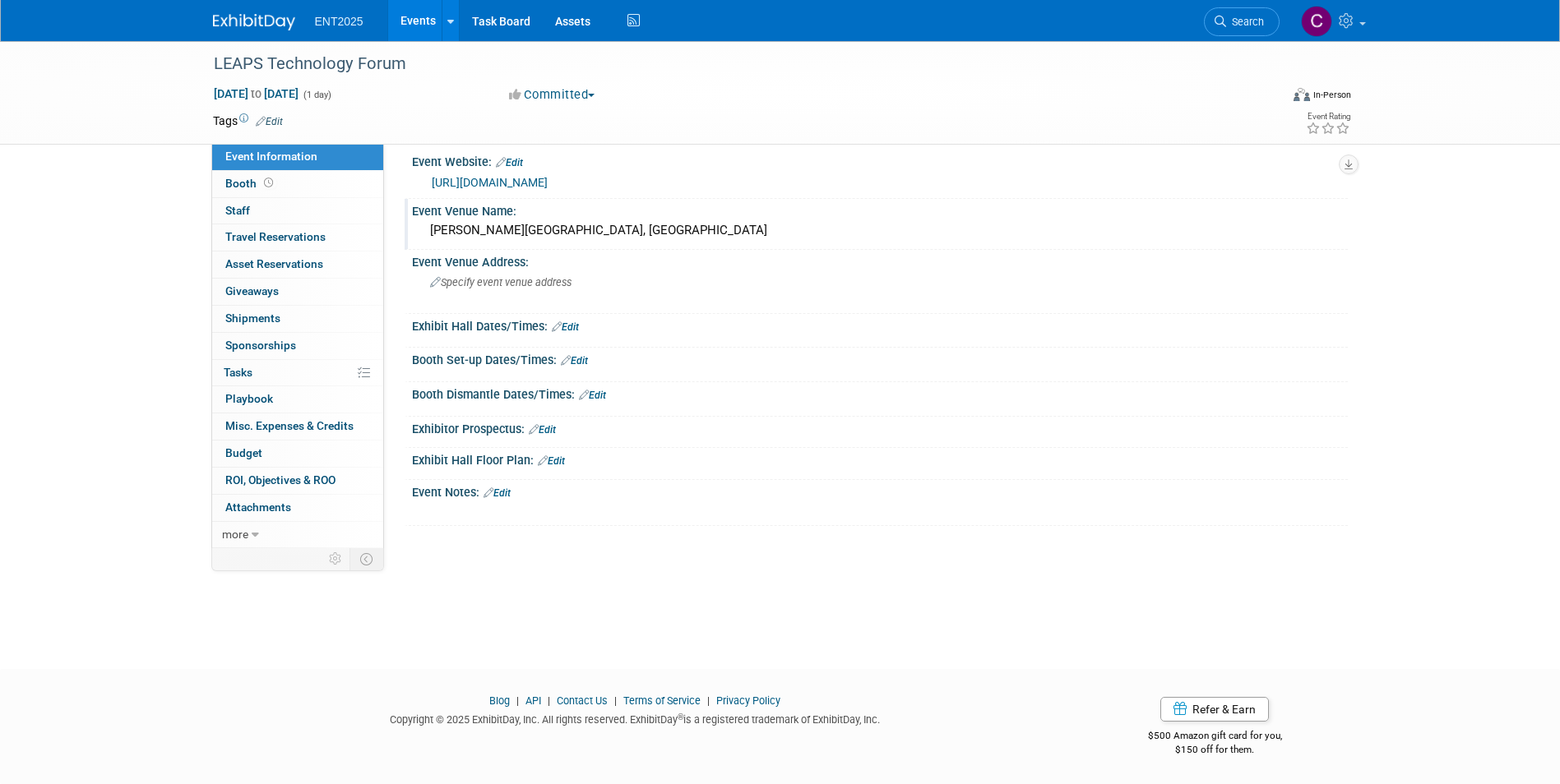
click at [421, 9] on link "Events" at bounding box center [418, 20] width 60 height 41
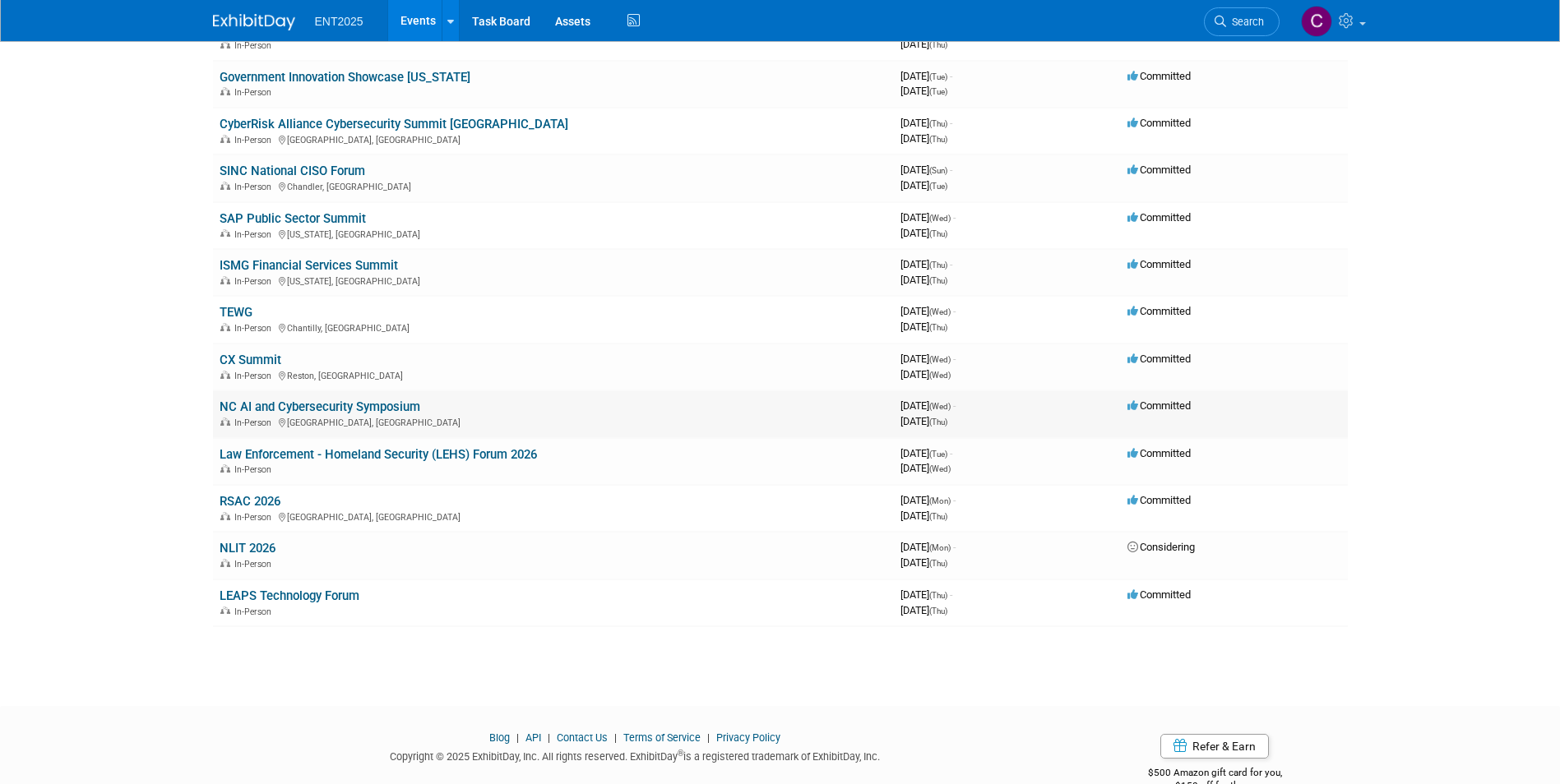
scroll to position [250, 0]
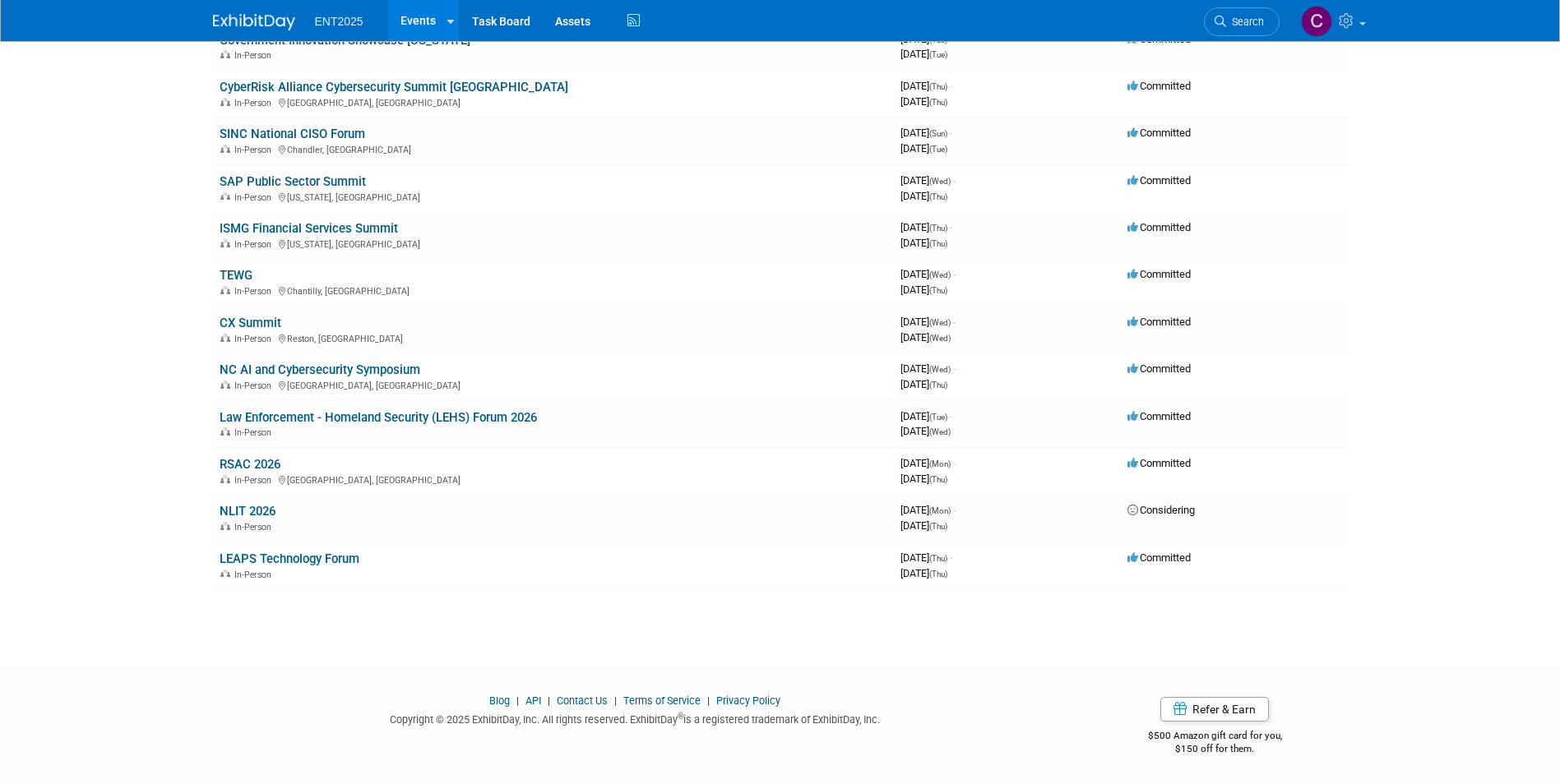
click at [407, 16] on link "Events" at bounding box center [418, 20] width 60 height 41
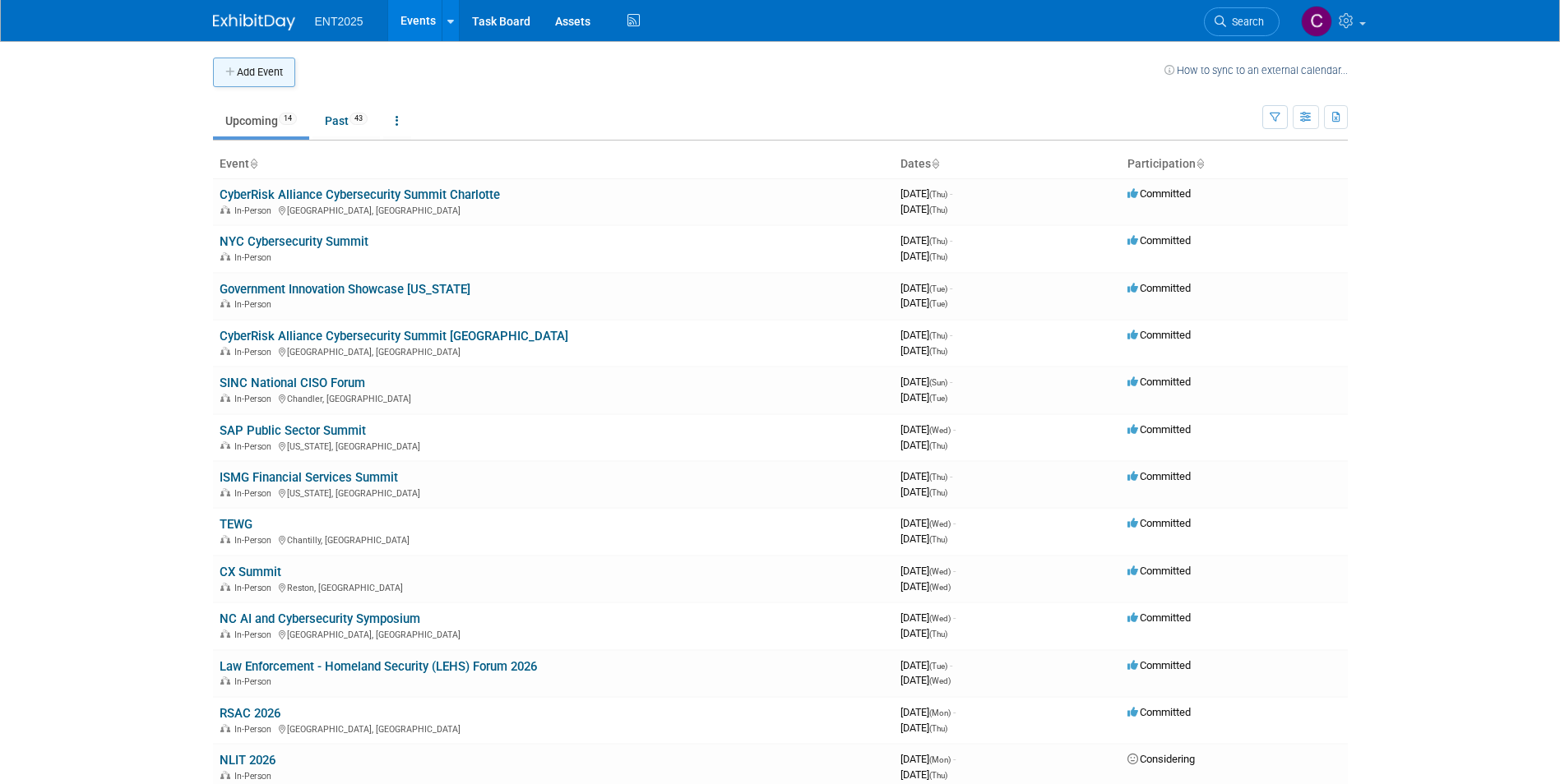
click at [253, 74] on button "Add Event" at bounding box center [254, 72] width 82 height 30
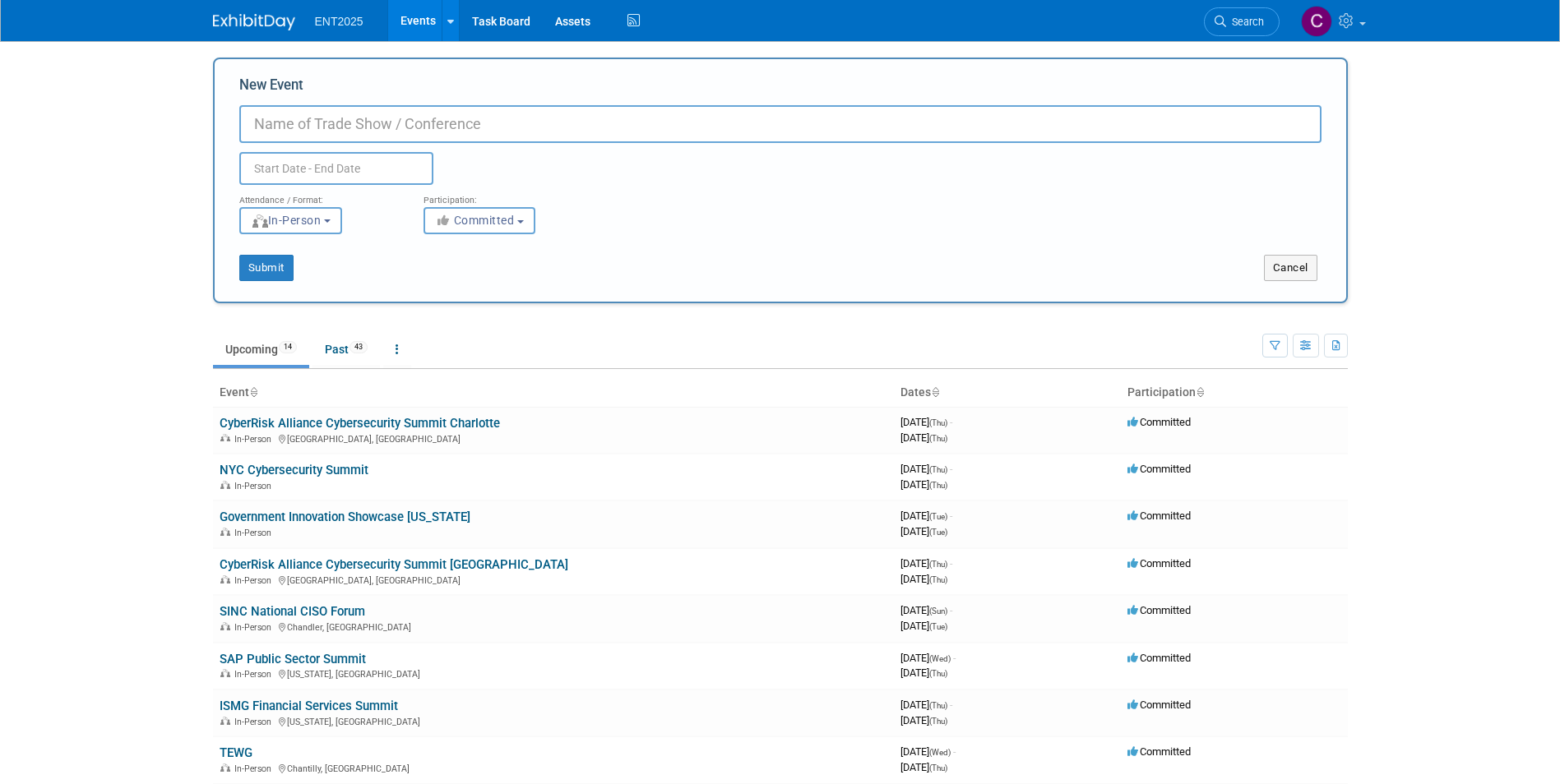
click at [282, 132] on input "New Event" at bounding box center [780, 124] width 1083 height 38
type input "AFCEA West 2026"
click at [291, 169] on input "text" at bounding box center [336, 168] width 194 height 33
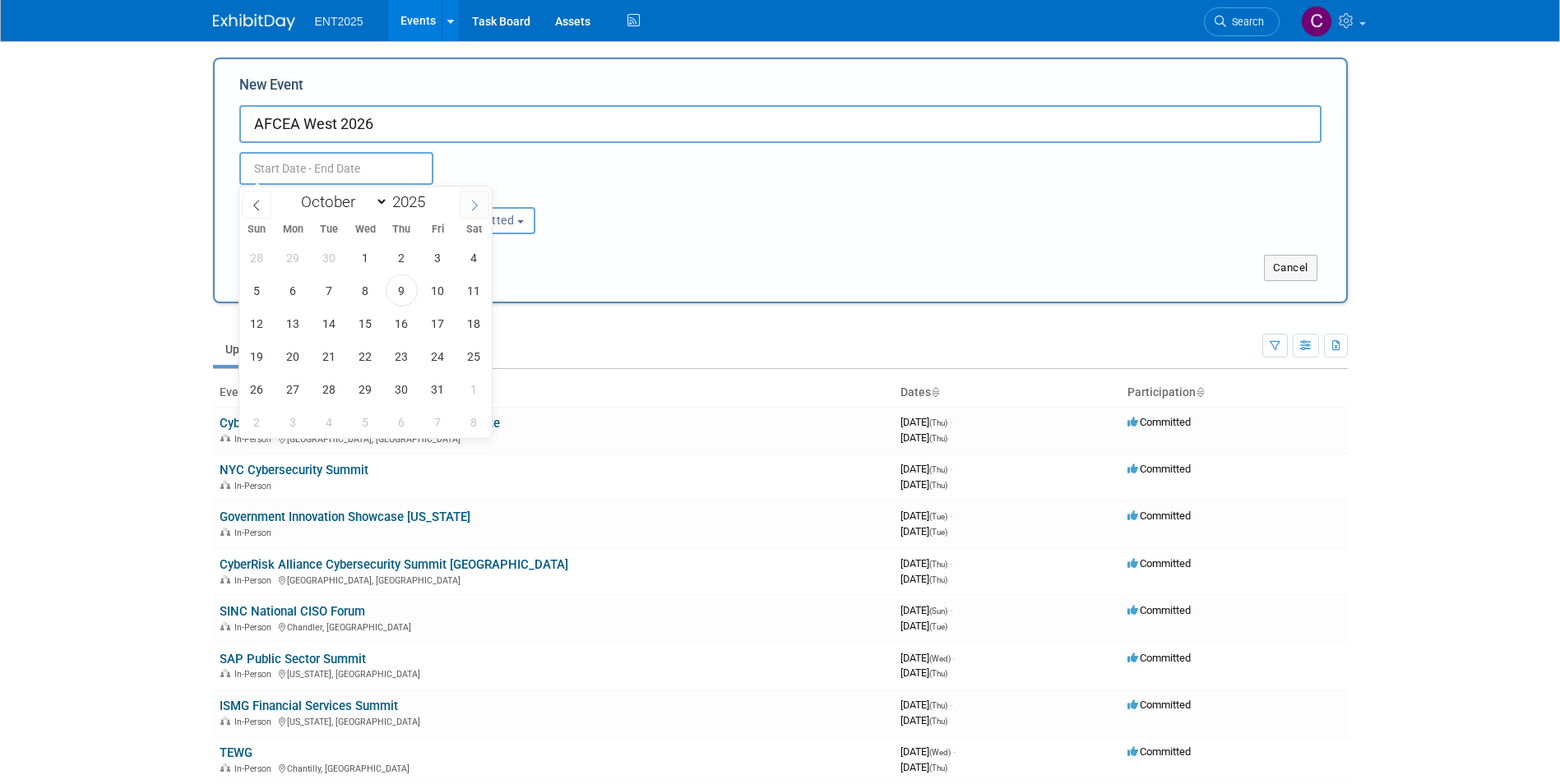
click at [473, 196] on span at bounding box center [474, 205] width 30 height 28
select select "11"
click at [473, 196] on span at bounding box center [474, 205] width 30 height 28
type input "2026"
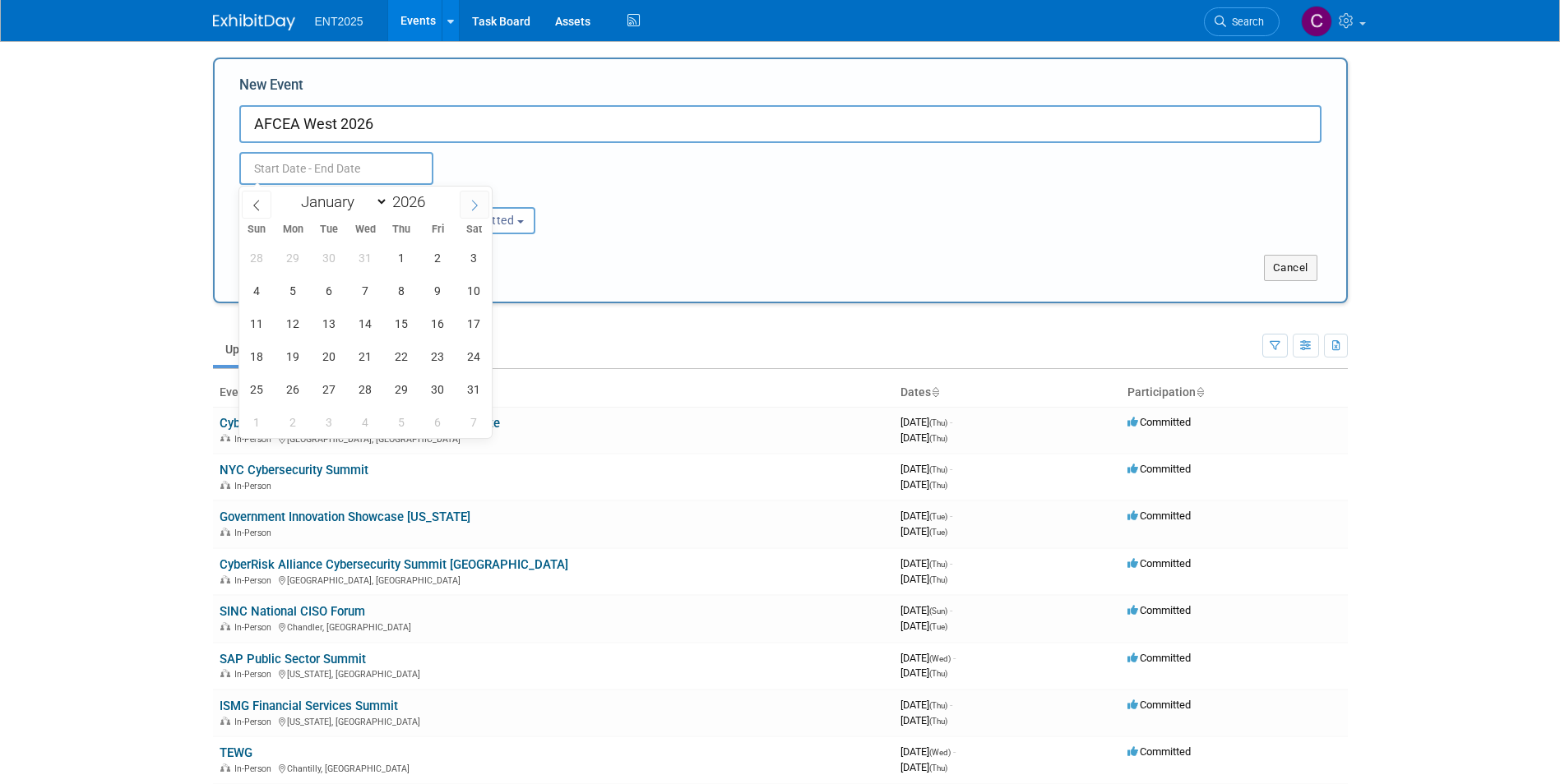
click at [473, 196] on span at bounding box center [474, 205] width 30 height 28
select select "1"
click at [331, 285] on span "10" at bounding box center [330, 291] width 33 height 33
click at [388, 293] on span "12" at bounding box center [402, 291] width 33 height 33
type input "Feb 10, 2026 to Feb 12, 2026"
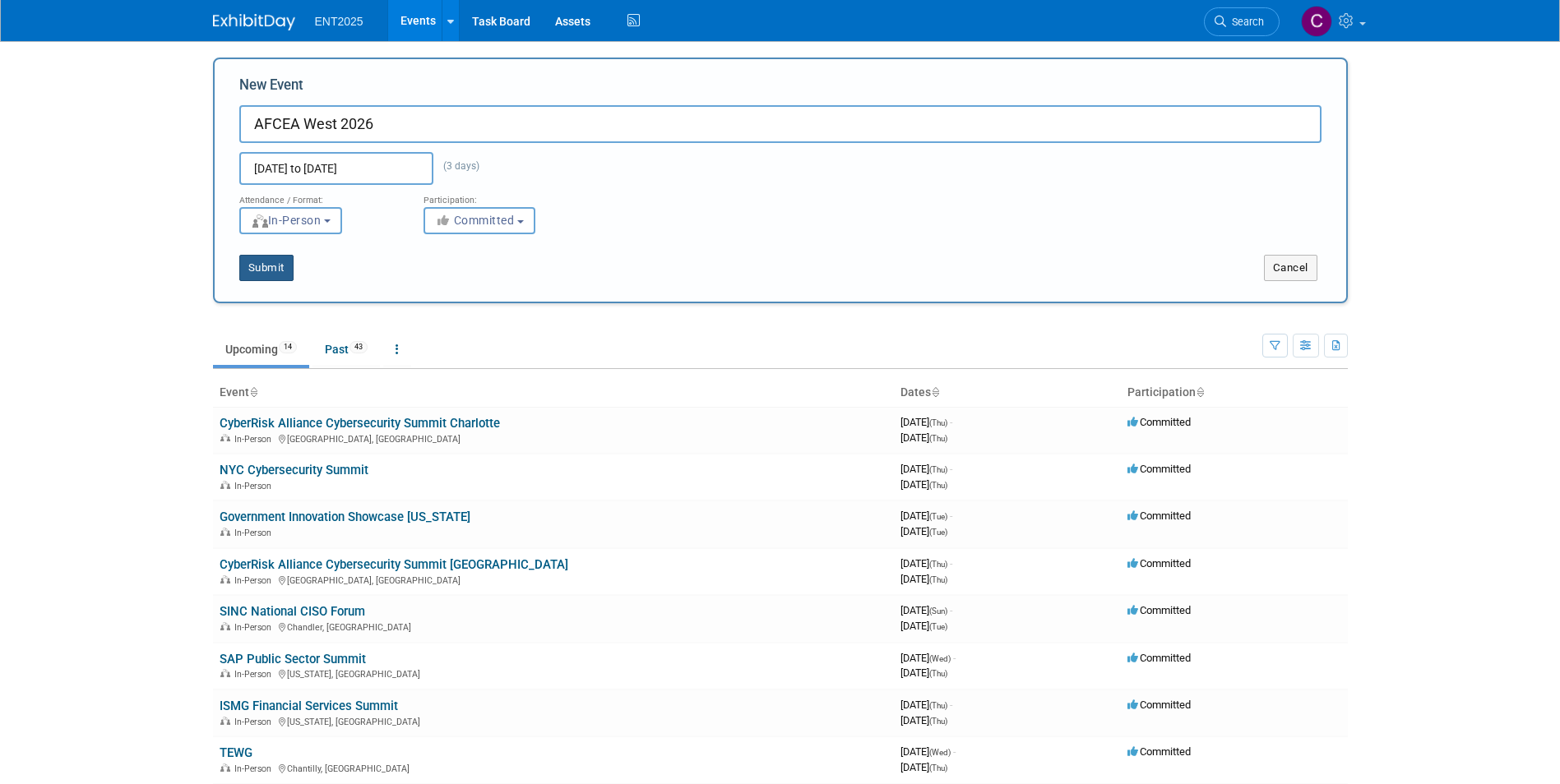
click at [261, 264] on button "Submit" at bounding box center [266, 269] width 55 height 27
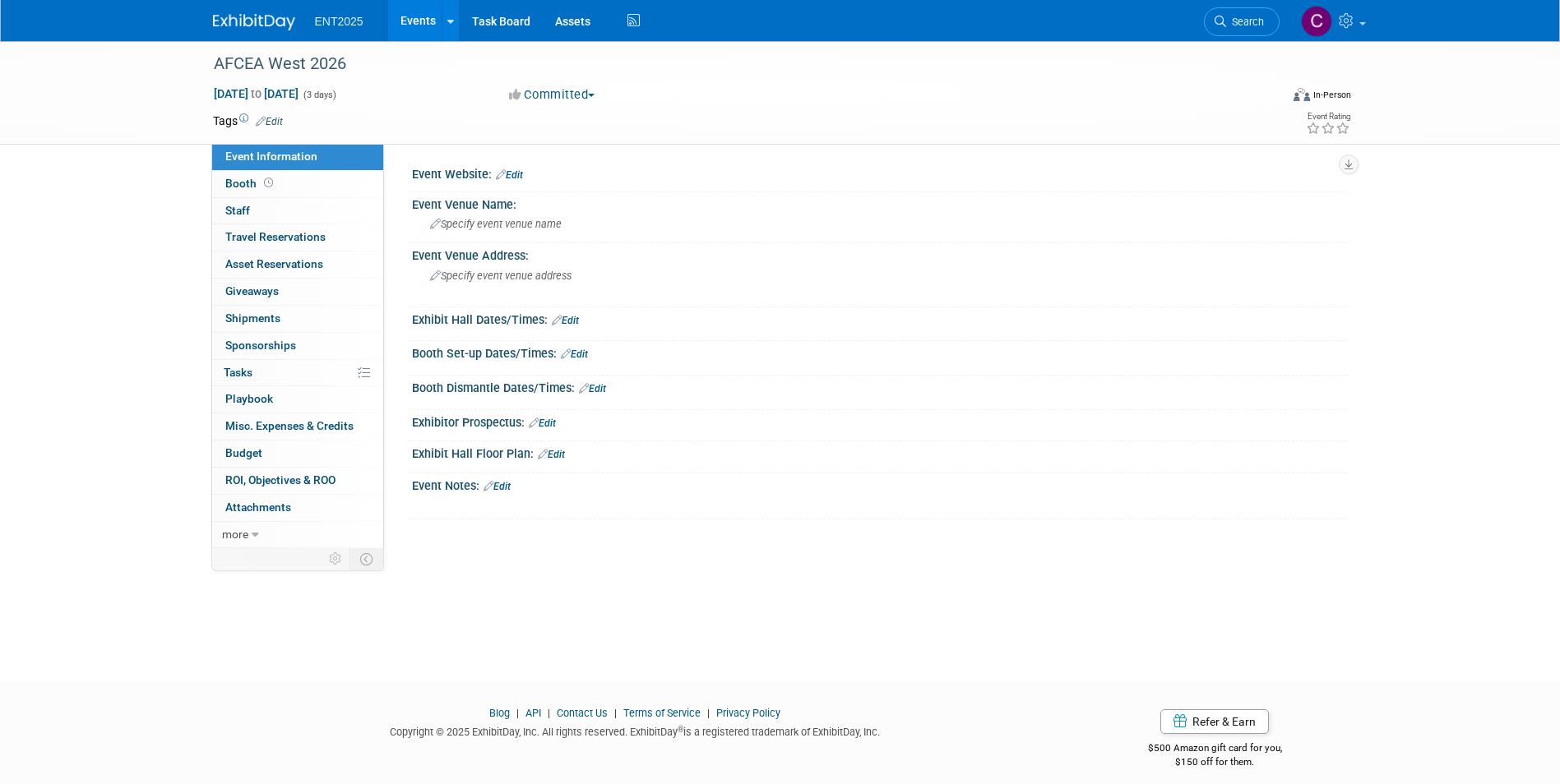
click at [526, 175] on div "Event Website: Edit" at bounding box center [880, 172] width 936 height 21
click at [516, 173] on link "Edit" at bounding box center [510, 175] width 27 height 11
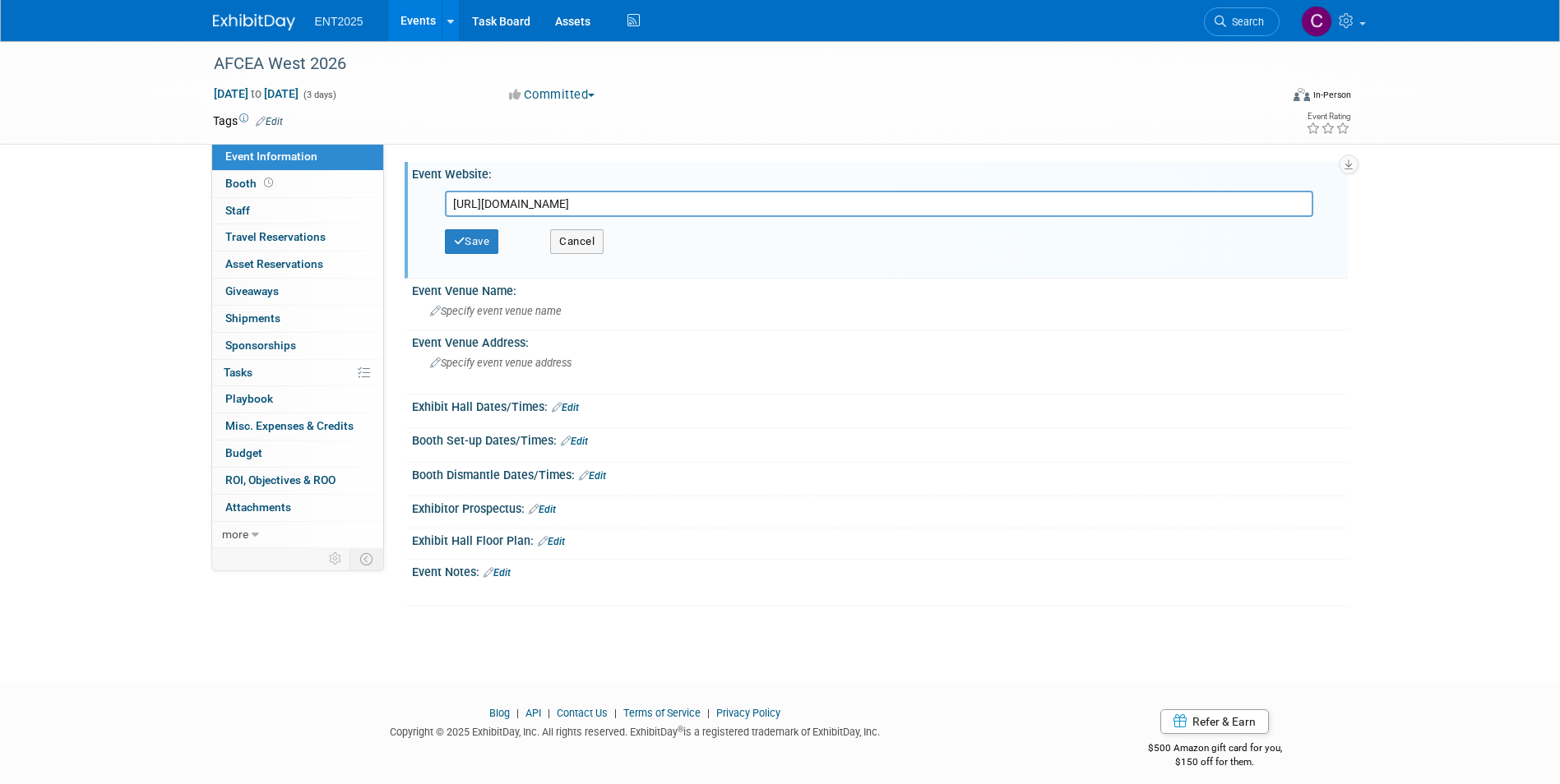
type input "https://www.westconference.org/West25/Public/Enter.aspx"
click at [461, 227] on div "Save Cancel" at bounding box center [884, 242] width 878 height 50
click at [466, 243] on button "Save" at bounding box center [472, 242] width 55 height 25
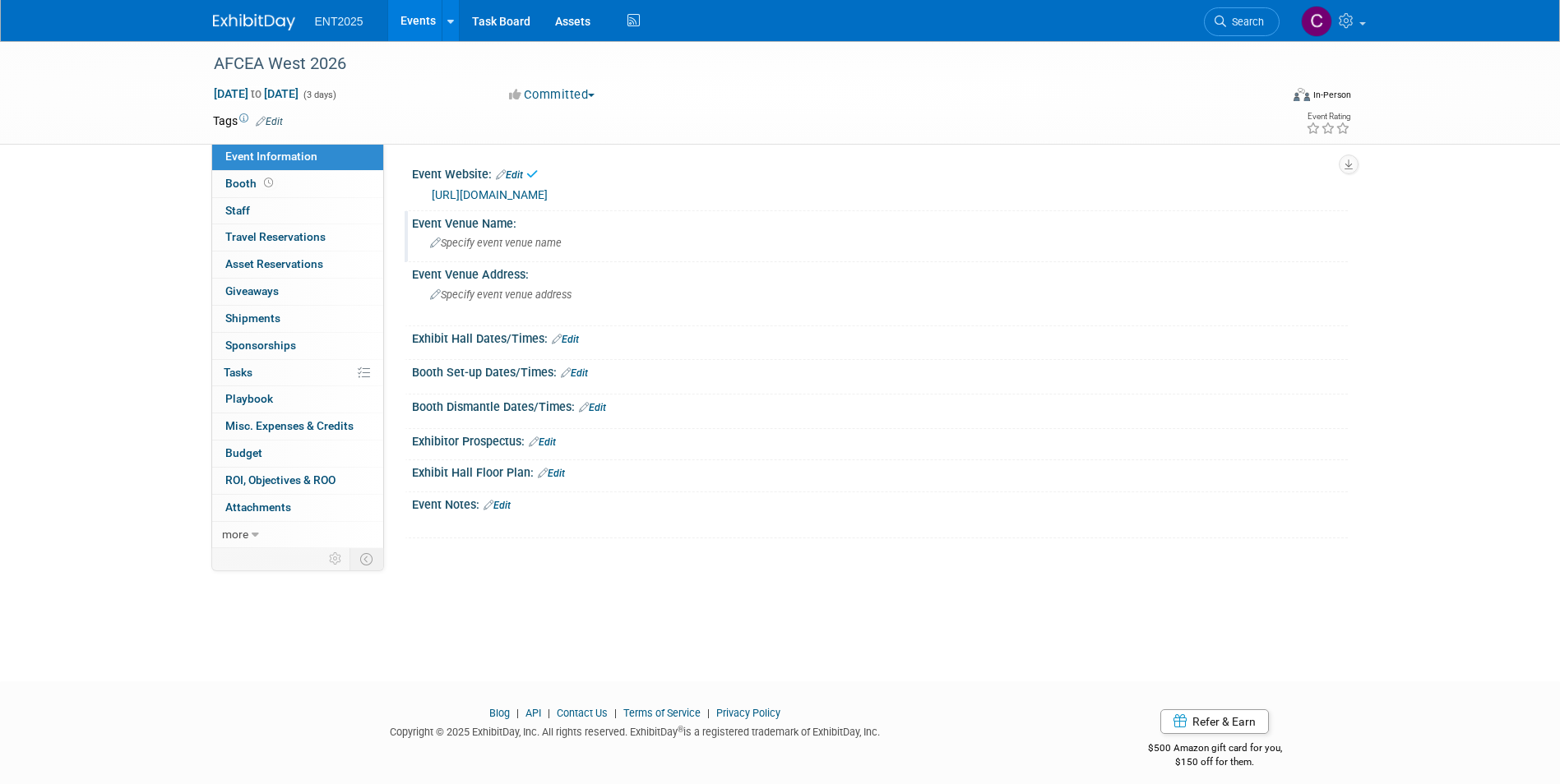
click at [457, 250] on div "Specify event venue name" at bounding box center [880, 243] width 912 height 26
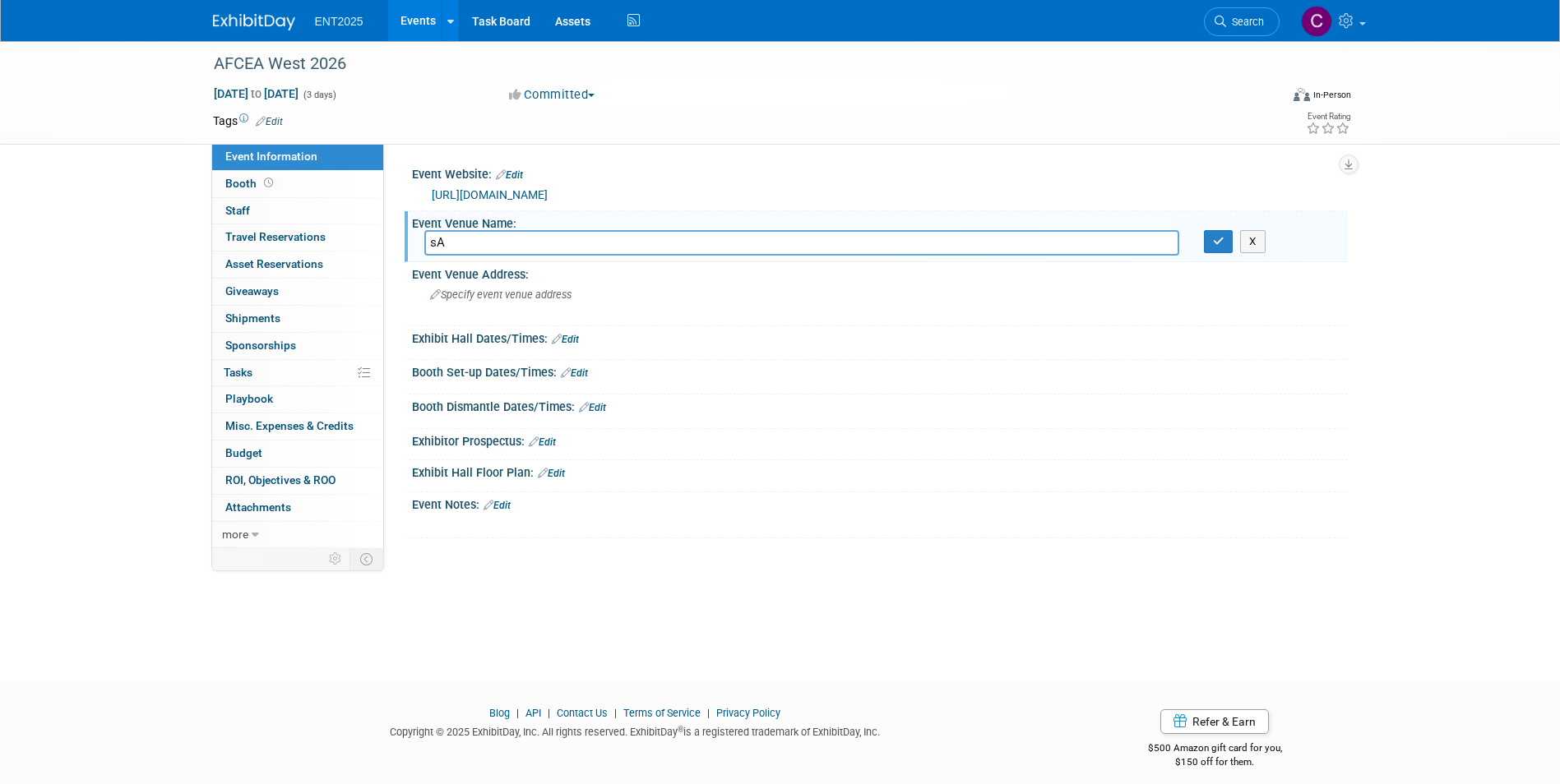
type input "s"
type input "San Diego Convention Center"
click at [1219, 238] on icon "button" at bounding box center [1219, 241] width 11 height 11
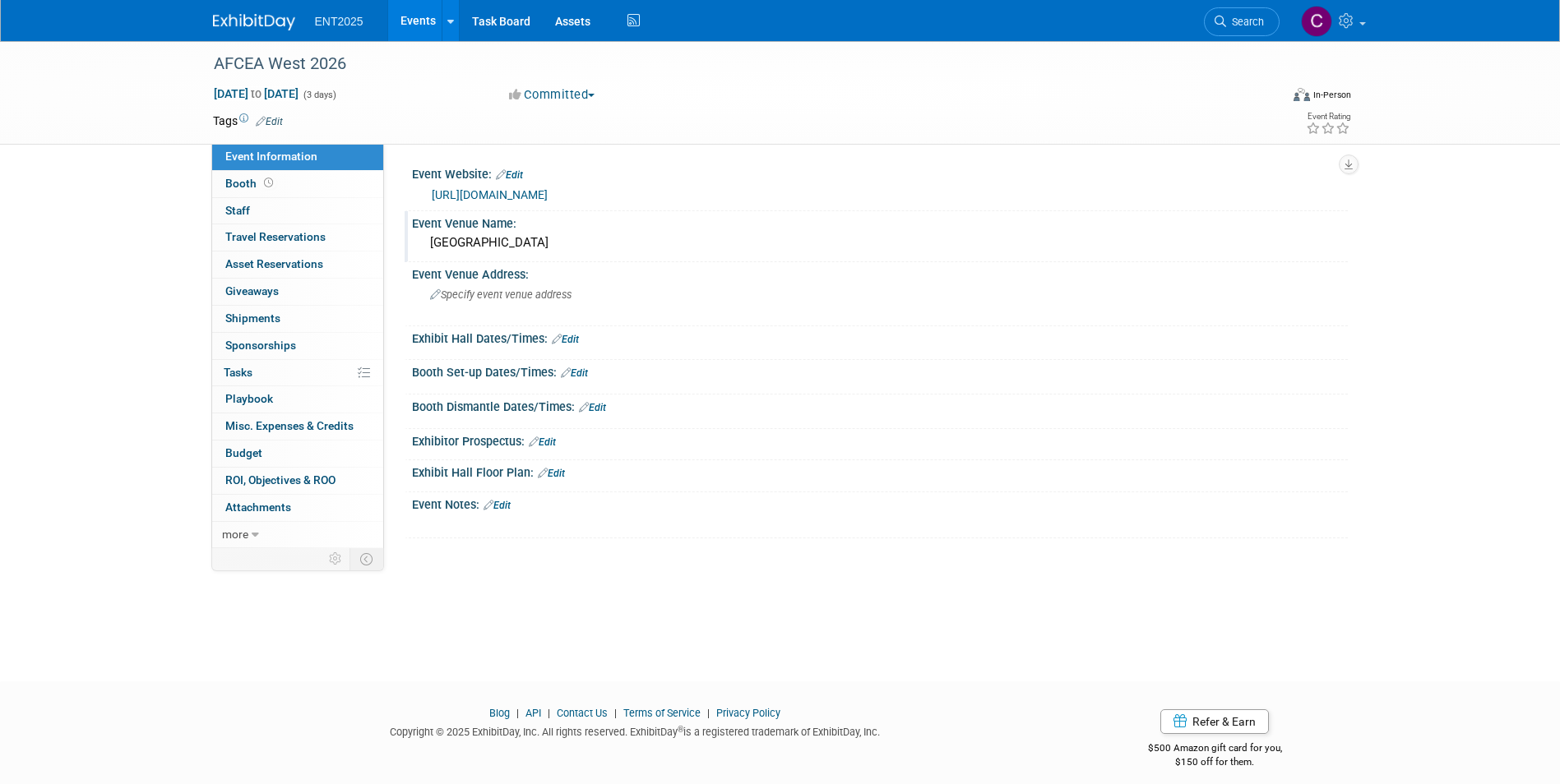
click at [430, 16] on link "Events" at bounding box center [418, 20] width 60 height 41
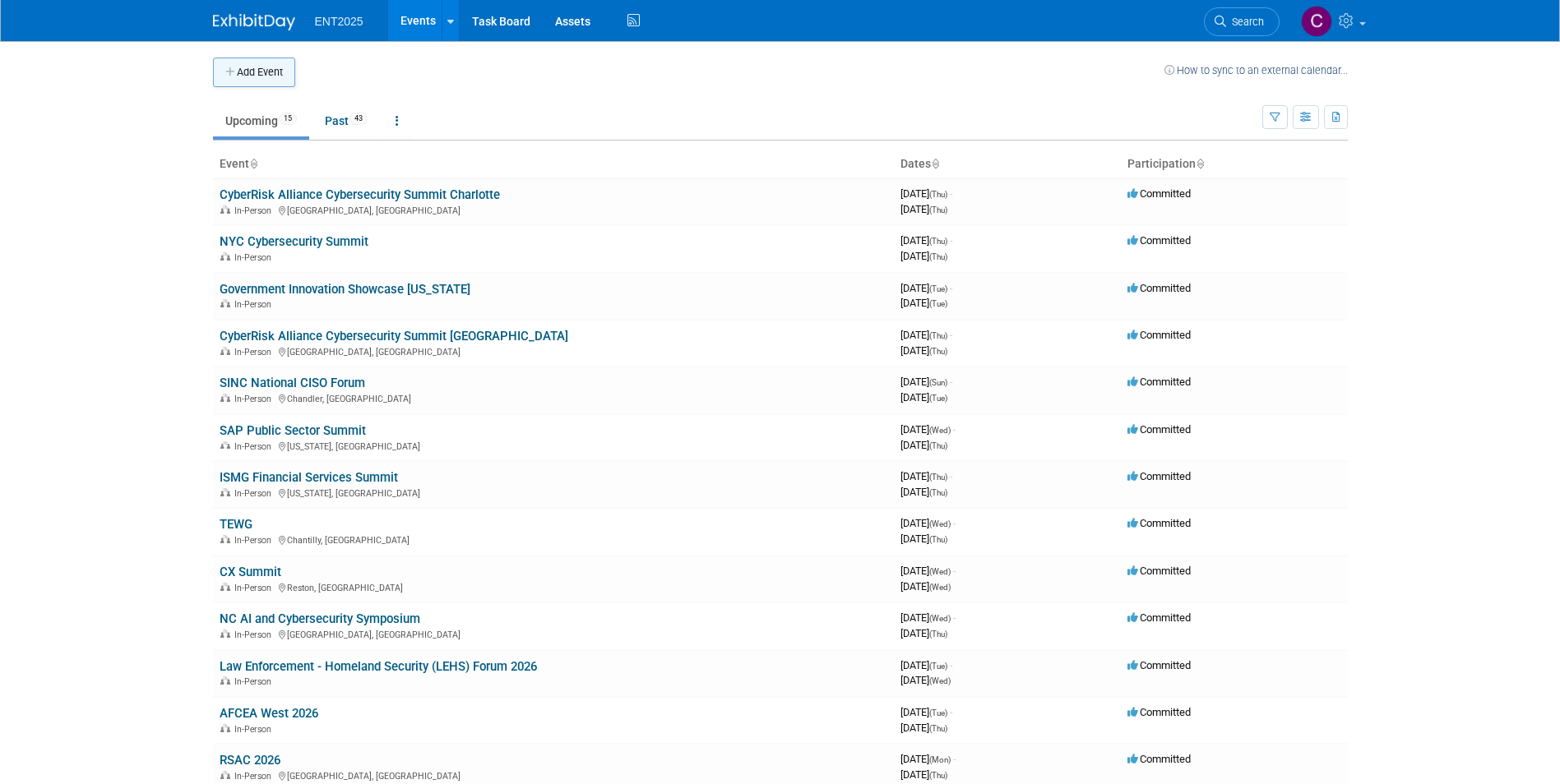
click at [231, 70] on icon "button" at bounding box center [231, 73] width 11 height 11
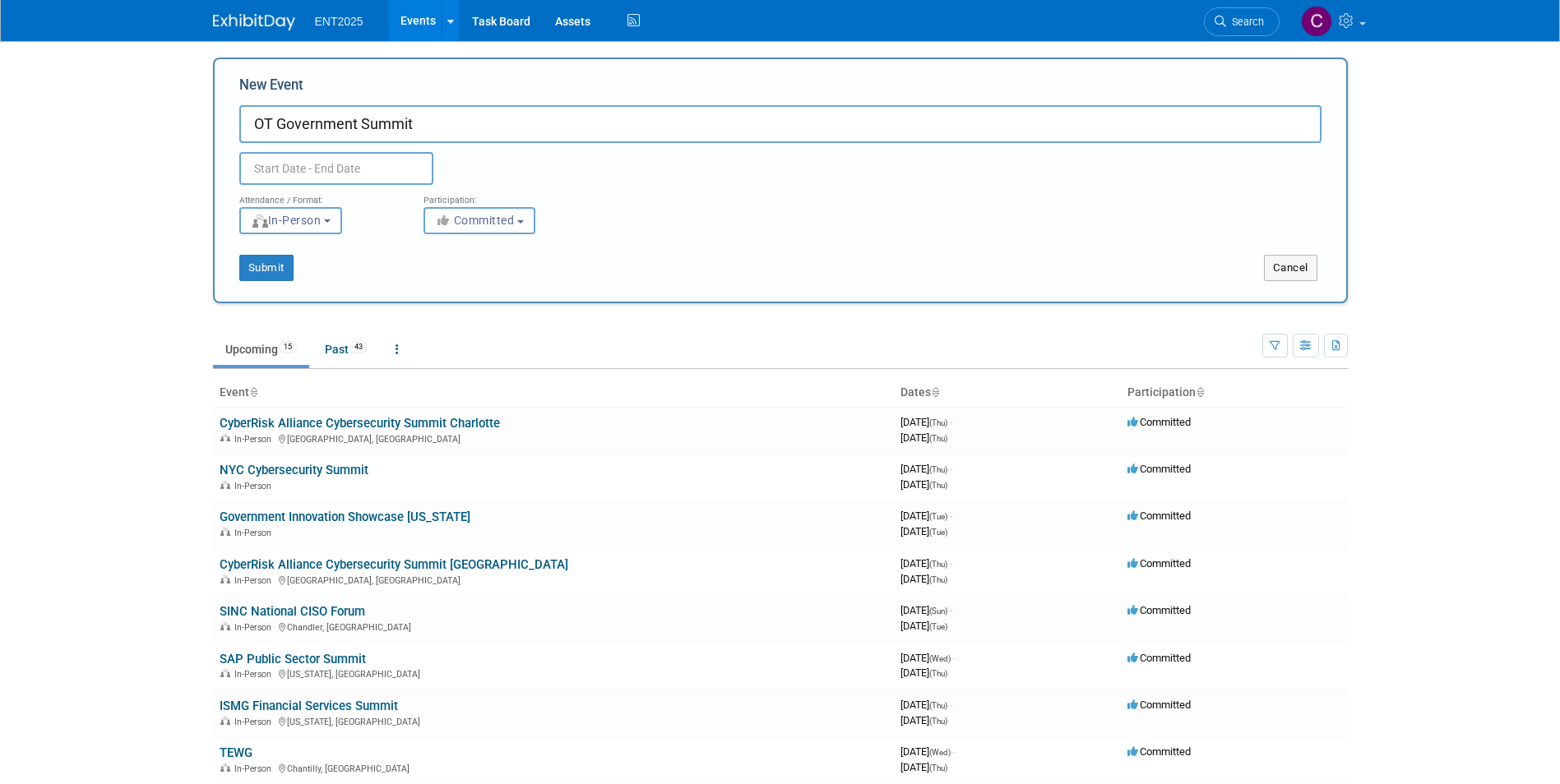
type input "OT Government Summit"
click at [274, 161] on input "text" at bounding box center [336, 168] width 194 height 33
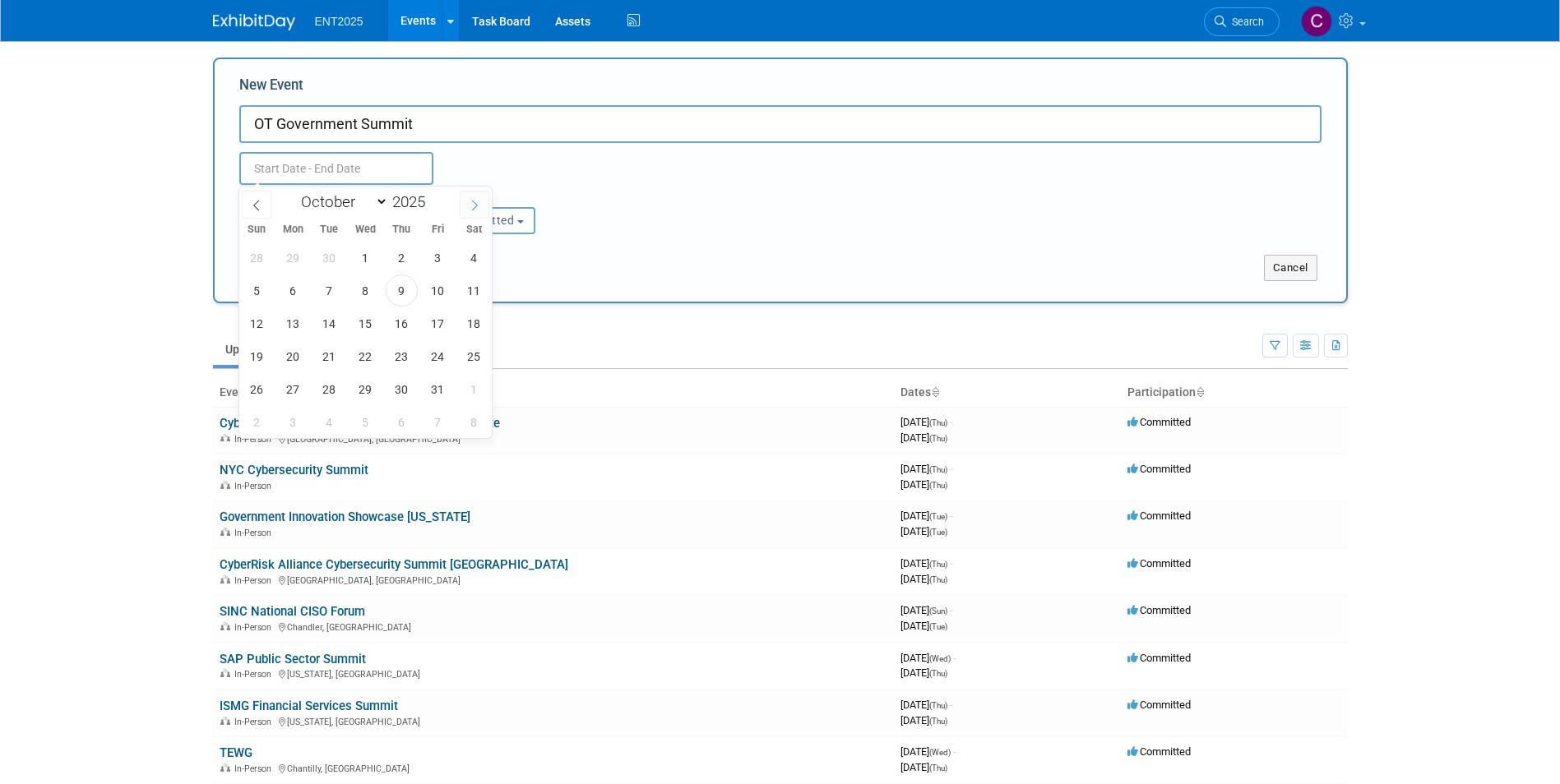
click at [475, 207] on icon at bounding box center [475, 205] width 6 height 11
select select "11"
click at [475, 207] on icon at bounding box center [475, 205] width 6 height 11
type input "2026"
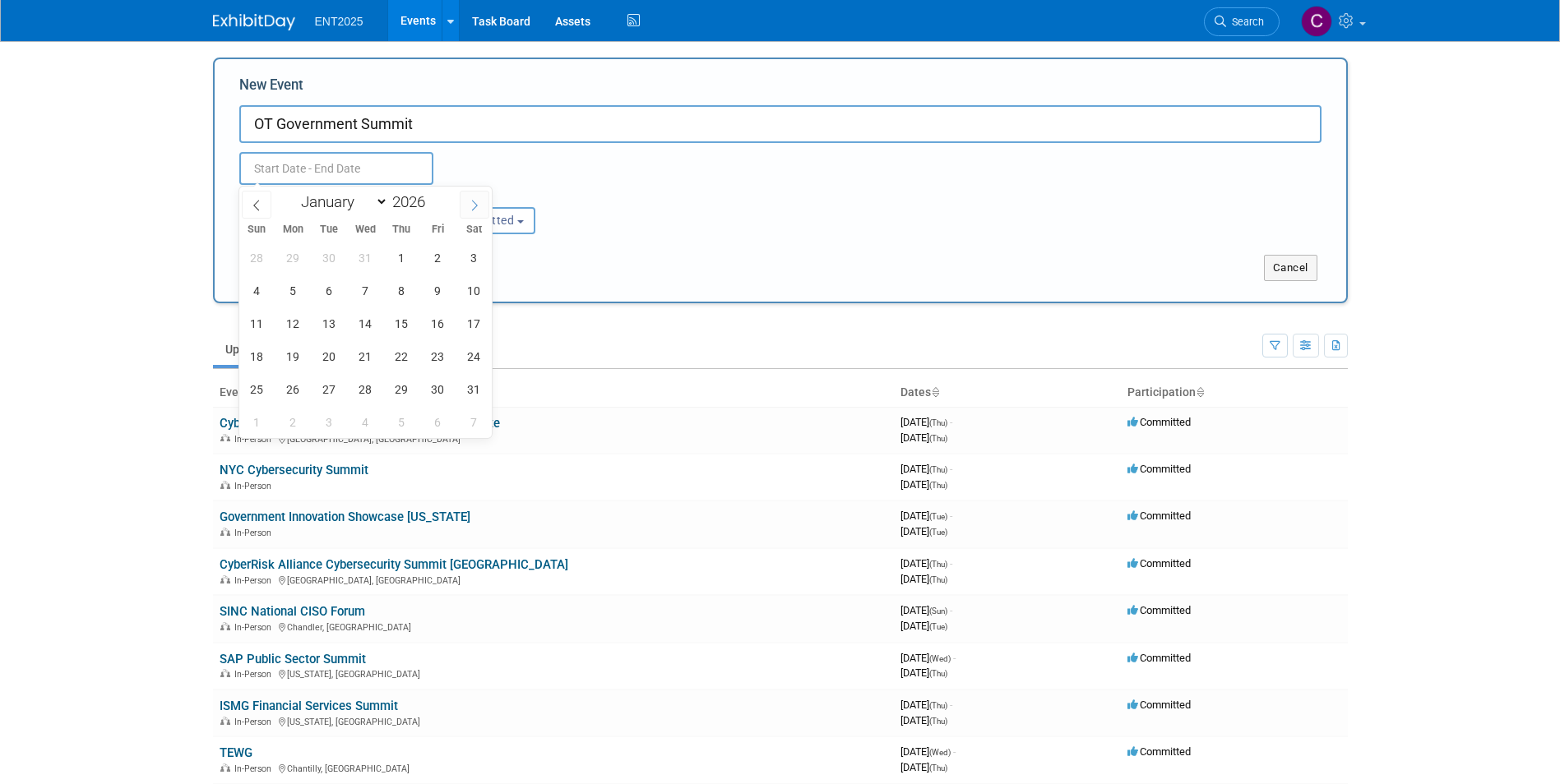
click at [475, 207] on icon at bounding box center [475, 205] width 6 height 11
select select "3"
click at [324, 315] on span "14" at bounding box center [330, 324] width 33 height 33
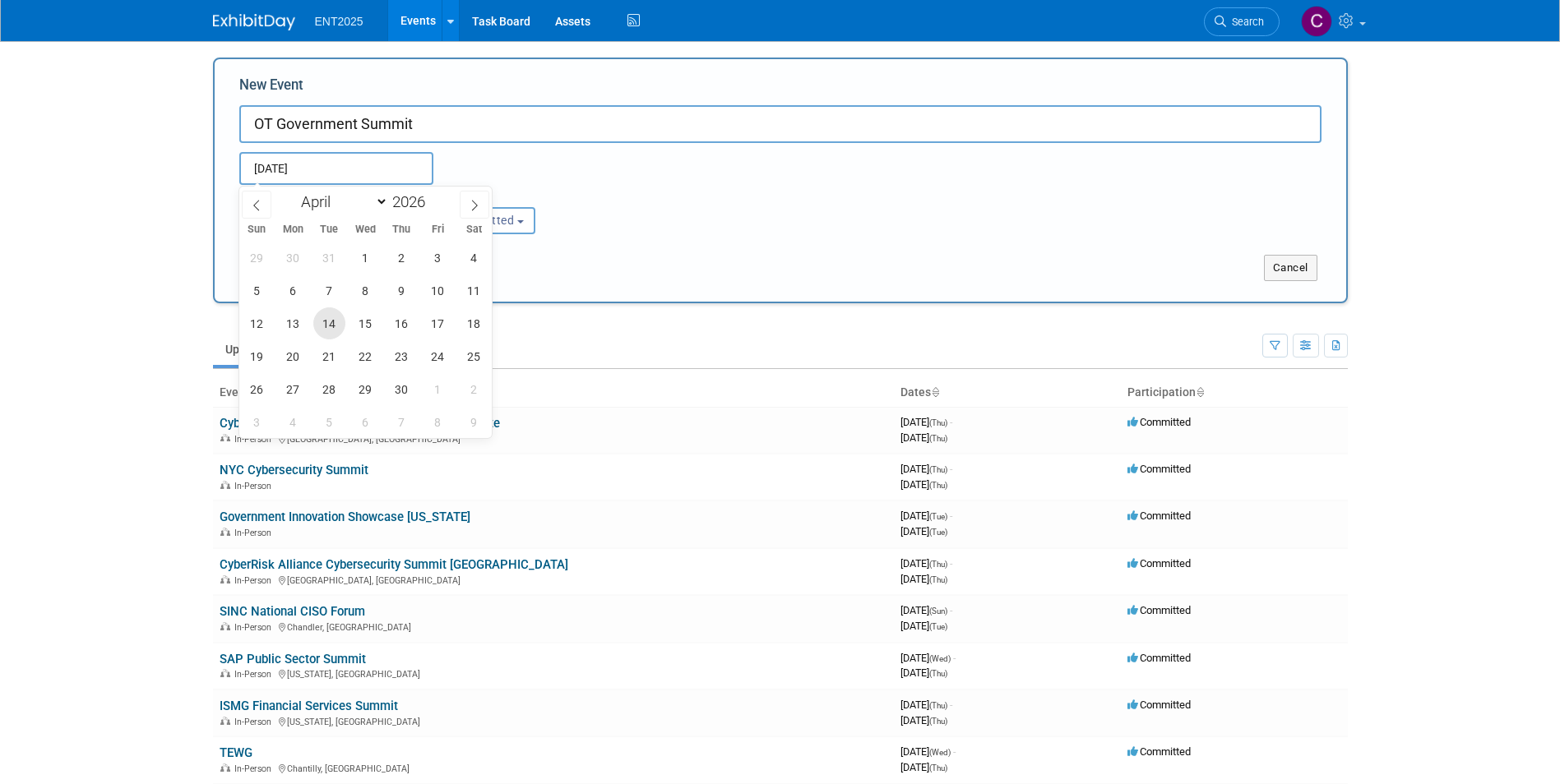
type input "Apr 14, 2026 to Apr 14, 2026"
click at [536, 196] on div "Participation:" at bounding box center [503, 196] width 160 height 21
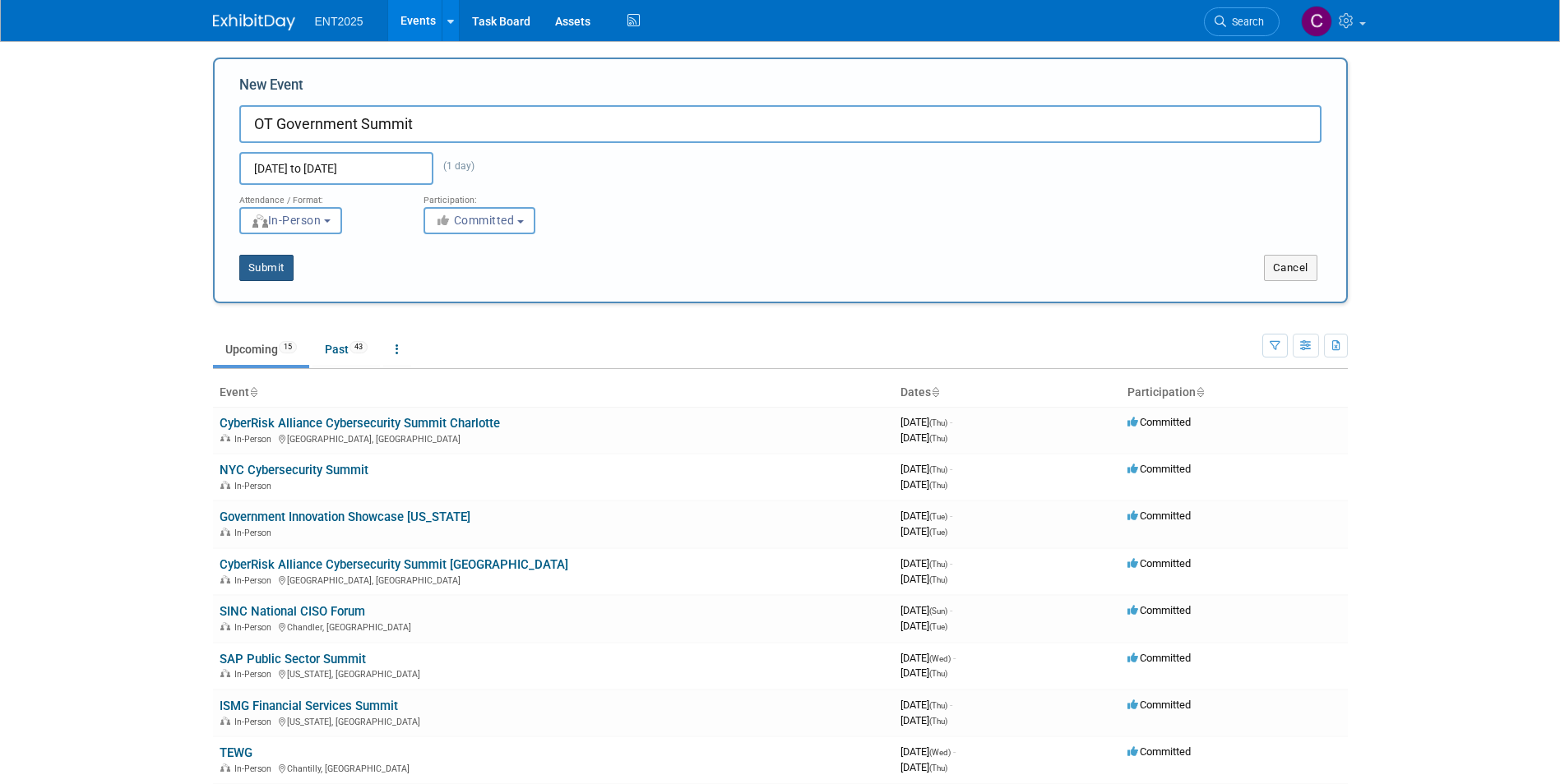
click at [268, 265] on button "Submit" at bounding box center [266, 269] width 55 height 27
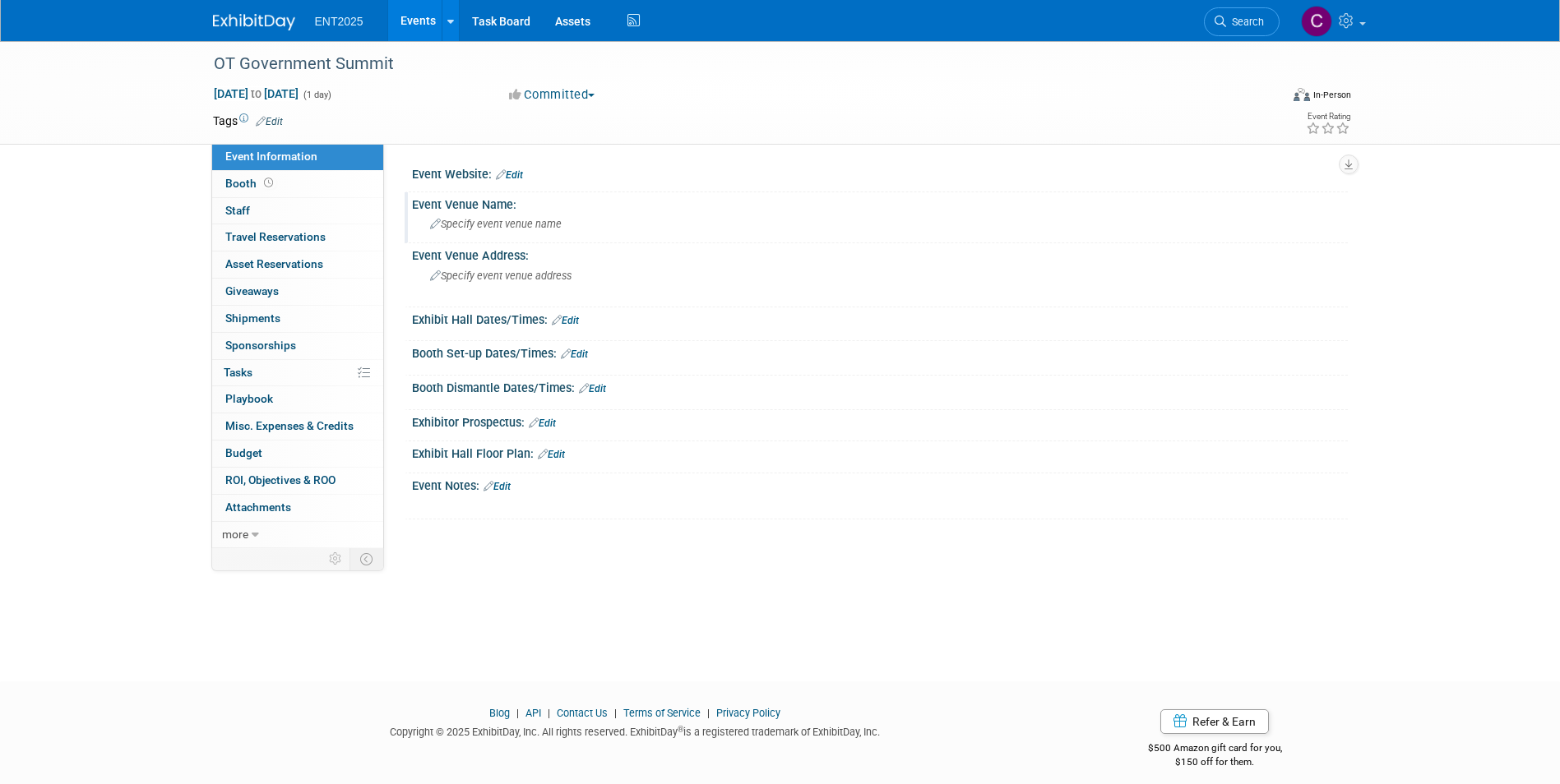
click at [485, 224] on span "Specify event venue name" at bounding box center [496, 224] width 132 height 12
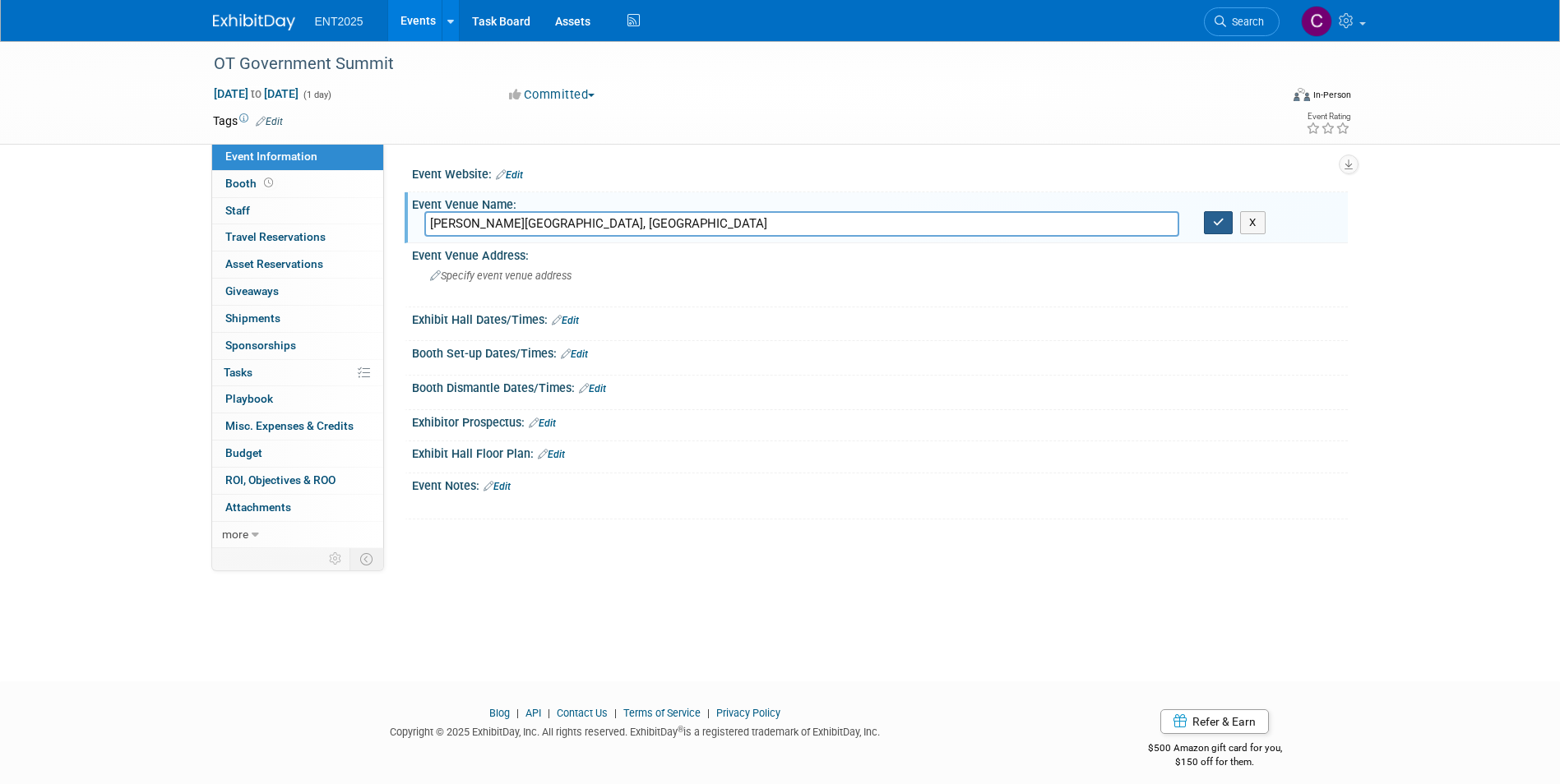
type input "[PERSON_NAME][GEOGRAPHIC_DATA], [GEOGRAPHIC_DATA]"
click at [1219, 217] on icon "button" at bounding box center [1219, 222] width 11 height 11
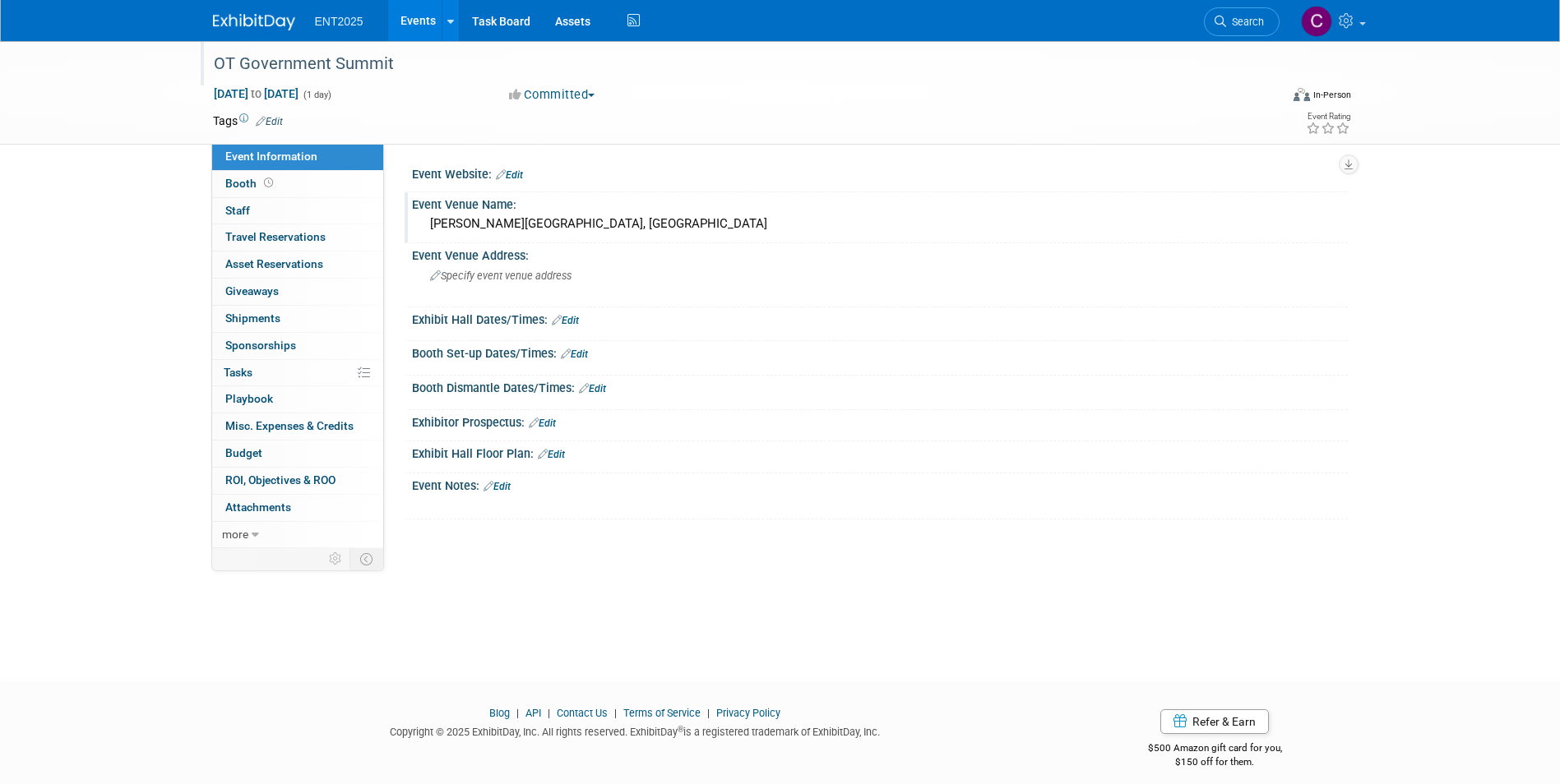
click at [279, 65] on div "OT Government Summit" at bounding box center [732, 64] width 1047 height 30
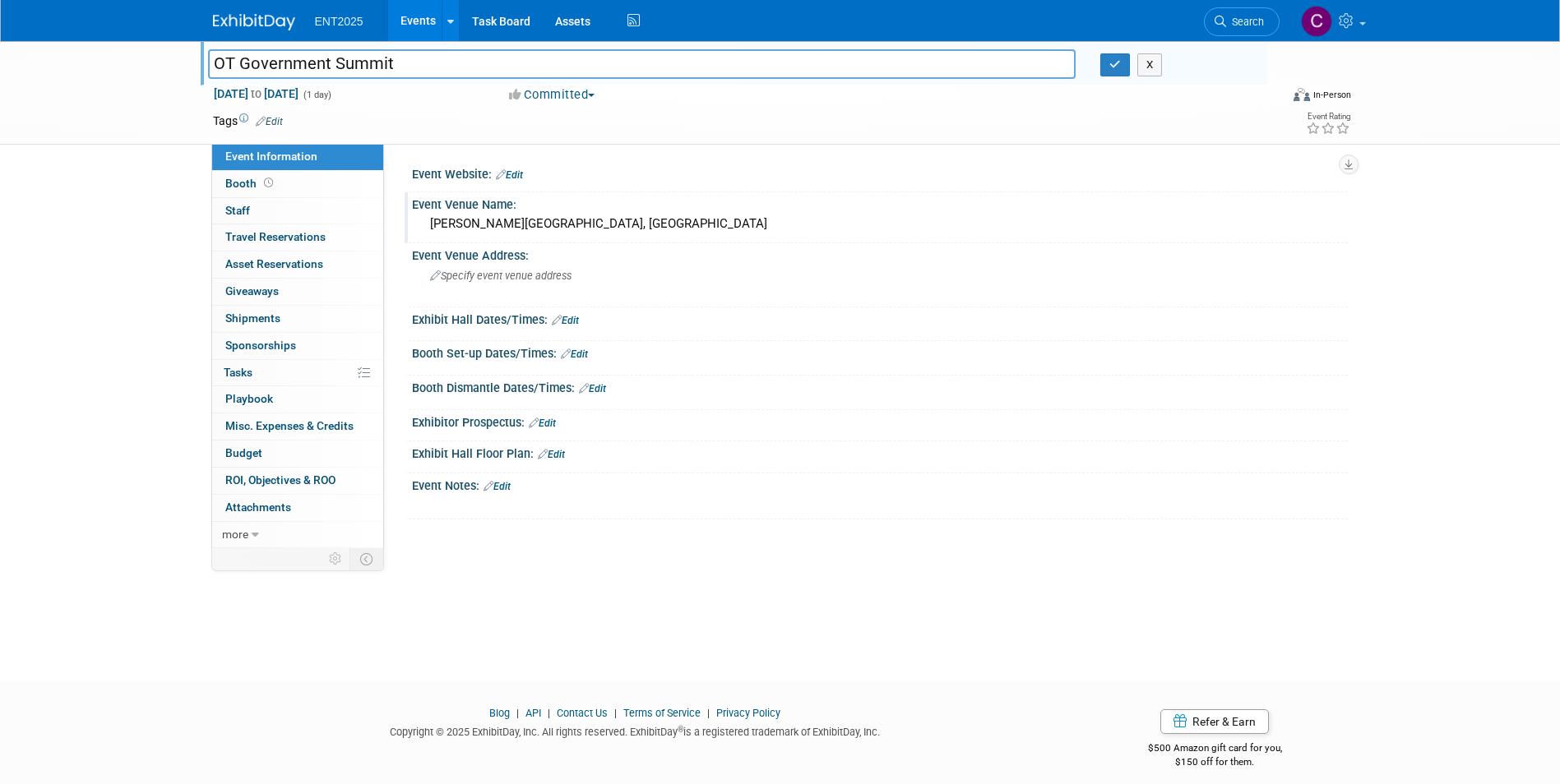
click at [412, 20] on link "Events" at bounding box center [418, 20] width 60 height 41
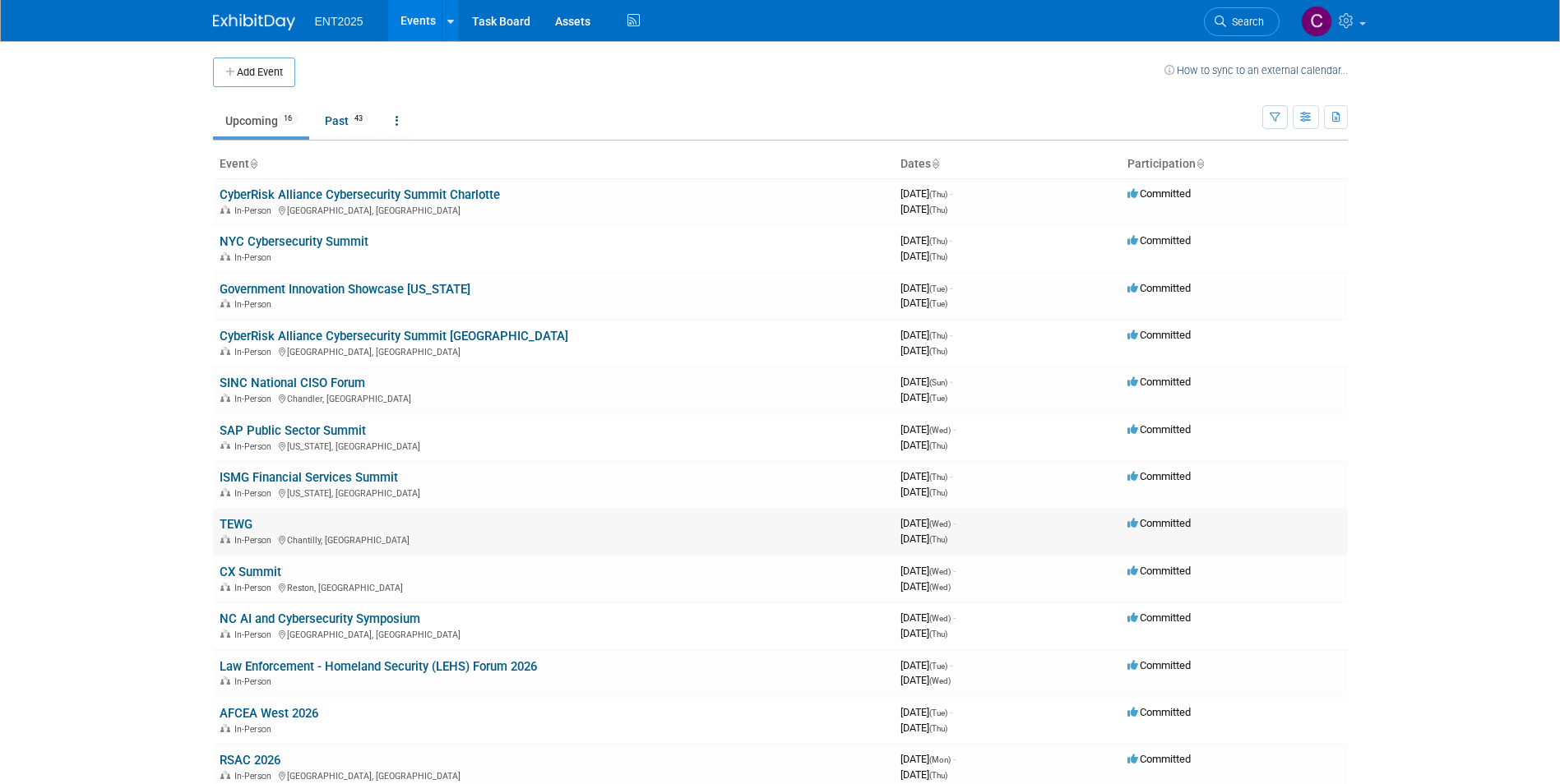
scroll to position [329, 0]
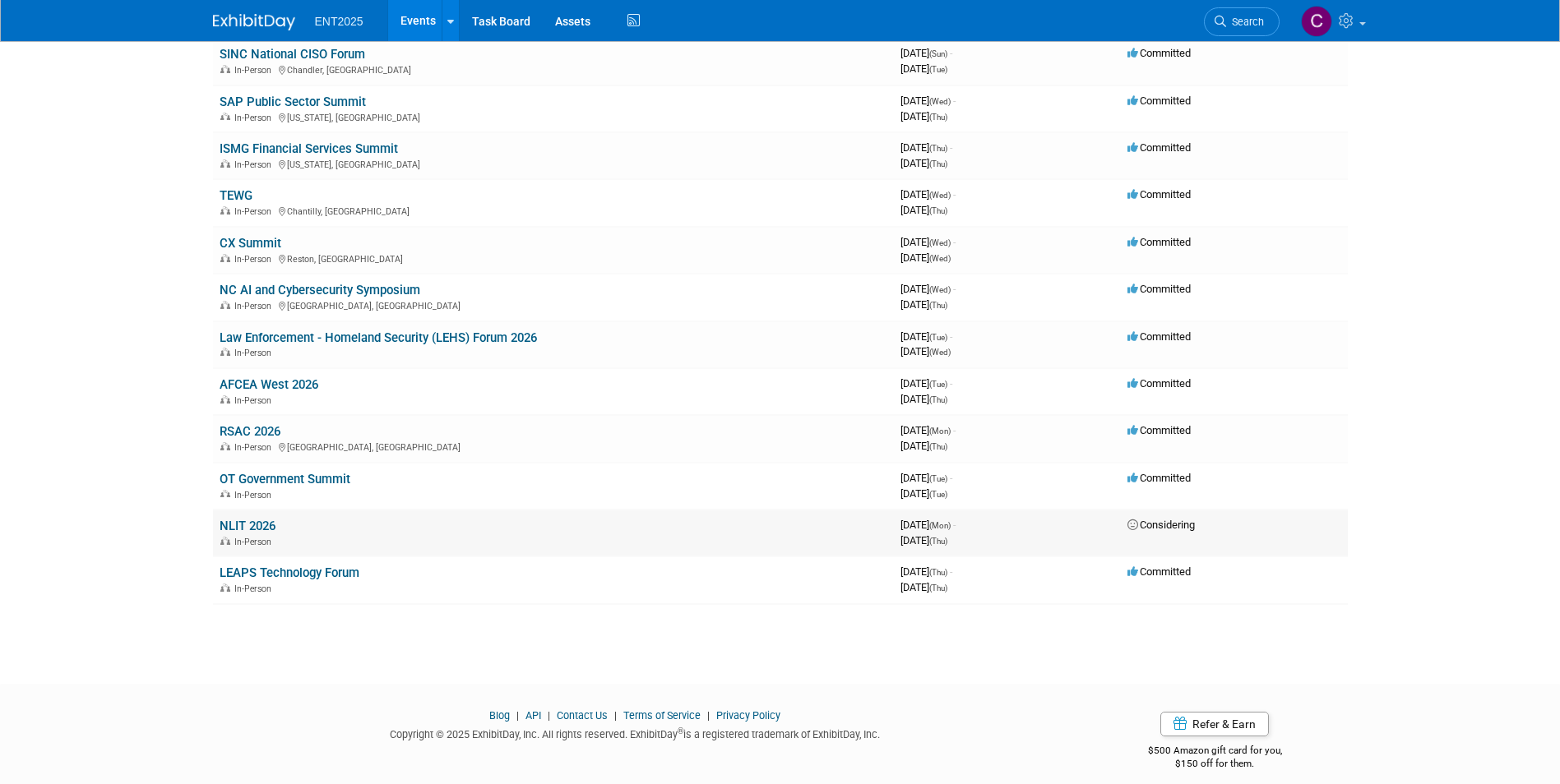
click at [247, 526] on link "NLIT 2026" at bounding box center [248, 526] width 55 height 14
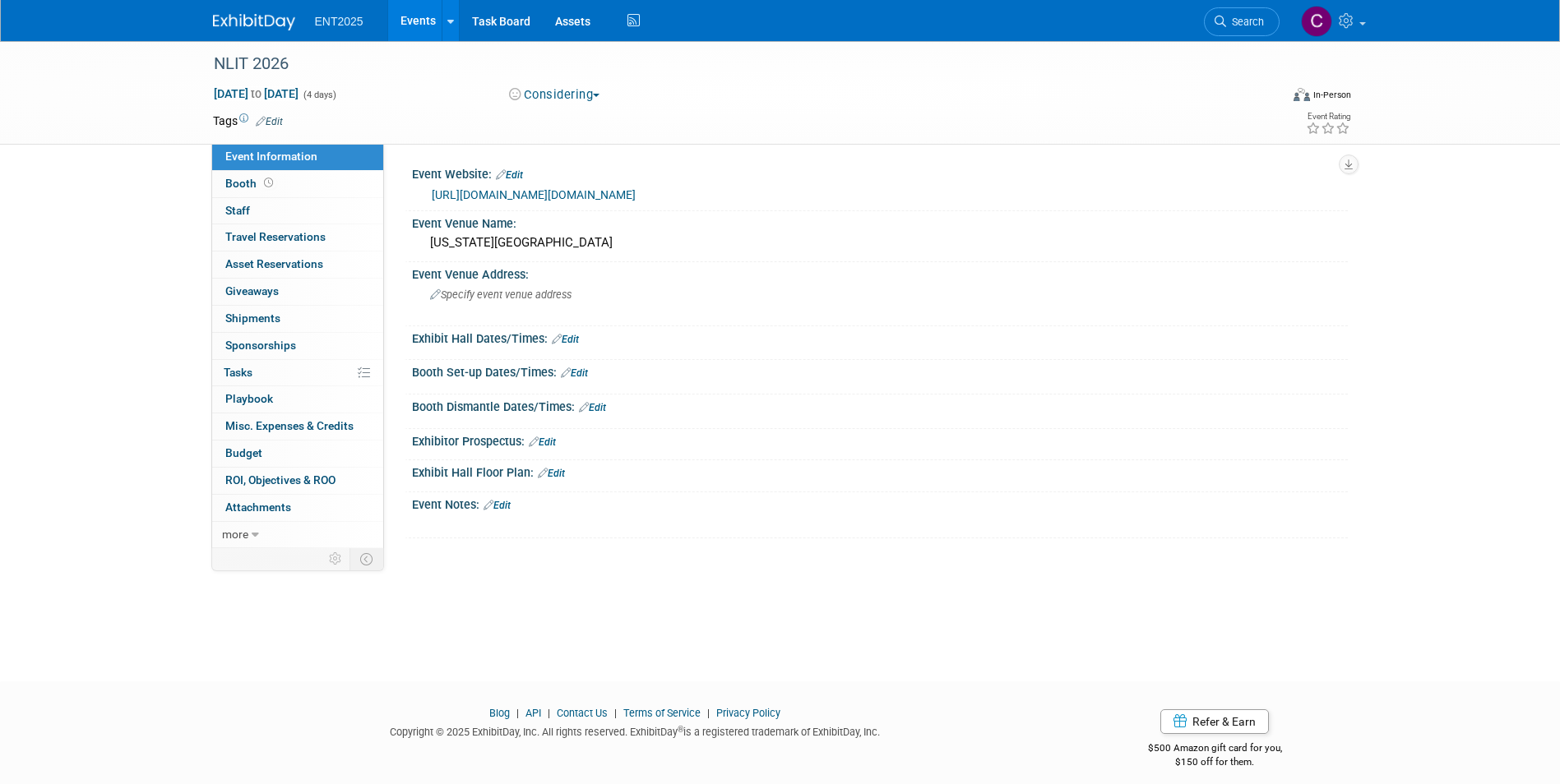
click at [602, 98] on button "Considering" at bounding box center [555, 95] width 103 height 17
click at [581, 117] on link "Committed" at bounding box center [569, 121] width 130 height 23
click at [422, 16] on link "Events" at bounding box center [418, 20] width 60 height 41
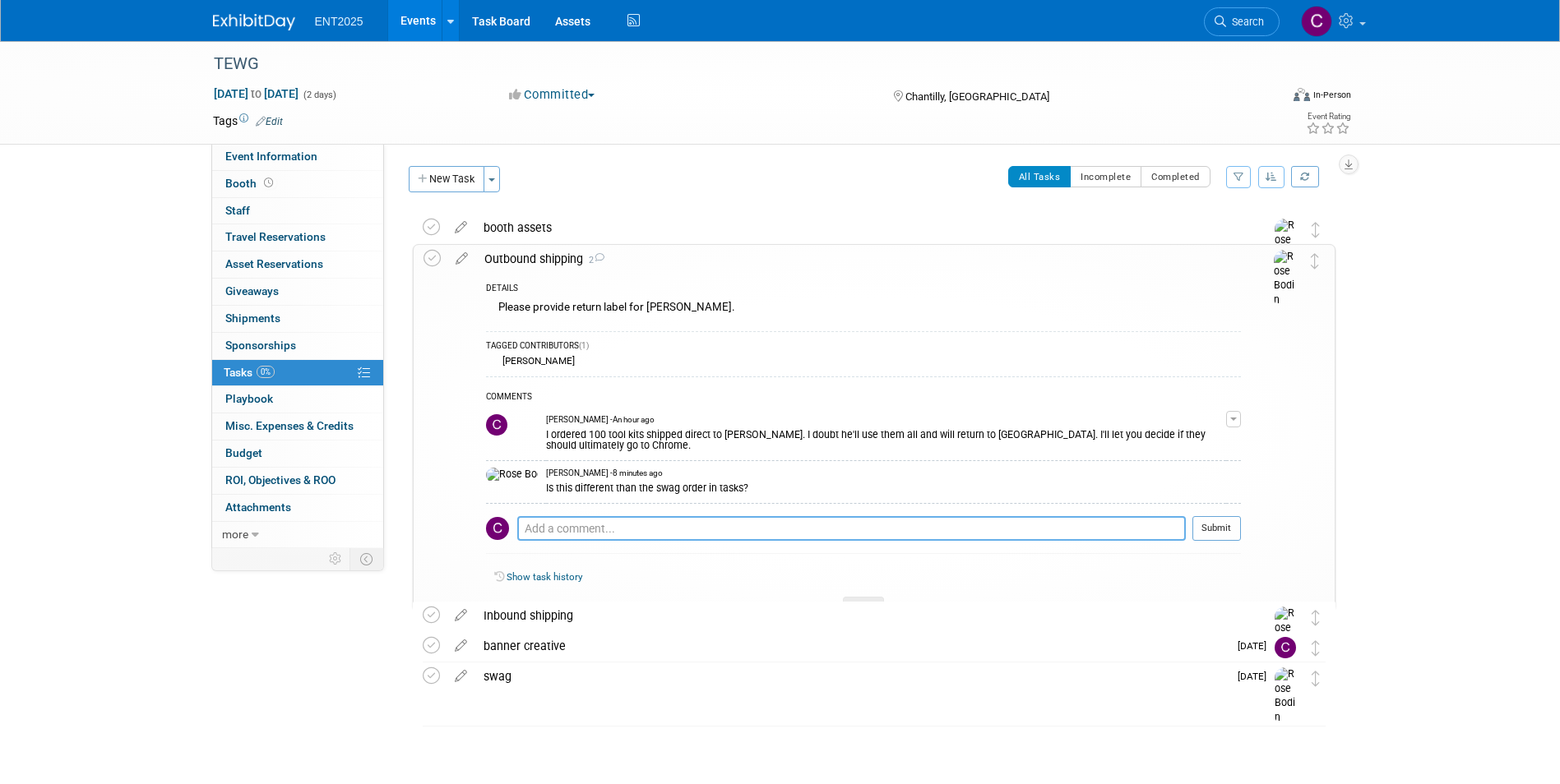
click at [642, 516] on textarea at bounding box center [851, 529] width 669 height 25
type textarea "yes"
click at [1222, 520] on button "Submit" at bounding box center [1217, 529] width 49 height 25
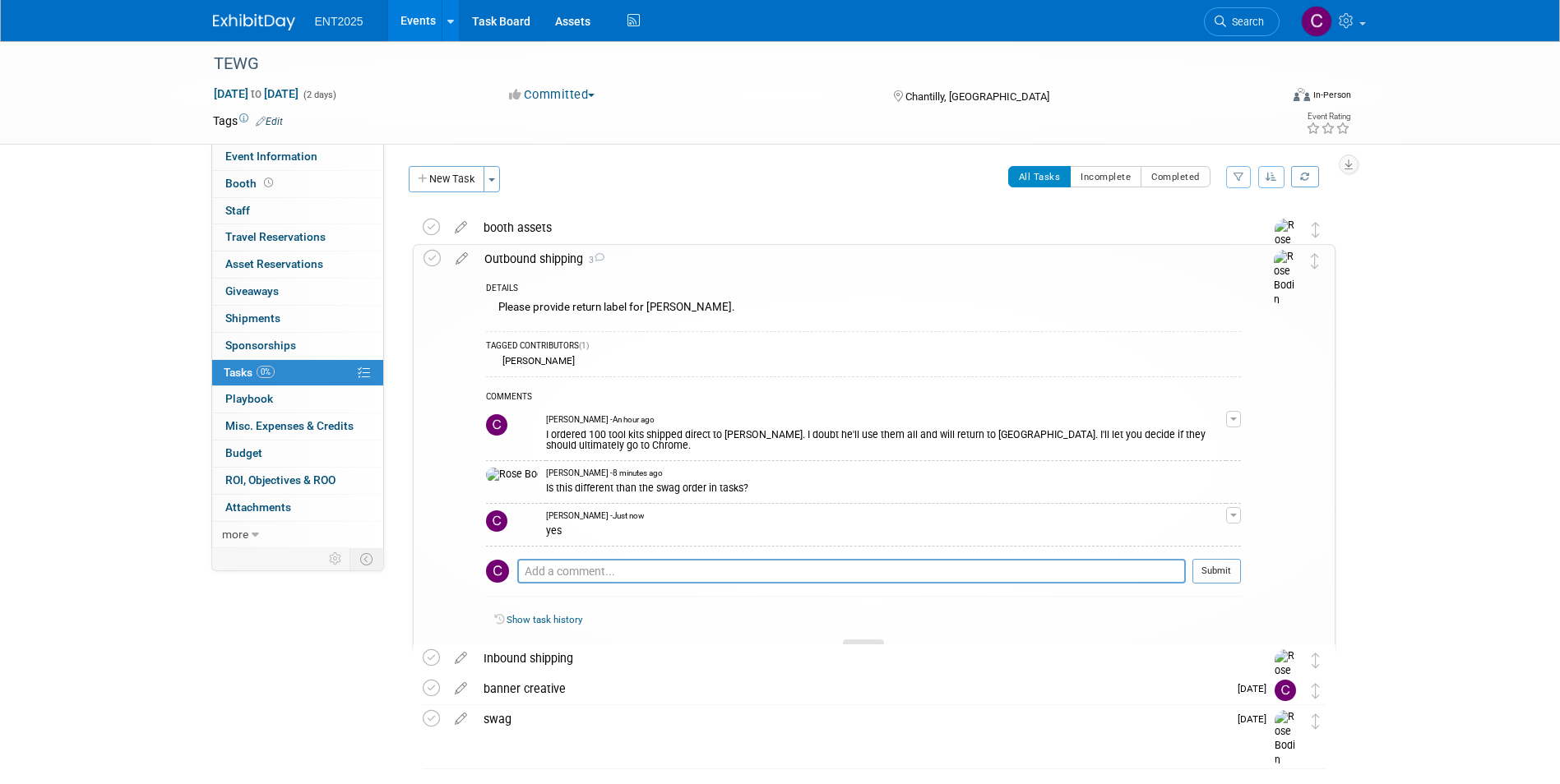
click at [857, 640] on div at bounding box center [864, 646] width 41 height 14
